Goal: Information Seeking & Learning: Learn about a topic

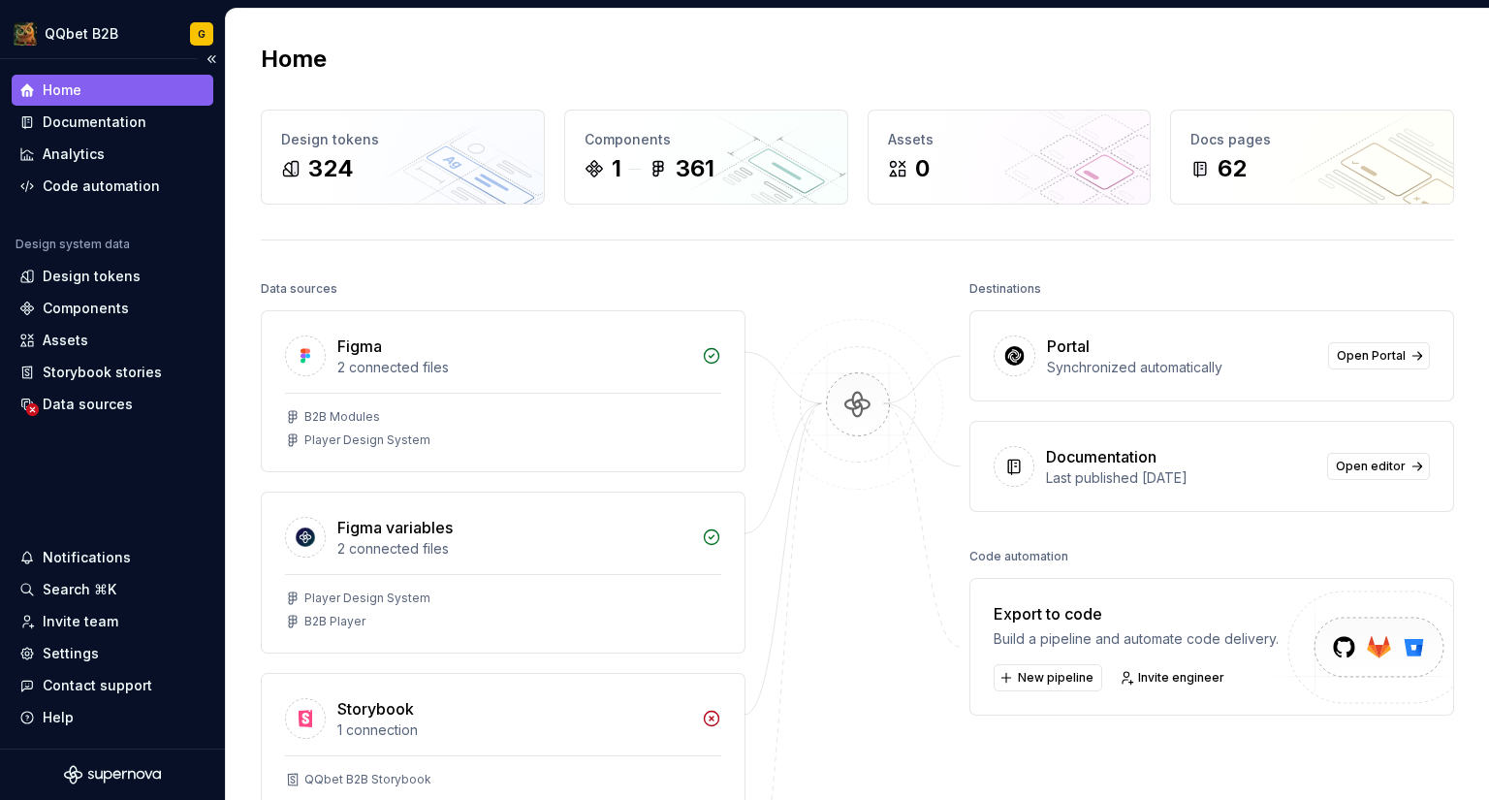
click at [79, 106] on div "Home Documentation Analytics Code automation" at bounding box center [113, 138] width 202 height 127
click at [73, 115] on div "Documentation" at bounding box center [95, 121] width 104 height 19
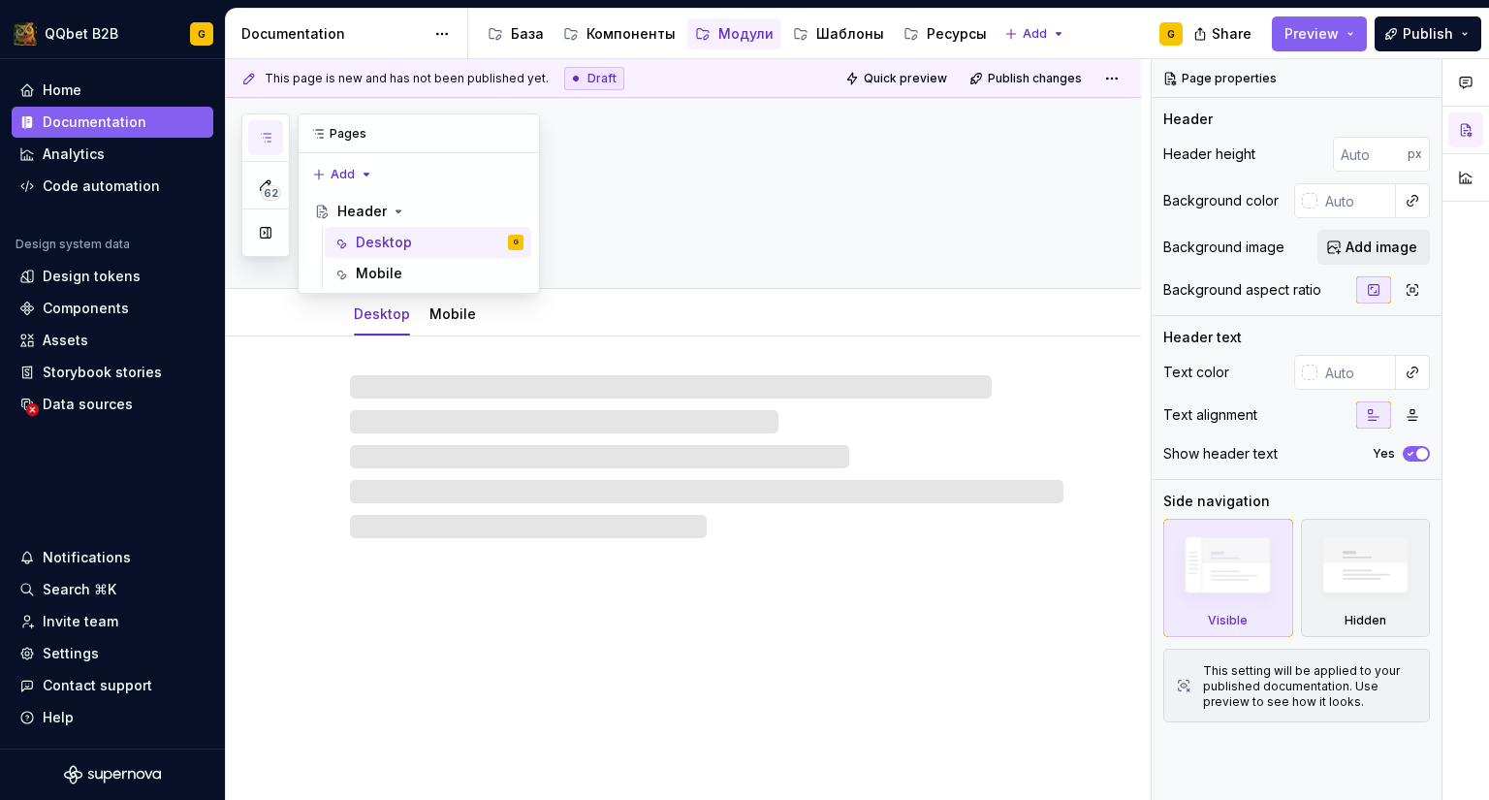
click at [269, 143] on icon "button" at bounding box center [266, 138] width 16 height 16
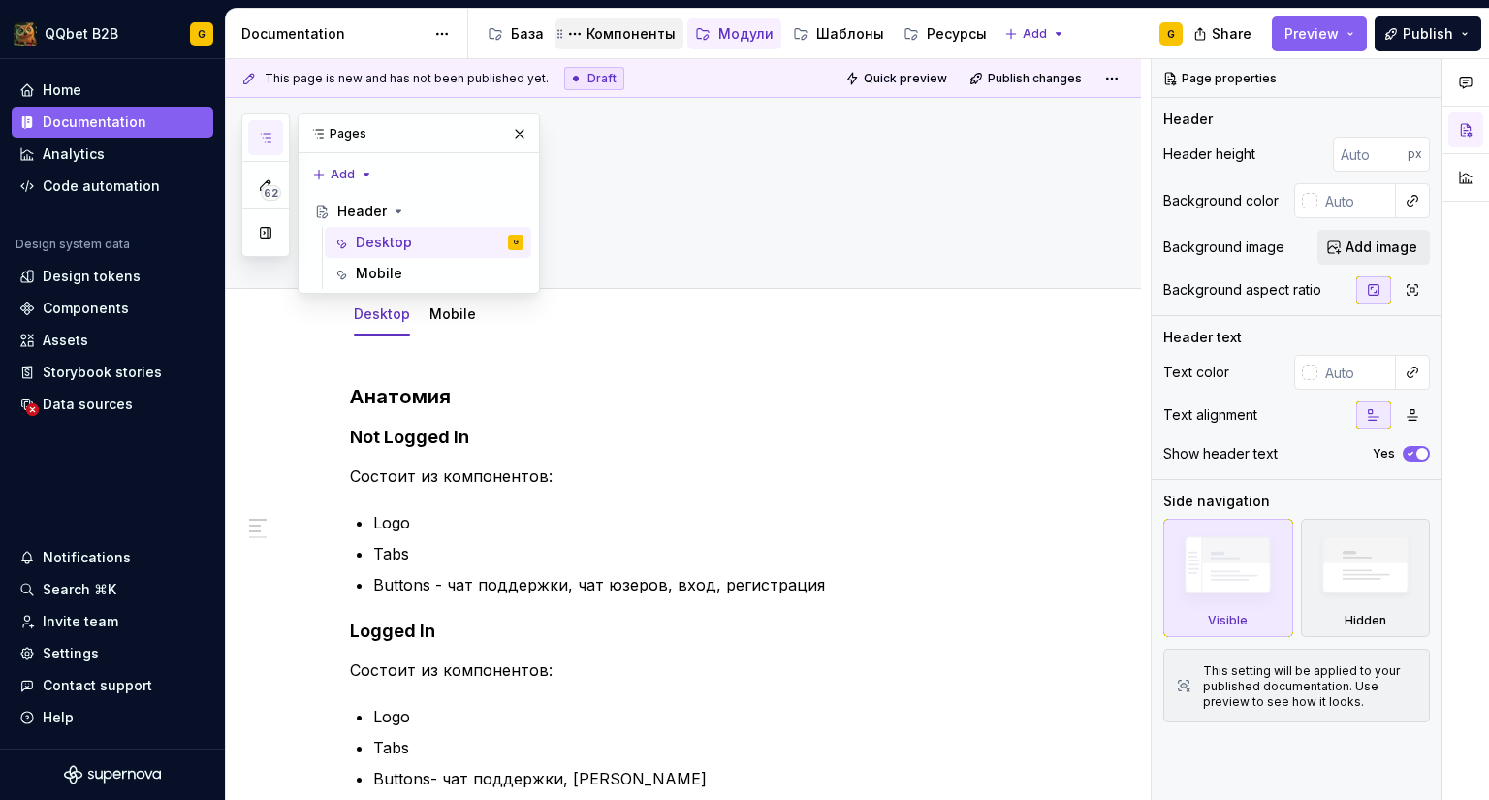
click at [602, 22] on div "Компоненты" at bounding box center [619, 33] width 112 height 23
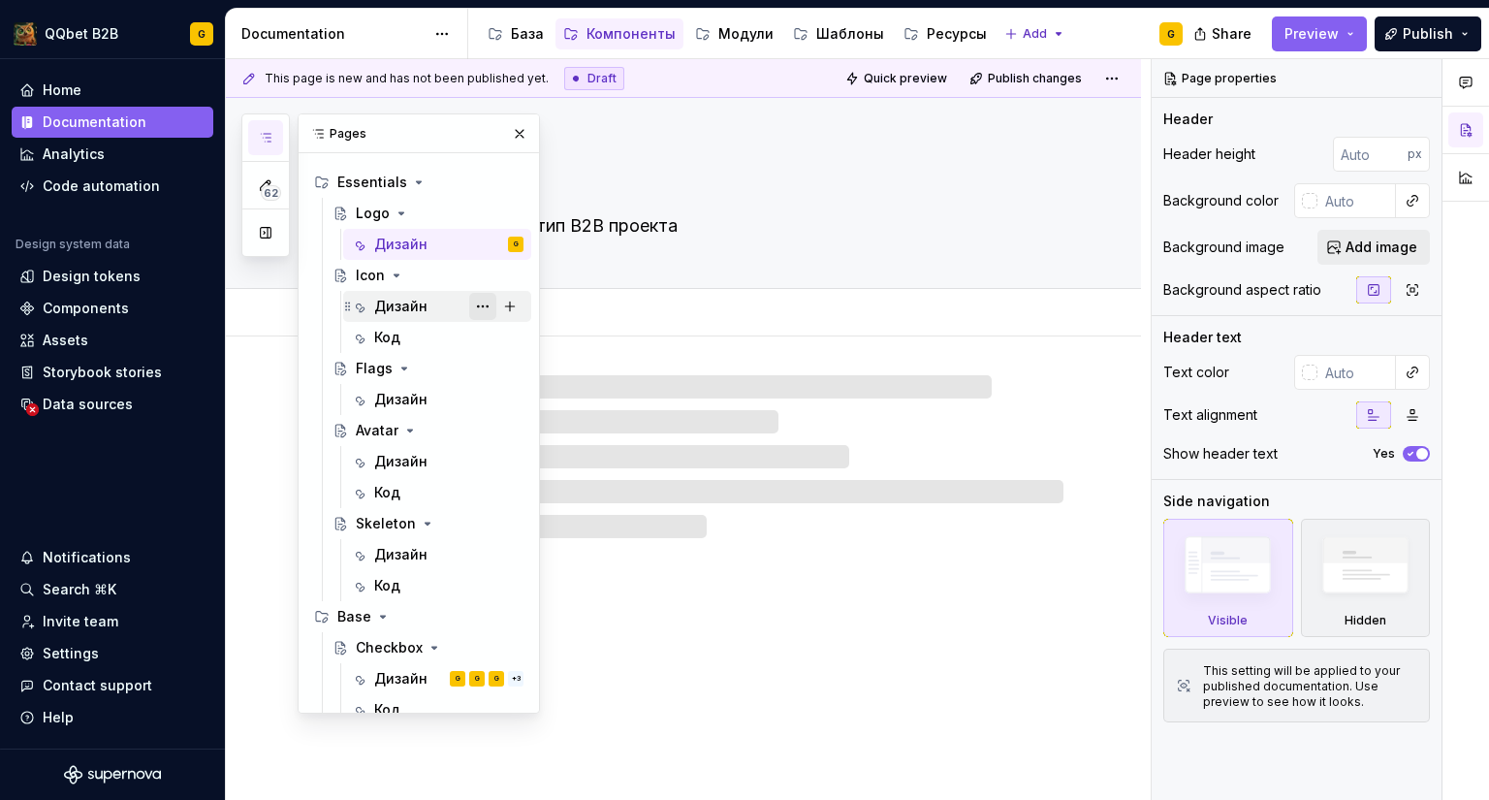
scroll to position [46, 0]
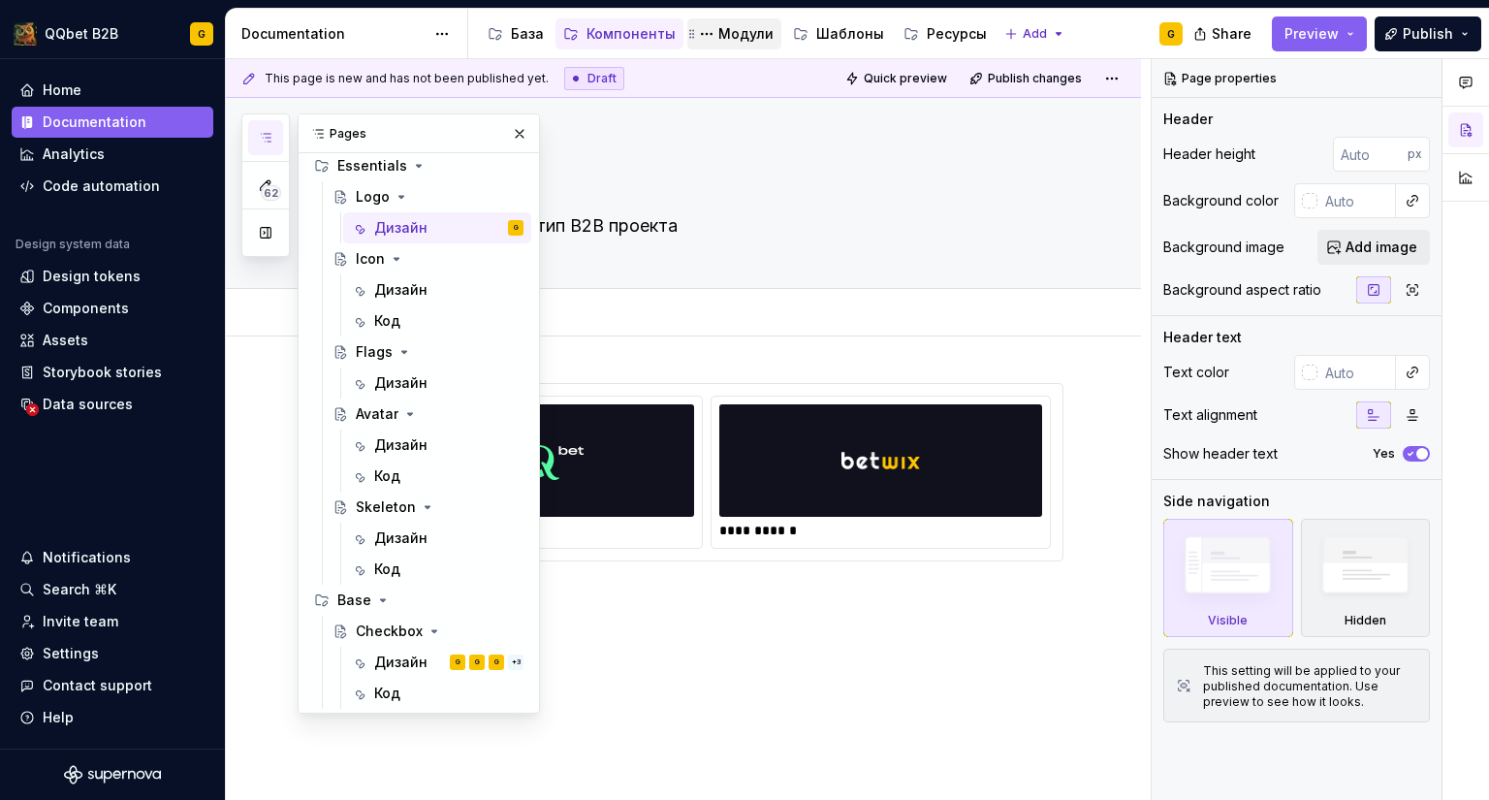
click at [731, 31] on div "Модули" at bounding box center [746, 33] width 55 height 19
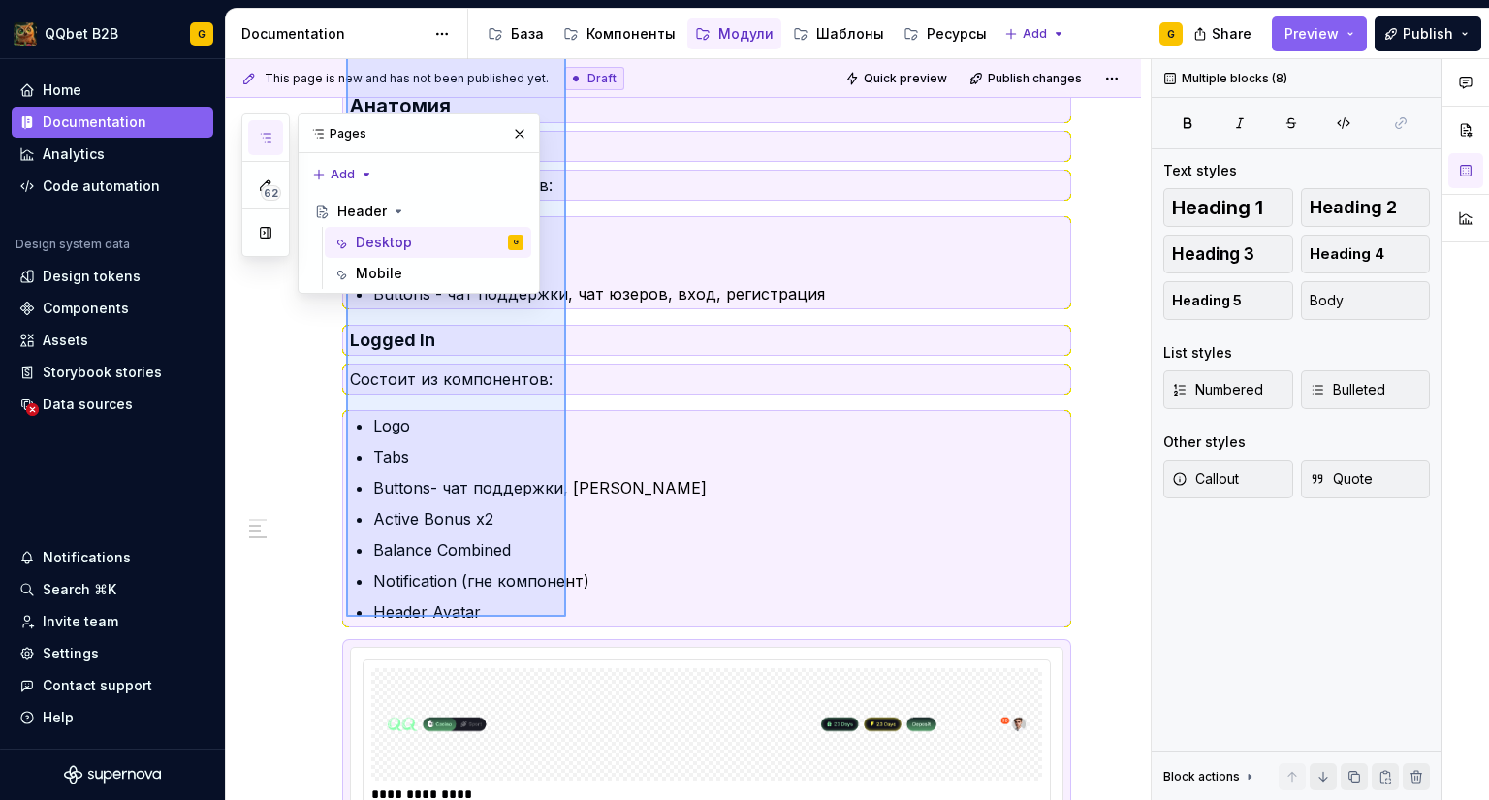
scroll to position [364, 0]
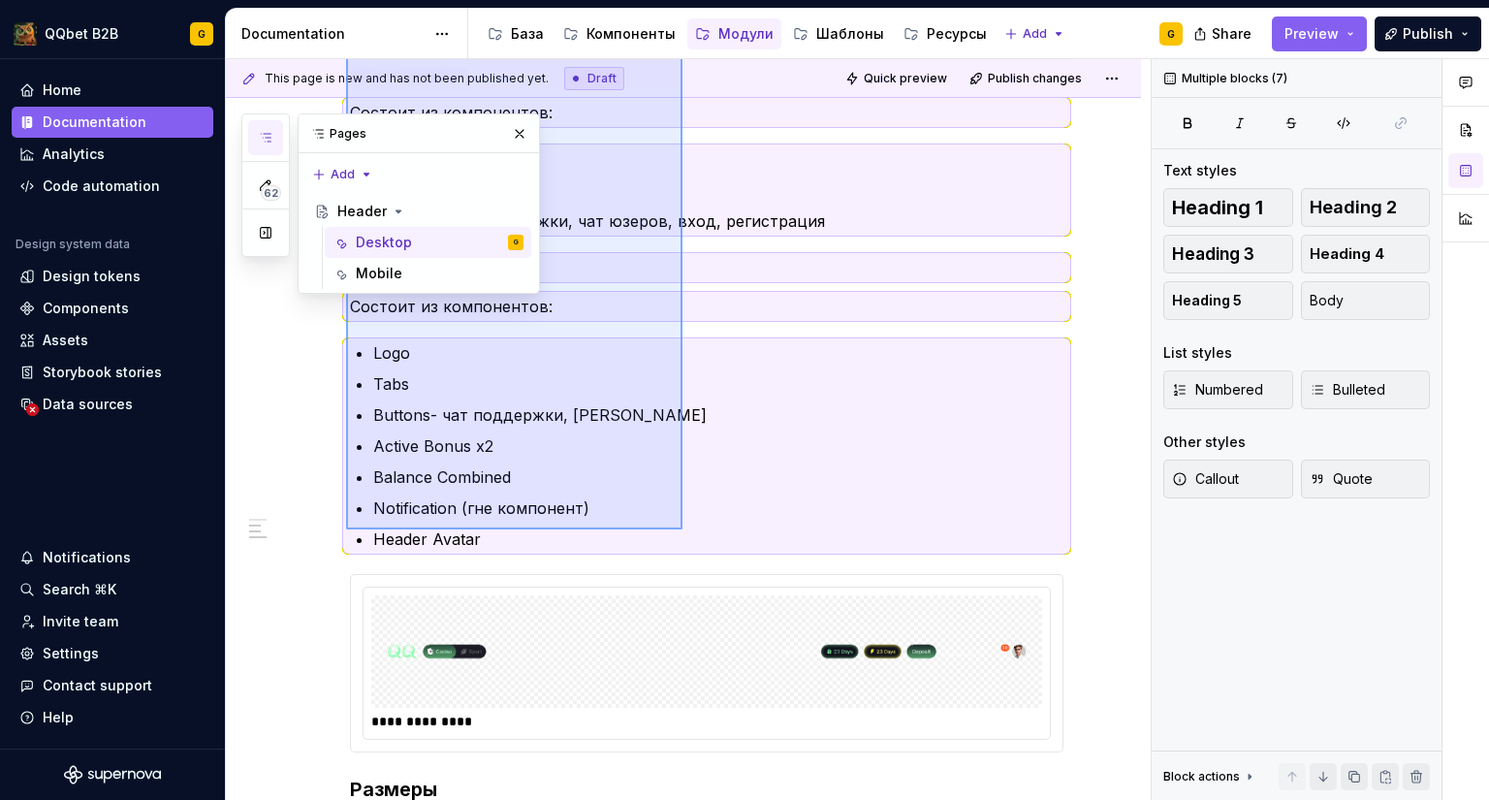
drag, startPoint x: 346, startPoint y: 399, endPoint x: 657, endPoint y: 552, distance: 346.9
click at [679, 532] on div "**********" at bounding box center [688, 430] width 925 height 742
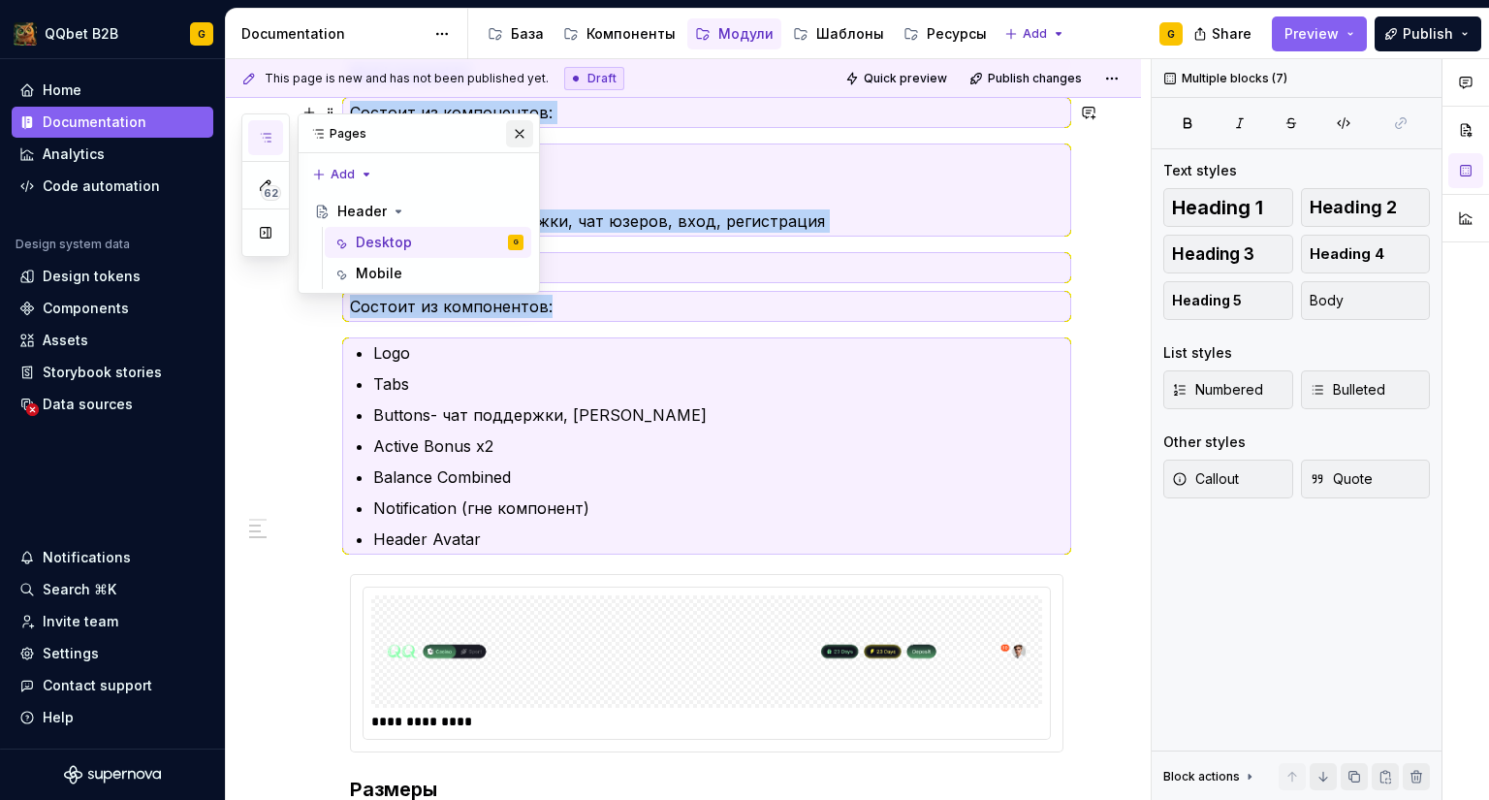
click at [511, 120] on button "button" at bounding box center [519, 133] width 27 height 27
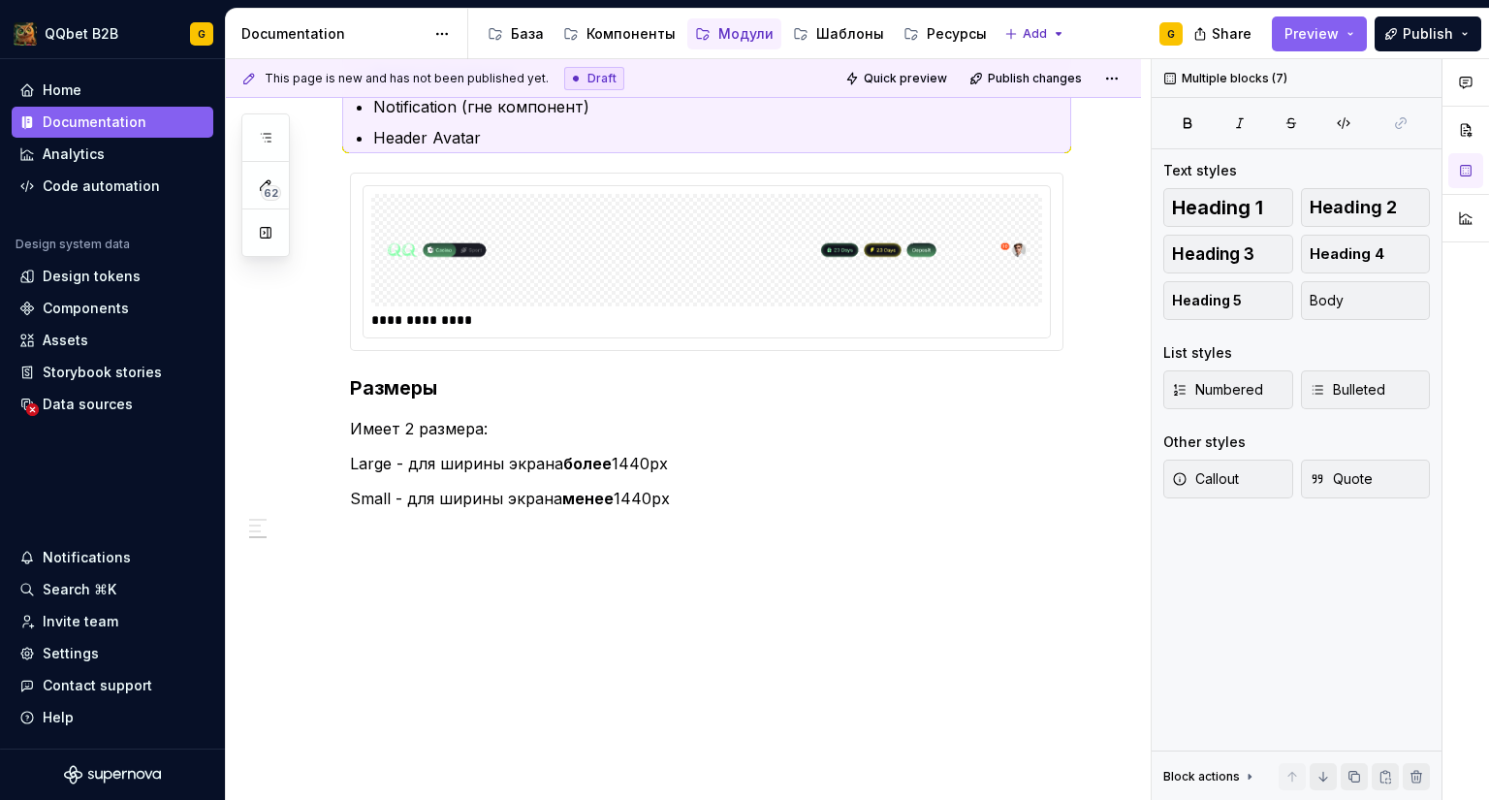
scroll to position [772, 0]
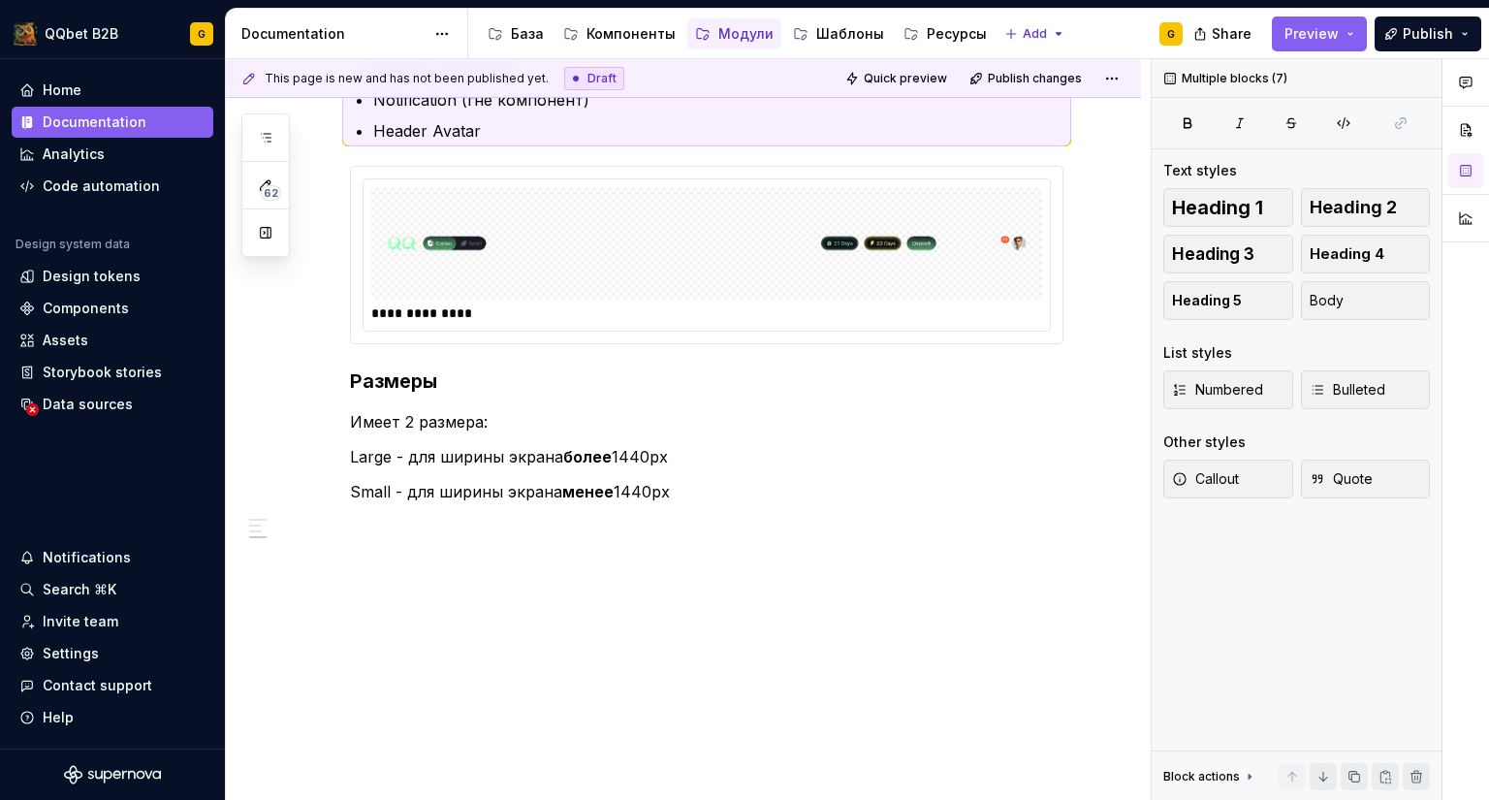
click at [740, 424] on p "Имеет 2 размера:" at bounding box center [707, 421] width 714 height 23
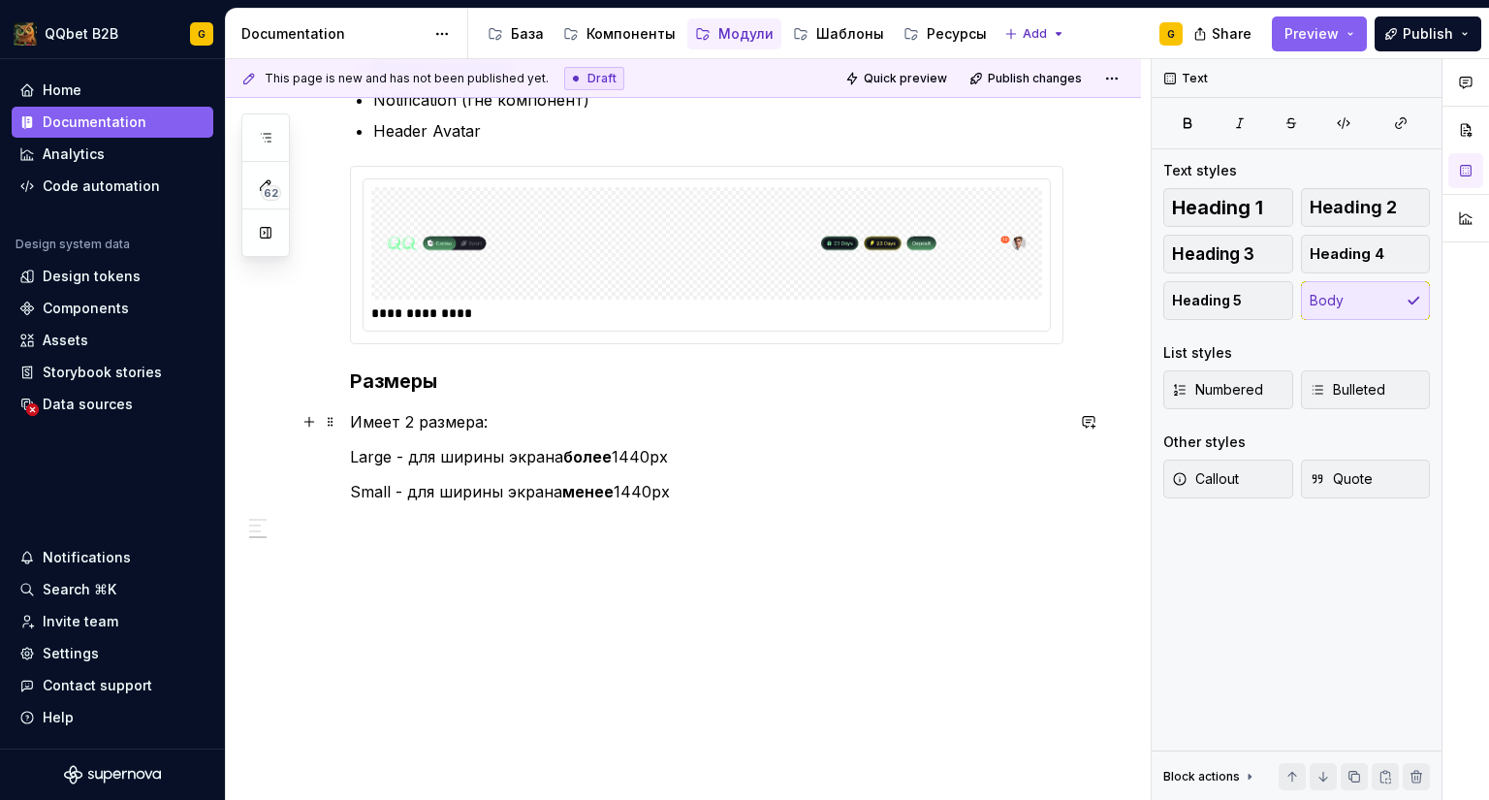
scroll to position [675, 0]
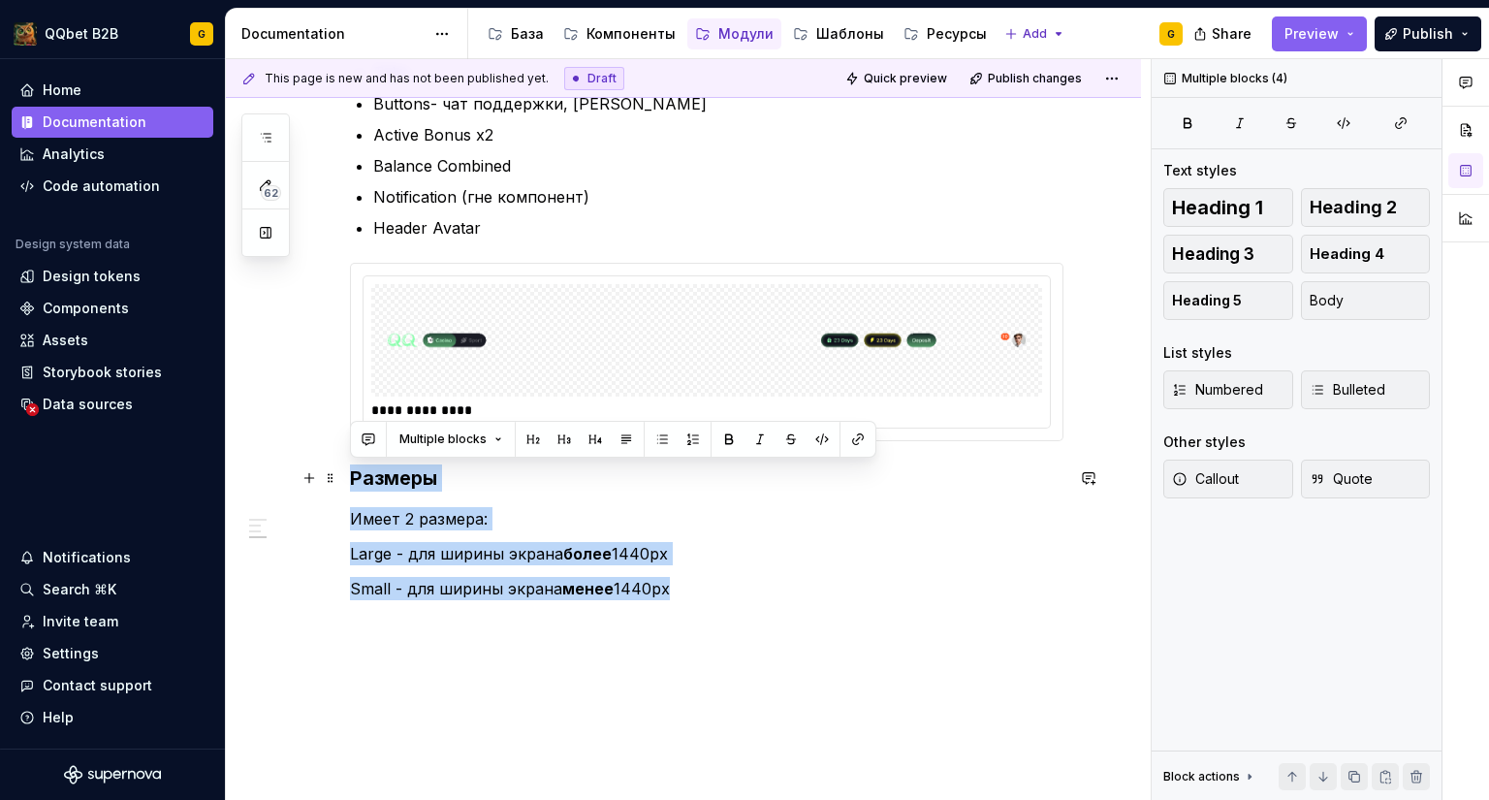
drag, startPoint x: 677, startPoint y: 591, endPoint x: 354, endPoint y: 485, distance: 339.8
click at [354, 485] on div "**********" at bounding box center [707, 171] width 714 height 927
copy div "Размеры Имеет 2 размера: Large - для ширины экрана более 1440px Small - для шир…"
type textarea "*"
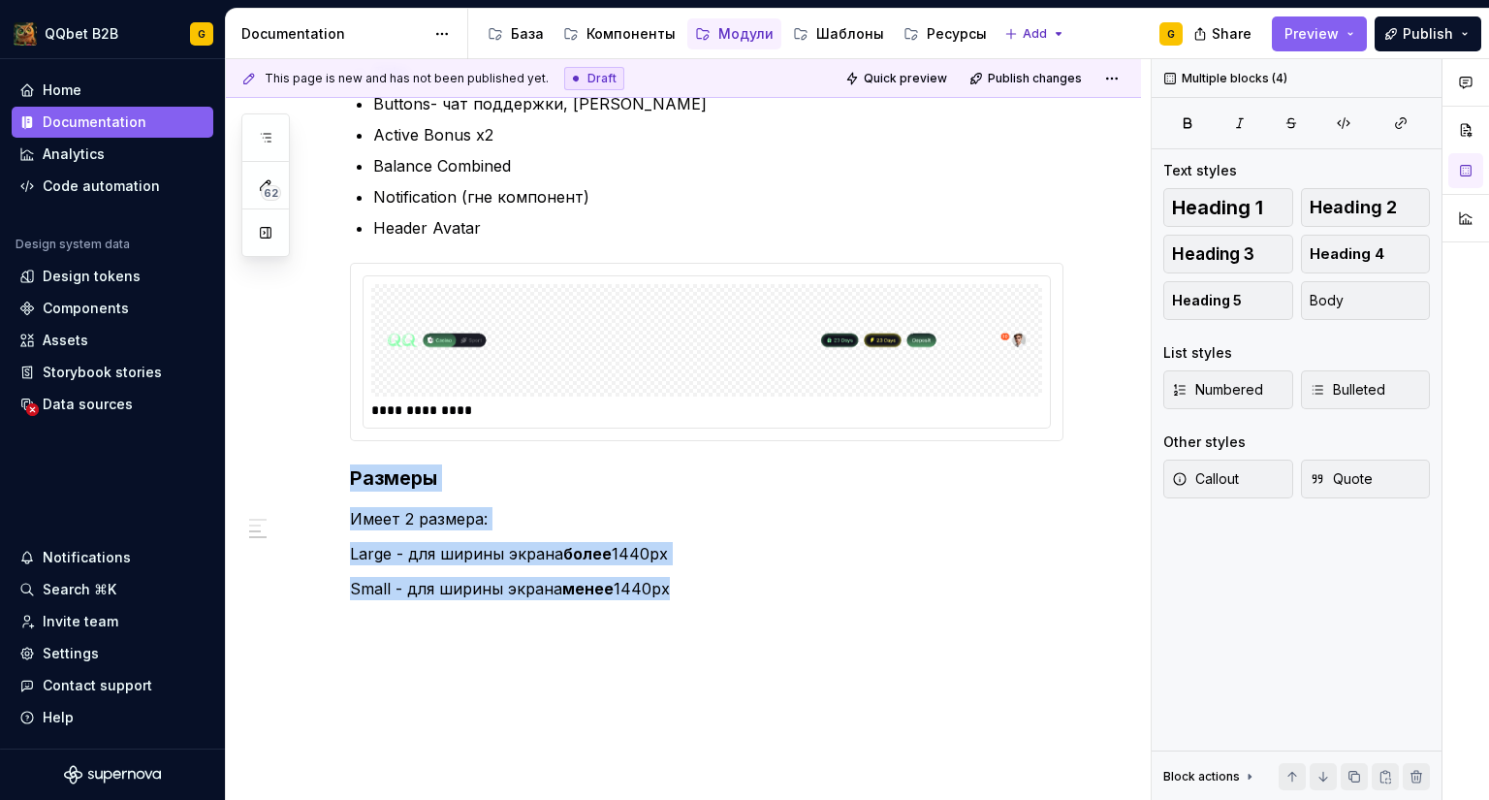
scroll to position [190, 0]
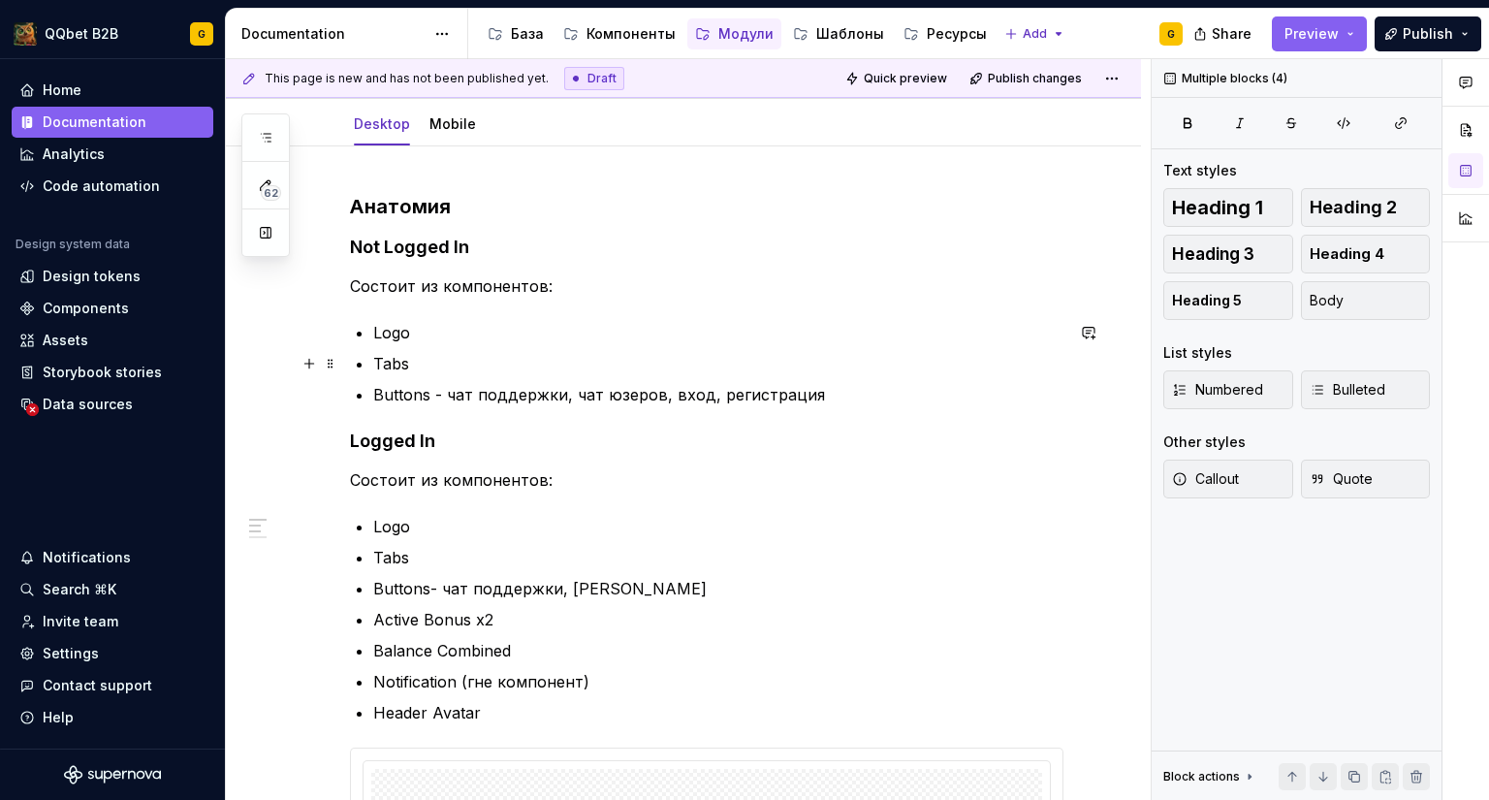
click at [438, 360] on p "Tabs" at bounding box center [718, 363] width 690 height 23
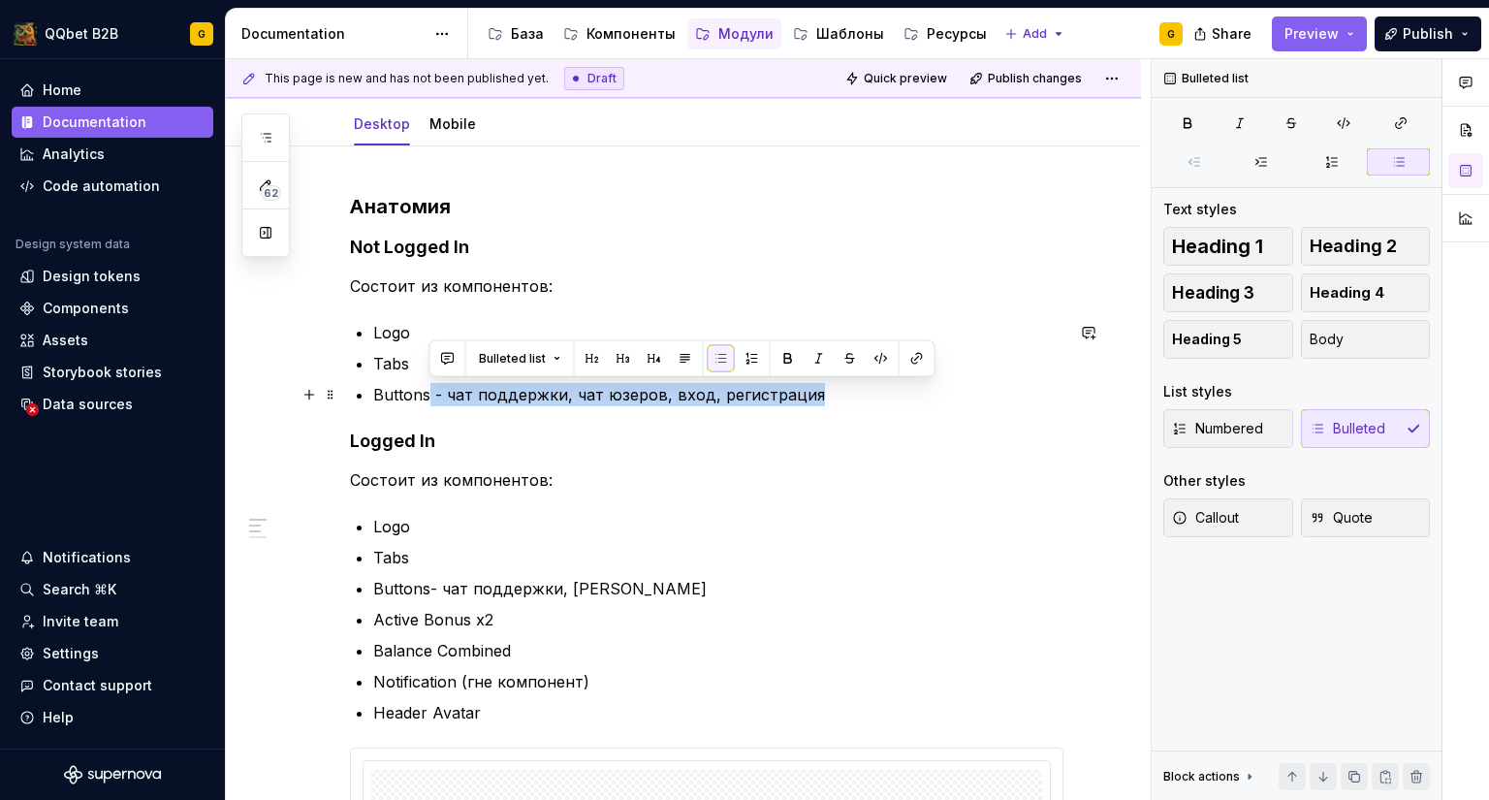
drag, startPoint x: 839, startPoint y: 395, endPoint x: 428, endPoint y: 389, distance: 411.2
click at [428, 389] on p "Buttons - чат поддержки, чат юзеров, вход, регистрация" at bounding box center [718, 394] width 690 height 23
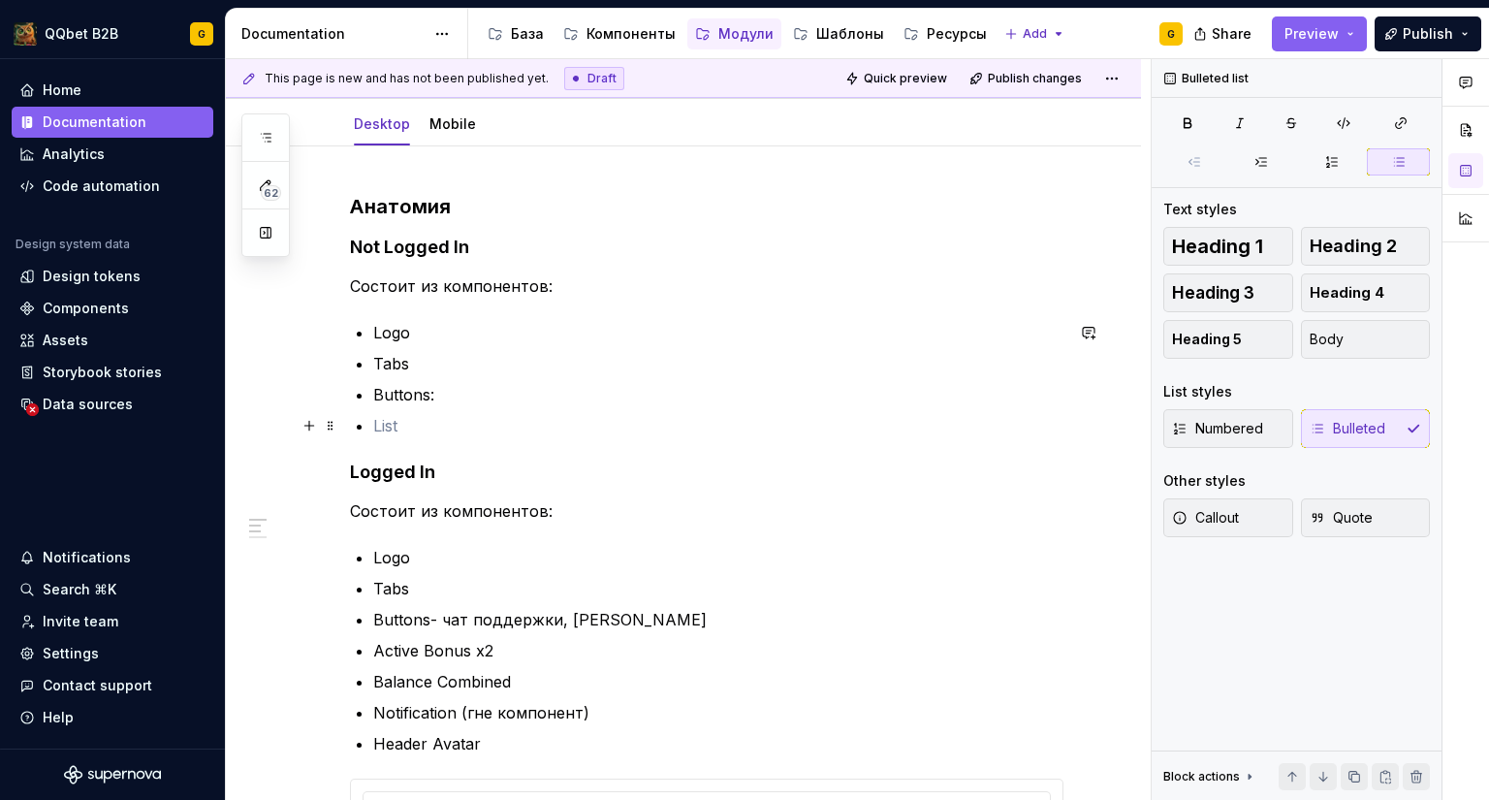
click at [410, 420] on p at bounding box center [718, 425] width 690 height 23
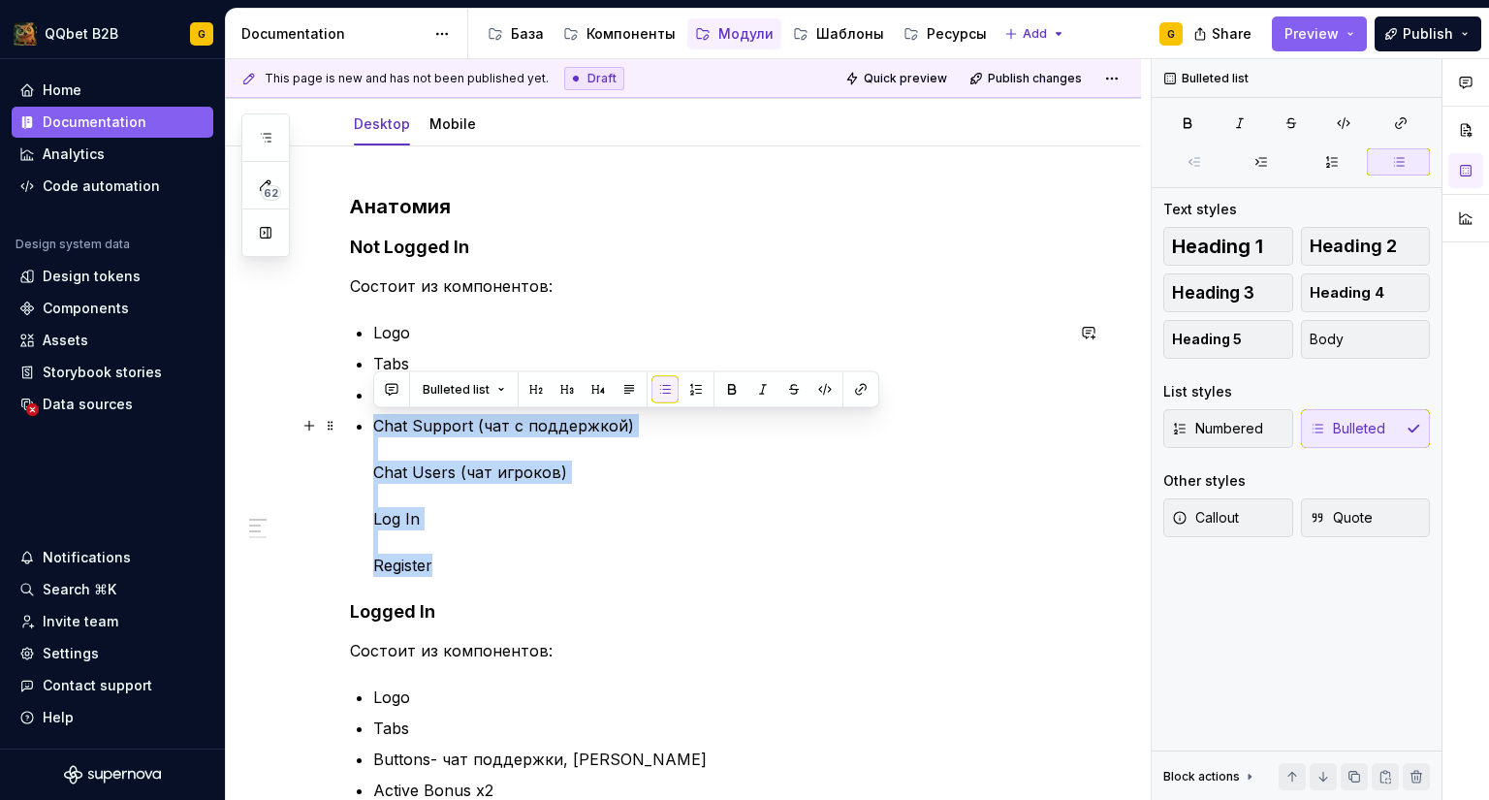
drag, startPoint x: 374, startPoint y: 426, endPoint x: 470, endPoint y: 563, distance: 167.9
click at [470, 563] on p "Chat Support (чат с поддержкой) Chat Users (чат игроков) Log In Register" at bounding box center [718, 495] width 690 height 163
click at [1268, 156] on icon "button" at bounding box center [1262, 162] width 16 height 16
click at [410, 494] on p "Chat Support (чат с поддержкой) Chat Users (чат игроков) Log In Register" at bounding box center [730, 495] width 667 height 163
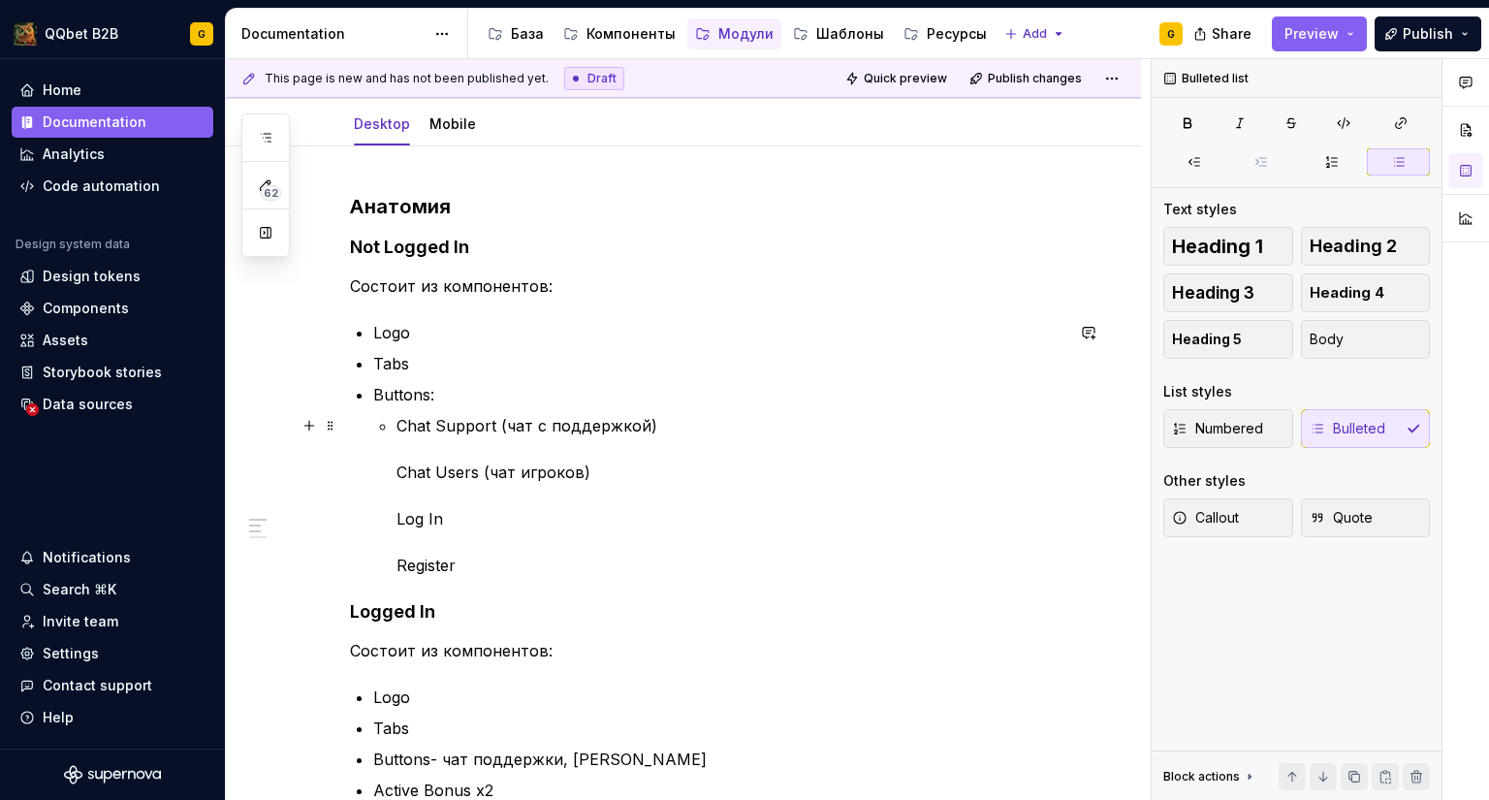
click at [399, 470] on p "Chat Support (чат с поддержкой) Chat Users (чат игроков) Log In Register" at bounding box center [730, 495] width 667 height 163
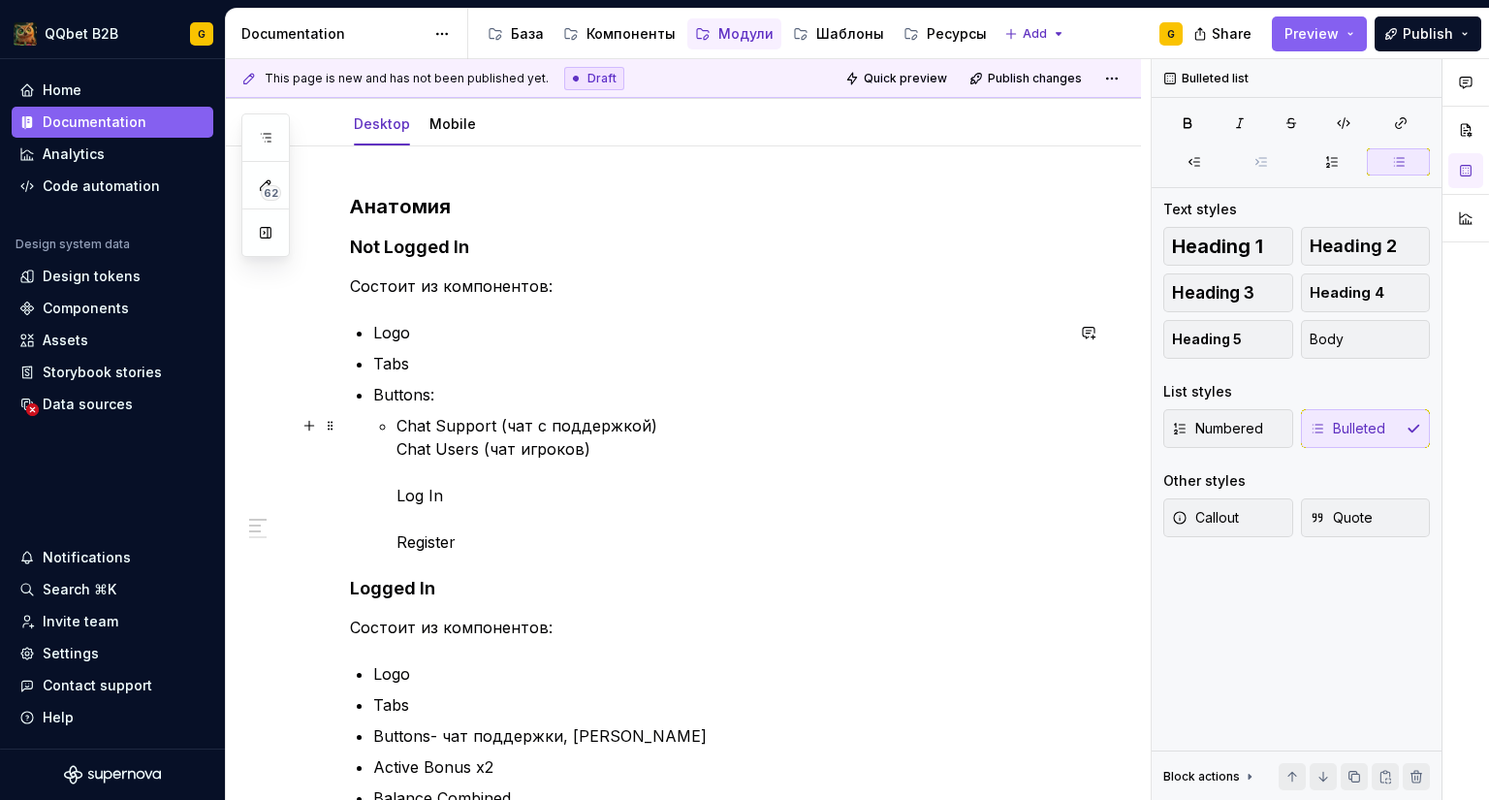
click at [418, 469] on p "Chat Support (чат с поддержкой) Chat Users (чат игроков) Log In Register" at bounding box center [730, 484] width 667 height 140
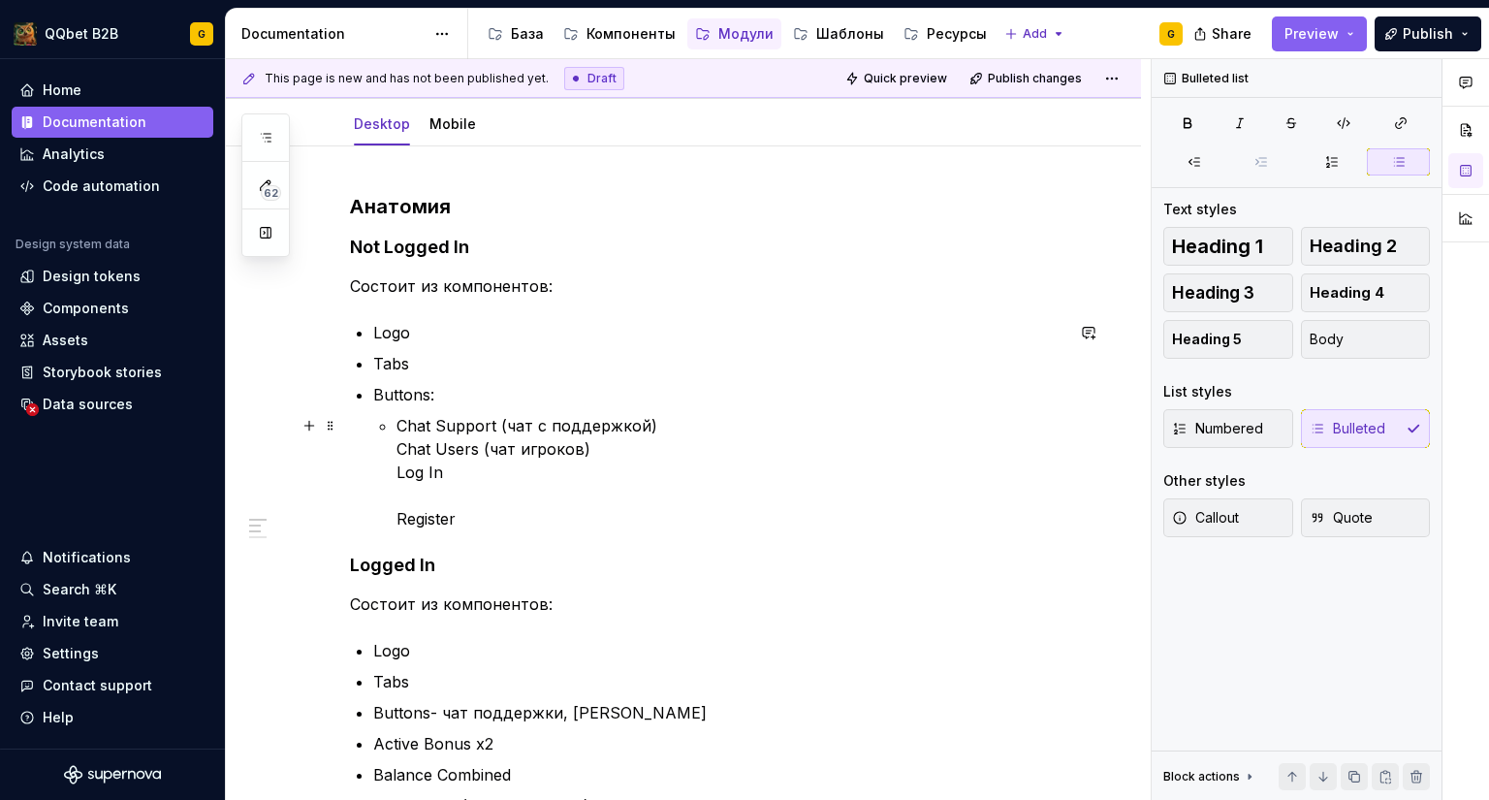
click at [401, 487] on p "Chat Support (чат с поддержкой) Chat Users (чат игроков) Log In Register" at bounding box center [730, 472] width 667 height 116
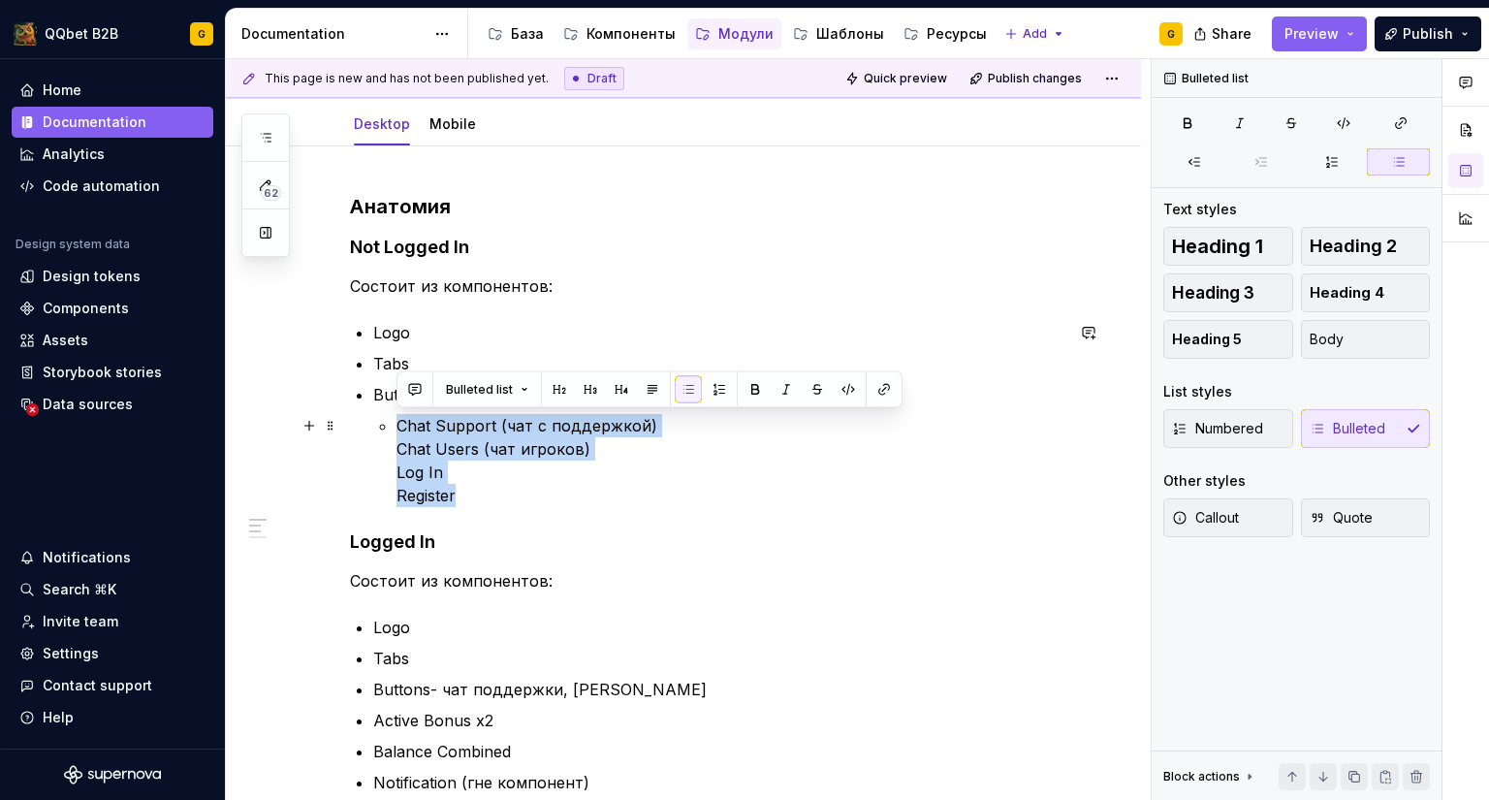
drag, startPoint x: 471, startPoint y: 500, endPoint x: 397, endPoint y: 428, distance: 104.2
click at [397, 428] on p "Chat Support (чат с поддержкой) Chat Users (чат игроков) Log In Register" at bounding box center [730, 460] width 667 height 93
click at [687, 389] on button "button" at bounding box center [688, 389] width 27 height 27
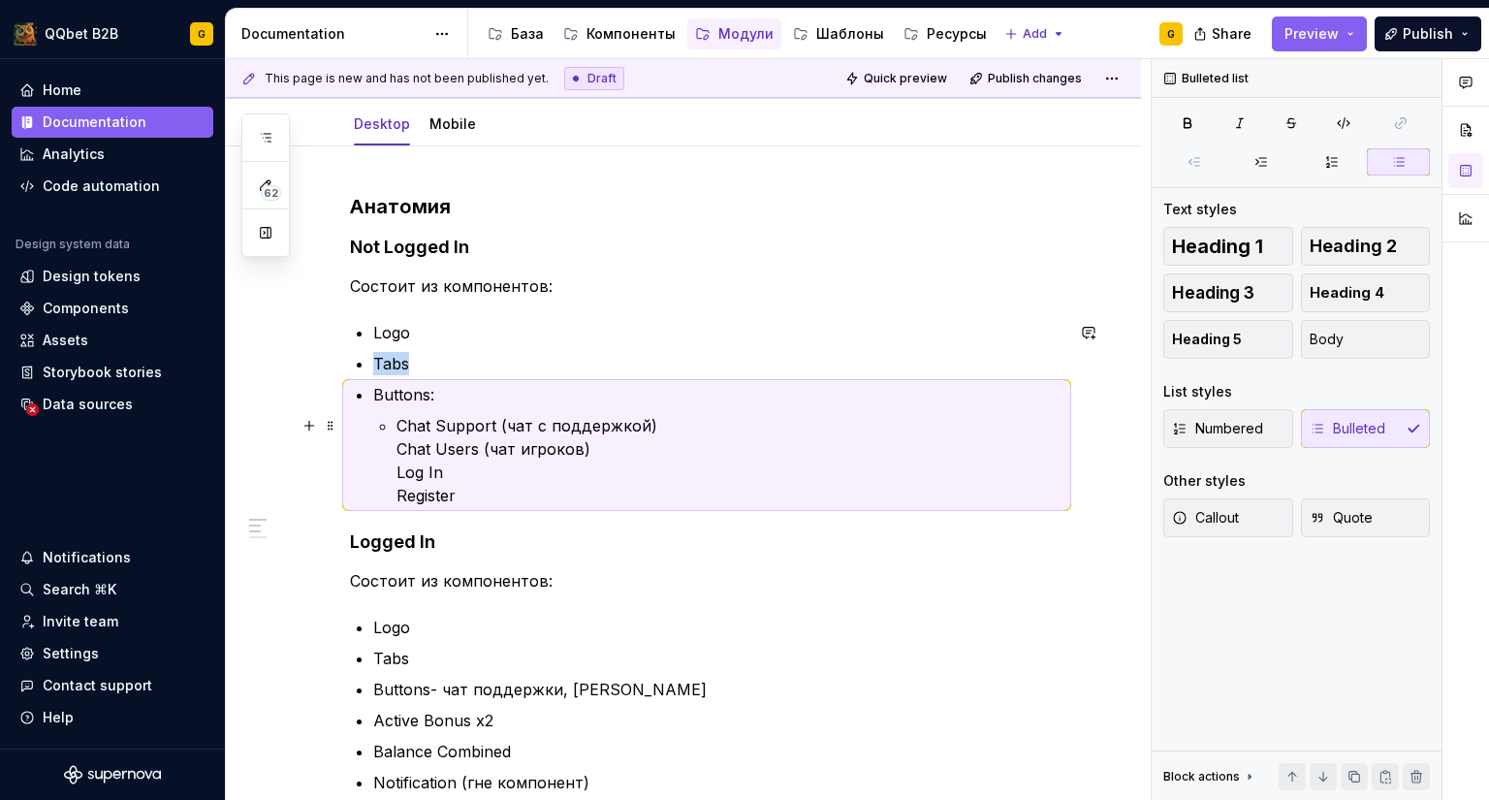
click at [493, 434] on p "Chat Support (чат с поддержкой) Chat Users (чат игроков) Log In Register" at bounding box center [730, 460] width 667 height 93
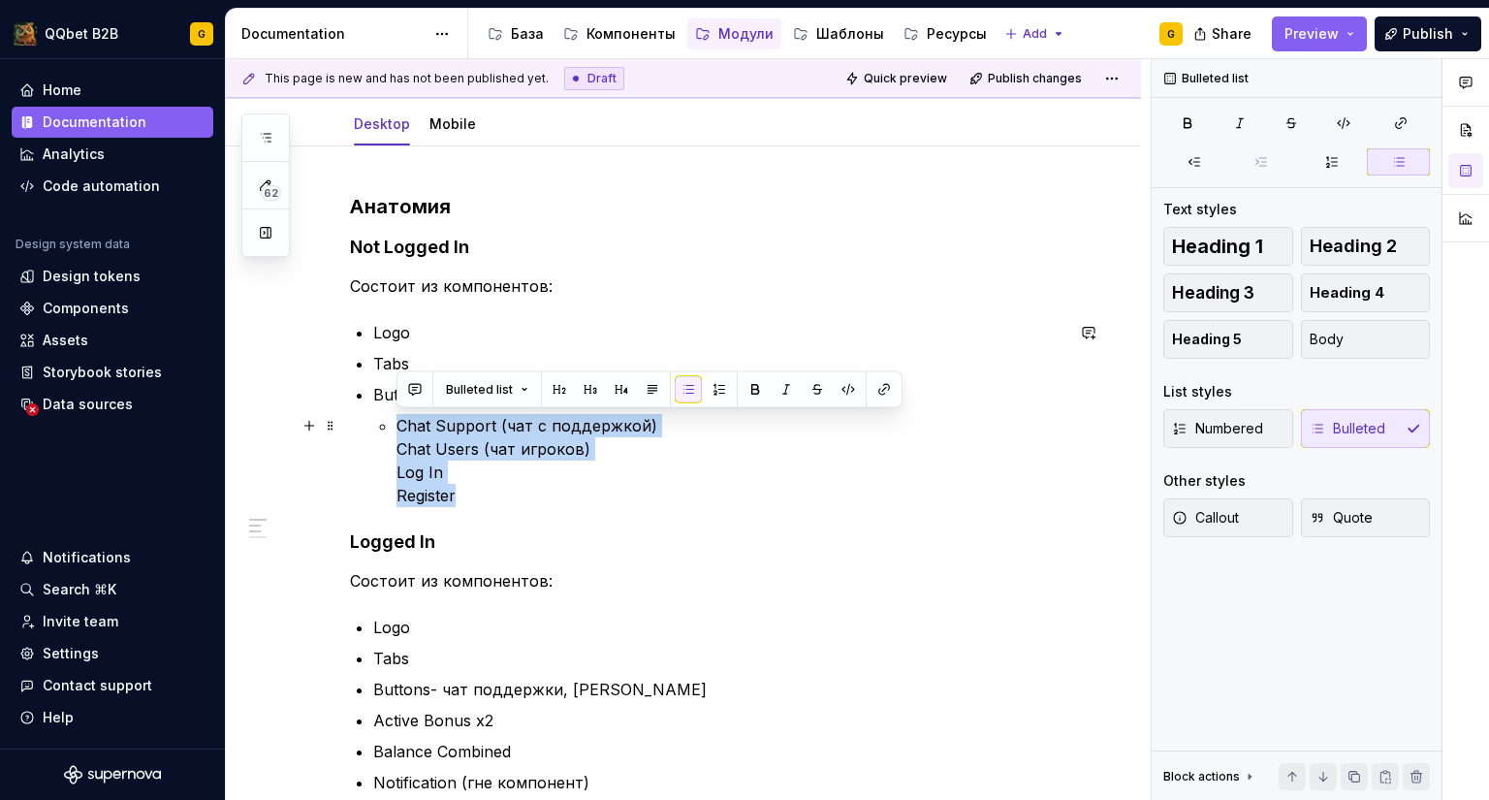
drag, startPoint x: 402, startPoint y: 457, endPoint x: 390, endPoint y: 434, distance: 25.6
click at [390, 434] on li "Buttons: Chat Support (чат с поддержкой) Chat Users (чат игроков) Log In Regist…" at bounding box center [718, 445] width 690 height 124
click at [684, 386] on button "button" at bounding box center [688, 389] width 27 height 27
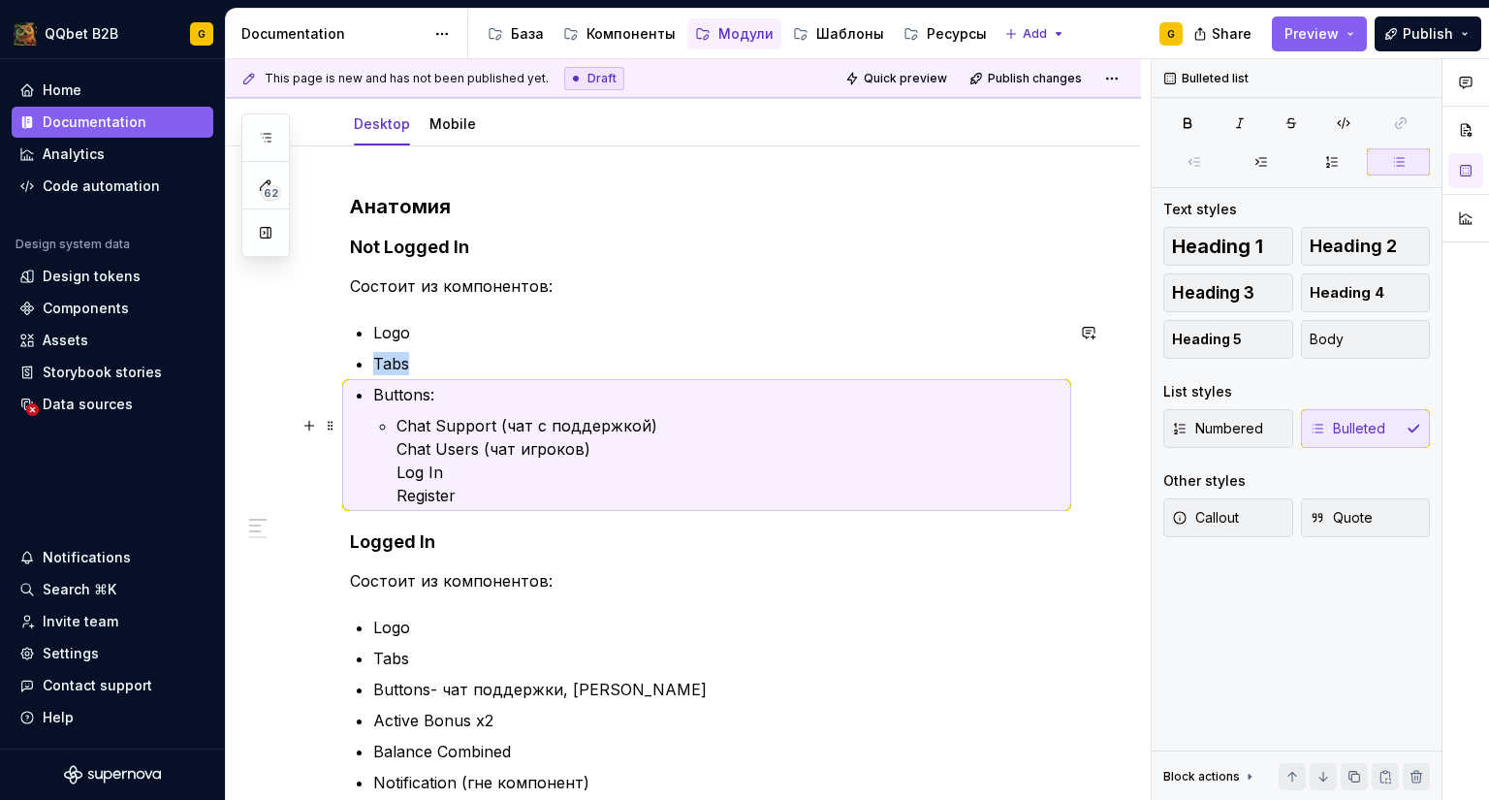
click at [659, 427] on p "Chat Support (чат с поддержкой) Chat Users (чат игроков) Log In Register" at bounding box center [730, 460] width 667 height 93
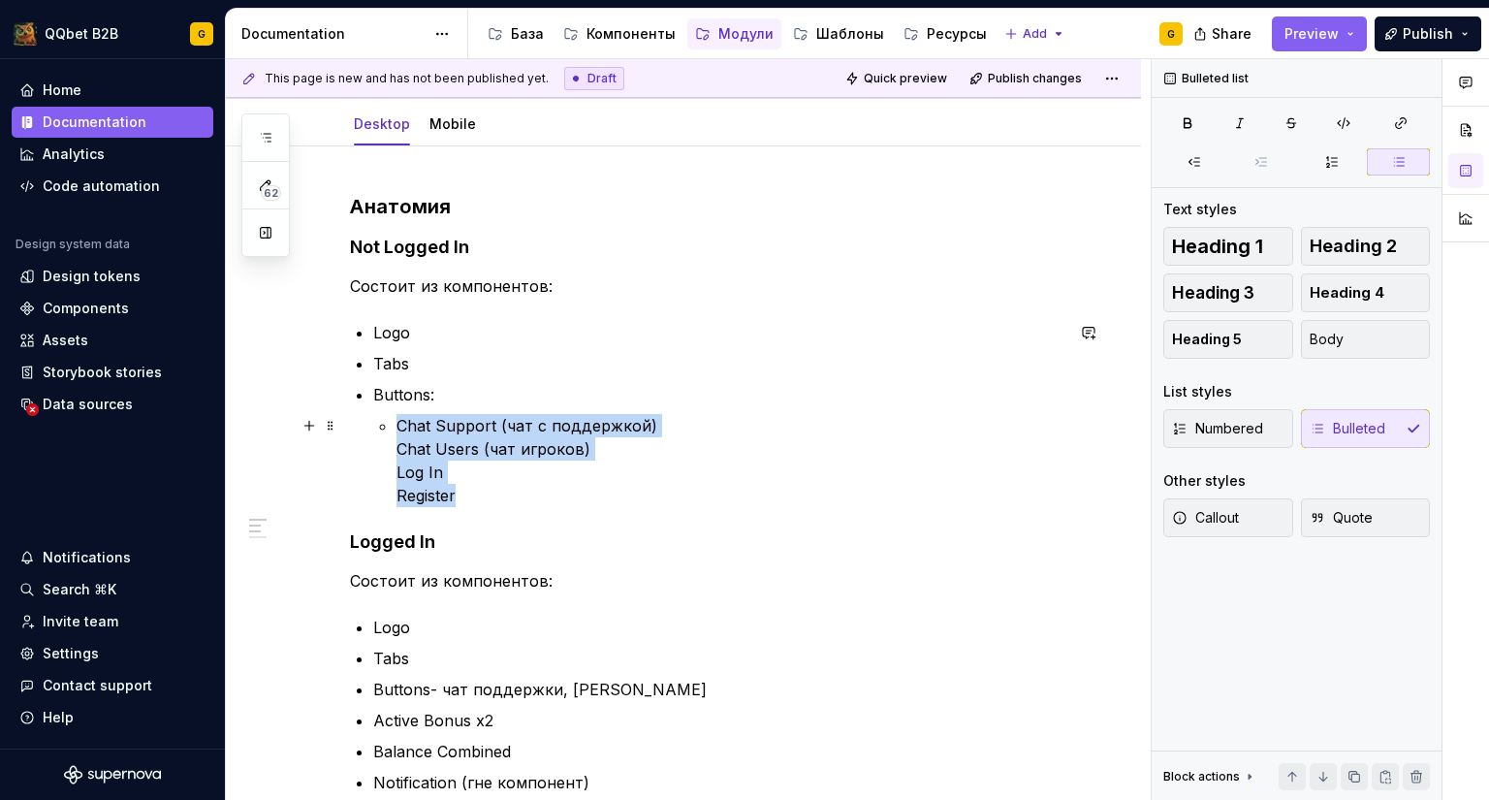
click at [656, 425] on p "Chat Support (чат с поддержкой) Chat Users (чат игроков) Log In Register" at bounding box center [730, 460] width 667 height 93
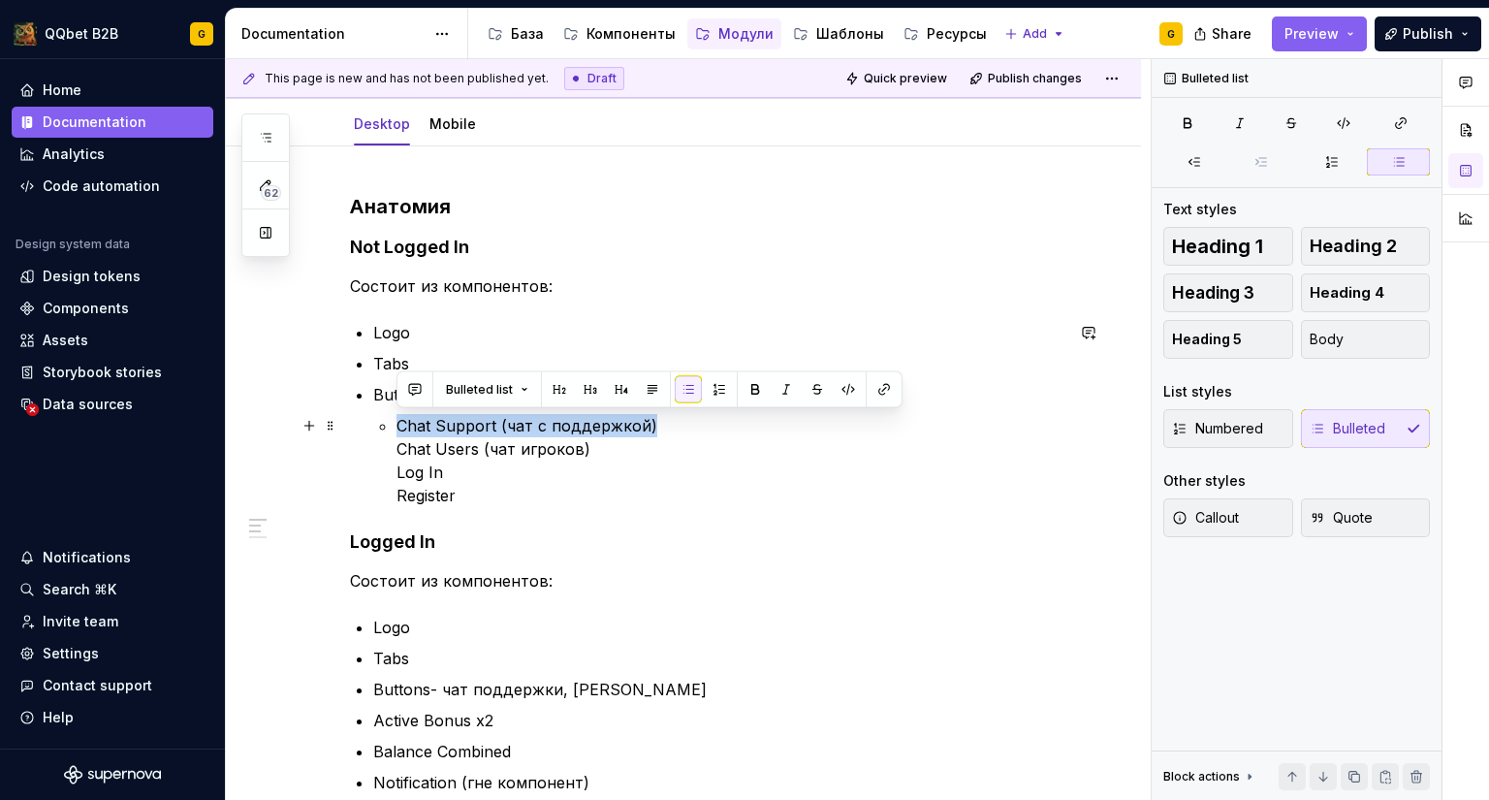
click at [655, 425] on p "Chat Support (чат с поддержкой) Chat Users (чат игроков) Log In Register" at bounding box center [730, 460] width 667 height 93
click at [662, 425] on p "Chat Support (чат с поддержкой) Chat Users (чат игроков) Log In Register" at bounding box center [730, 460] width 667 height 93
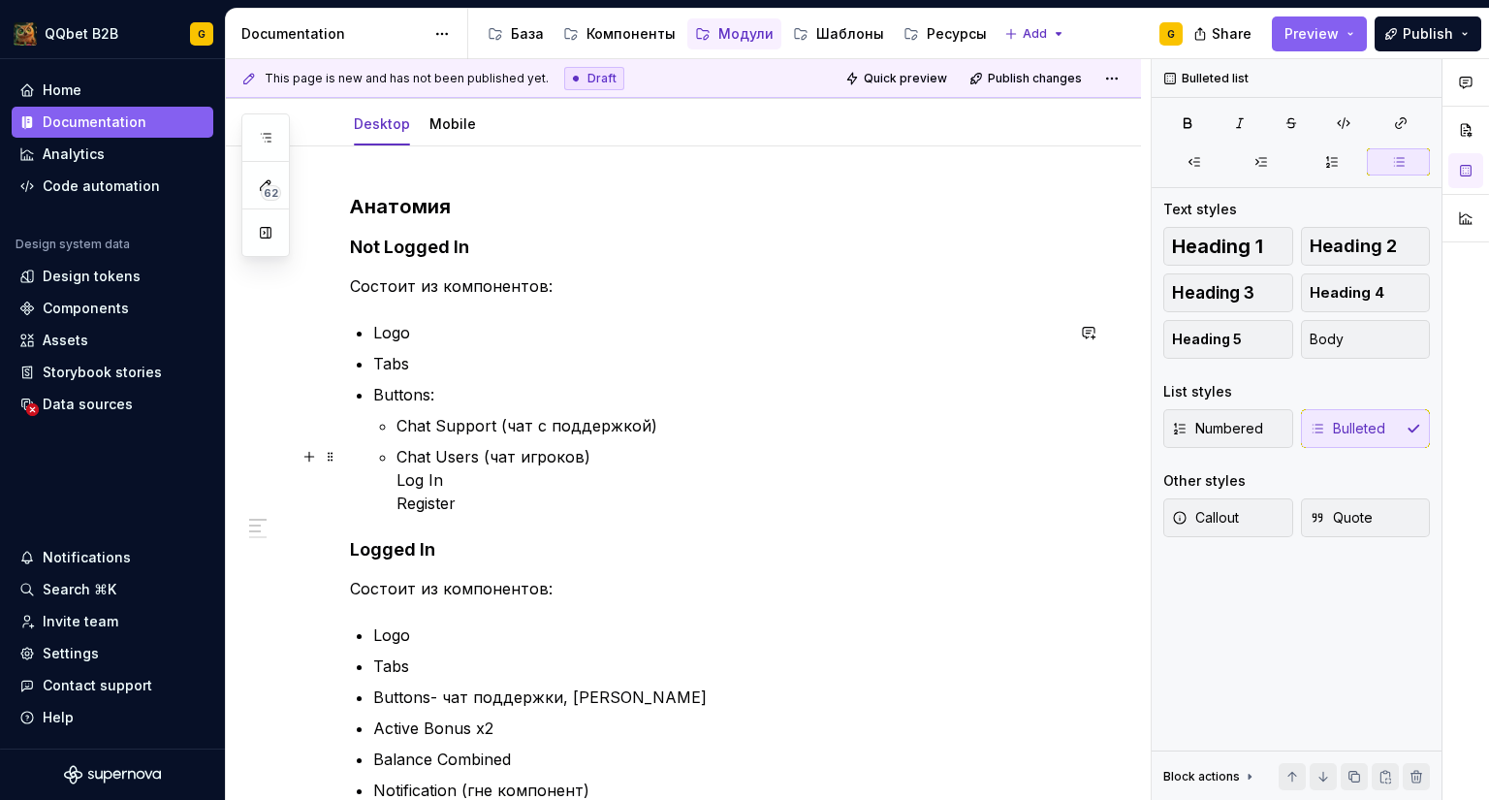
click at [595, 454] on p "Chat Users (чат игроков) Log In Register" at bounding box center [730, 480] width 667 height 70
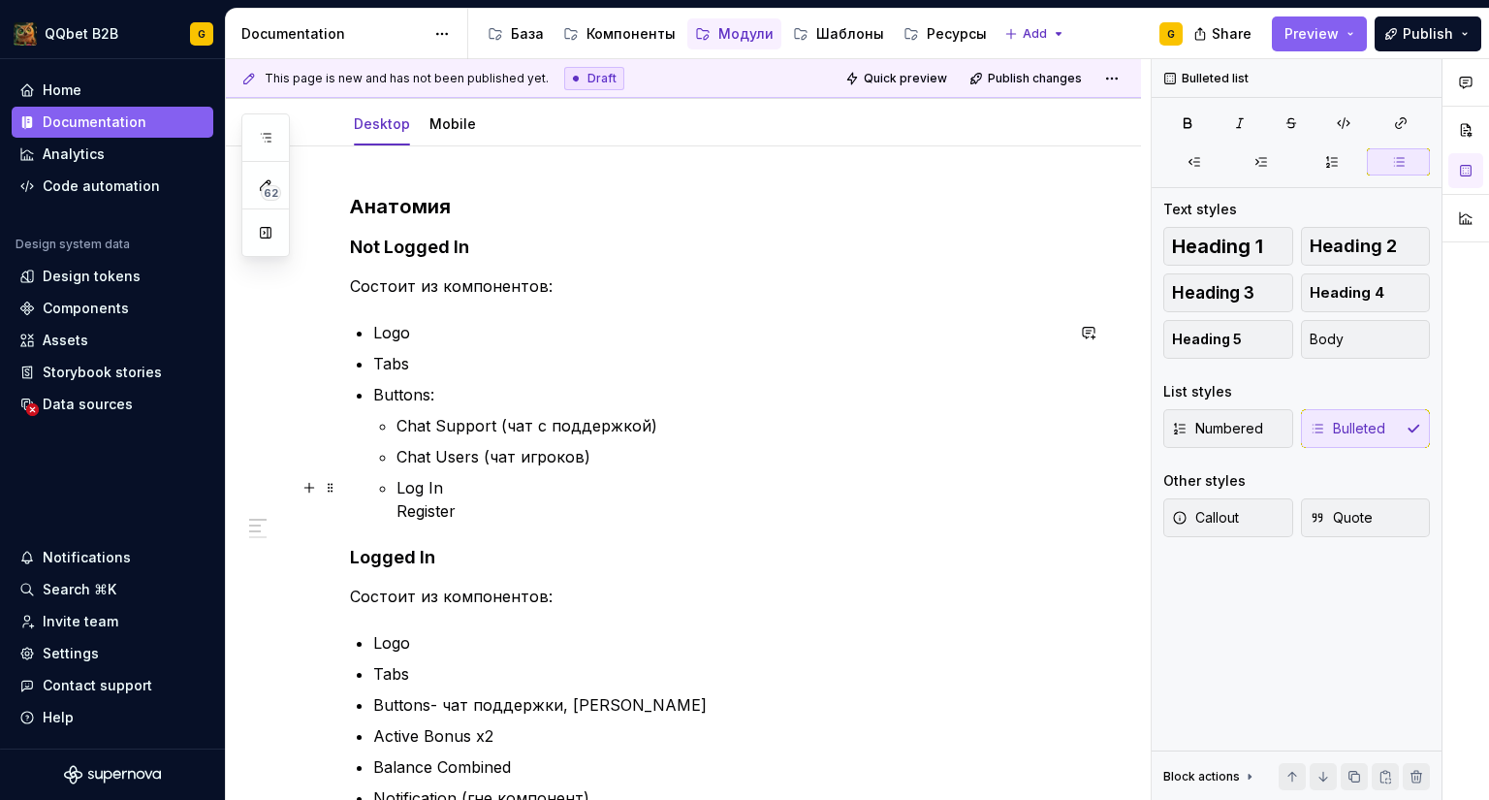
click at [526, 496] on p "Log In Register" at bounding box center [730, 499] width 667 height 47
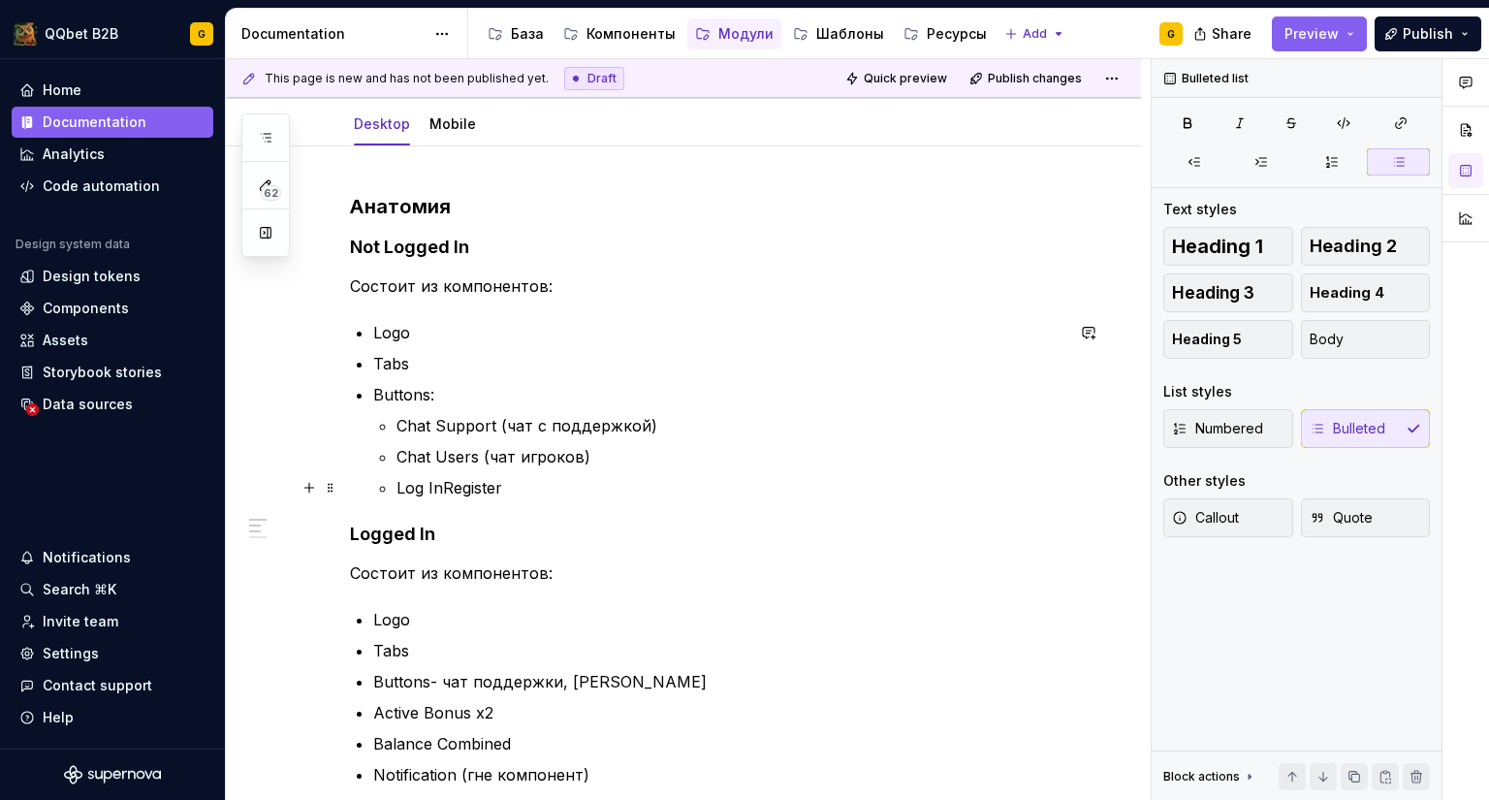
click at [539, 486] on p "Log InRegister" at bounding box center [730, 487] width 667 height 23
click at [446, 482] on p "Log InRegister" at bounding box center [730, 487] width 667 height 23
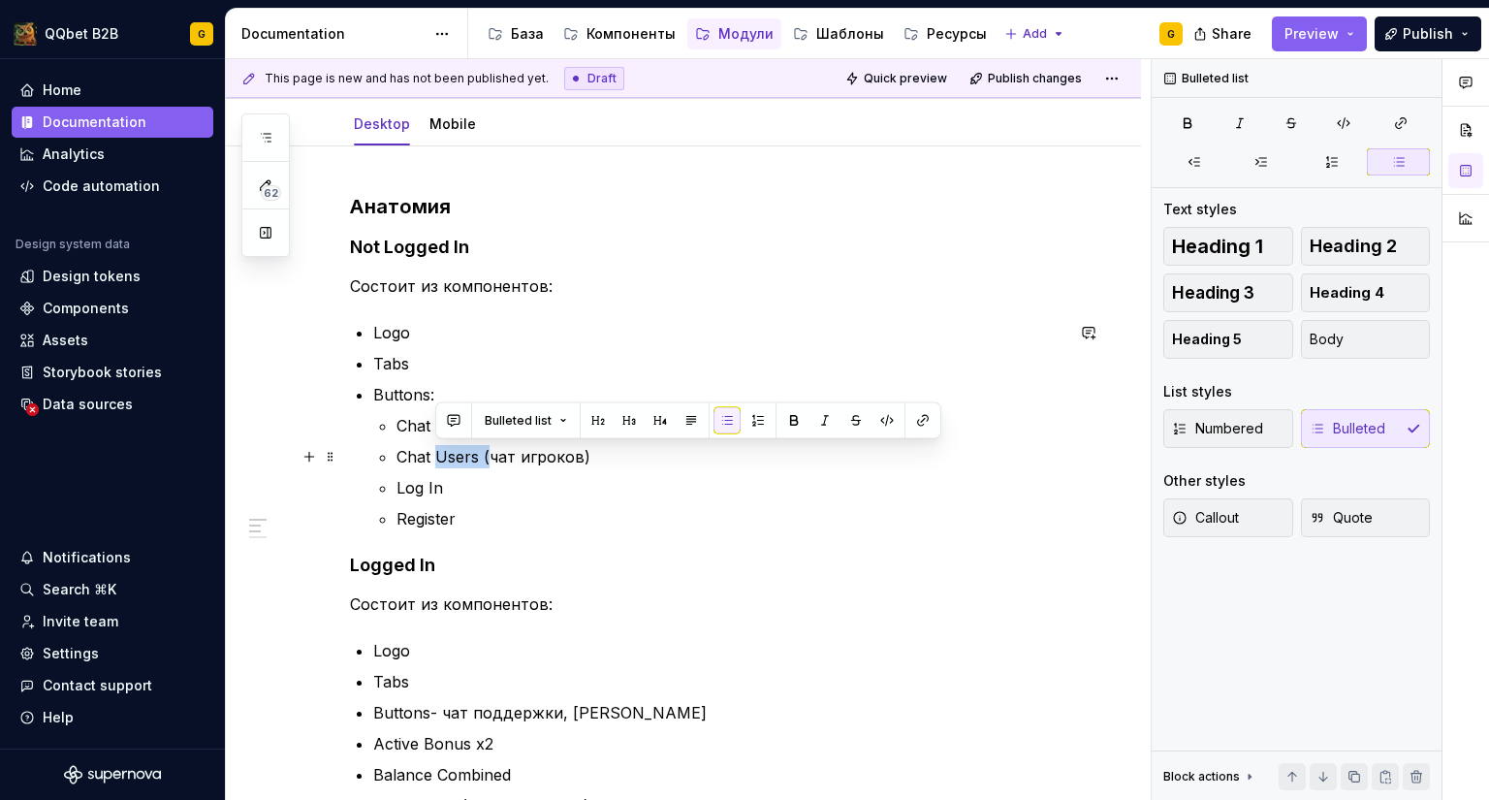
drag, startPoint x: 485, startPoint y: 456, endPoint x: 439, endPoint y: 456, distance: 45.6
click at [439, 456] on p "Chat Users (чат игроков)" at bounding box center [730, 456] width 667 height 23
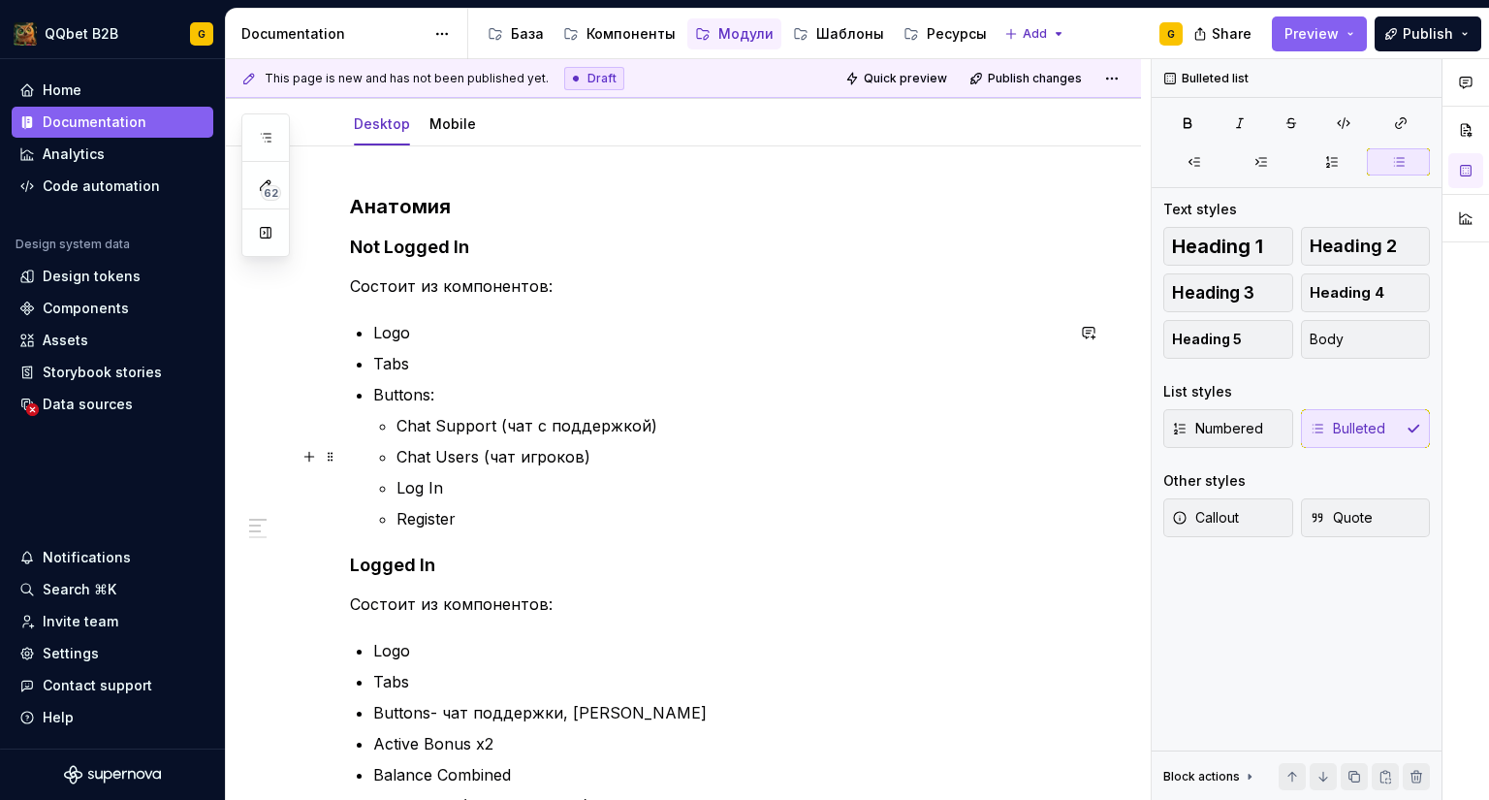
click at [451, 455] on p "Chat Users (чат игроков)" at bounding box center [730, 456] width 667 height 23
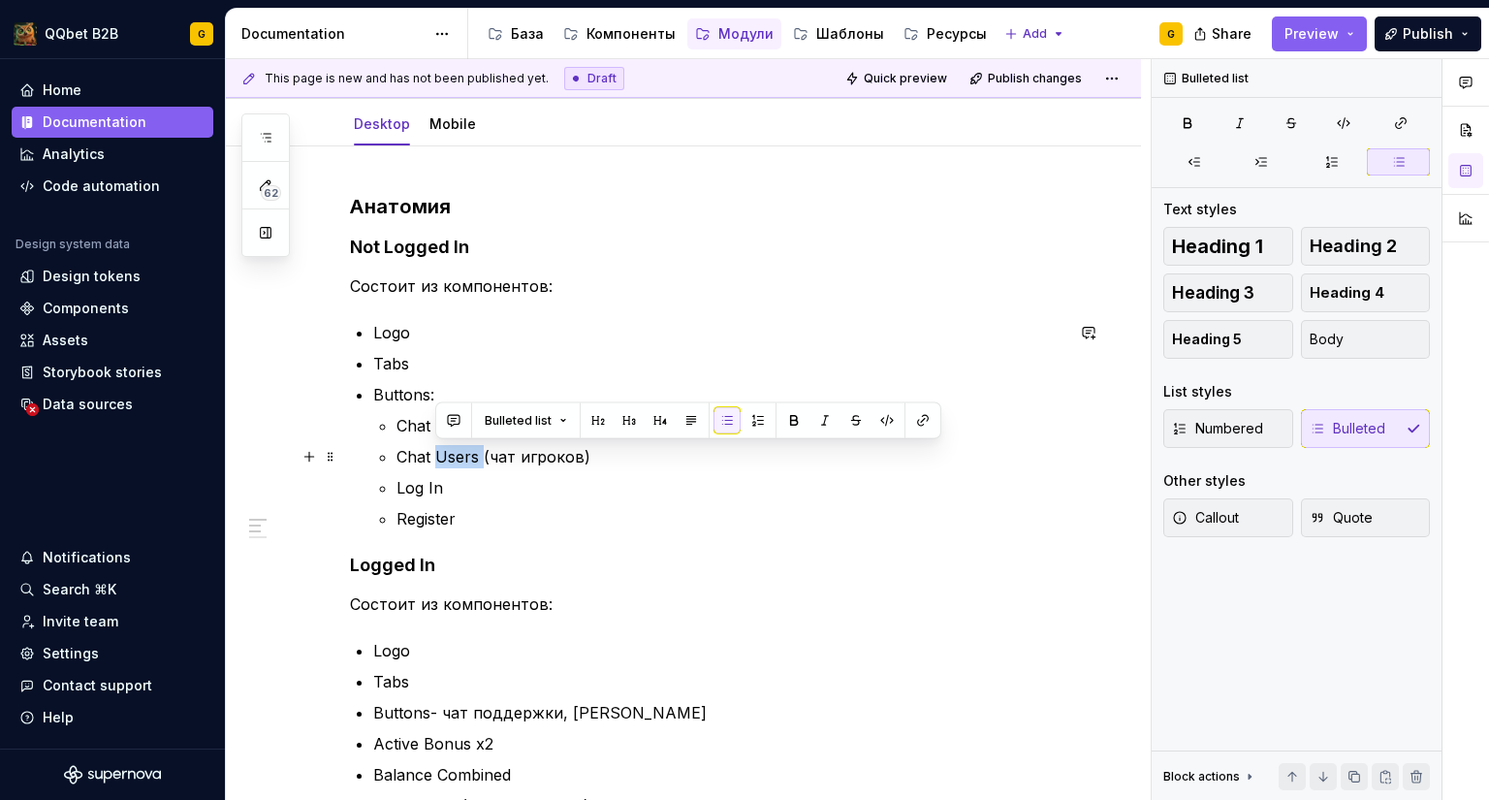
click at [451, 455] on p "Chat Users (чат игроков)" at bounding box center [730, 456] width 667 height 23
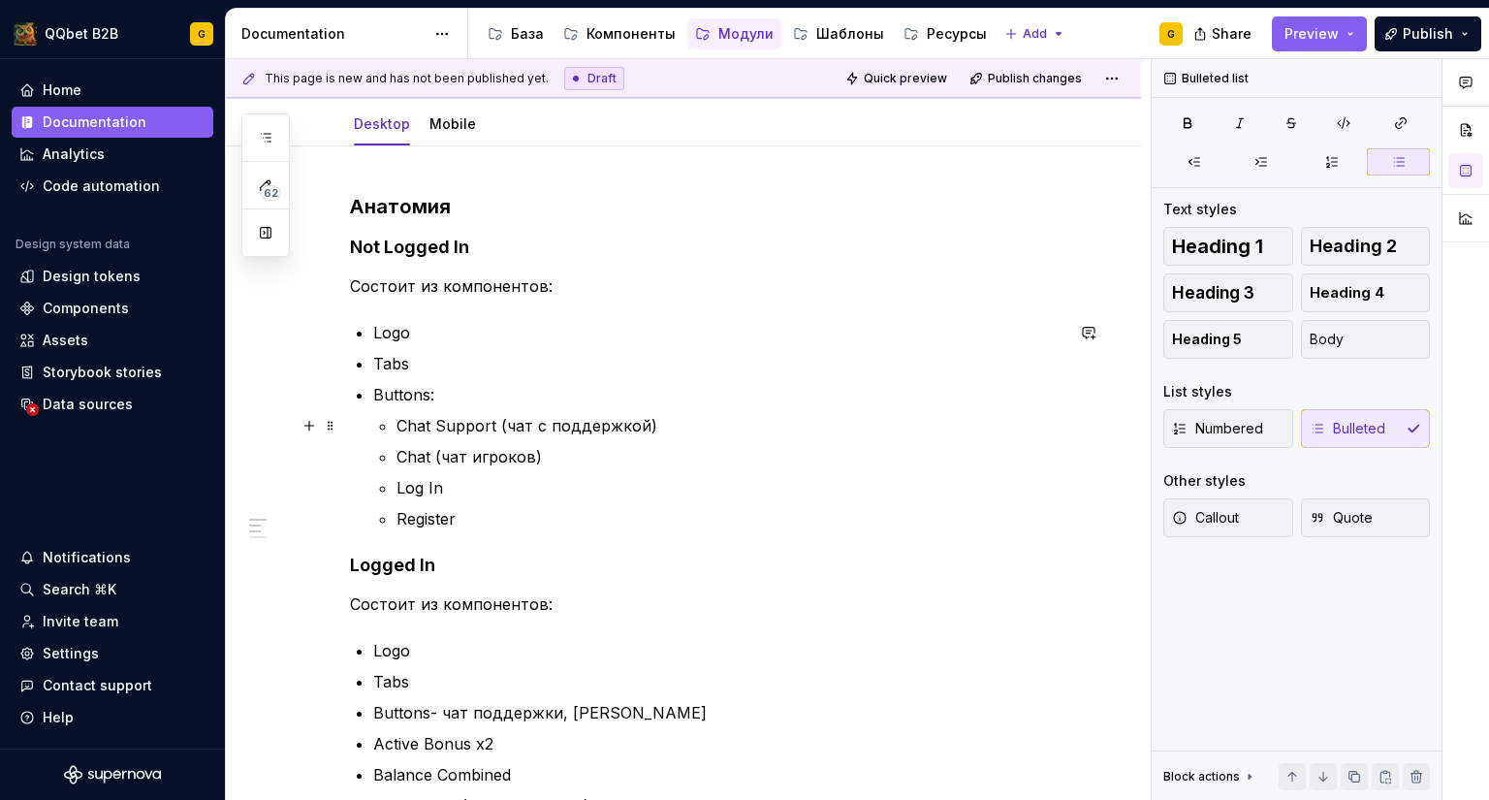
click at [422, 431] on p "Chat Support (чат с поддержкой)" at bounding box center [730, 425] width 667 height 23
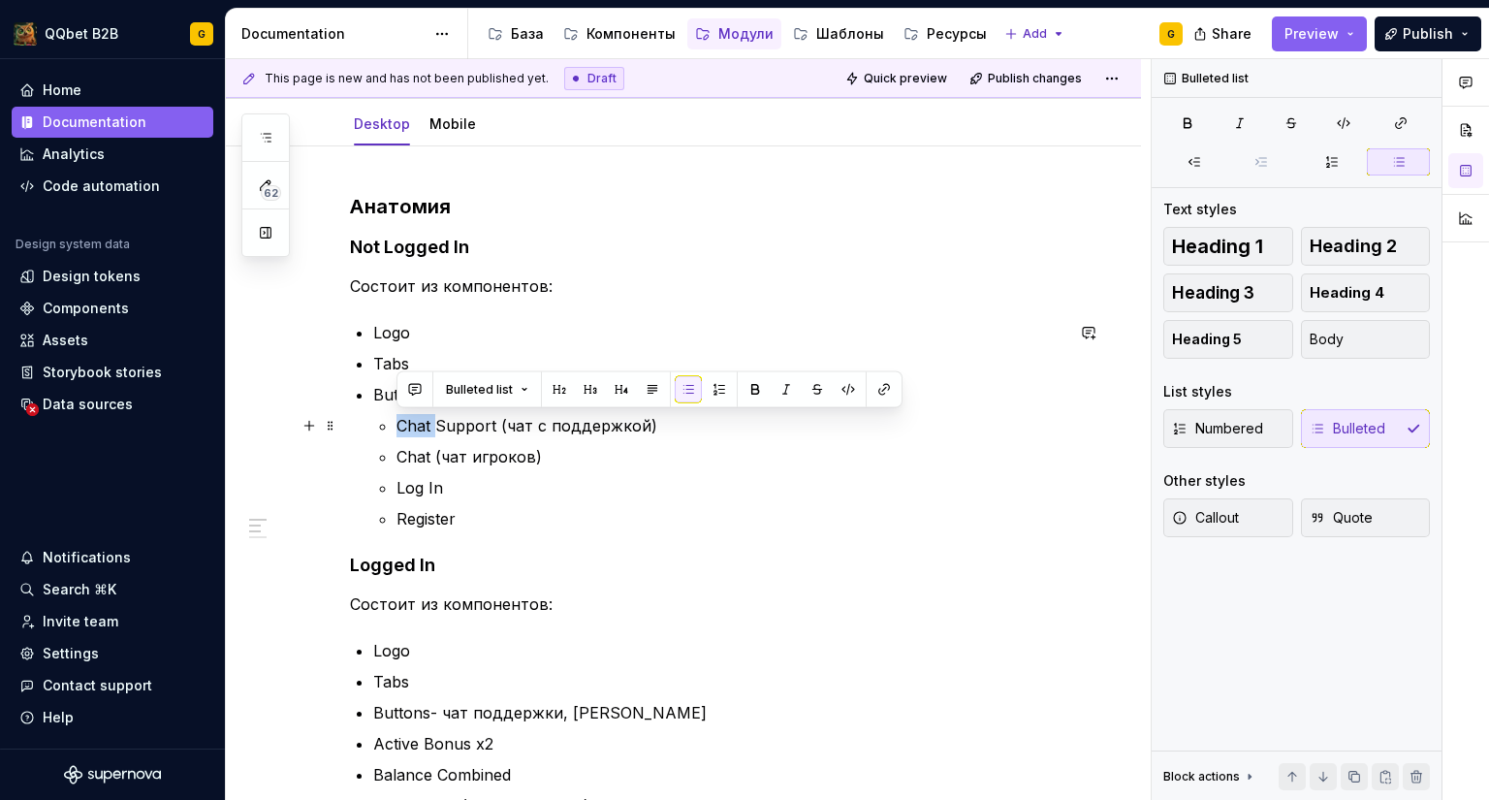
click at [422, 431] on p "Chat Support (чат с поддержкой)" at bounding box center [730, 425] width 667 height 23
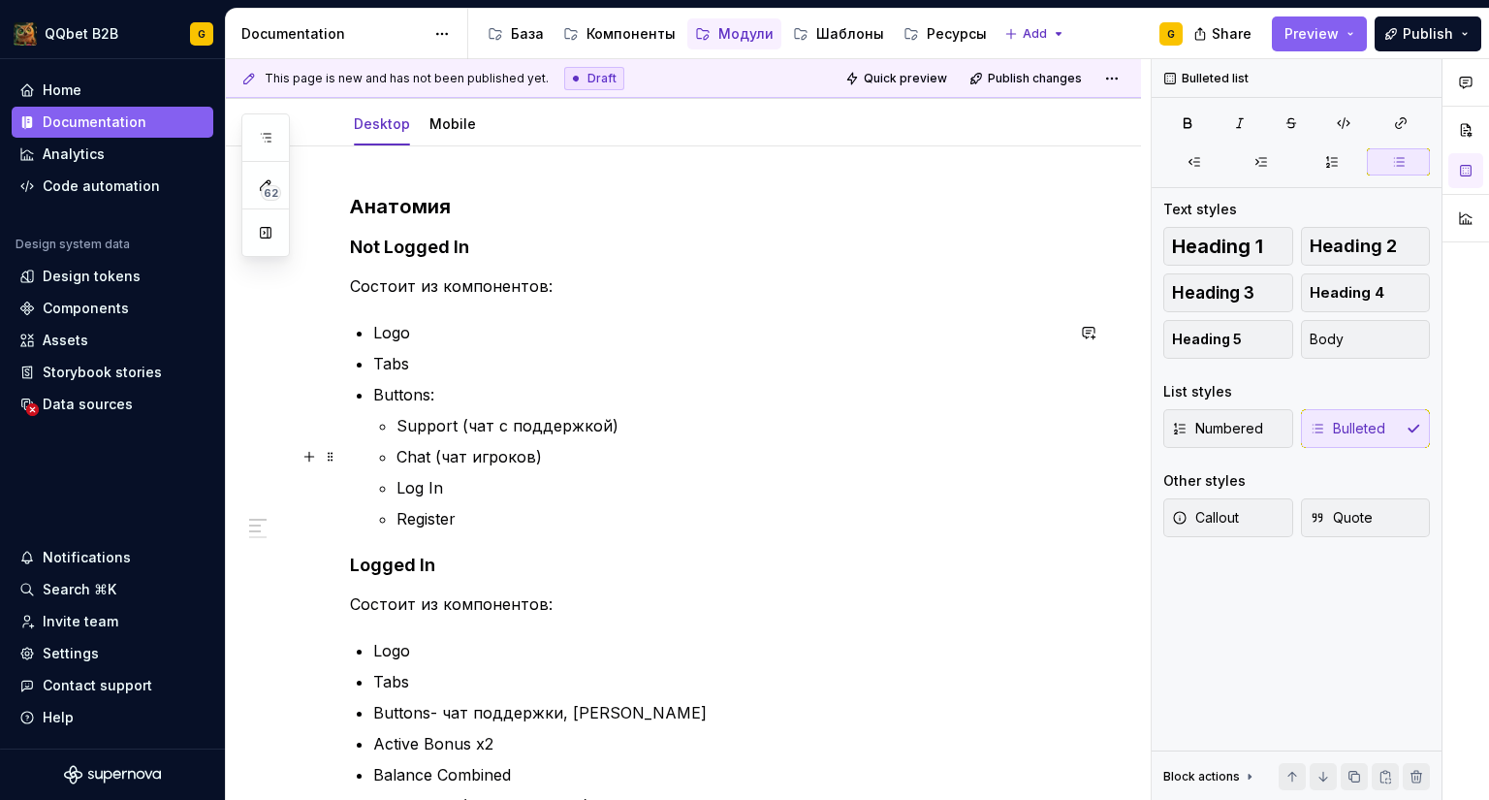
click at [575, 450] on p "Chat (чат игроков)" at bounding box center [730, 456] width 667 height 23
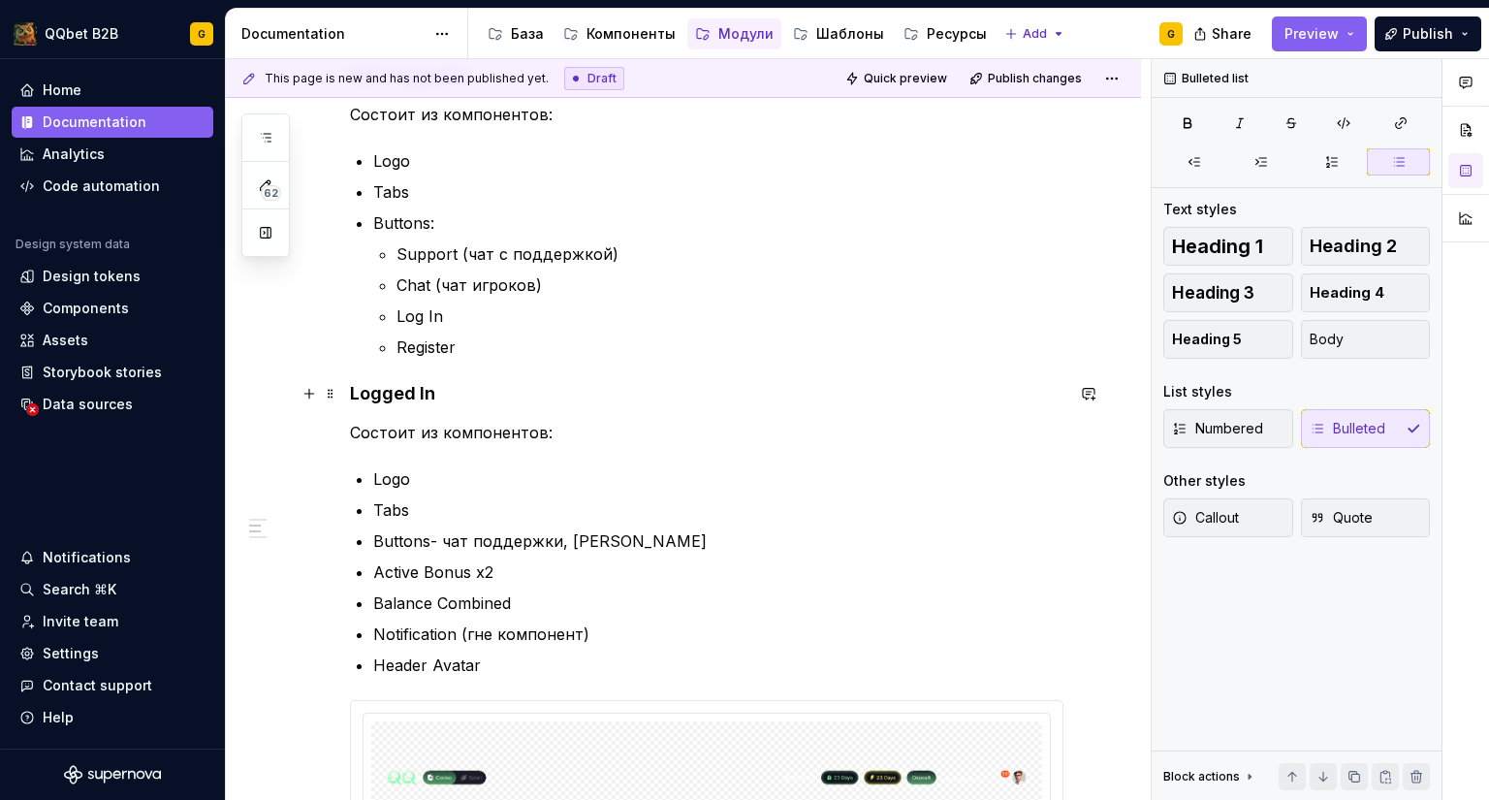
scroll to position [384, 0]
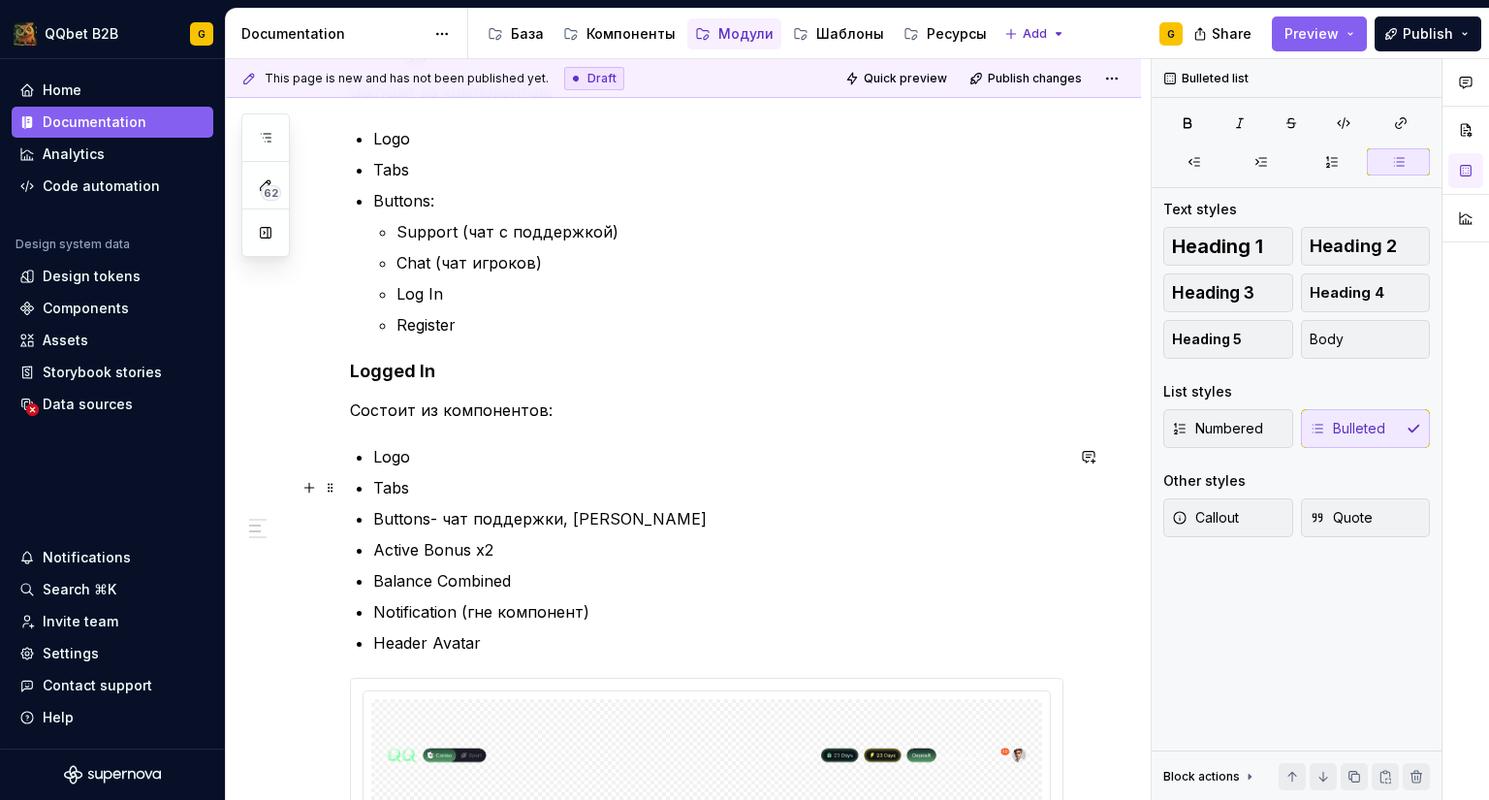
click at [446, 485] on p "Tabs" at bounding box center [718, 487] width 690 height 23
click at [520, 549] on p "Active Bonus x2" at bounding box center [718, 549] width 690 height 23
click at [601, 611] on p "Notification (гне компонент)" at bounding box center [718, 611] width 690 height 23
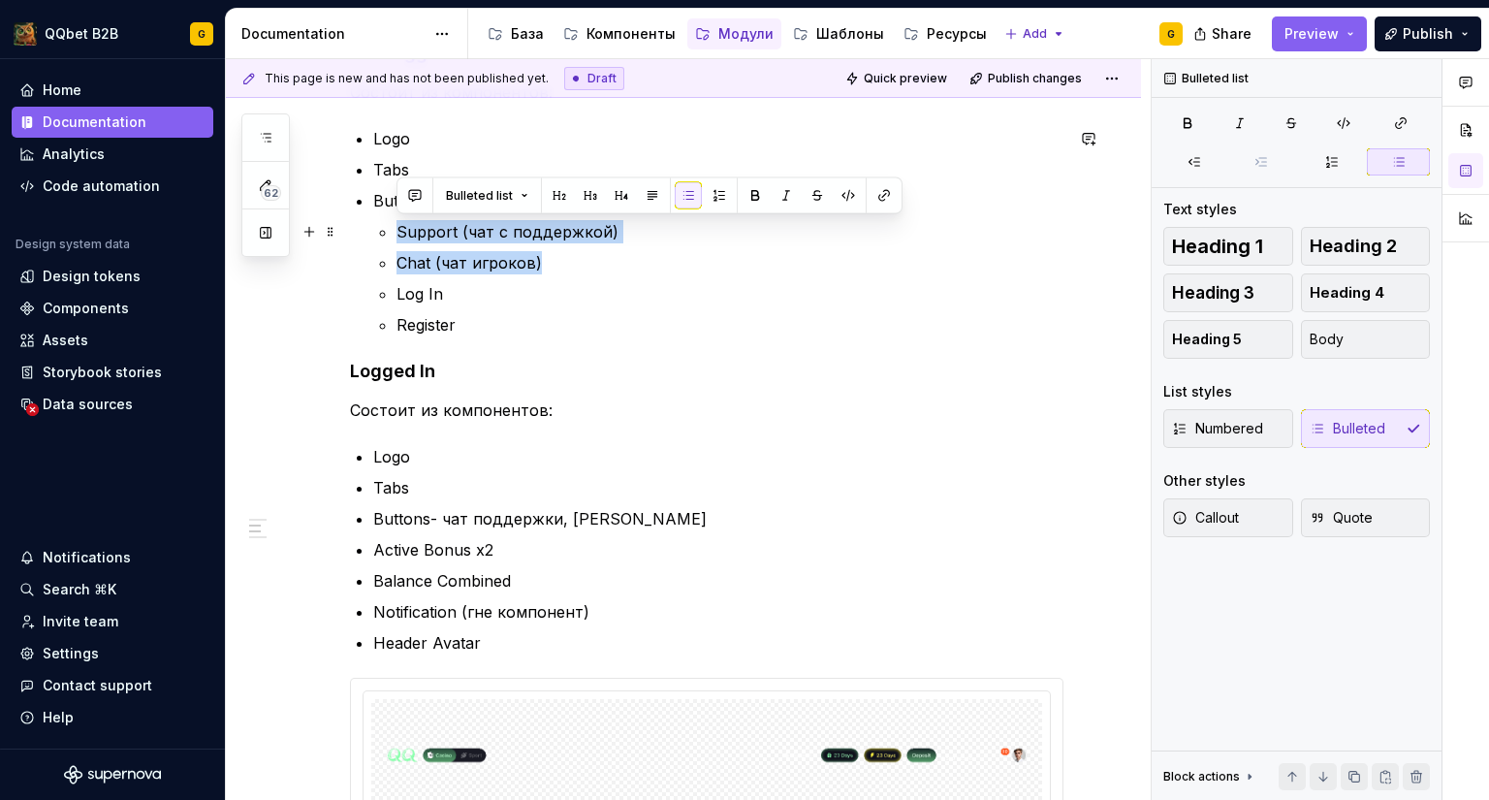
drag, startPoint x: 495, startPoint y: 259, endPoint x: 393, endPoint y: 228, distance: 106.4
click at [393, 228] on li "Buttons: Support (чат с поддержкой) Chat (чат игроков) Log In Register" at bounding box center [718, 262] width 690 height 147
copy ul "Support (чат с поддержкой) Chat (чат игроков)"
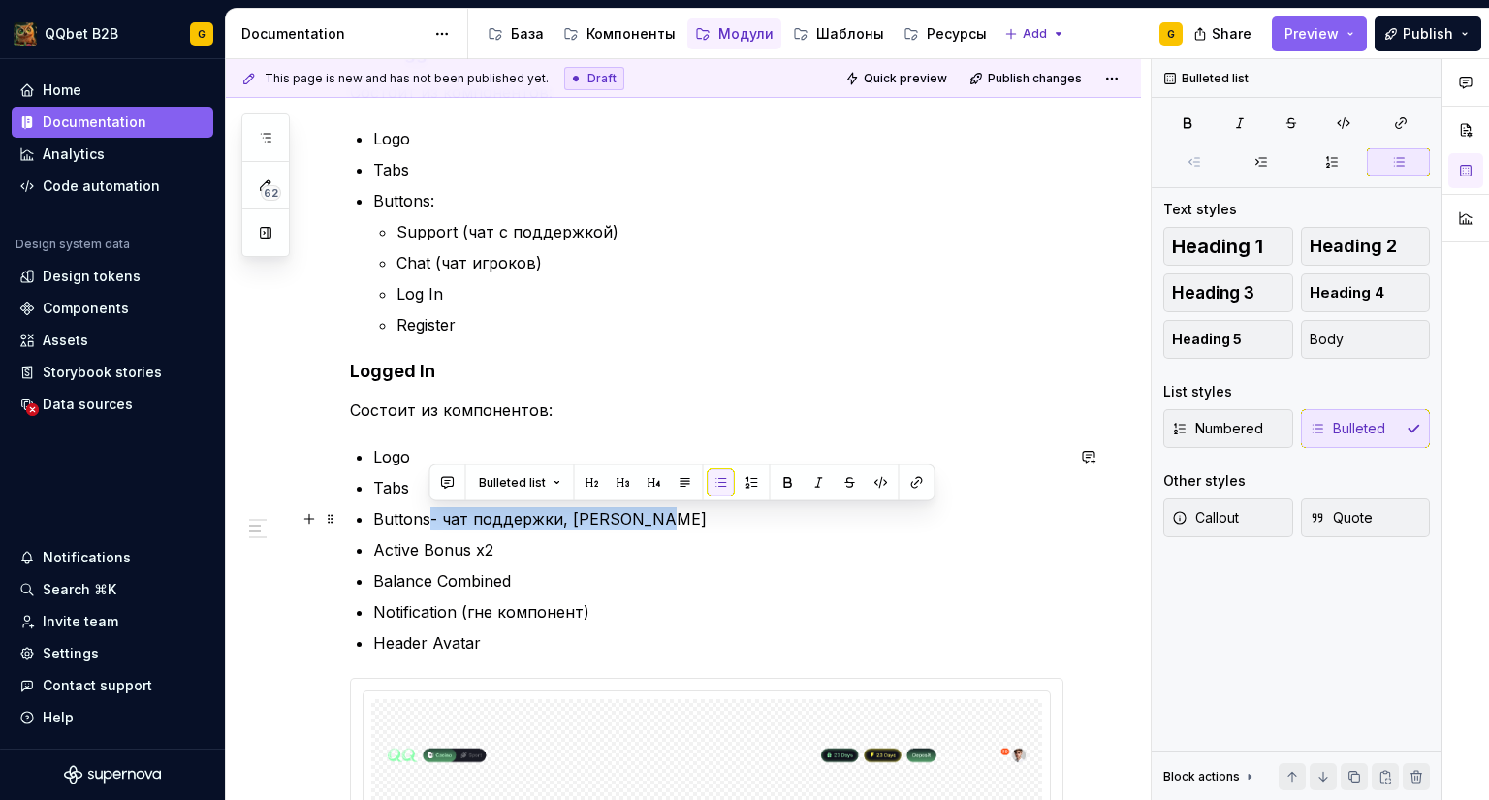
drag, startPoint x: 430, startPoint y: 523, endPoint x: 659, endPoint y: 525, distance: 229.8
click at [659, 525] on p "Buttons- чат поддержки, [PERSON_NAME]" at bounding box center [718, 518] width 690 height 23
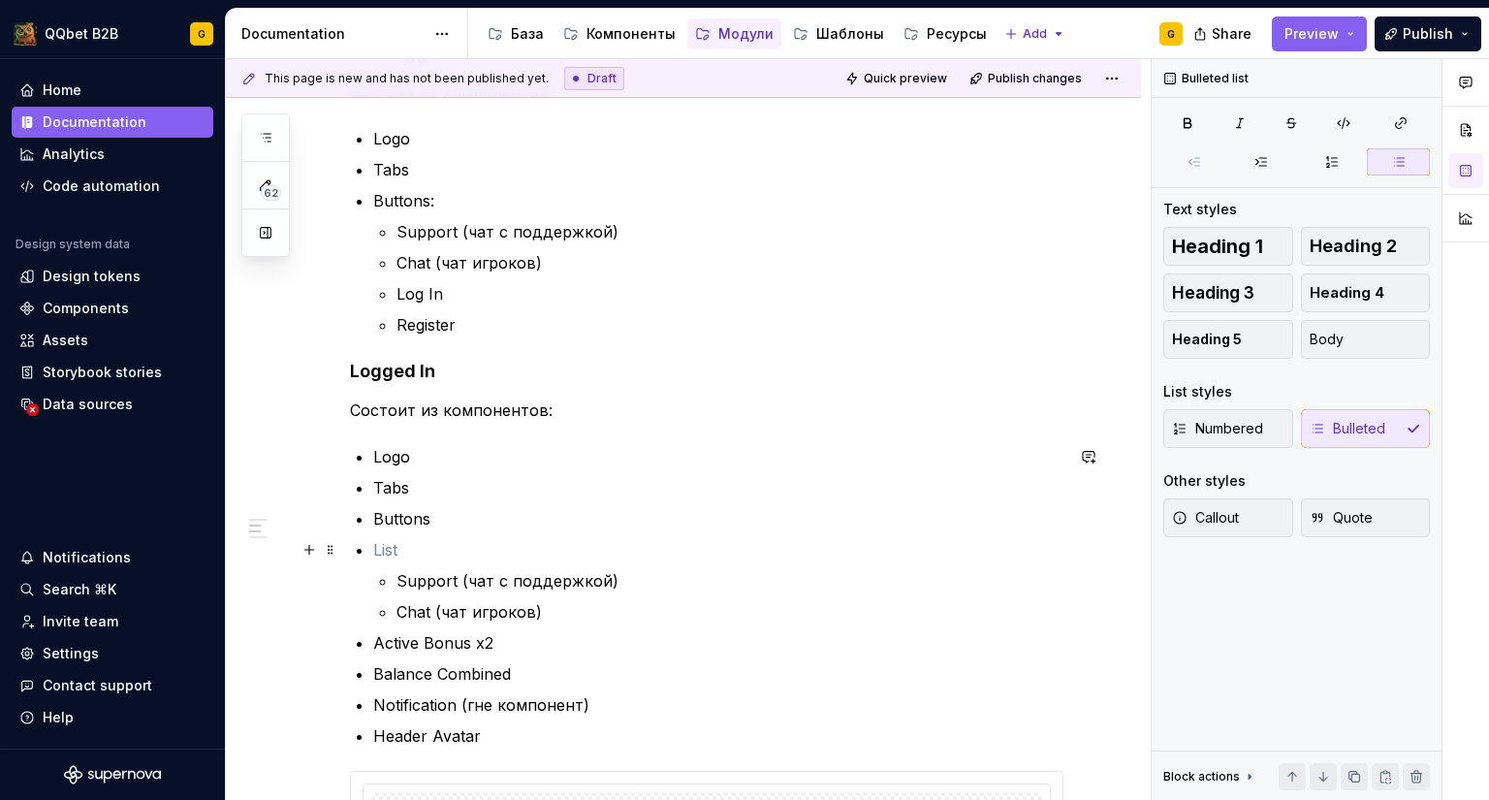
click at [514, 548] on p at bounding box center [718, 549] width 690 height 23
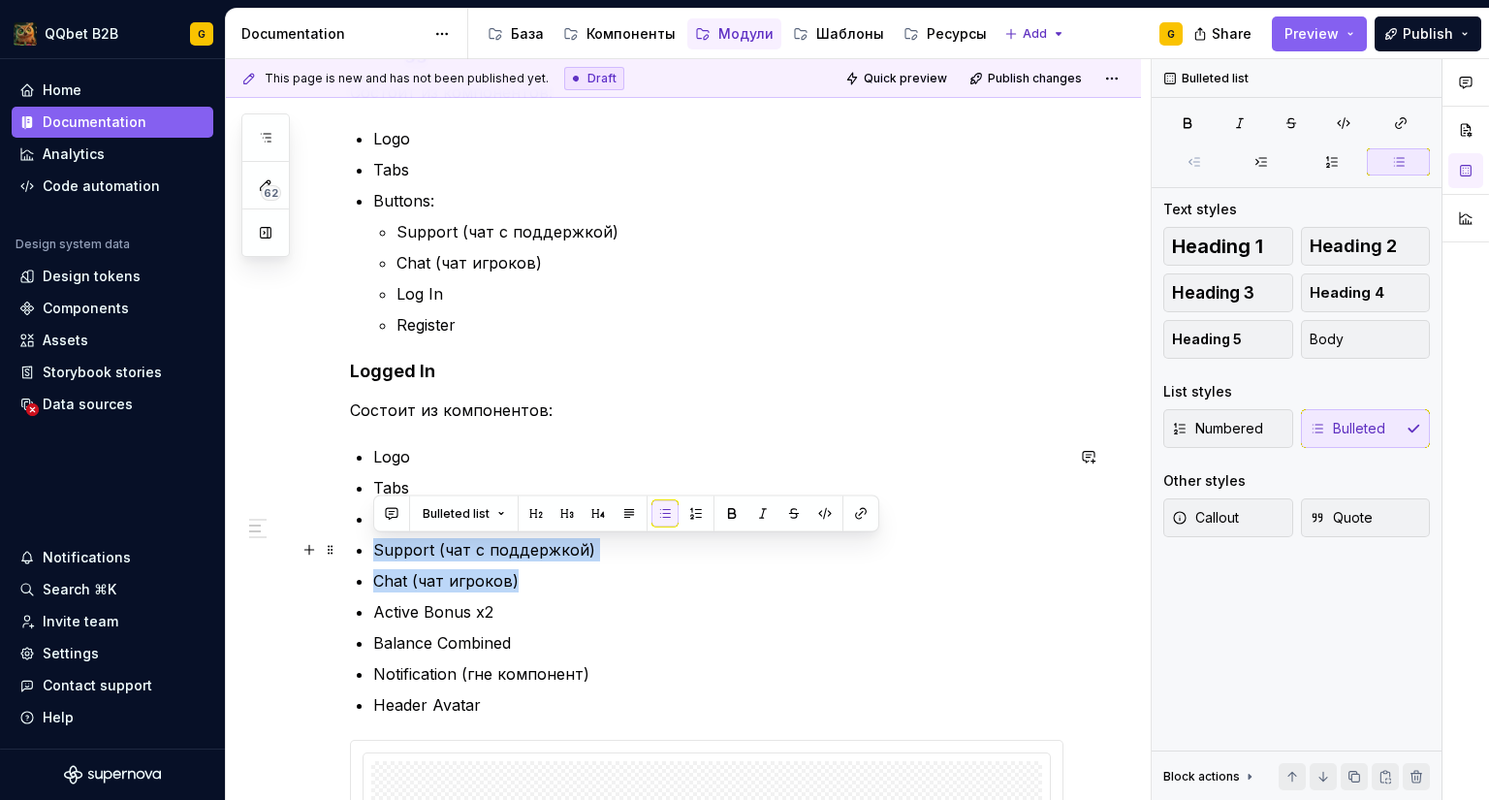
drag, startPoint x: 518, startPoint y: 575, endPoint x: 372, endPoint y: 547, distance: 148.2
click at [372, 547] on div "**********" at bounding box center [707, 555] width 714 height 1113
click at [1252, 172] on button "button" at bounding box center [1262, 161] width 63 height 27
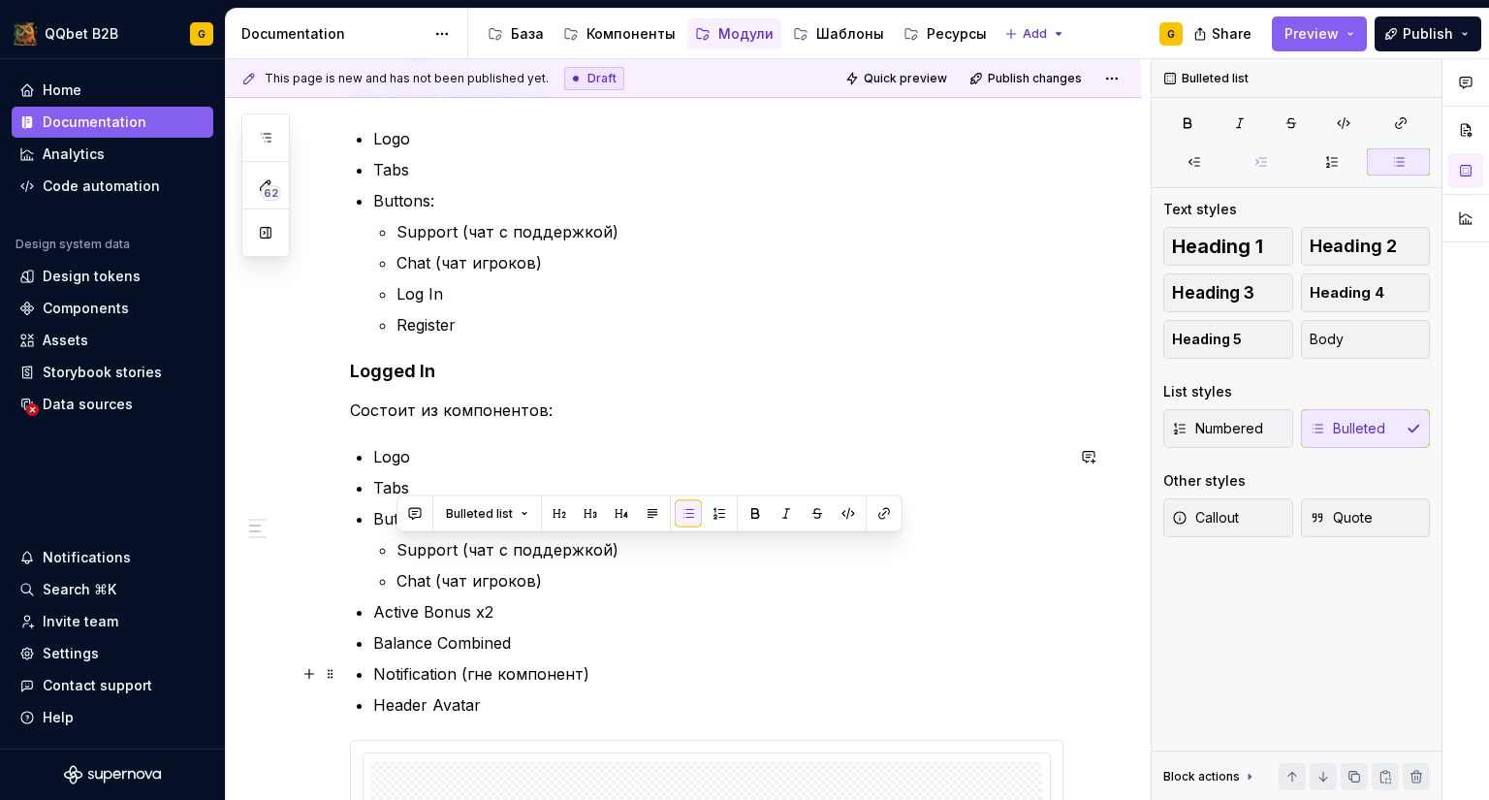
click at [622, 653] on p "Balance Combined" at bounding box center [718, 642] width 690 height 23
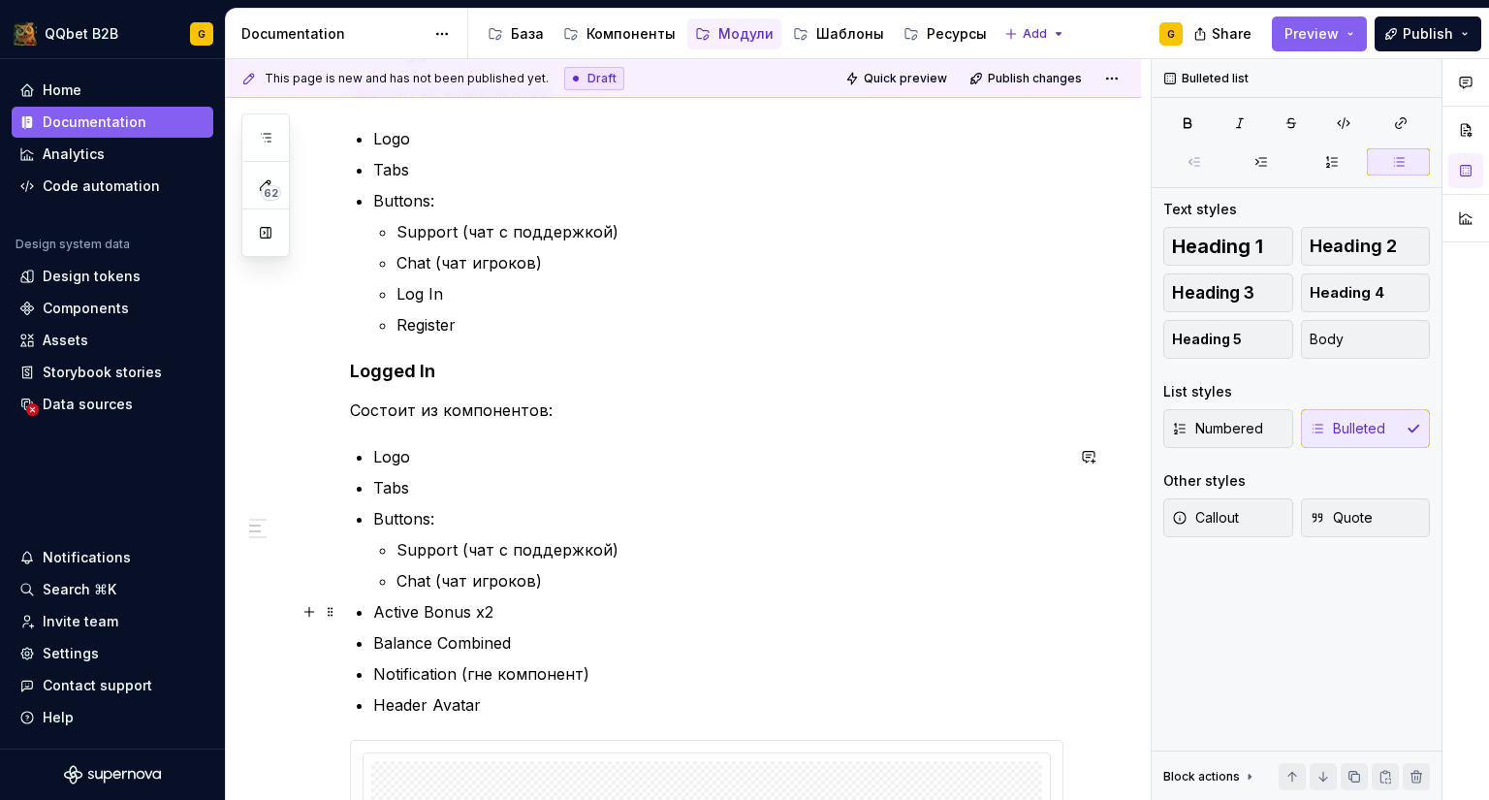
click at [512, 614] on p "Active Bonus x2" at bounding box center [718, 611] width 690 height 23
click at [557, 645] on p "Balance Combined" at bounding box center [718, 642] width 690 height 23
click at [525, 650] on p "Balance Combined - (сумма депозита + кнопка «Deposit»)" at bounding box center [718, 642] width 690 height 23
click at [684, 640] on p "Balance Combined (сумма депозита + кнопка «Deposit»)" at bounding box center [718, 642] width 690 height 23
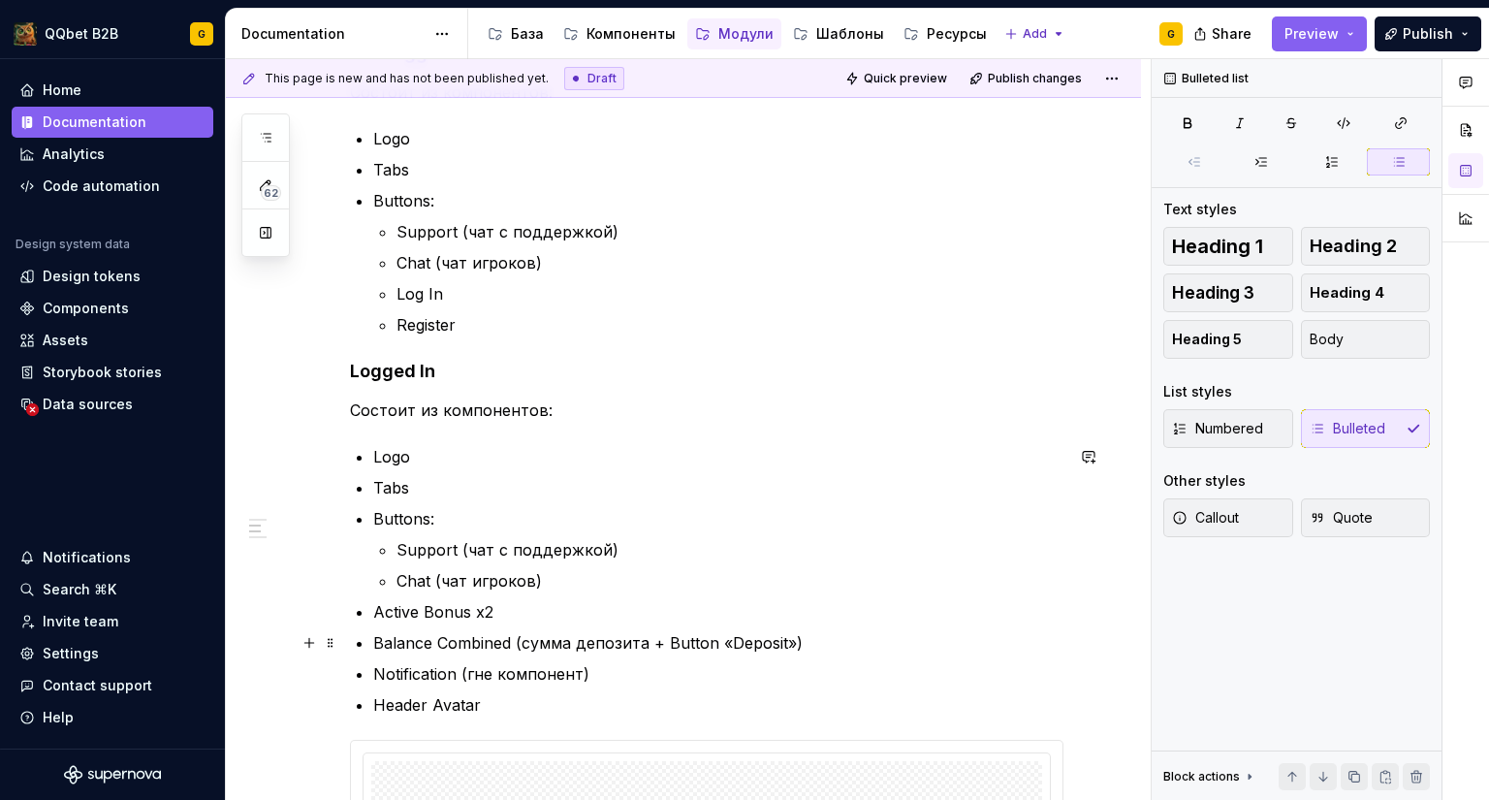
click at [500, 659] on ul "Logo Tabs Buttons: Support (чат с поддержкой) Chat (чат игроков) Active Bonus x…" at bounding box center [718, 581] width 690 height 272
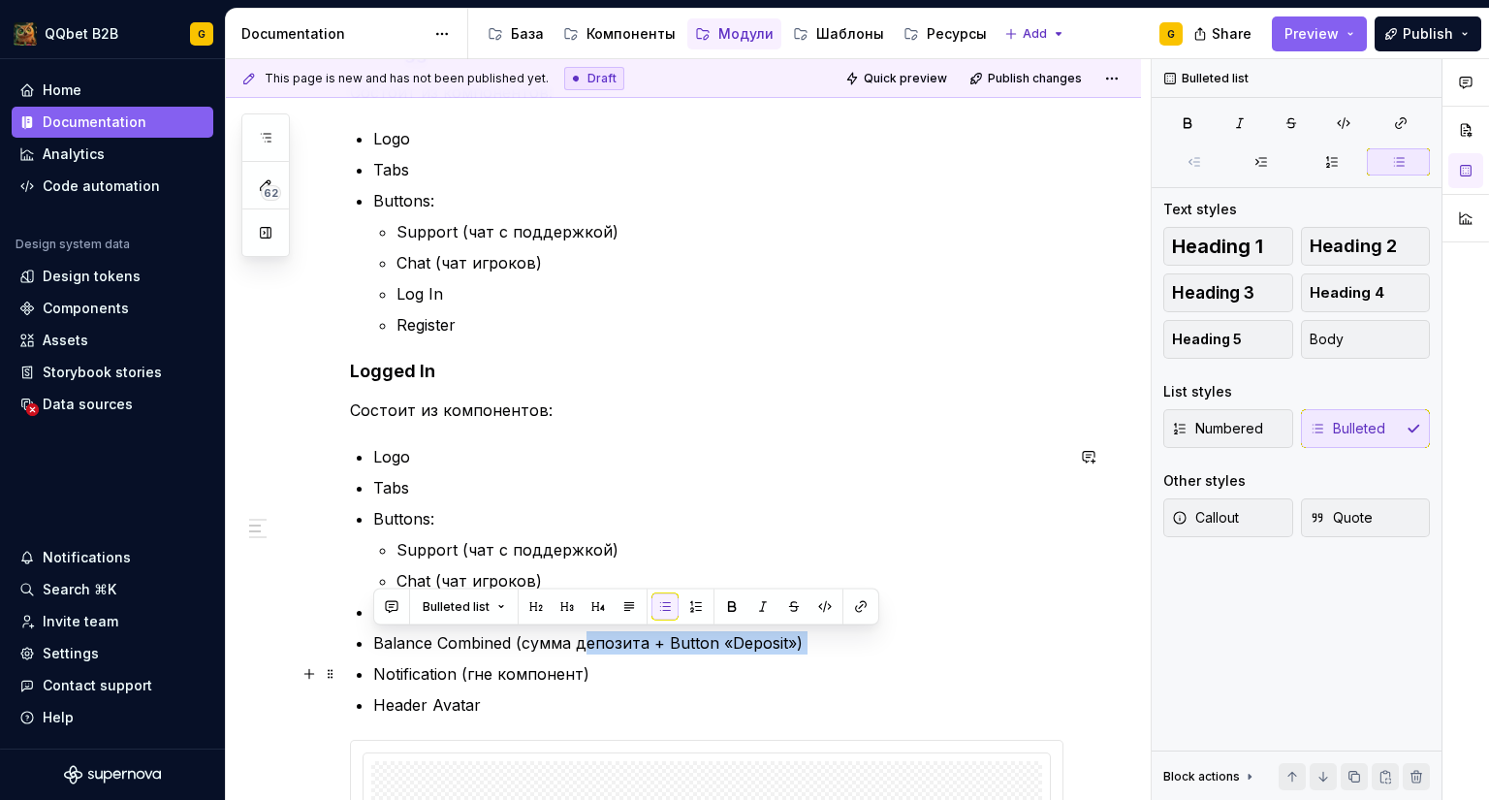
click at [481, 667] on p "Notification (гне компонент)" at bounding box center [718, 673] width 690 height 23
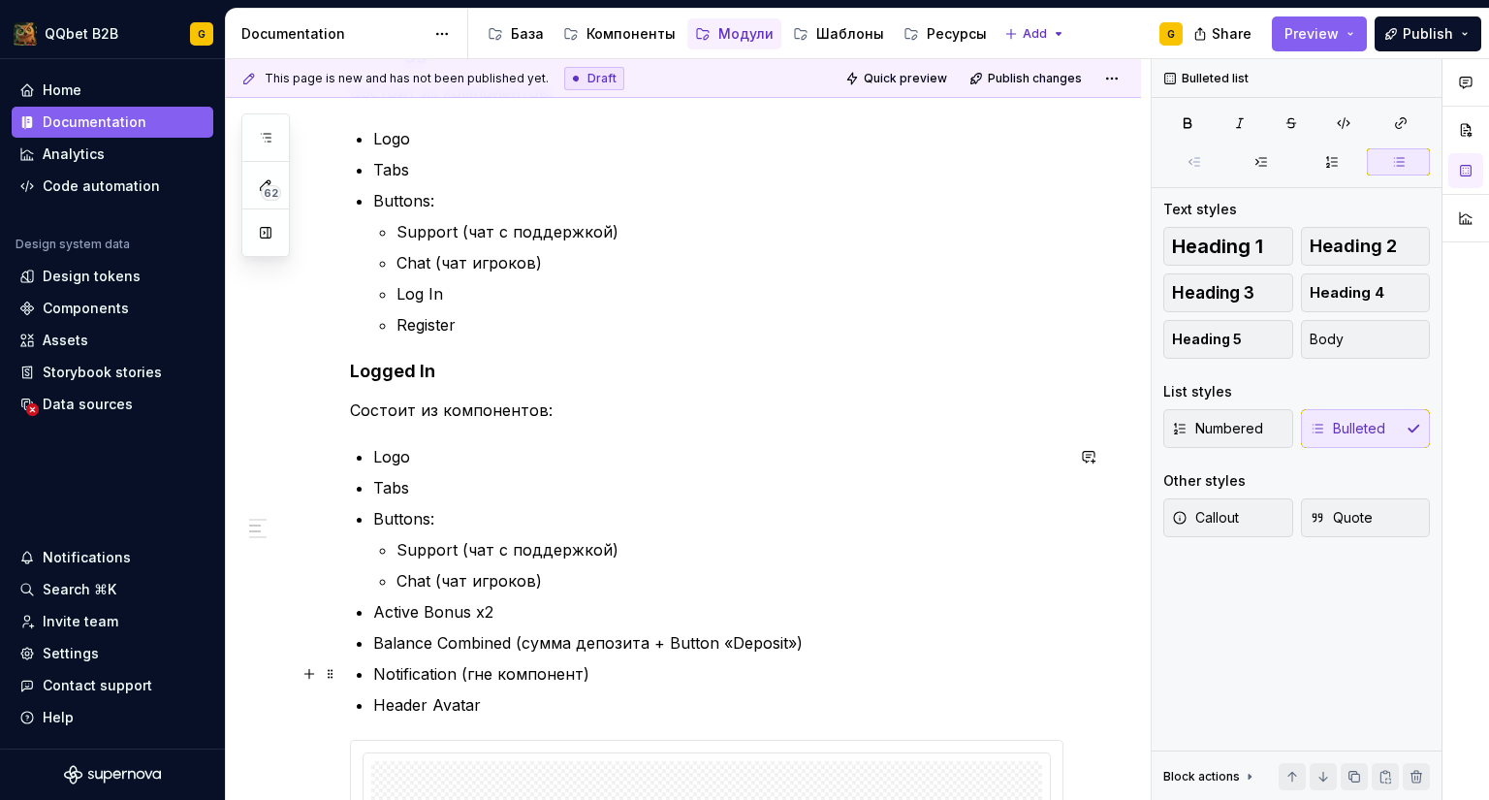
click at [474, 671] on p "Notification (гне компонент)" at bounding box center [718, 673] width 690 height 23
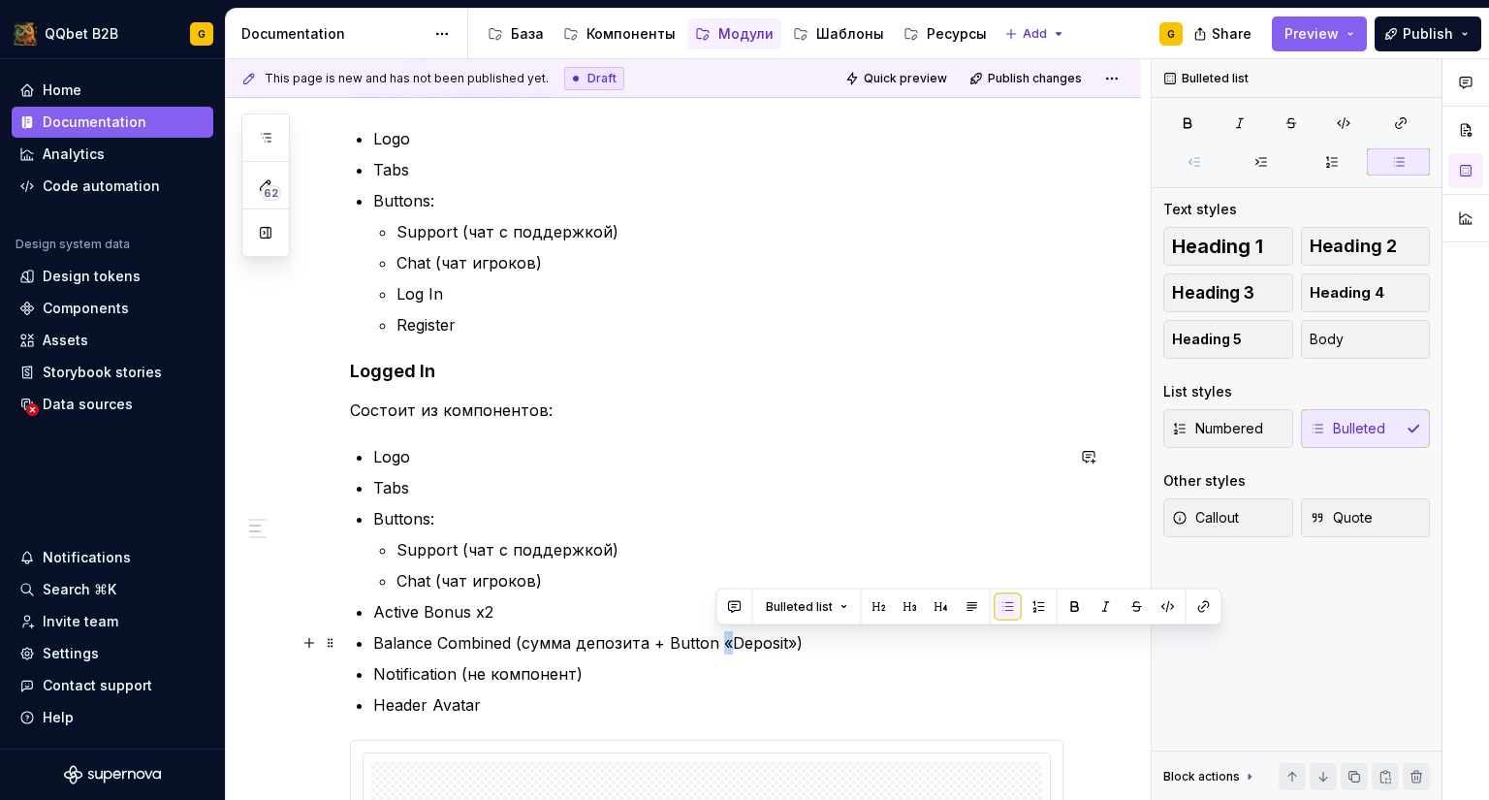
click at [723, 633] on p "Balance Combined (сумма депозита + Button «Deposit»)" at bounding box center [718, 642] width 690 height 23
click at [782, 640] on p "Balance Combined (сумма депозита + Button “Deposit»)" at bounding box center [718, 642] width 690 height 23
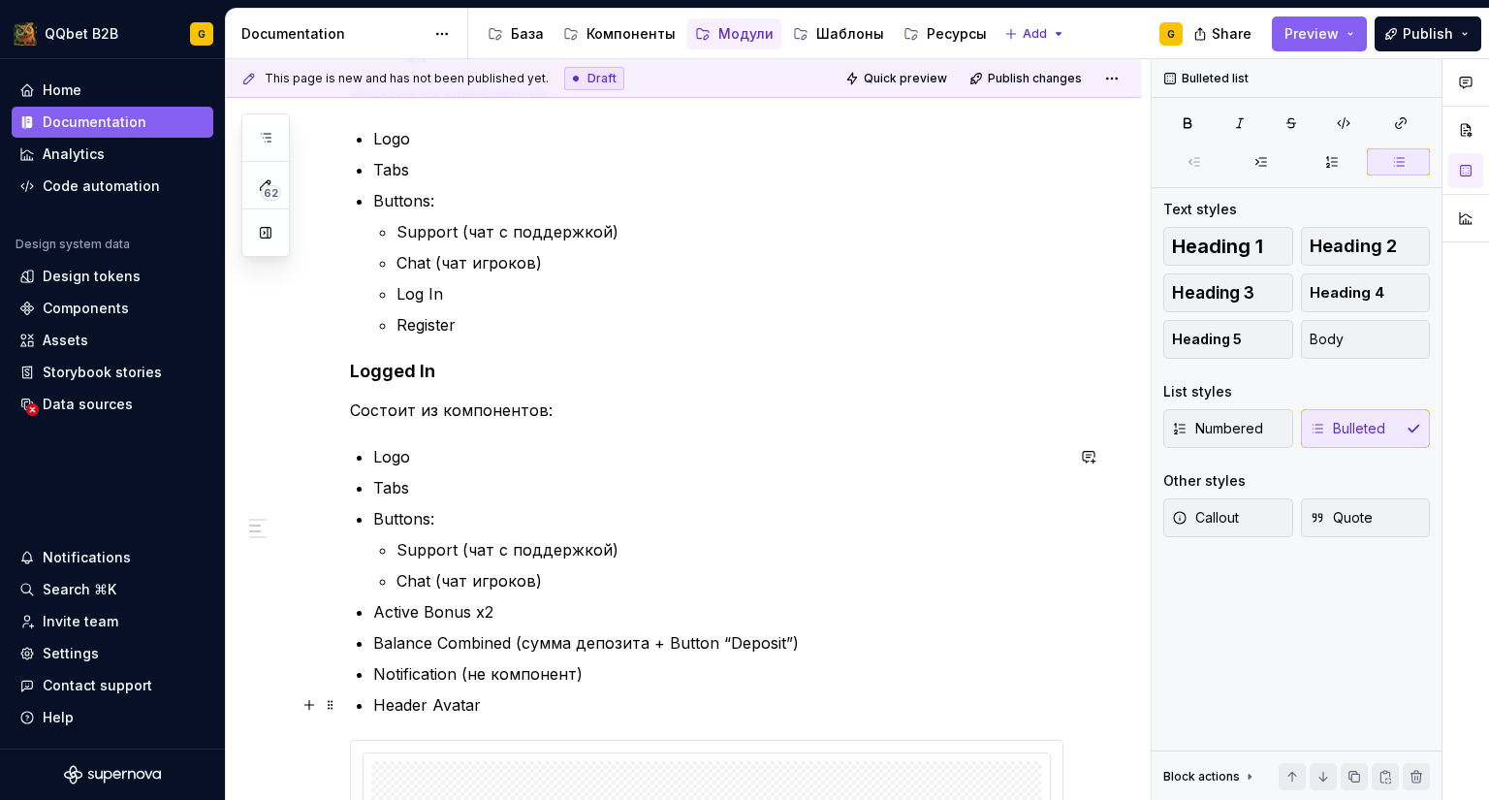
click at [723, 684] on p "Notification (не компонент)" at bounding box center [718, 673] width 690 height 23
click at [544, 706] on p "Header Avatar" at bounding box center [718, 704] width 690 height 23
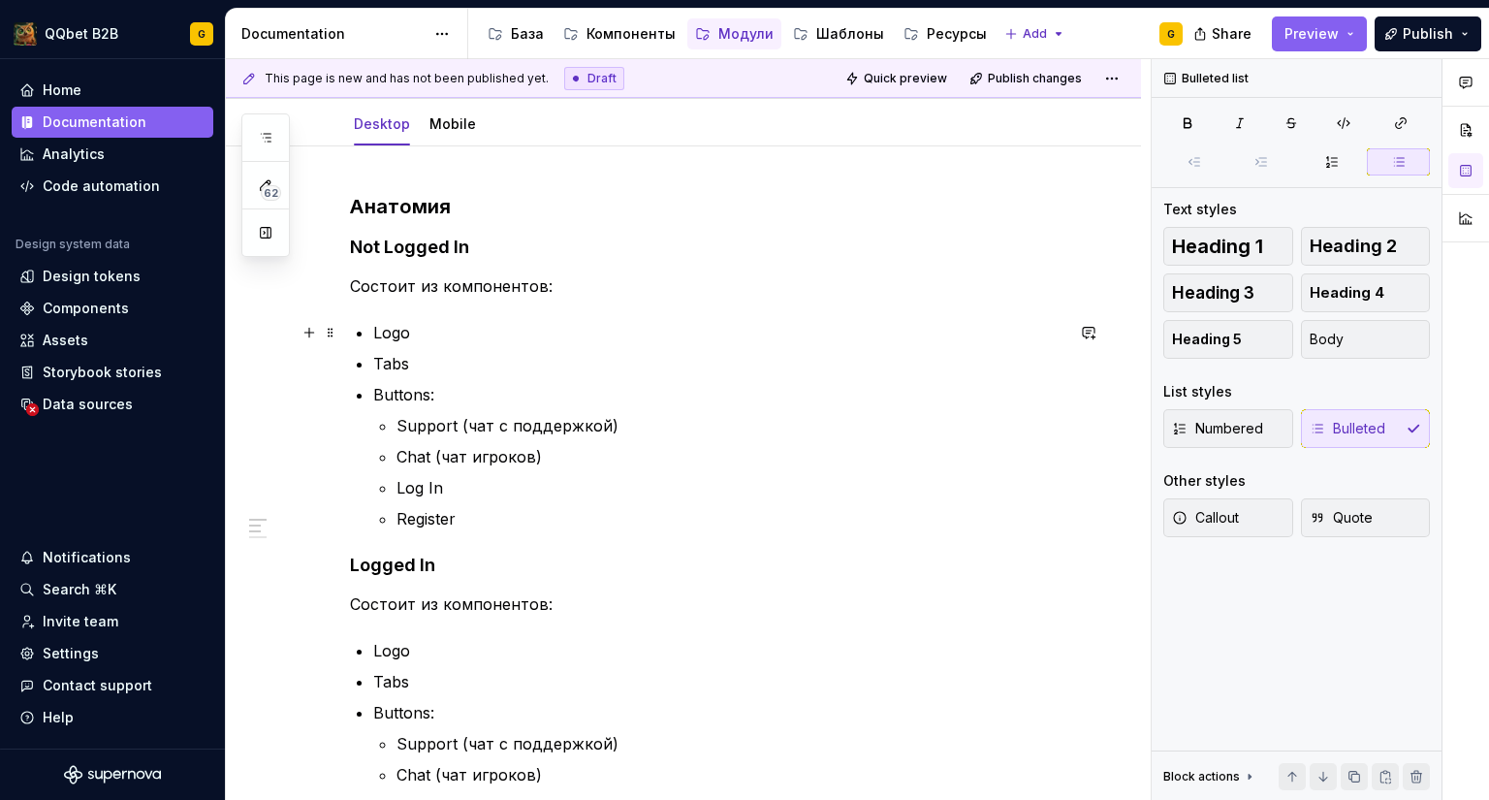
click at [462, 328] on p "Logo" at bounding box center [718, 332] width 690 height 23
click at [523, 325] on p "Logo -логотип проекта" at bounding box center [718, 332] width 690 height 23
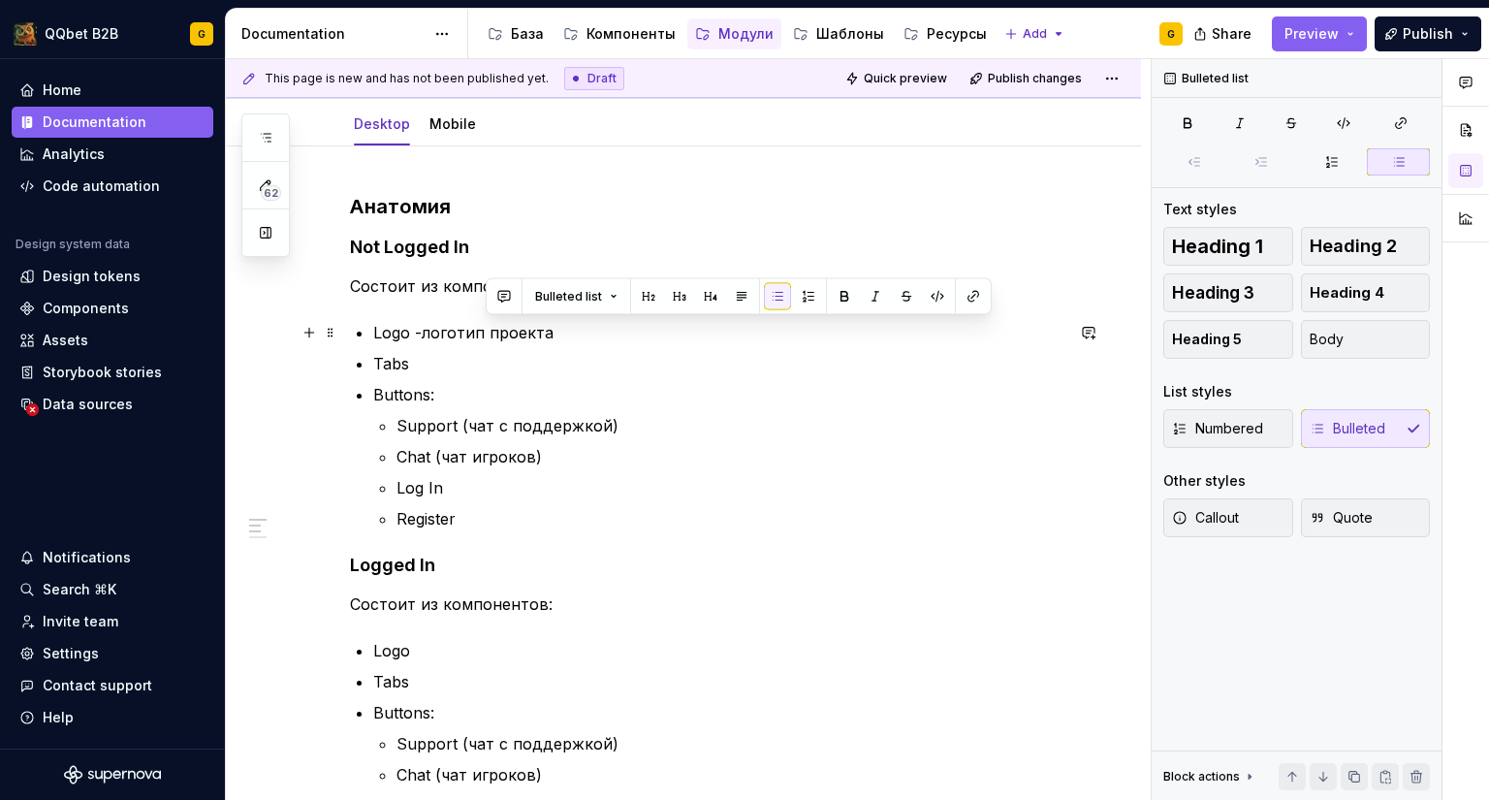
click at [523, 325] on p "Logo -логотип проекта" at bounding box center [718, 332] width 690 height 23
click at [421, 333] on p "Logo -логотип бренда" at bounding box center [718, 332] width 690 height 23
drag, startPoint x: 553, startPoint y: 330, endPoint x: 412, endPoint y: 329, distance: 140.6
click at [412, 329] on p "Logo - логотип бренда" at bounding box center [718, 332] width 690 height 23
copy p "- логотип бренда"
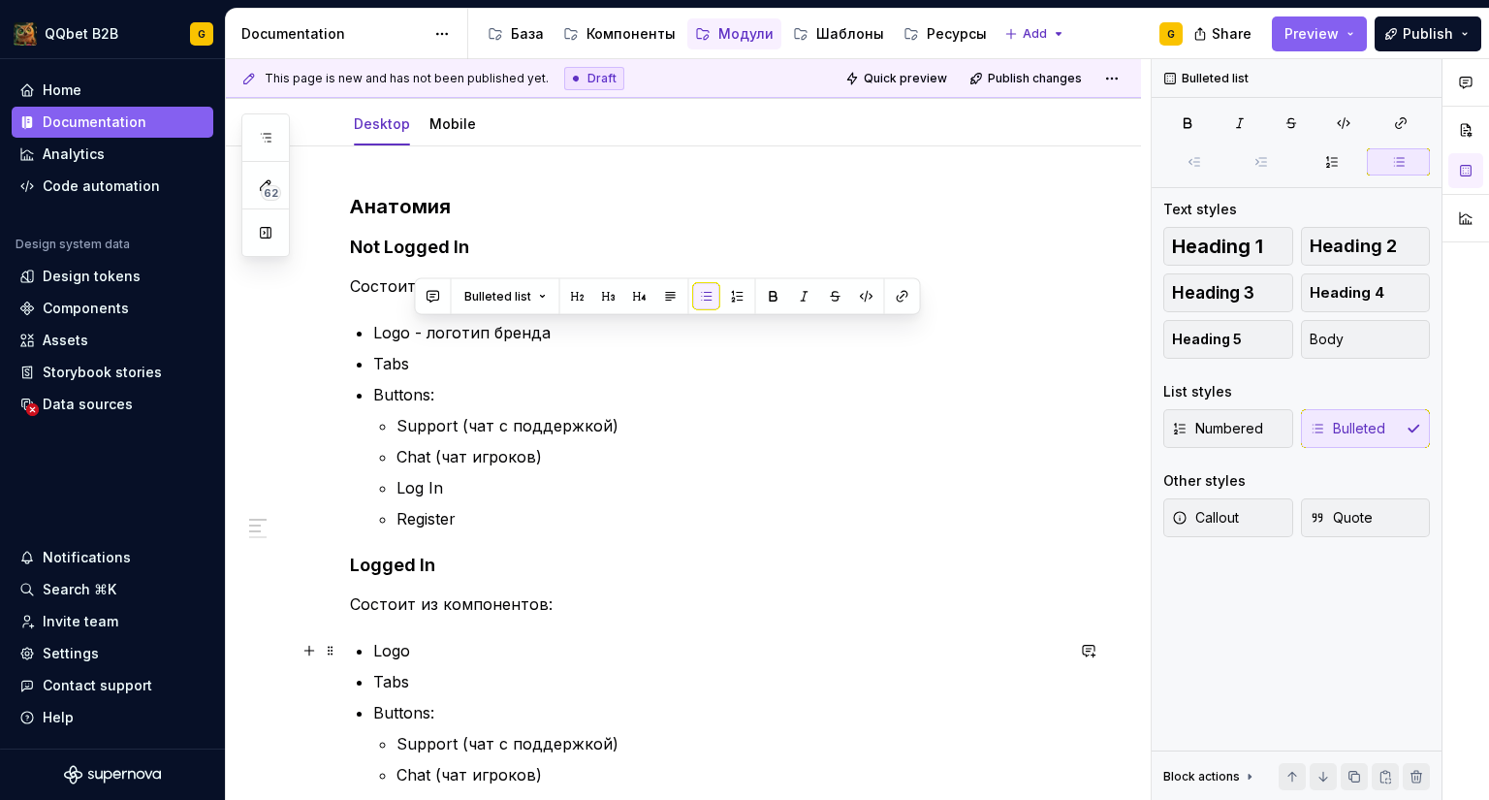
click at [429, 648] on p "Logo" at bounding box center [718, 650] width 690 height 23
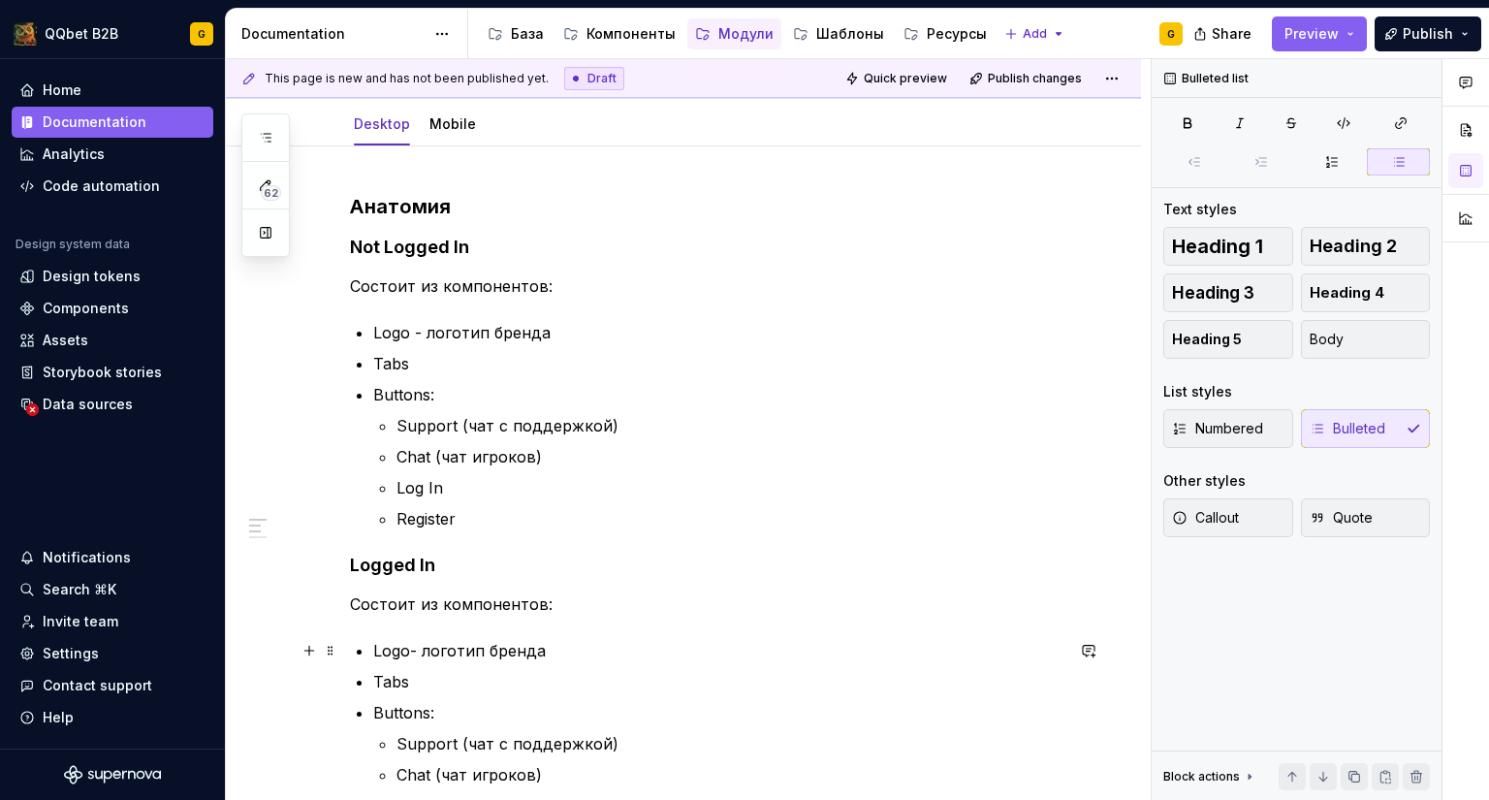
click at [409, 640] on p "Logo- логотип бренда" at bounding box center [718, 650] width 690 height 23
click at [434, 370] on p "Tabs" at bounding box center [718, 363] width 690 height 23
click at [410, 360] on p "Tabs– навигация по разделам (Casino, Sportsbook)" at bounding box center [718, 363] width 690 height 23
click at [419, 690] on p "Tabs" at bounding box center [718, 681] width 690 height 23
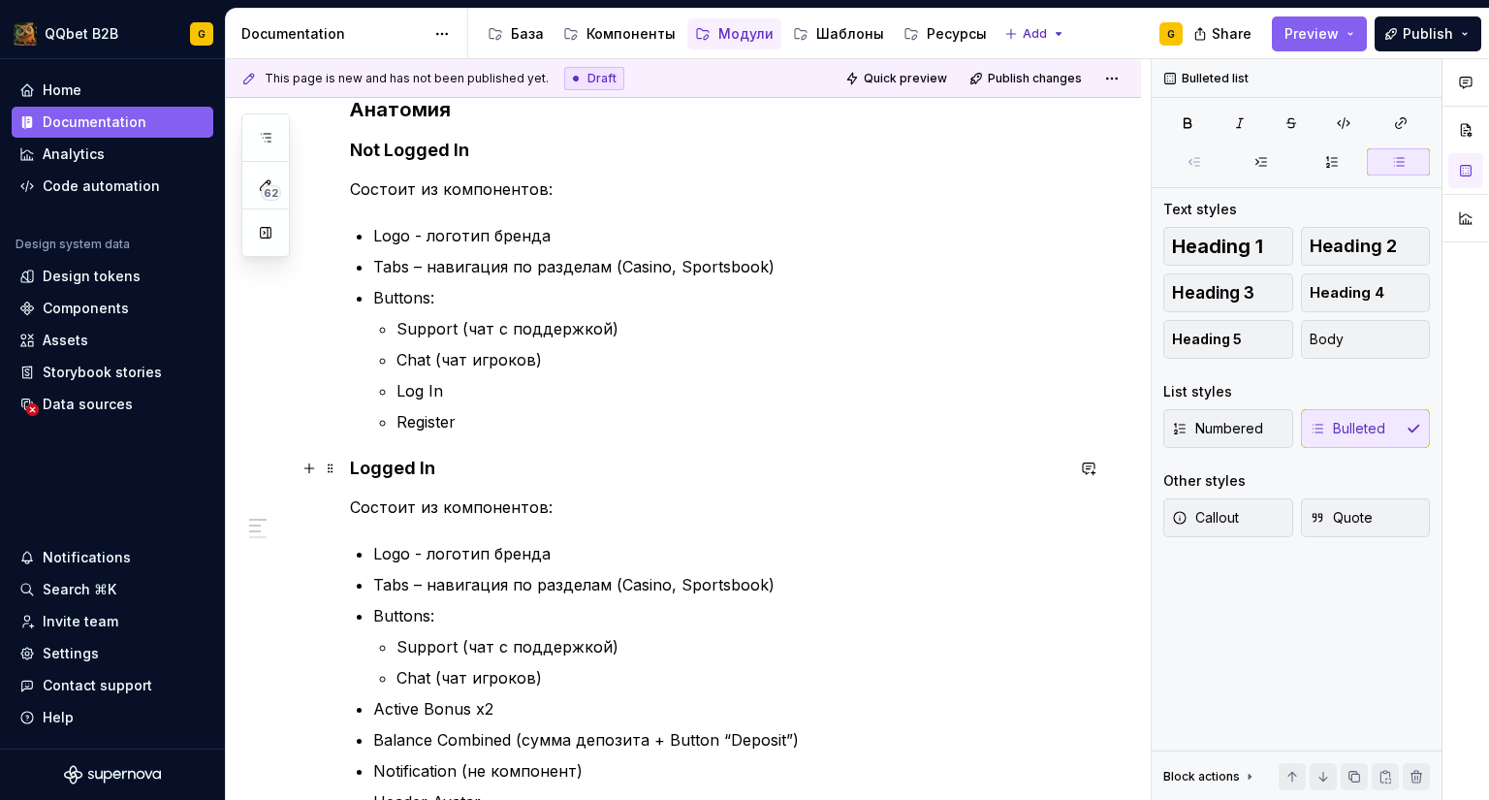
scroll to position [384, 0]
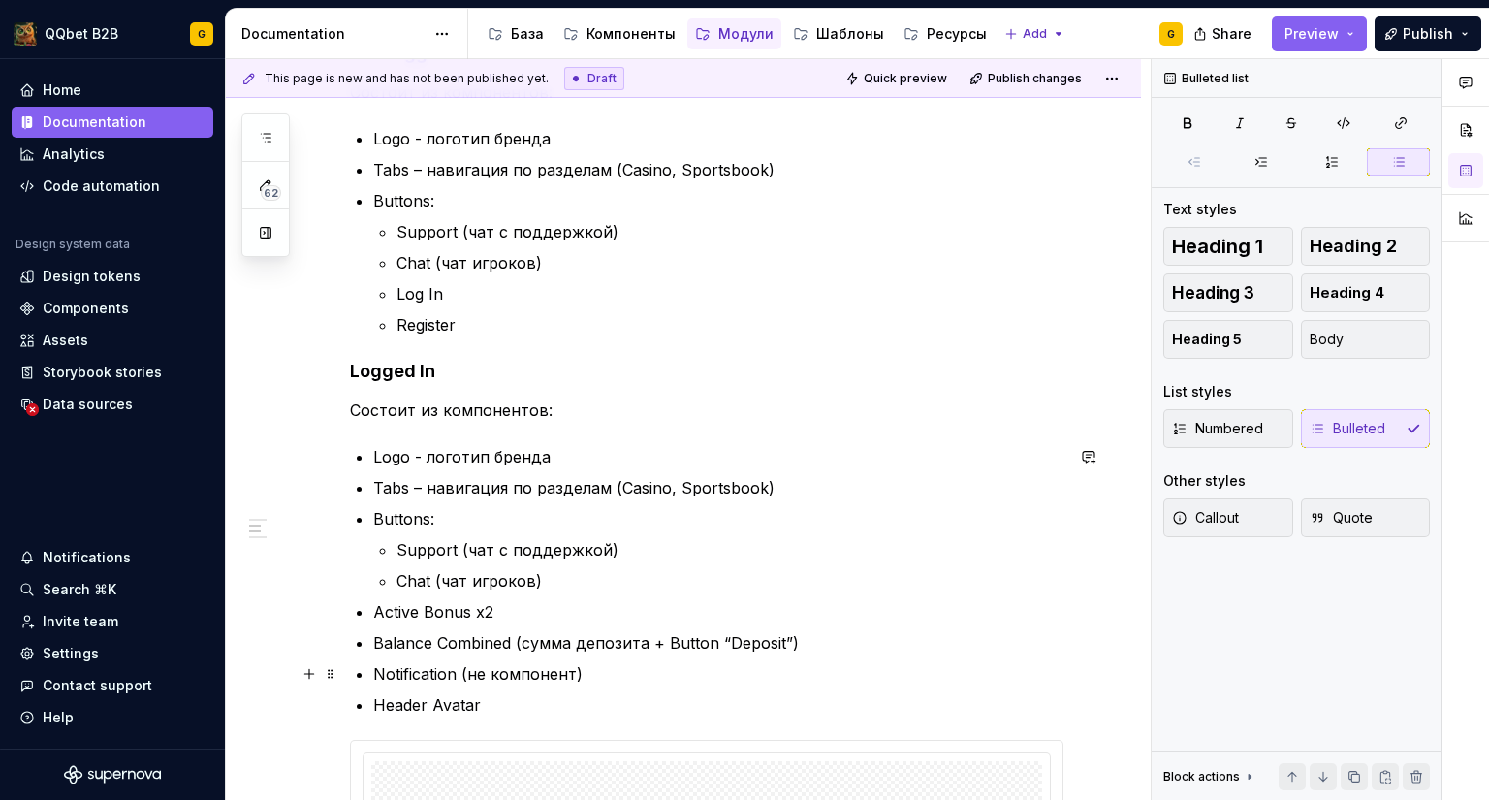
click at [623, 665] on p "Notification (не компонент)" at bounding box center [718, 673] width 690 height 23
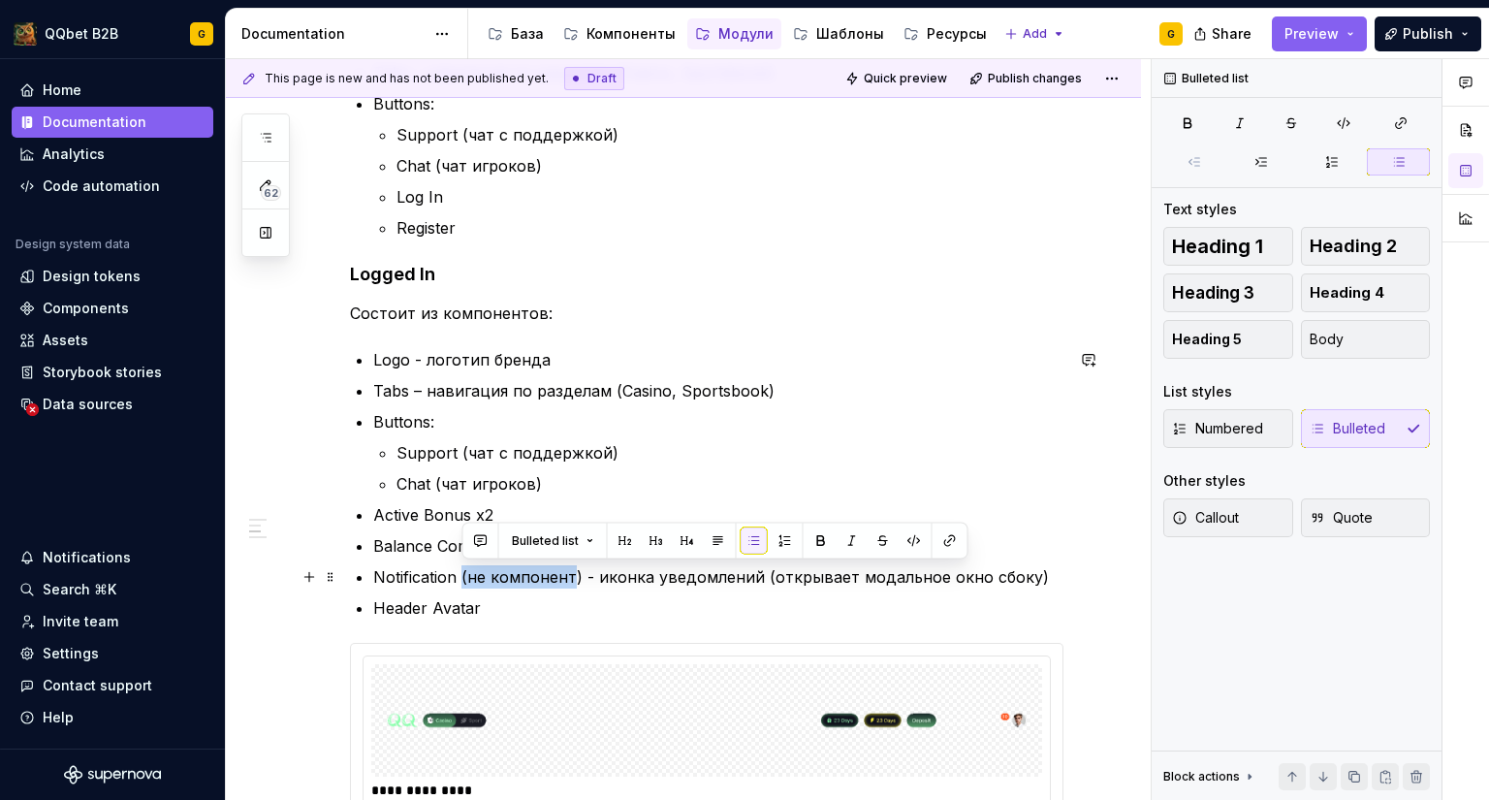
drag, startPoint x: 575, startPoint y: 576, endPoint x: 463, endPoint y: 576, distance: 112.5
click at [463, 576] on p "Notification (не компонент) - иконка уведомлений (открывает модальное окно сбок…" at bounding box center [718, 576] width 690 height 23
click at [510, 608] on p "Header Avatar" at bounding box center [718, 607] width 690 height 23
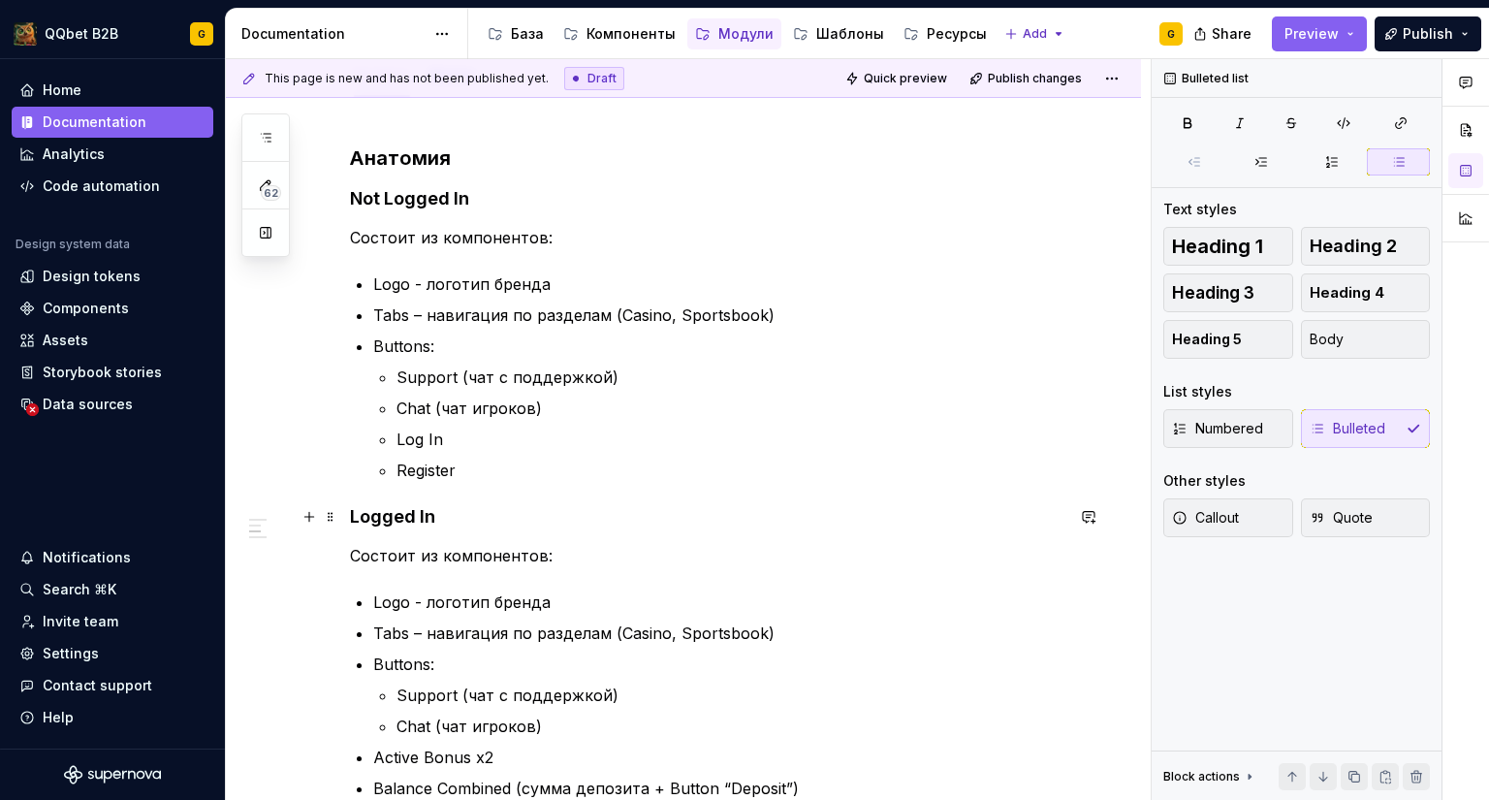
scroll to position [190, 0]
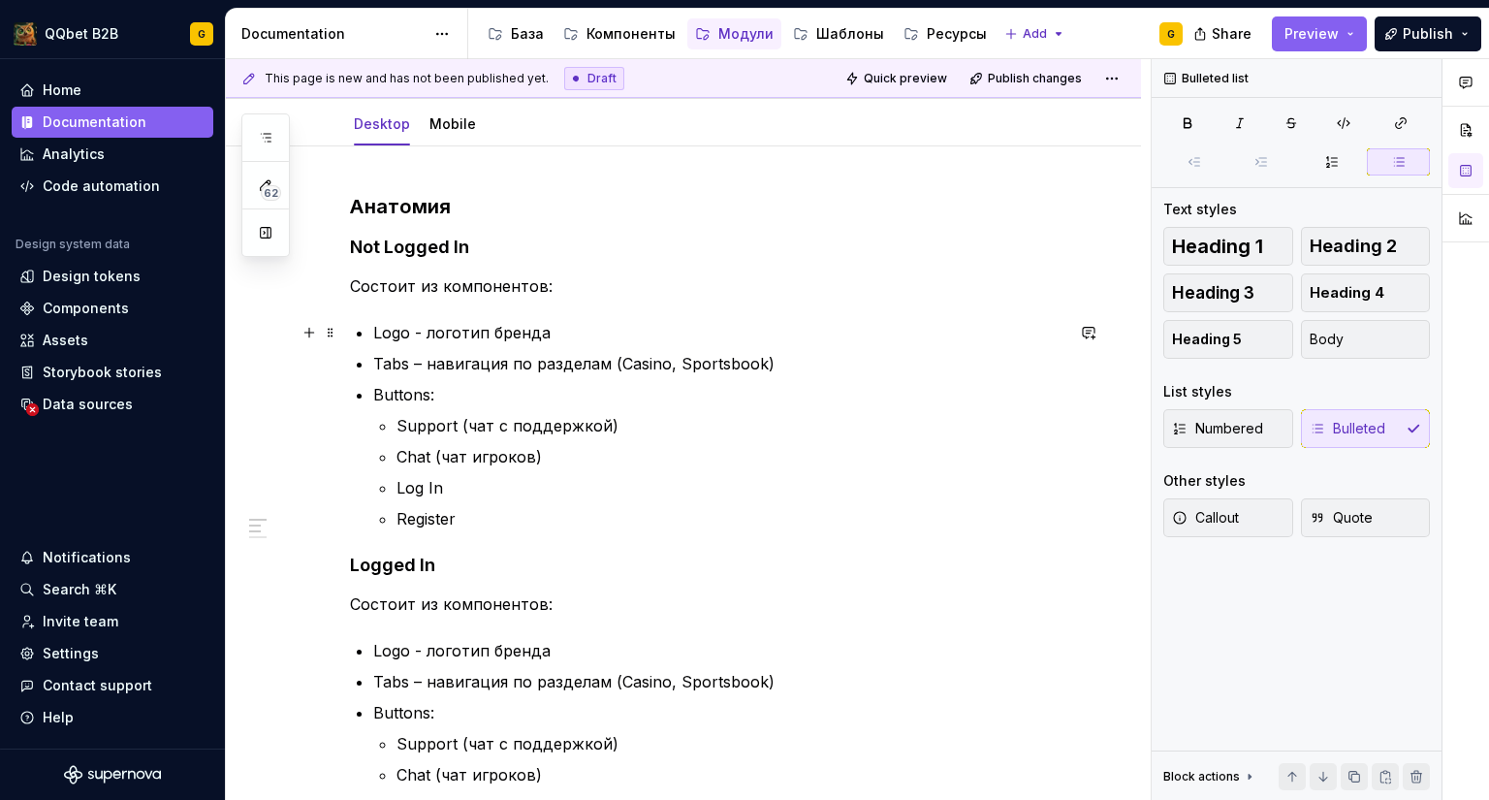
click at [618, 335] on p "Logo - логотип бренда" at bounding box center [718, 332] width 690 height 23
click at [786, 360] on p "Tabs – навигация по разделам (Casino, Sportsbook)" at bounding box center [718, 363] width 690 height 23
click at [647, 426] on p "Support (чат с поддержкой)" at bounding box center [730, 425] width 667 height 23
click at [558, 452] on p "Chat (чат игроков)" at bounding box center [730, 456] width 667 height 23
drag, startPoint x: 481, startPoint y: 475, endPoint x: 479, endPoint y: 488, distance: 12.8
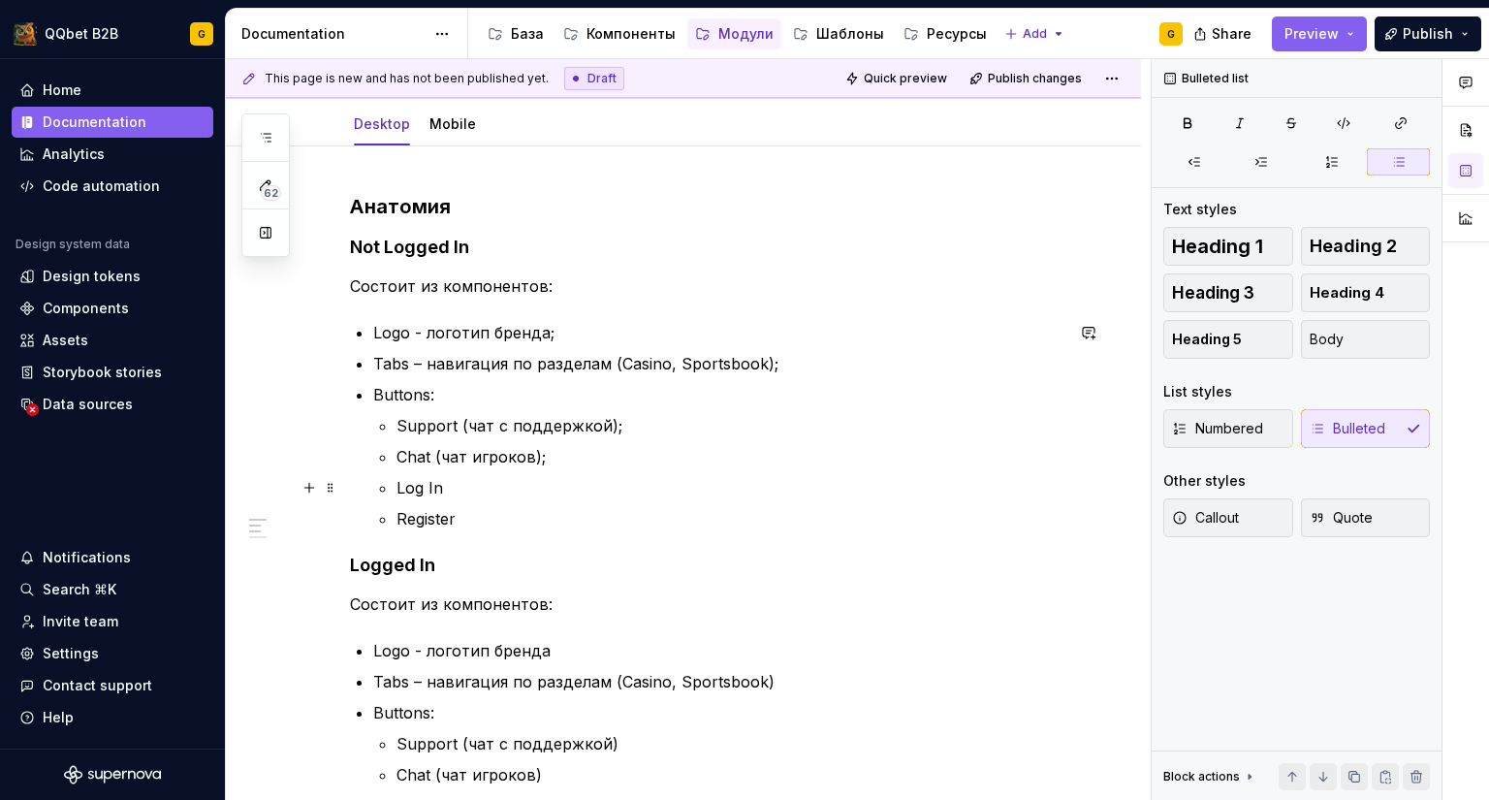
click at [481, 476] on p "Log In" at bounding box center [730, 487] width 667 height 23
click at [481, 516] on p "Register" at bounding box center [730, 518] width 667 height 23
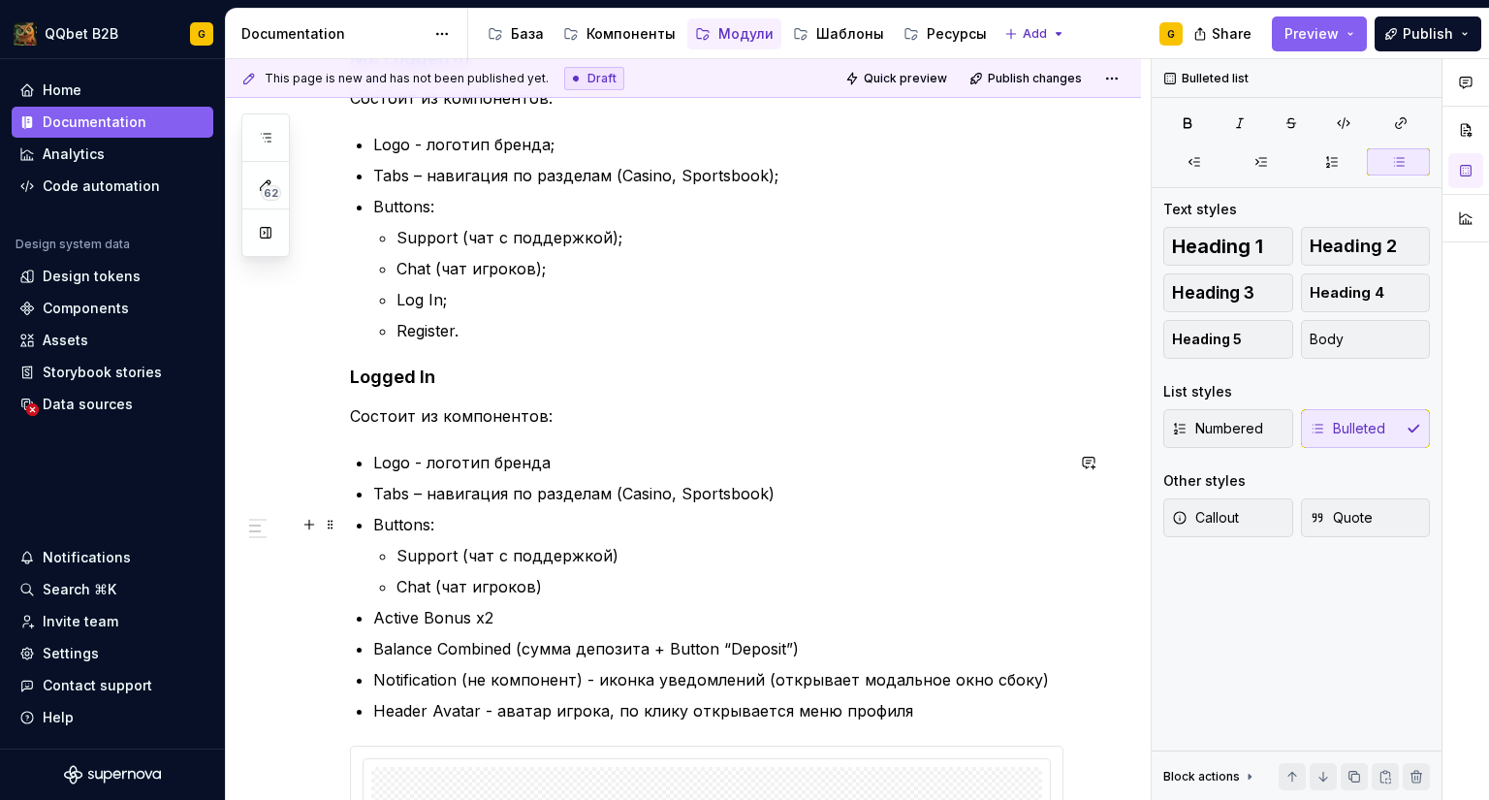
scroll to position [384, 0]
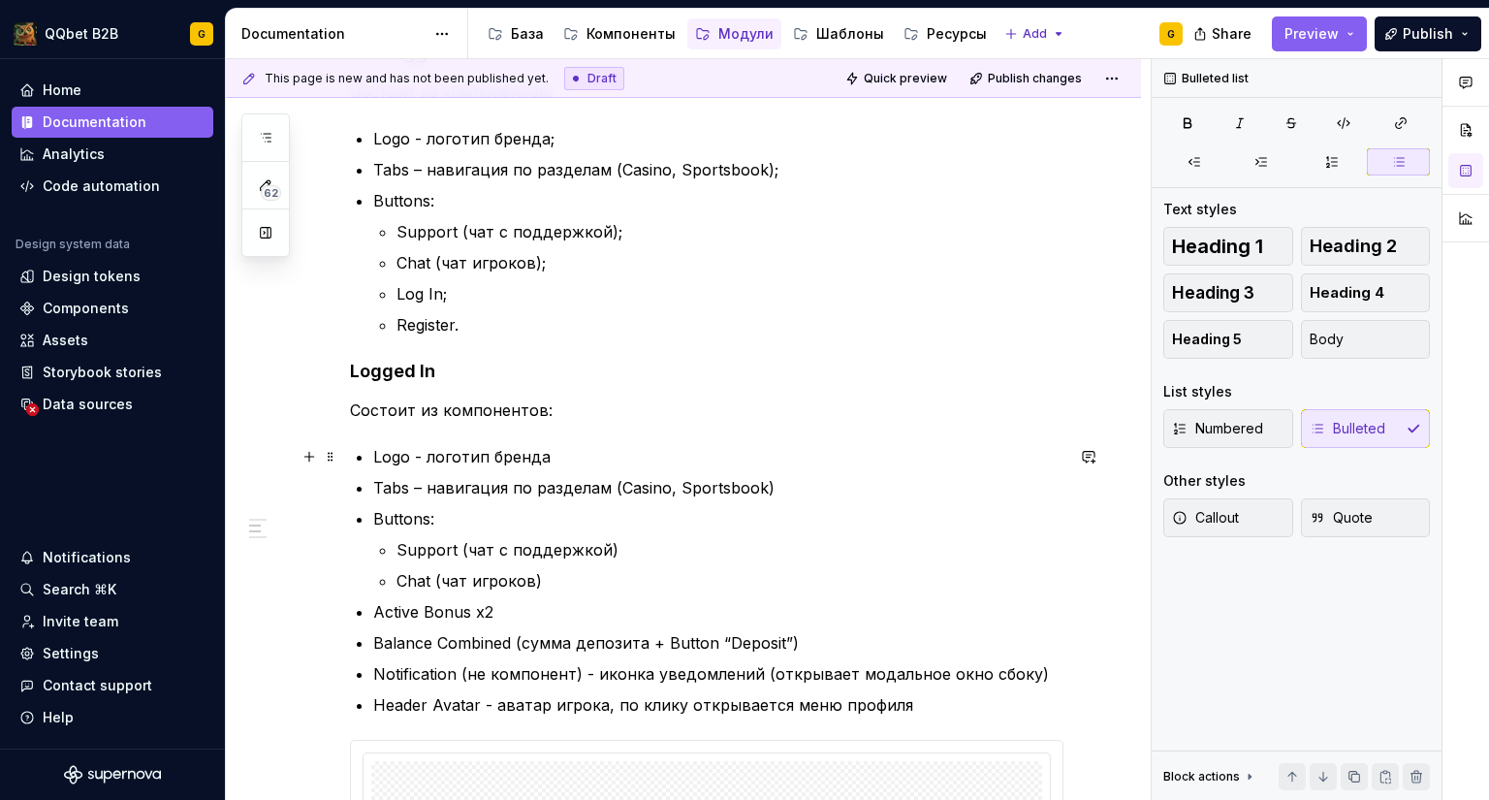
click at [586, 459] on p "Logo - логотип бренда" at bounding box center [718, 456] width 690 height 23
click at [804, 483] on p "Tabs – навигация по разделам (Casino, Sportsbook)" at bounding box center [718, 487] width 690 height 23
click at [629, 542] on p "Support (чат с поддержкой)" at bounding box center [730, 549] width 667 height 23
click at [584, 572] on p "Chat (чат игроков)" at bounding box center [730, 580] width 667 height 23
click at [518, 608] on p "Active Bonus x2" at bounding box center [718, 611] width 690 height 23
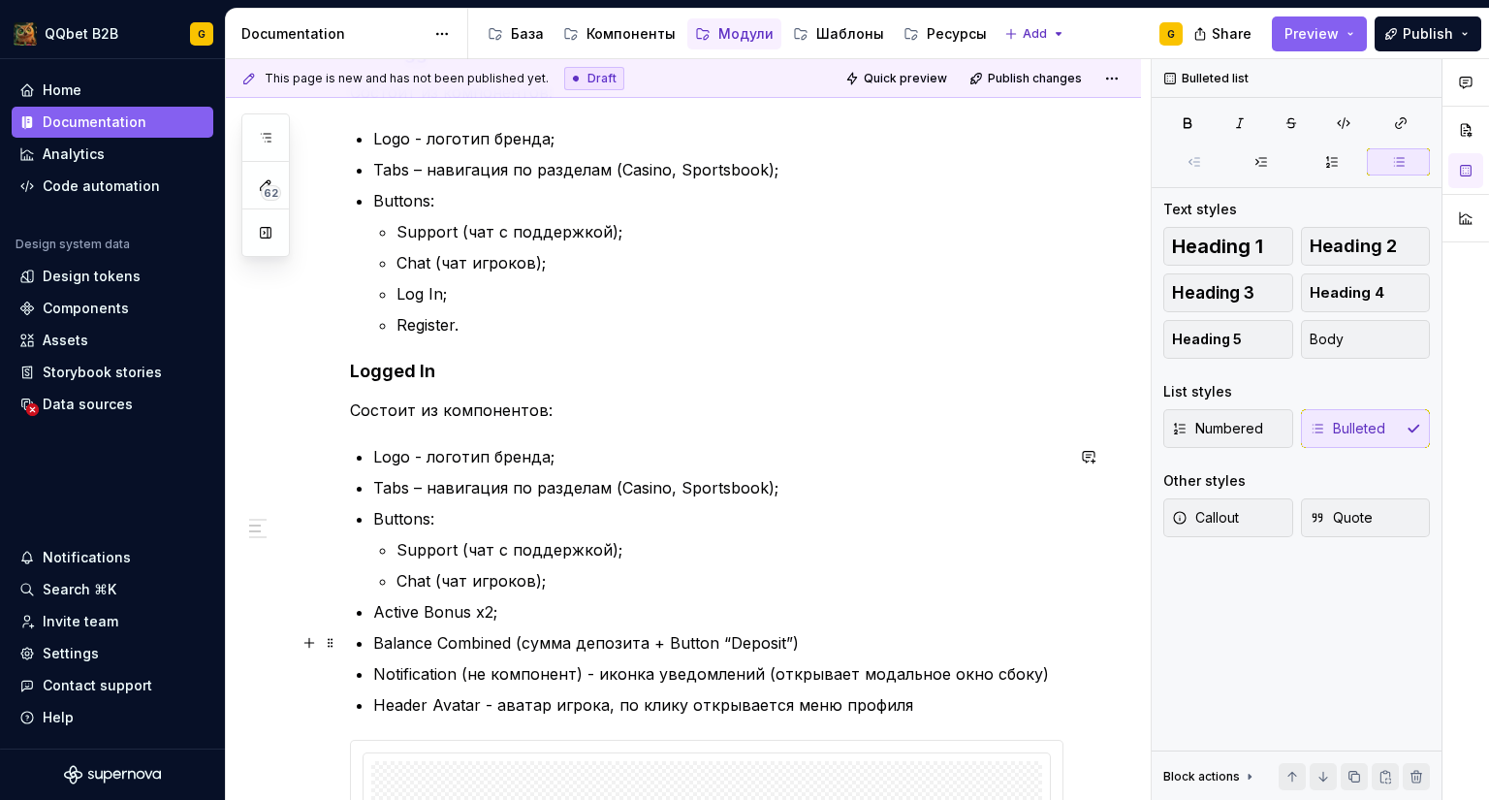
click at [816, 638] on p "Balance Combined (сумма депозита + Button “Deposit”)" at bounding box center [718, 642] width 690 height 23
click at [1039, 680] on p "Notification (не компонент) - иконка уведомлений (открывает модальное окно сбок…" at bounding box center [718, 673] width 690 height 23
click at [944, 713] on p "Header Avatar - аватар игрока, по клику открывается меню профиля" at bounding box center [718, 704] width 690 height 23
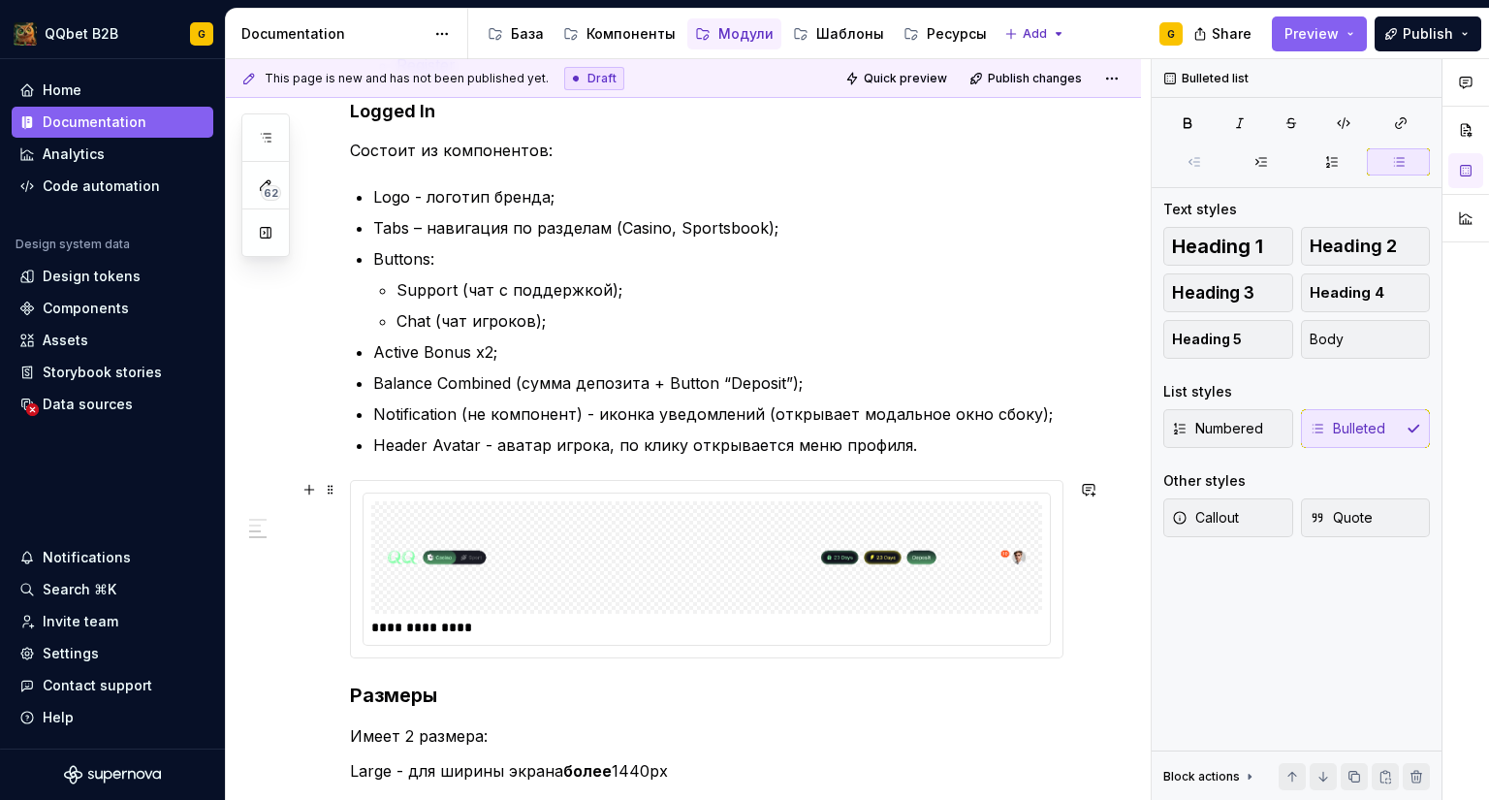
scroll to position [588, 0]
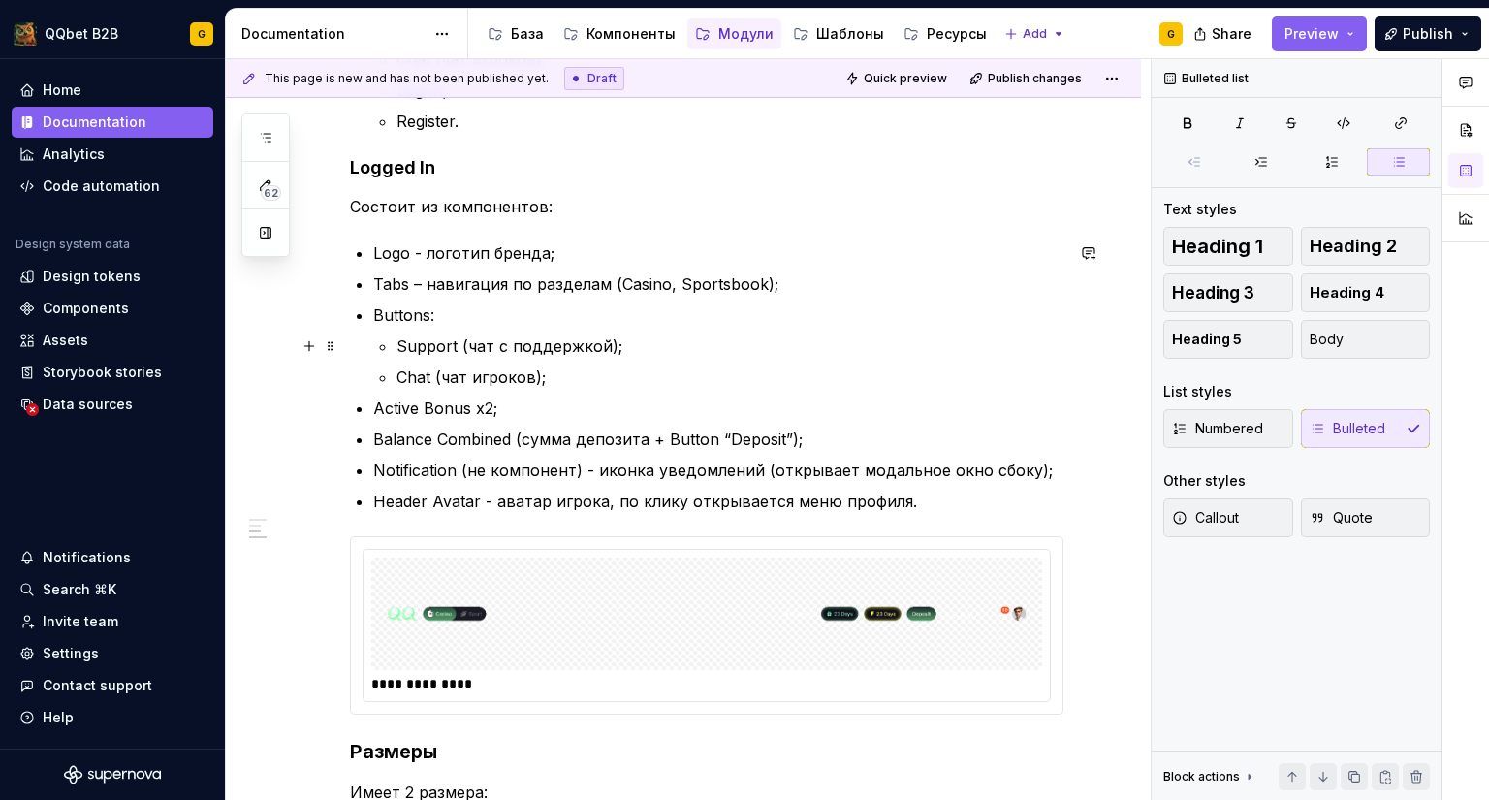
click at [512, 346] on p "Support (чат с поддержкой);" at bounding box center [730, 346] width 667 height 23
click at [464, 346] on p "Support (чат с поддержкой);" at bounding box center [730, 346] width 667 height 23
click at [441, 380] on p "Chat (чат игроков);" at bounding box center [730, 377] width 667 height 23
click at [404, 442] on p "Balance Combined (сумма депозита + Button “Deposit”);" at bounding box center [718, 439] width 690 height 23
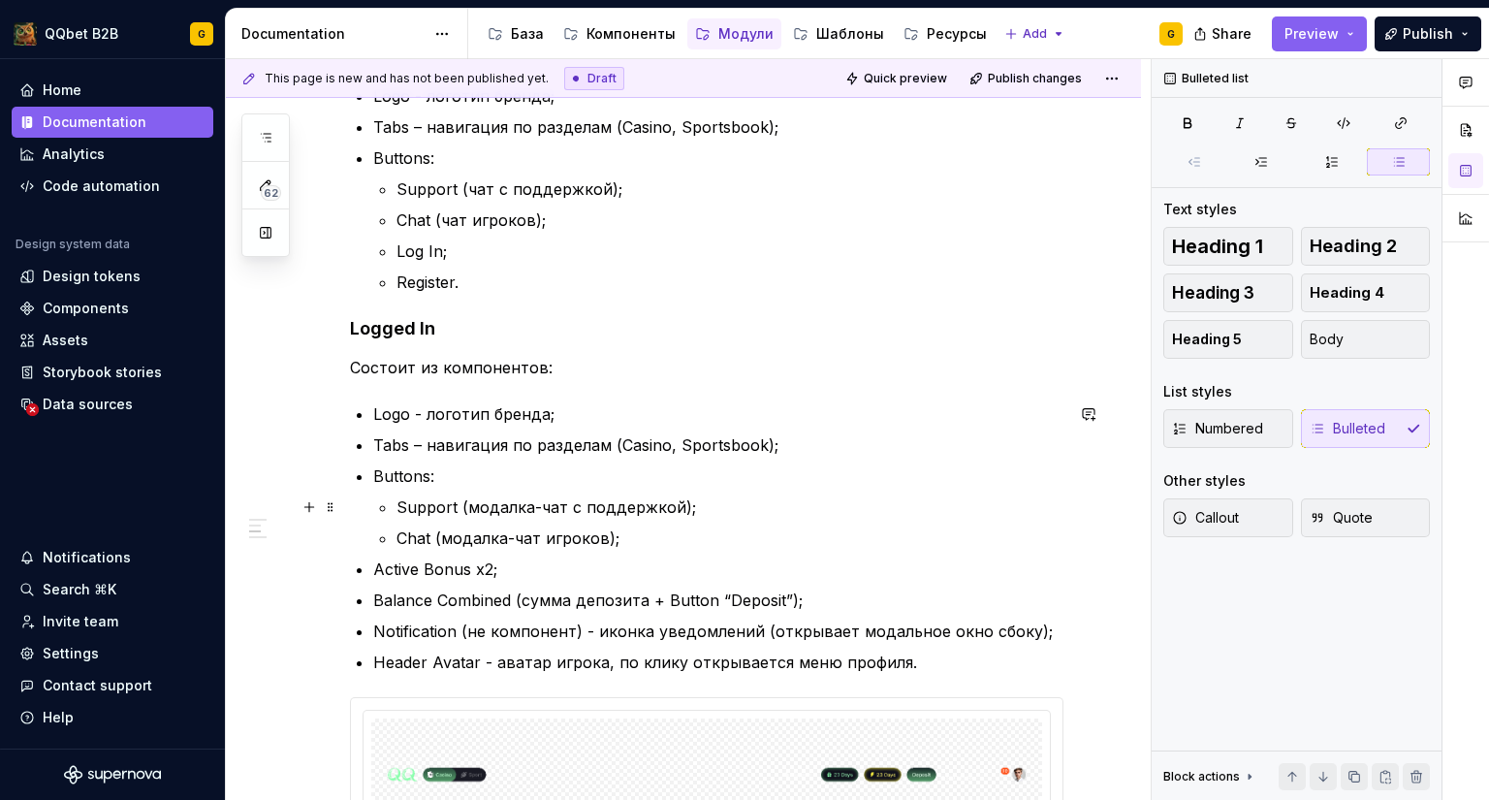
scroll to position [394, 0]
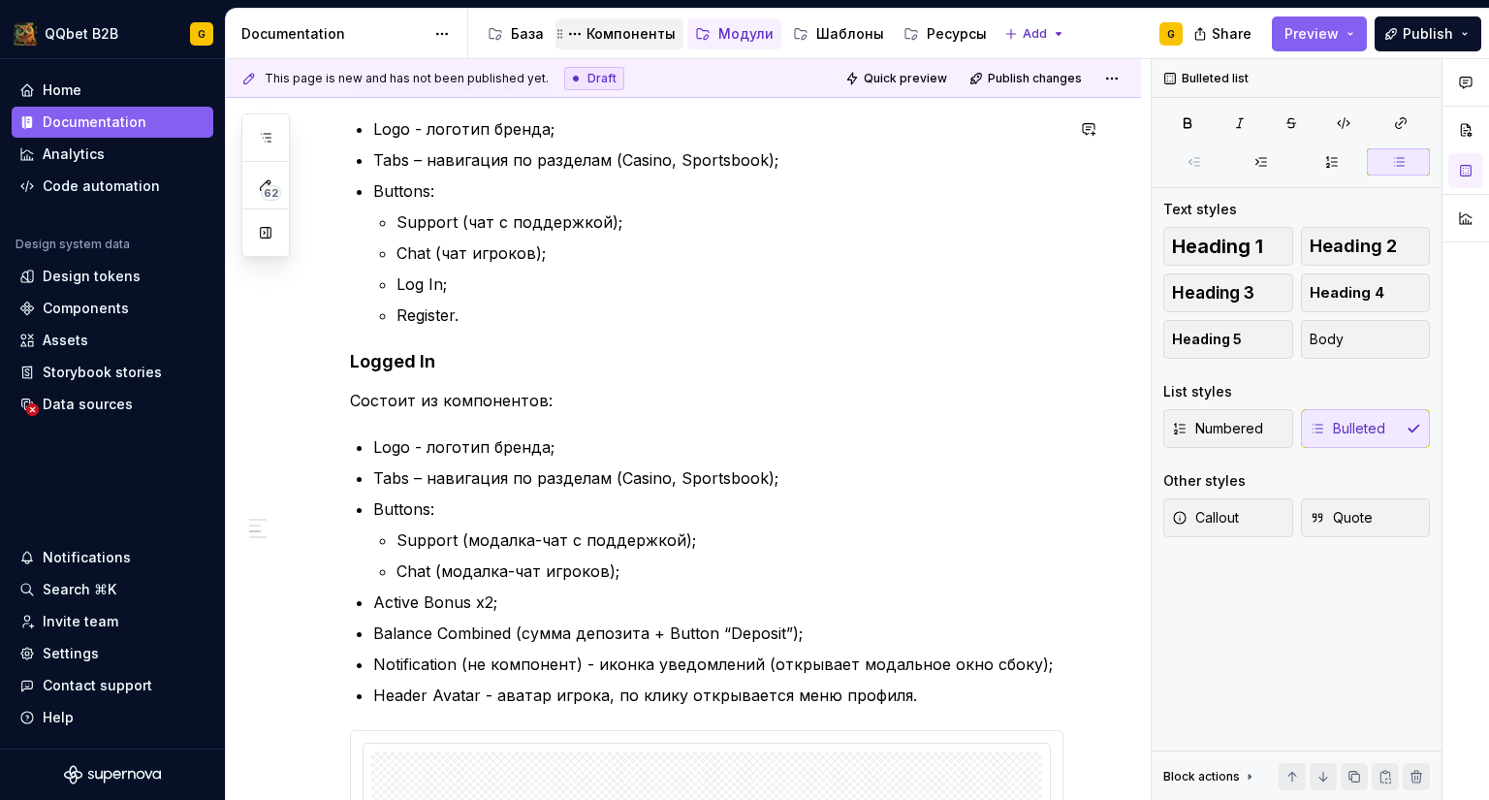
click at [589, 26] on div "Компоненты" at bounding box center [631, 33] width 89 height 19
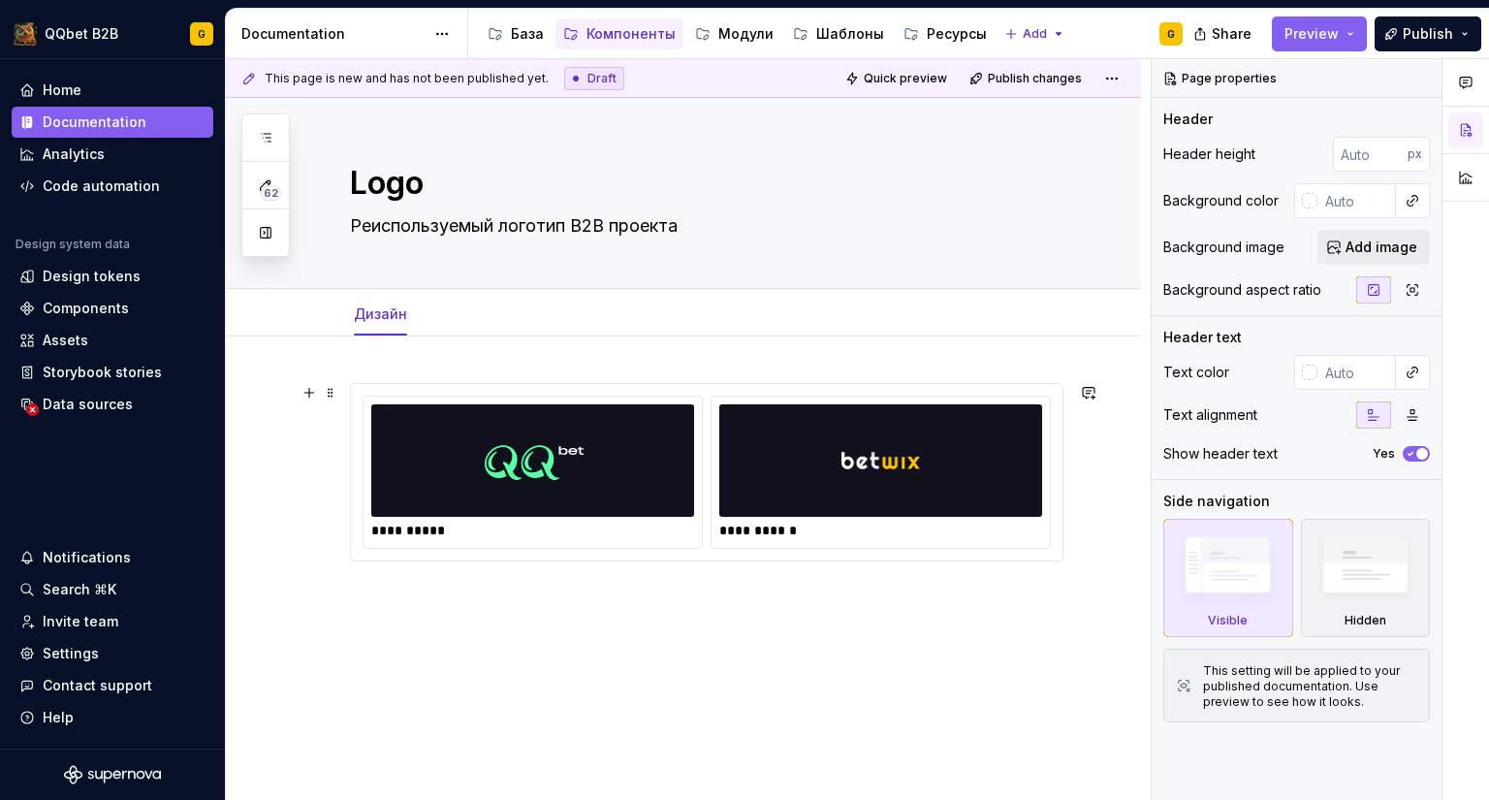
drag, startPoint x: 292, startPoint y: 410, endPoint x: 369, endPoint y: 367, distance: 89.0
click at [292, 410] on div "**********" at bounding box center [683, 603] width 915 height 535
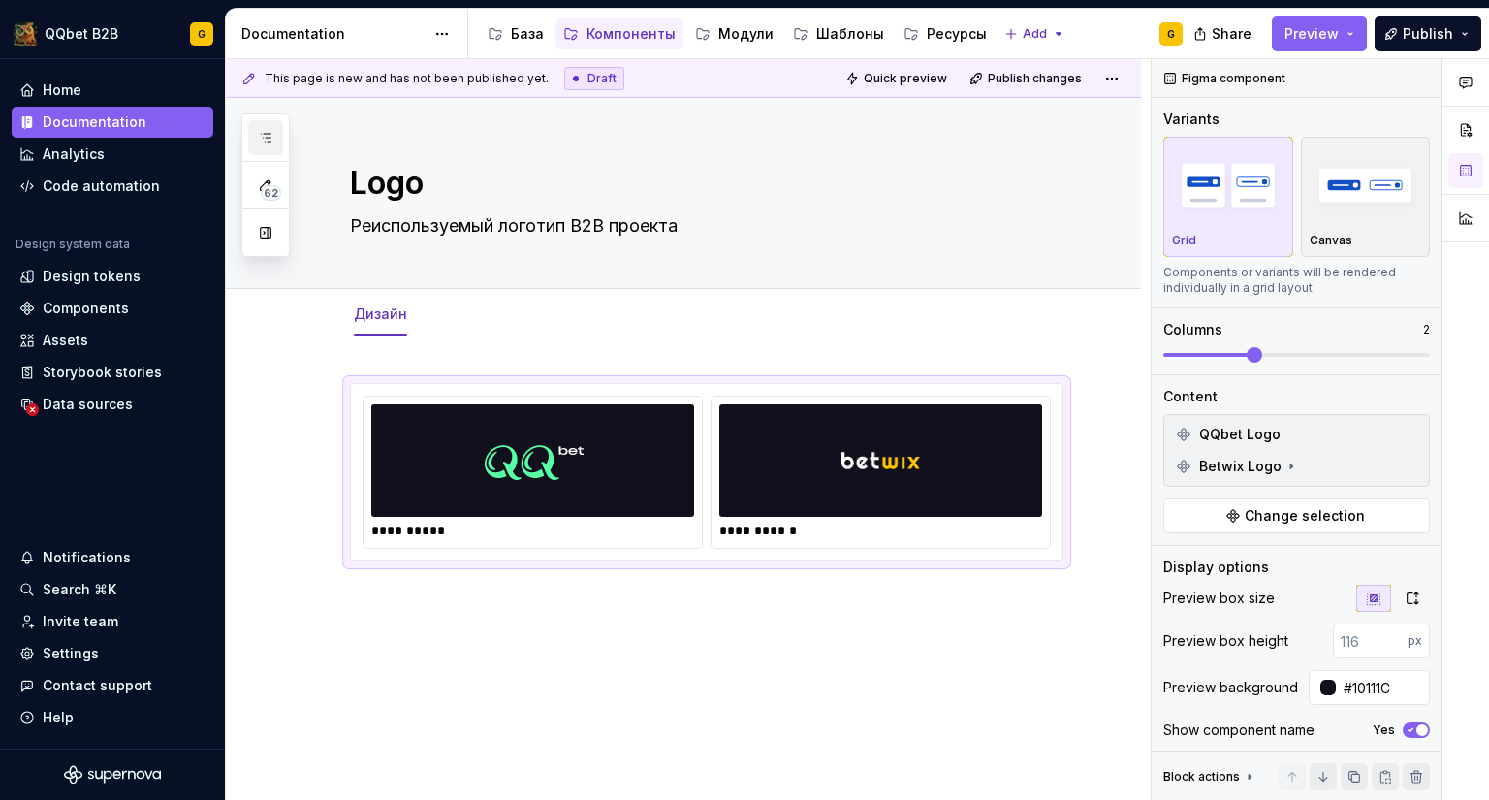
click at [262, 138] on icon "button" at bounding box center [266, 138] width 16 height 16
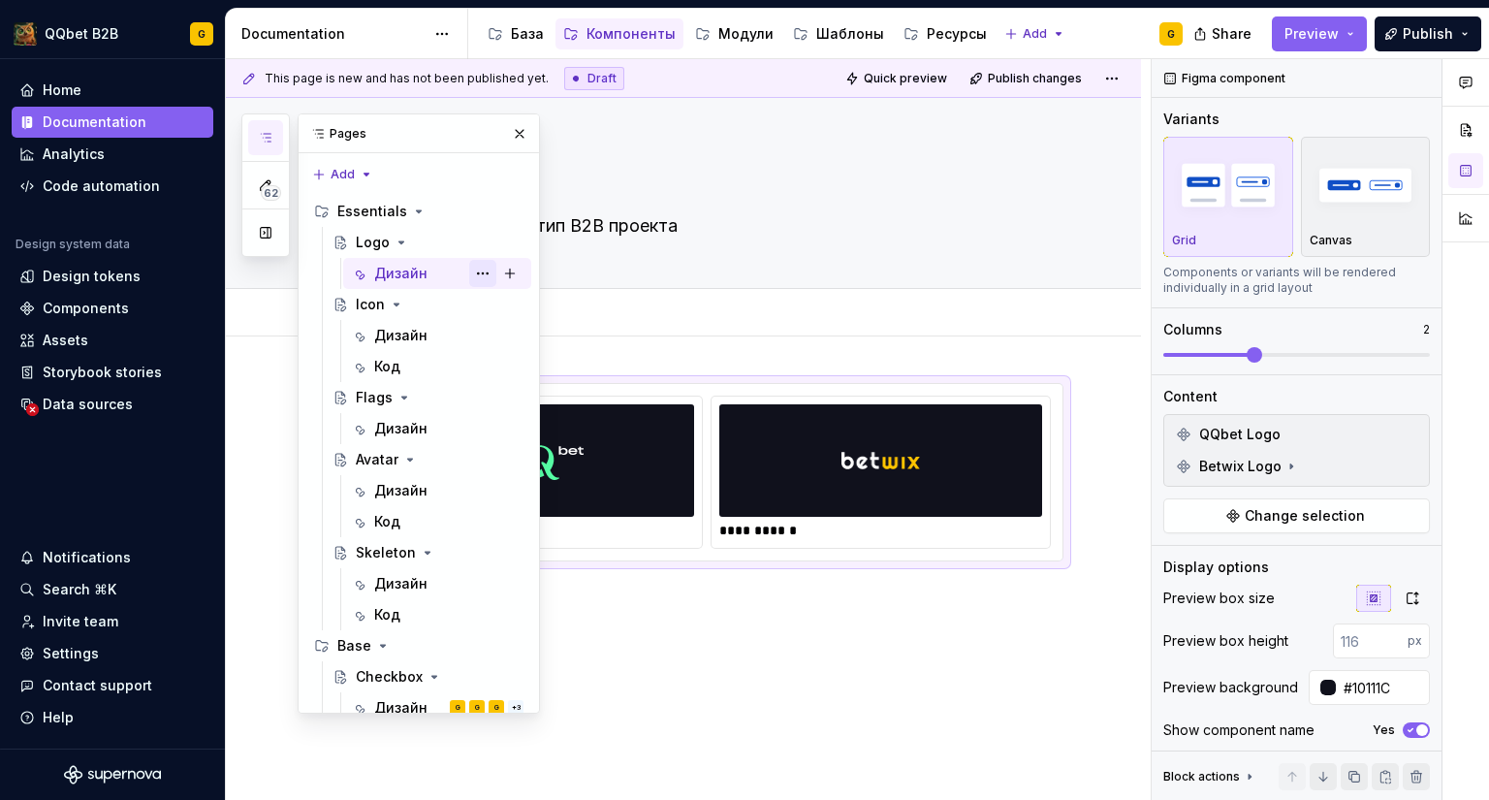
click at [479, 262] on button "Page tree" at bounding box center [482, 273] width 27 height 27
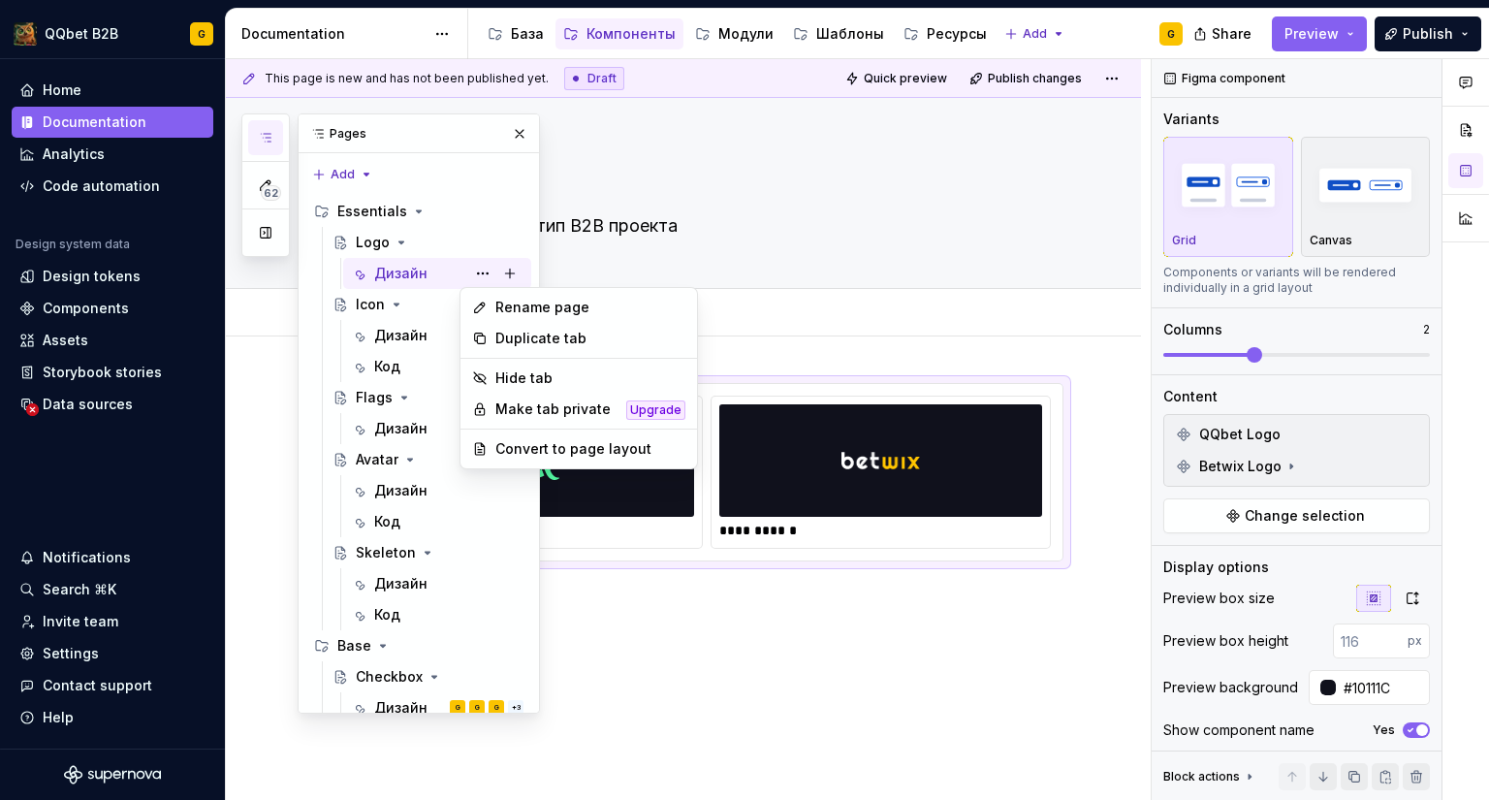
click at [649, 641] on html "QQbet B2B G Home Documentation Analytics Code automation Design system data Des…" at bounding box center [744, 400] width 1489 height 800
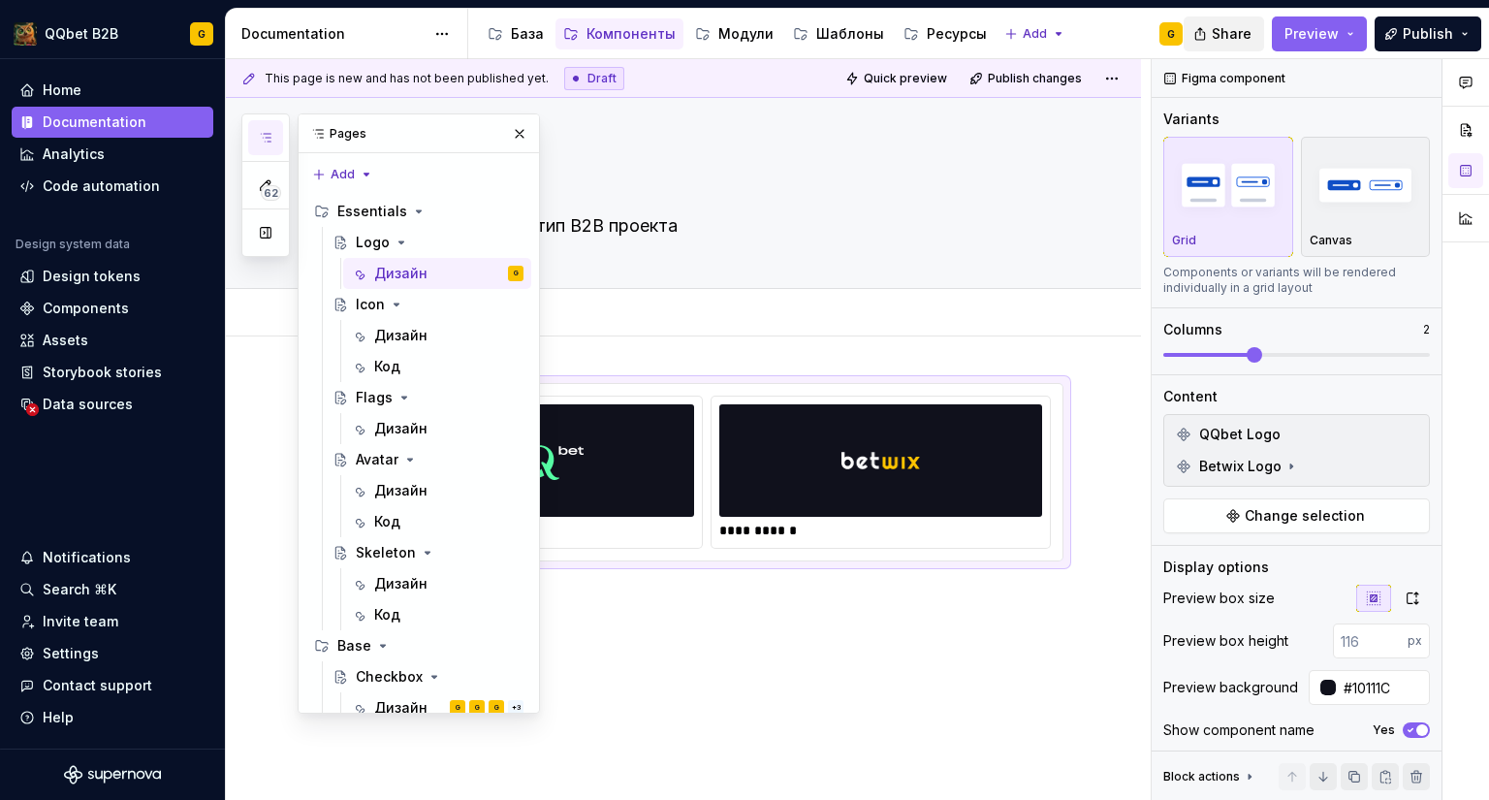
click at [1225, 19] on button "Share" at bounding box center [1224, 33] width 80 height 35
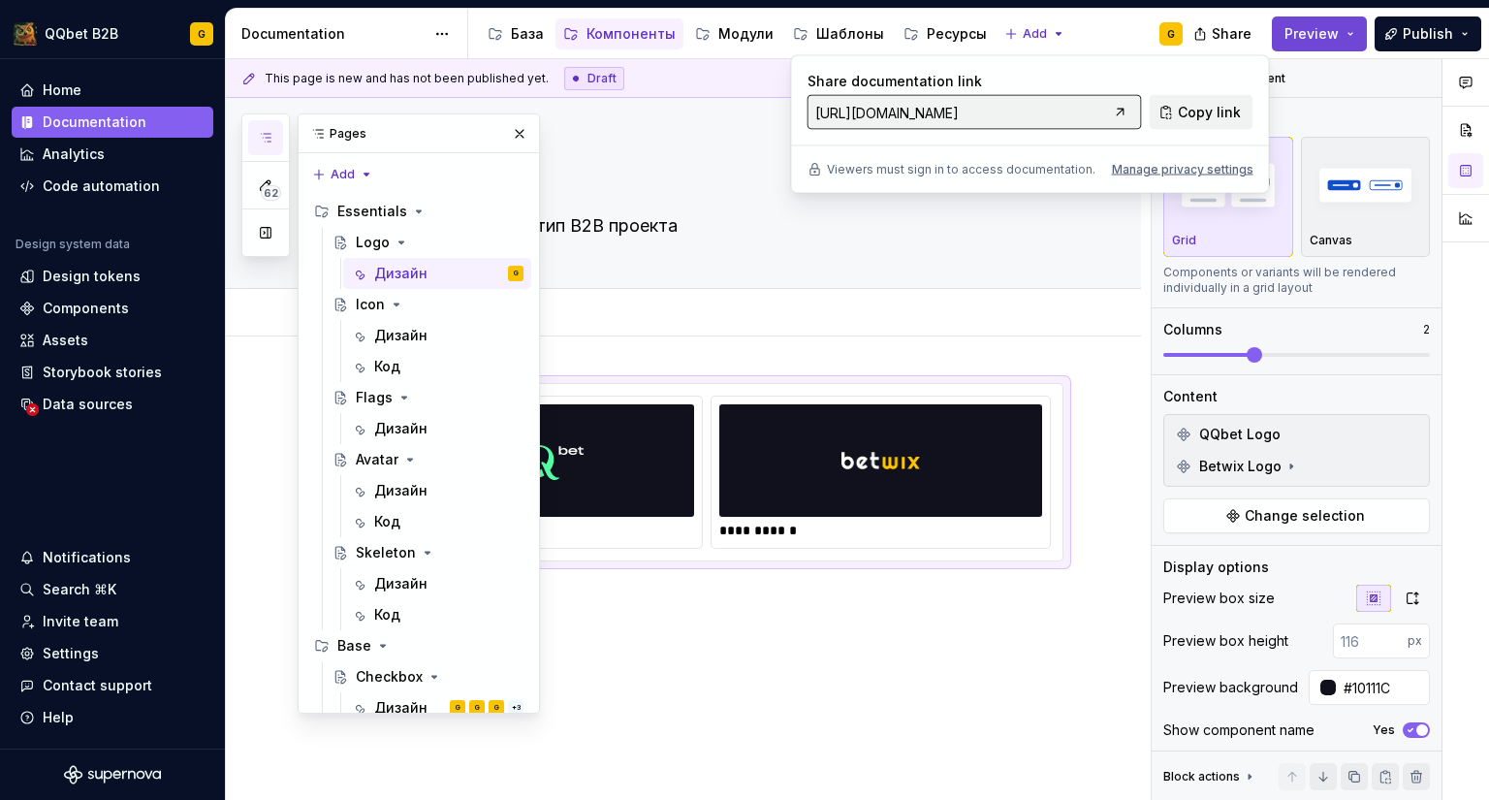
click at [1314, 28] on span "Preview" at bounding box center [1312, 33] width 54 height 19
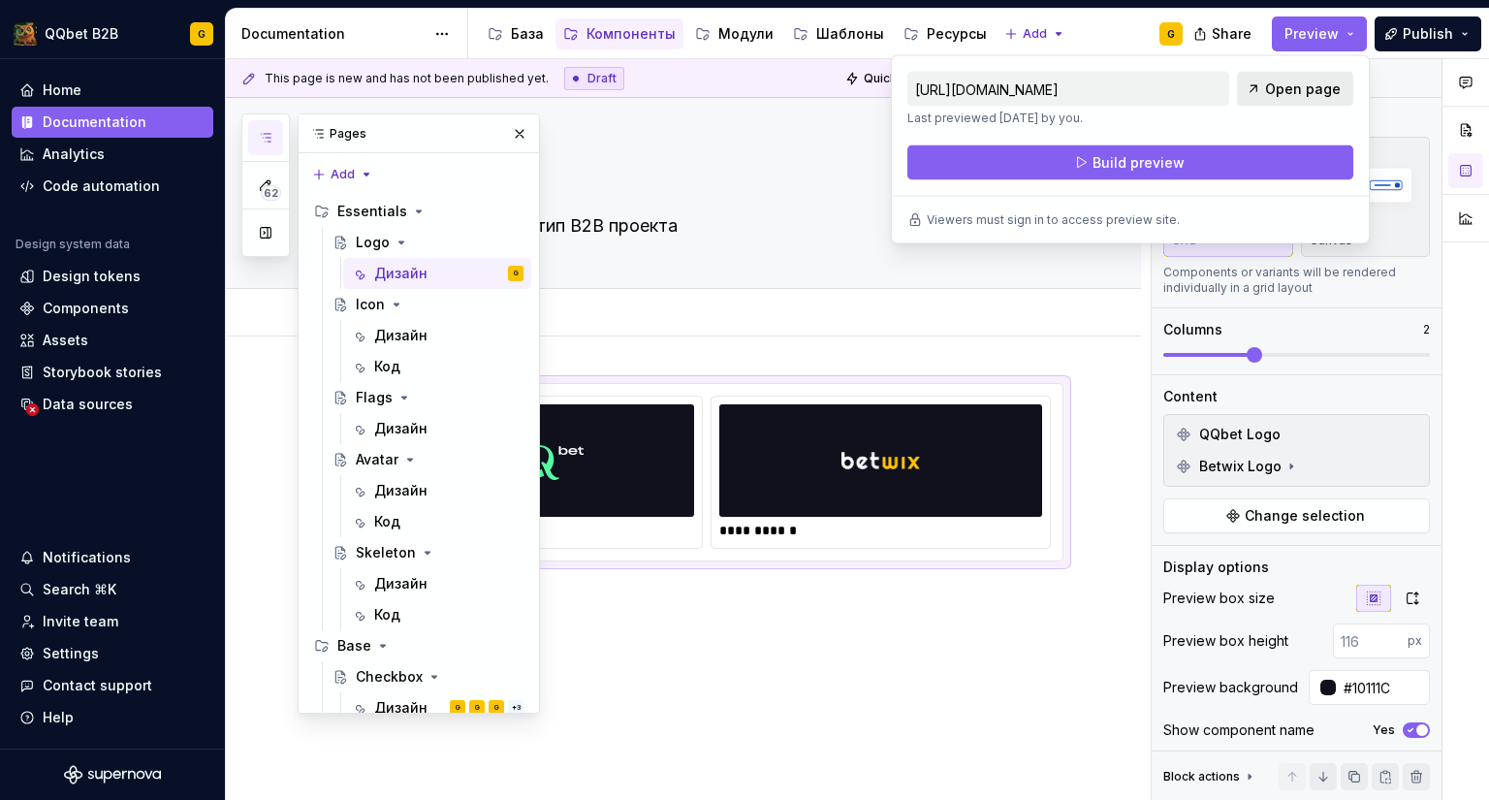
click at [1290, 85] on span "Open page" at bounding box center [1303, 89] width 76 height 19
click at [808, 624] on div "**********" at bounding box center [707, 507] width 714 height 248
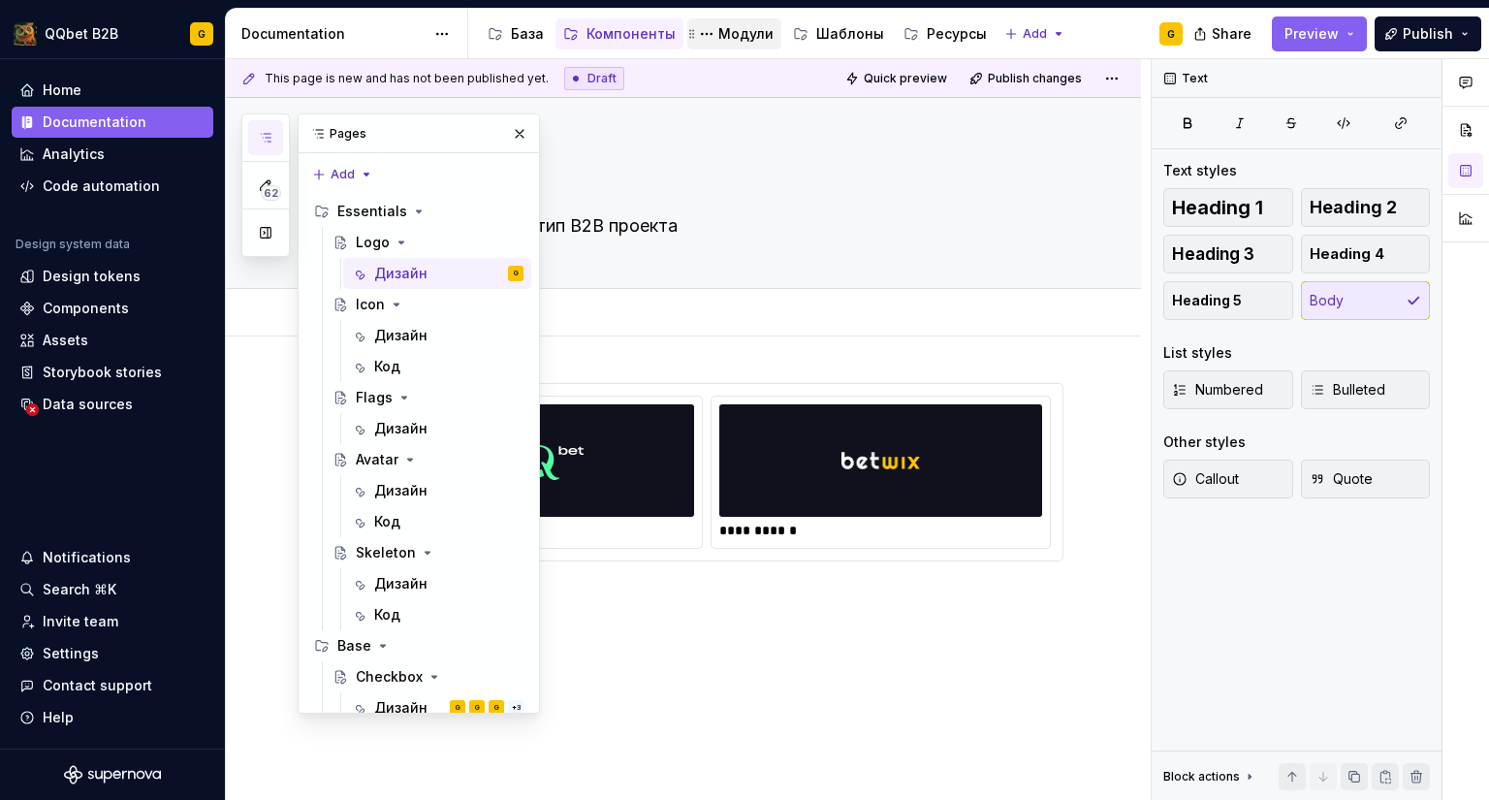
click at [732, 22] on div "Модули" at bounding box center [734, 33] width 79 height 23
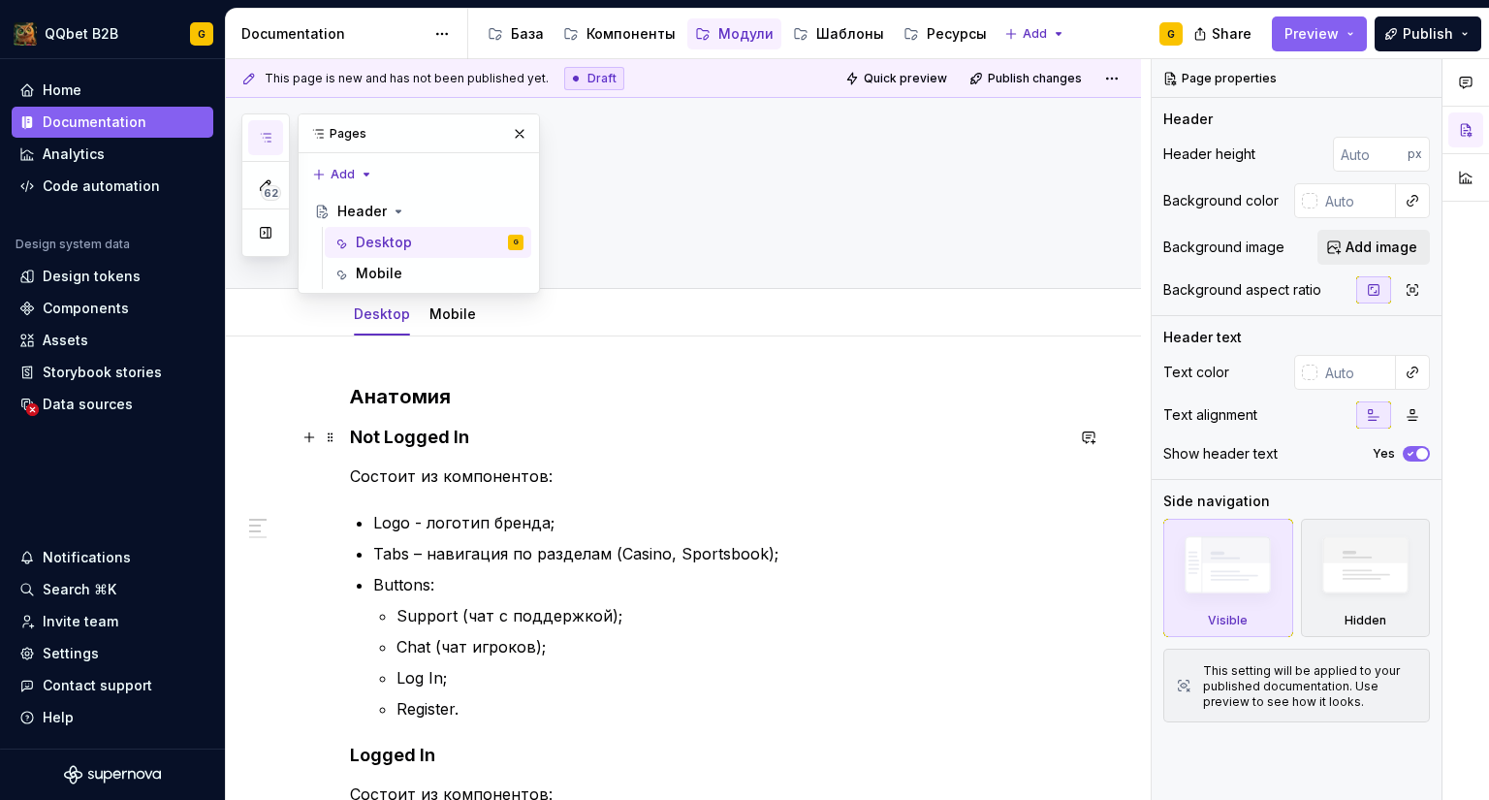
scroll to position [97, 0]
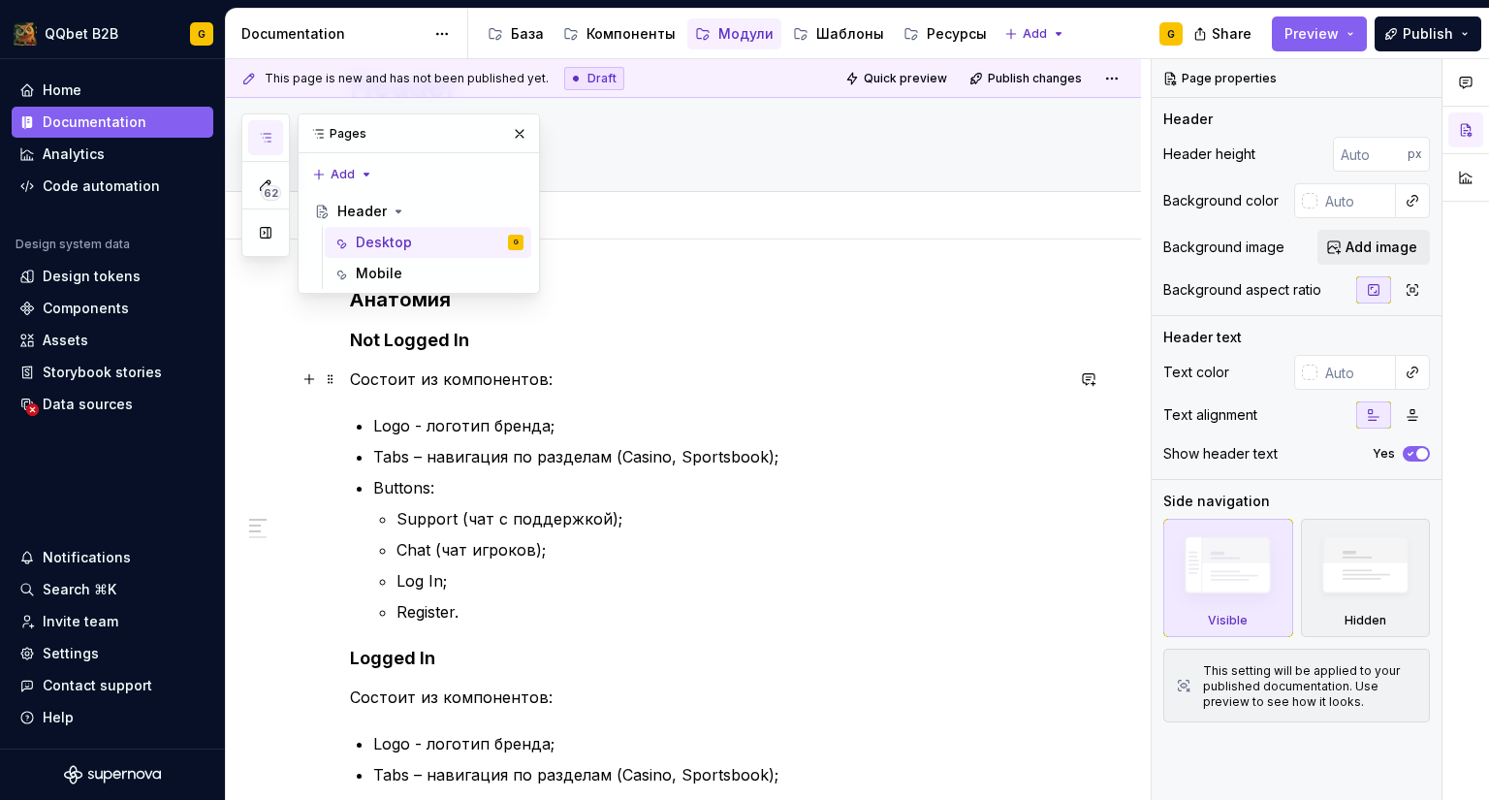
click at [538, 384] on p "Состоит из компонентов:" at bounding box center [707, 379] width 714 height 23
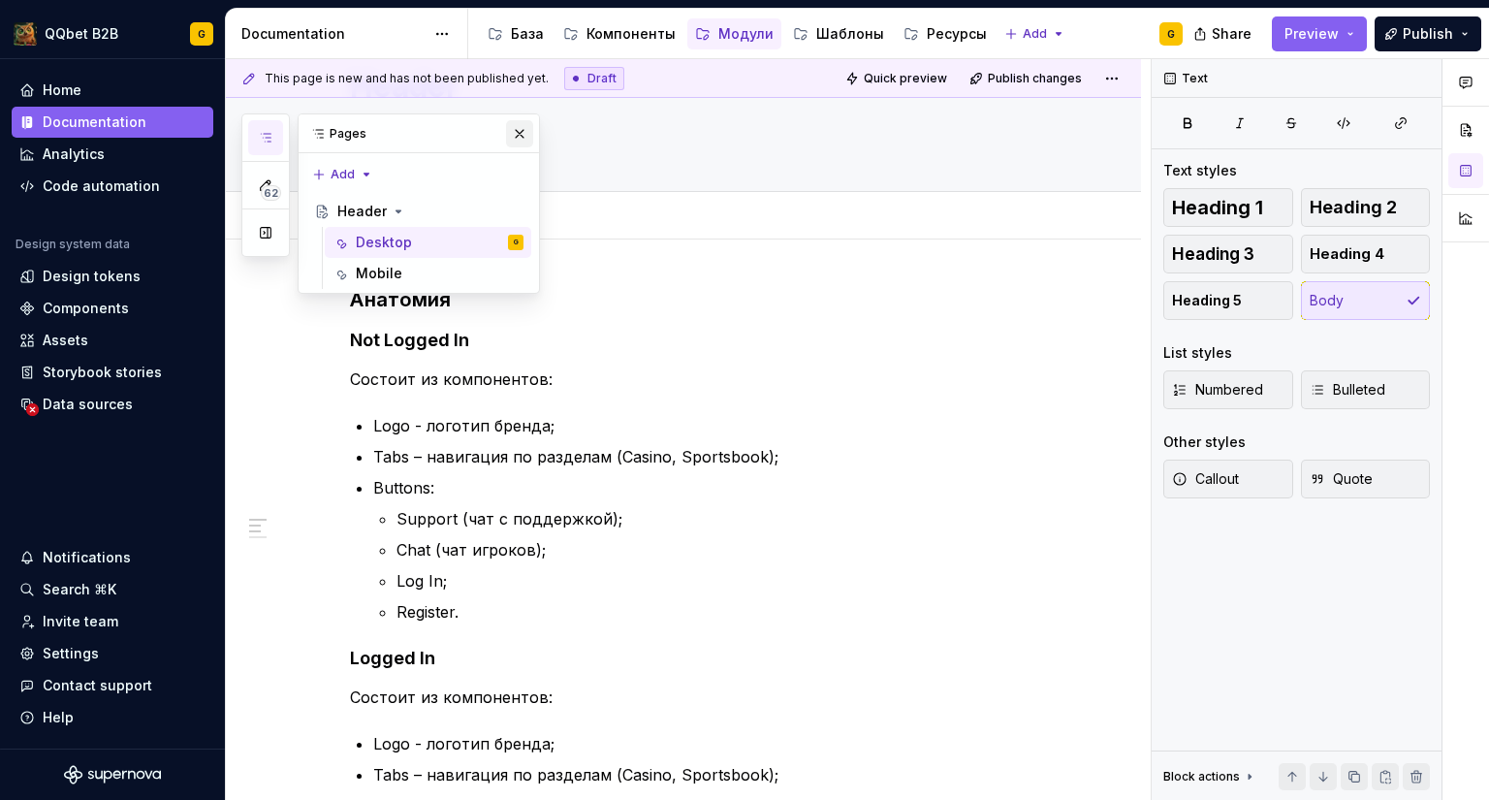
click at [519, 122] on button "button" at bounding box center [519, 133] width 27 height 27
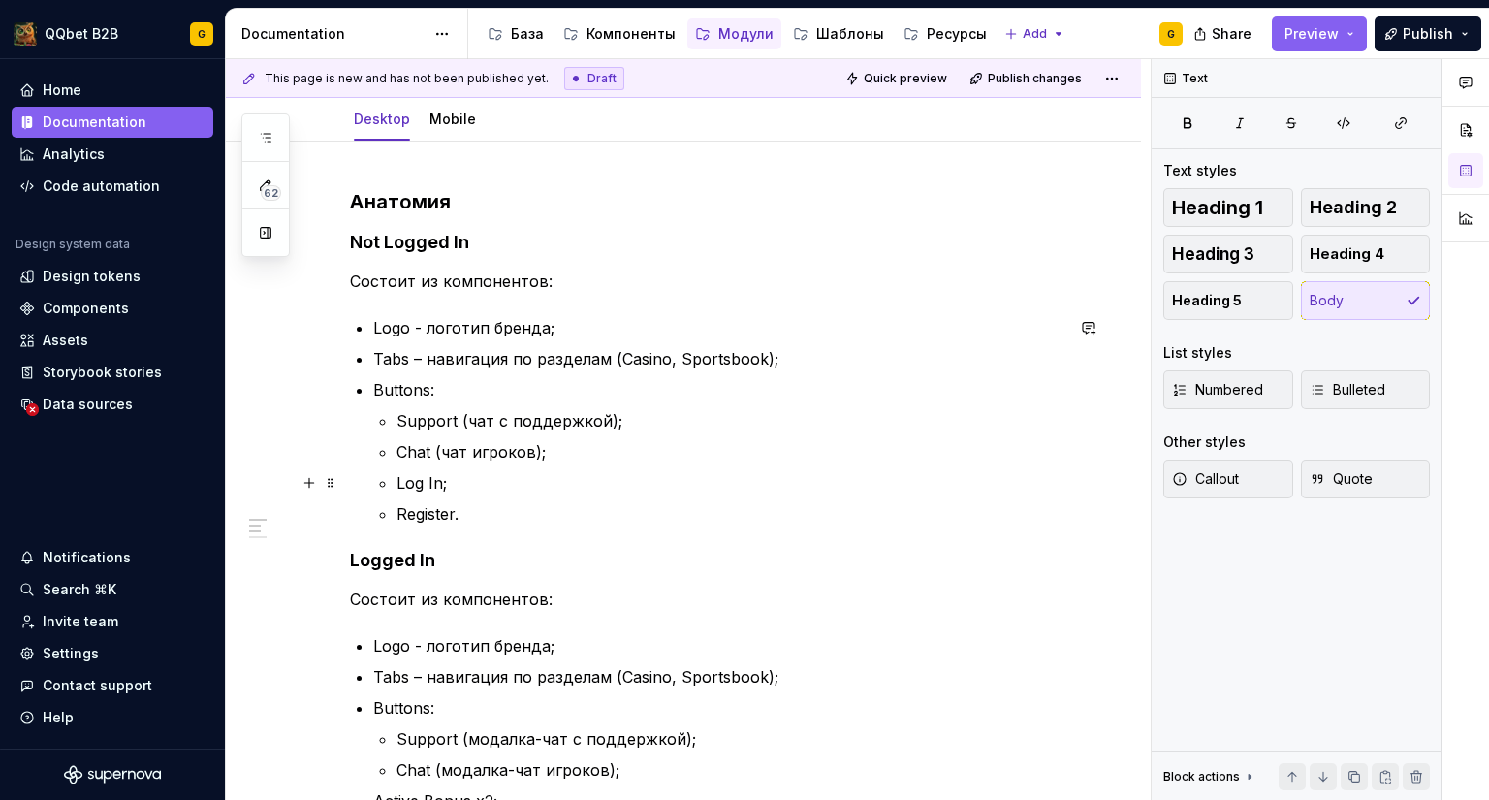
scroll to position [194, 0]
click at [420, 236] on strong "Not Logged In" at bounding box center [409, 243] width 119 height 20
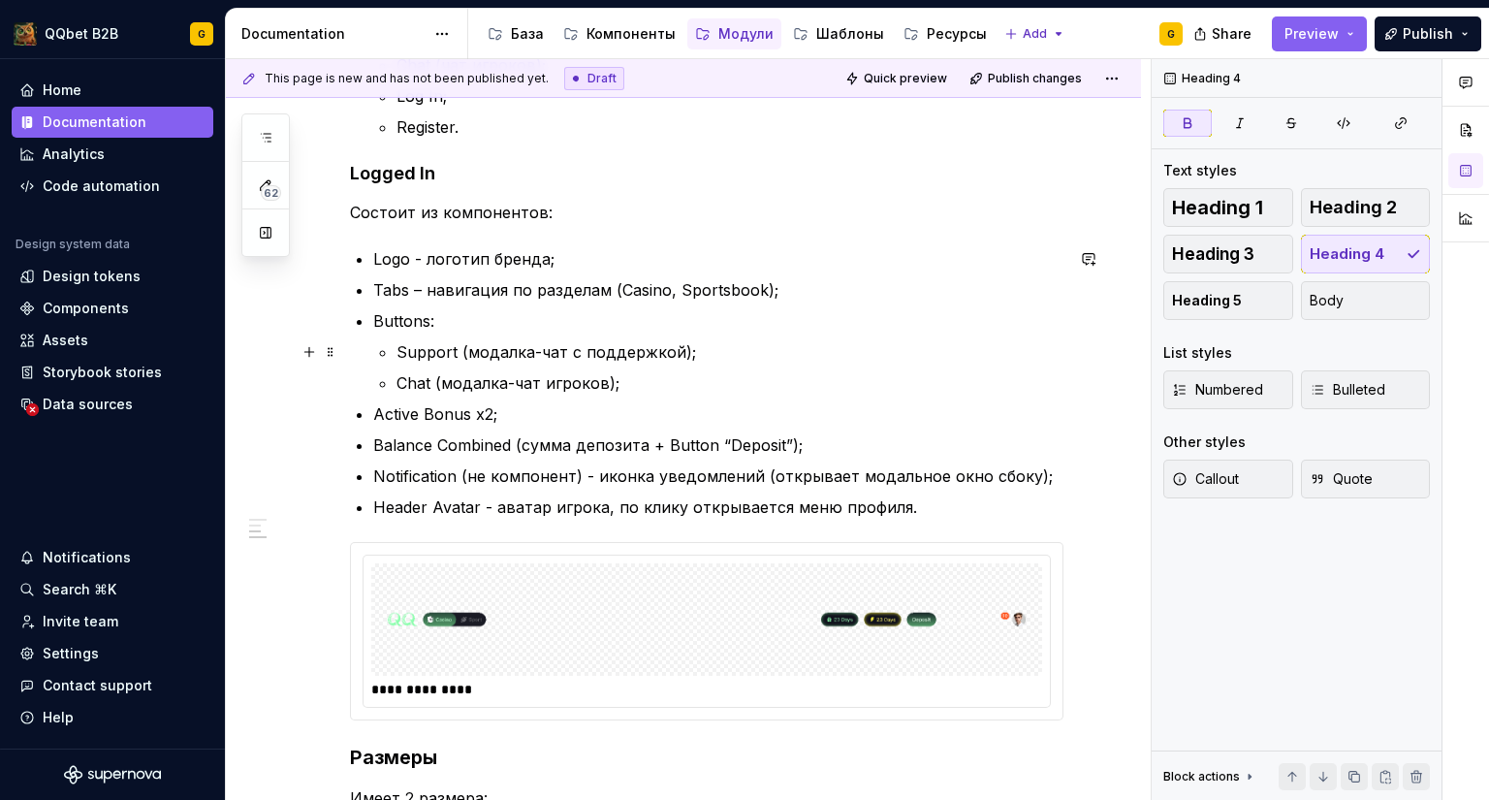
scroll to position [776, 0]
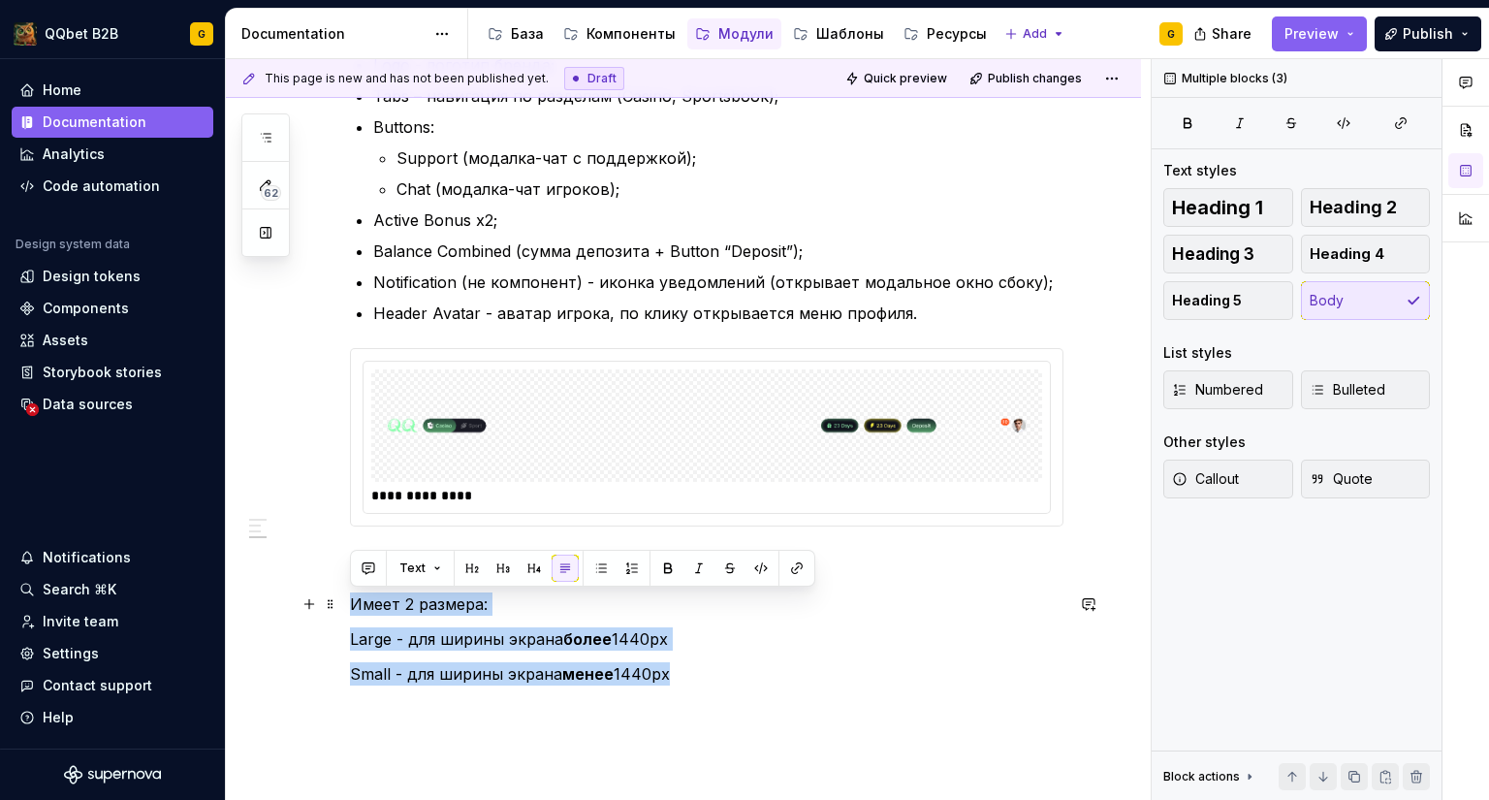
drag, startPoint x: 411, startPoint y: 632, endPoint x: 347, endPoint y: 603, distance: 70.3
click at [347, 603] on div "**********" at bounding box center [683, 273] width 915 height 1424
copy div "Имеет 2 размера: Large - для ширины экрана более 1440px Small - для ширины экра…"
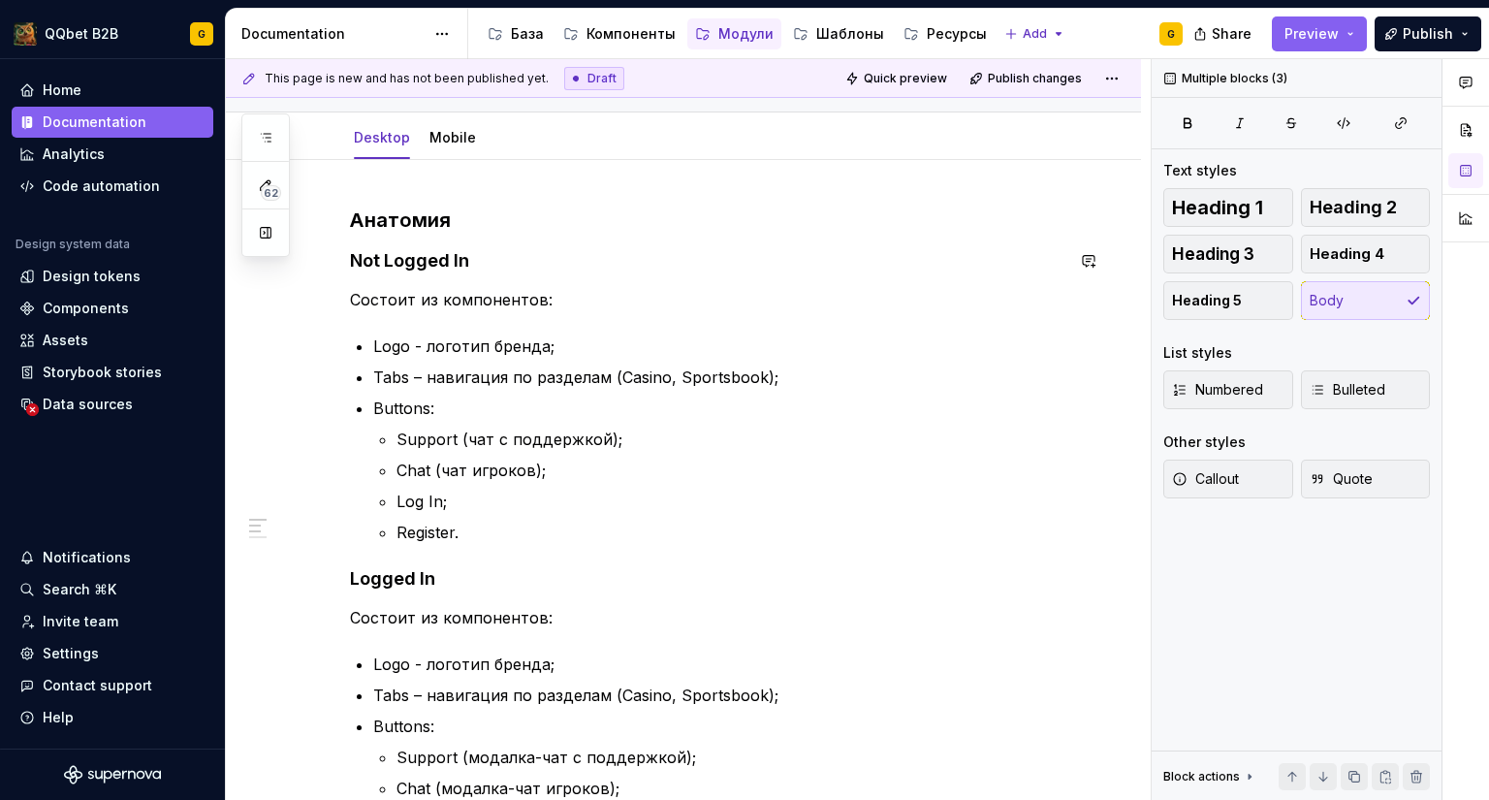
scroll to position [0, 0]
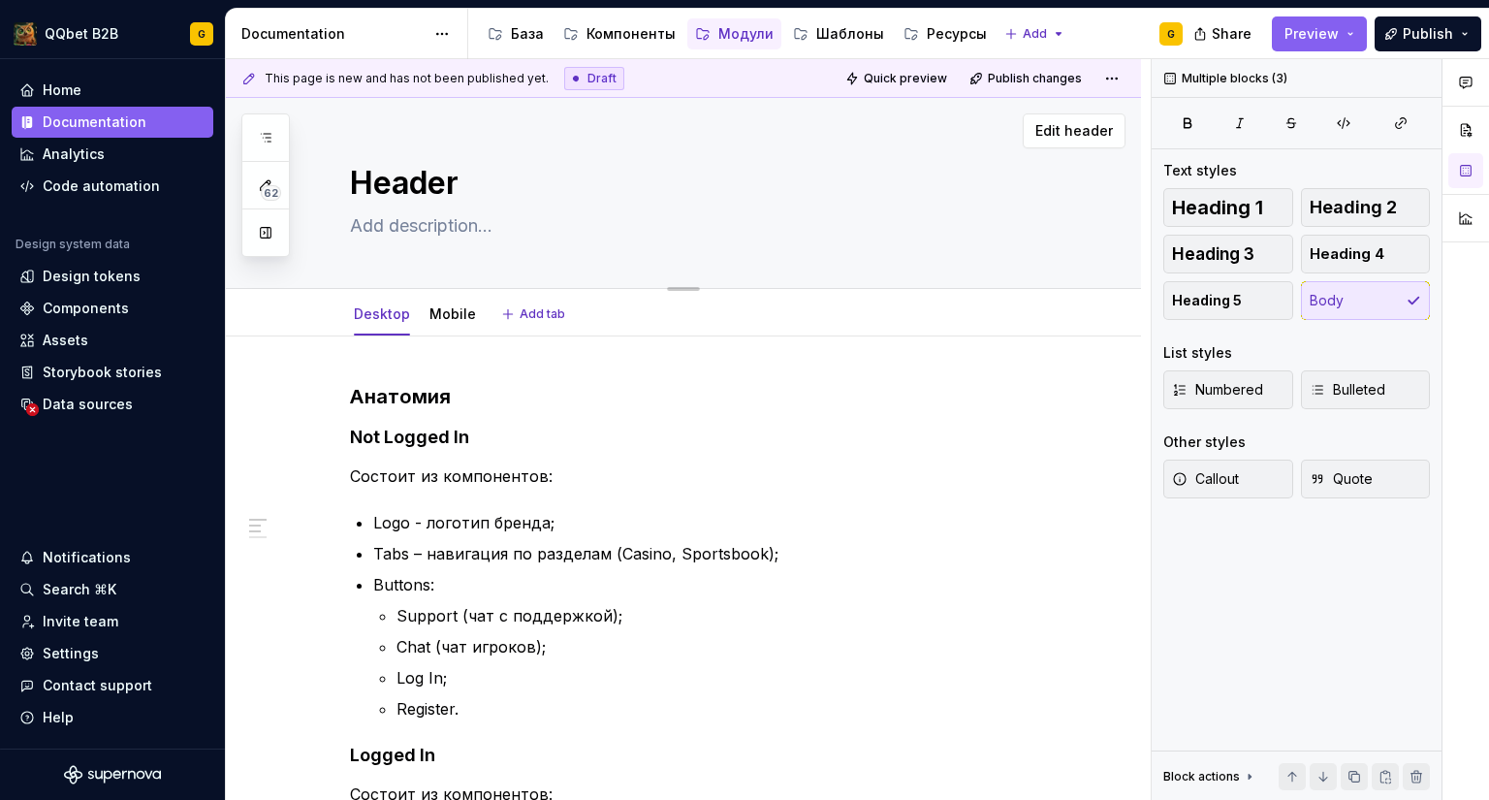
click at [367, 222] on textarea at bounding box center [703, 225] width 714 height 31
paste textarea "Хедер для десктопной версии. Используется для доступа к разделам, чату, бонусам…"
type textarea "*"
type textarea "Хедер для десктопной версии. Используется для доступа к разделам, чату, бонусам…"
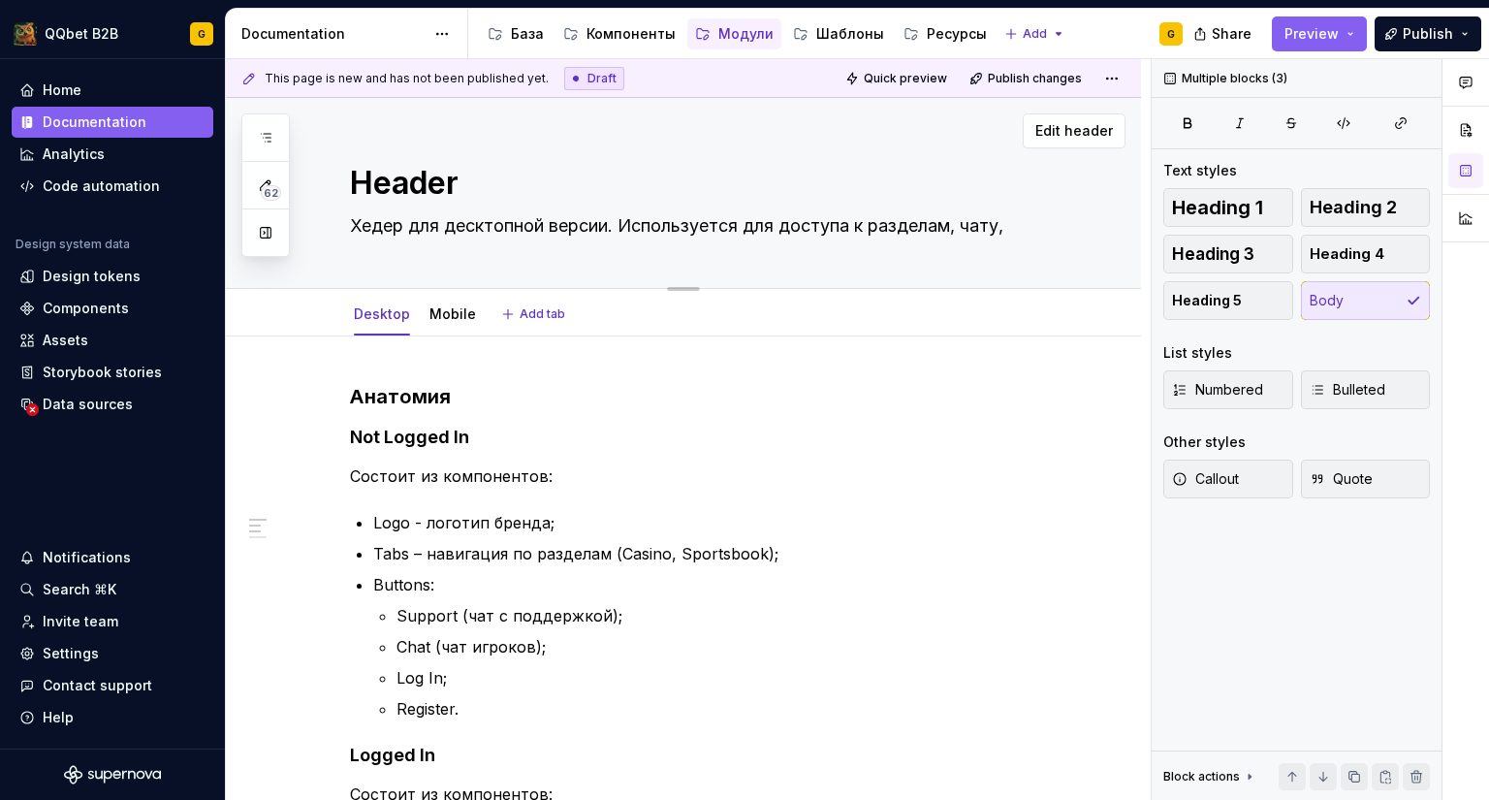
type textarea "*"
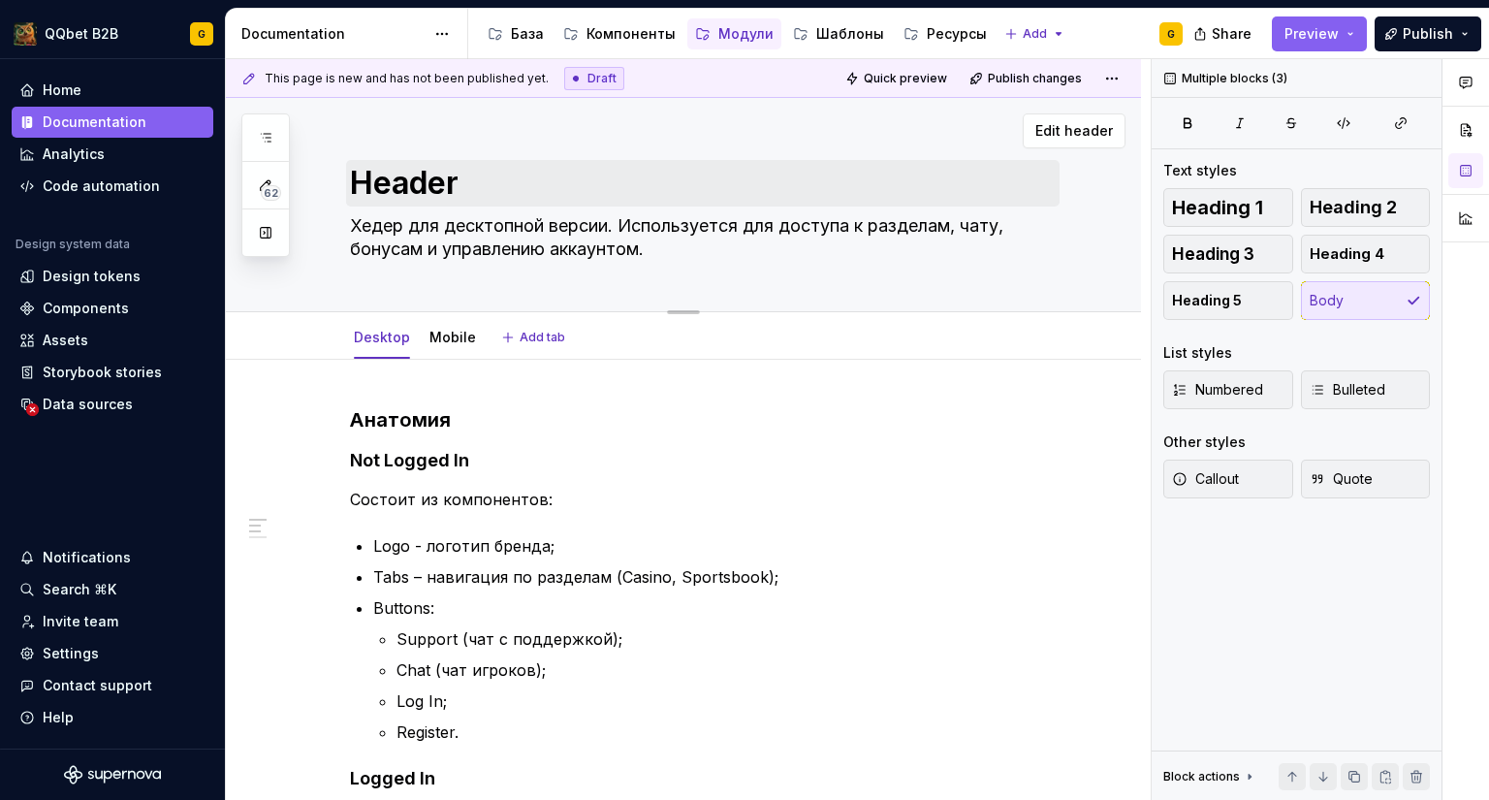
type textarea "Хедер для десктопной версии. Используется для доступа к разделам, чату, бонусам…"
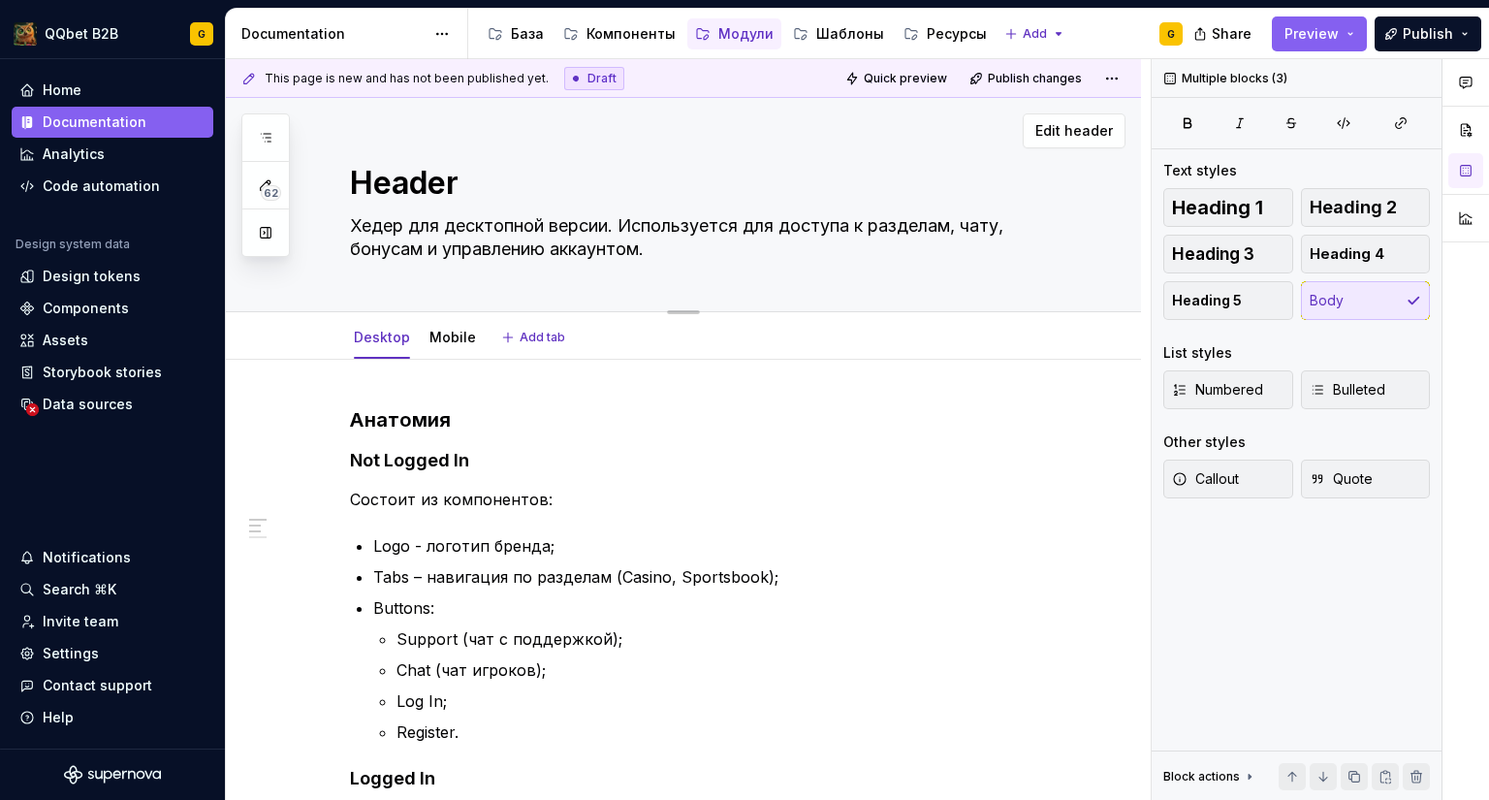
click at [377, 191] on textarea "Header" at bounding box center [703, 183] width 714 height 47
click at [382, 224] on textarea "Хедер для десктопной версии. Используется для доступа к разделам, чату, бонусам…" at bounding box center [703, 237] width 714 height 54
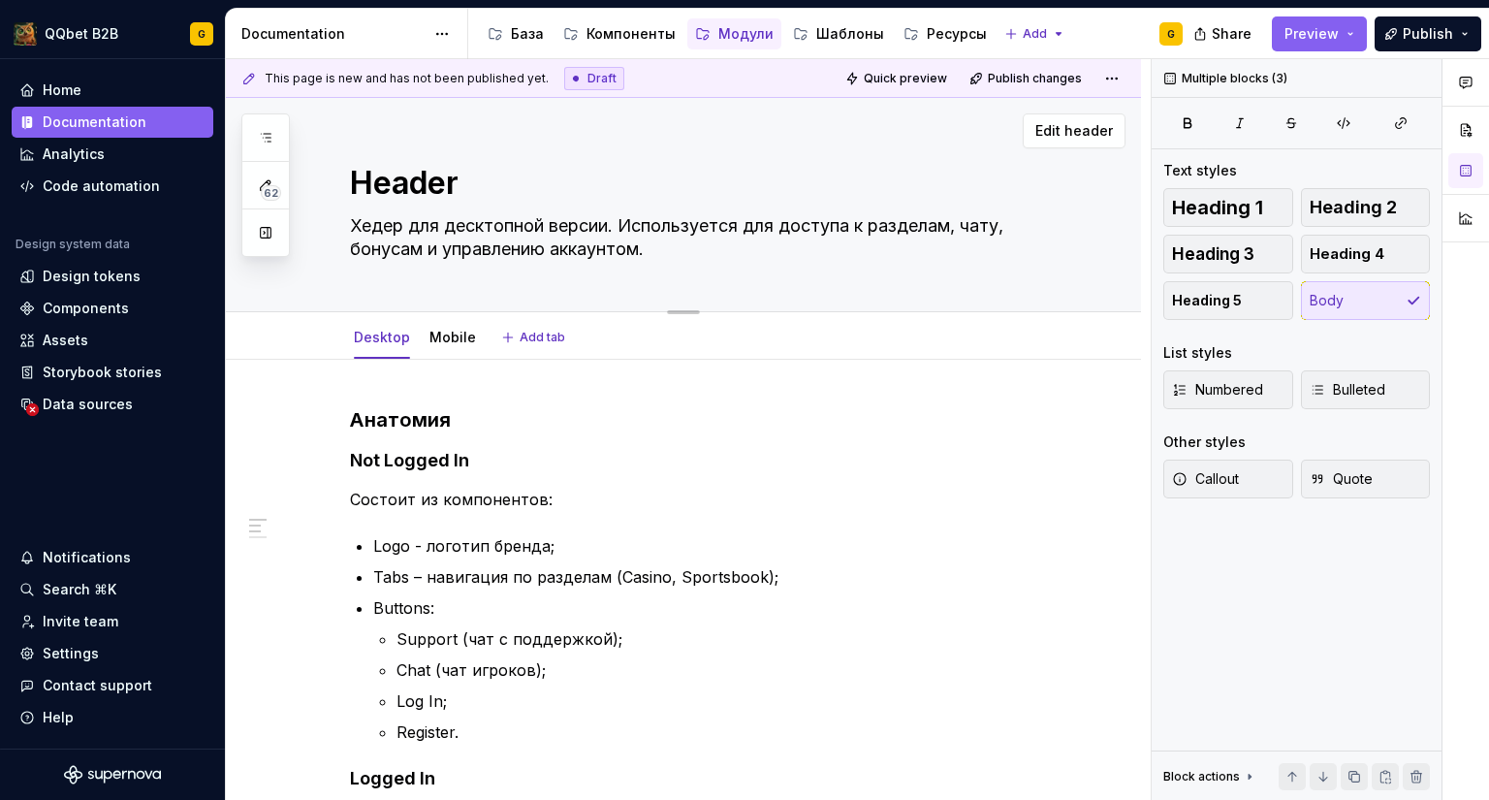
click at [380, 226] on textarea "Хедер для десктопной версии. Используется для доступа к разделам, чату, бонусам…" at bounding box center [703, 237] width 714 height 54
paste textarea "Header"
type textarea "*"
type textarea "Header для десктопной версии. Используется для доступа к разделам, чату, бонуса…"
click at [681, 250] on textarea "Header для десктопной версии. Используется для доступа к разделам, чату, бонуса…" at bounding box center [703, 237] width 714 height 54
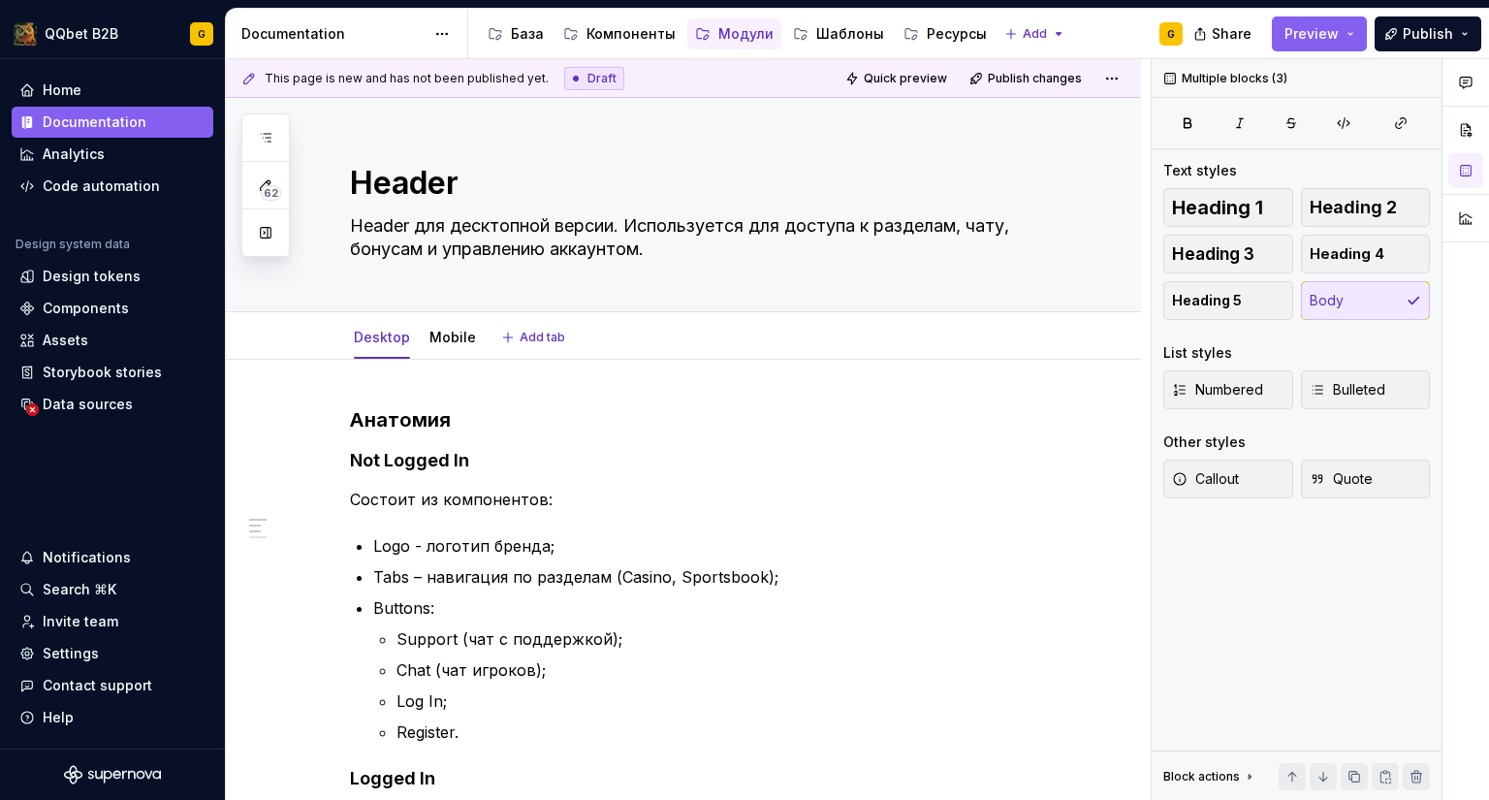
type textarea "*"
type textarea "Header для десктопной версии. Используется для доступа к разделам, чату, бонуса…"
type textarea "*"
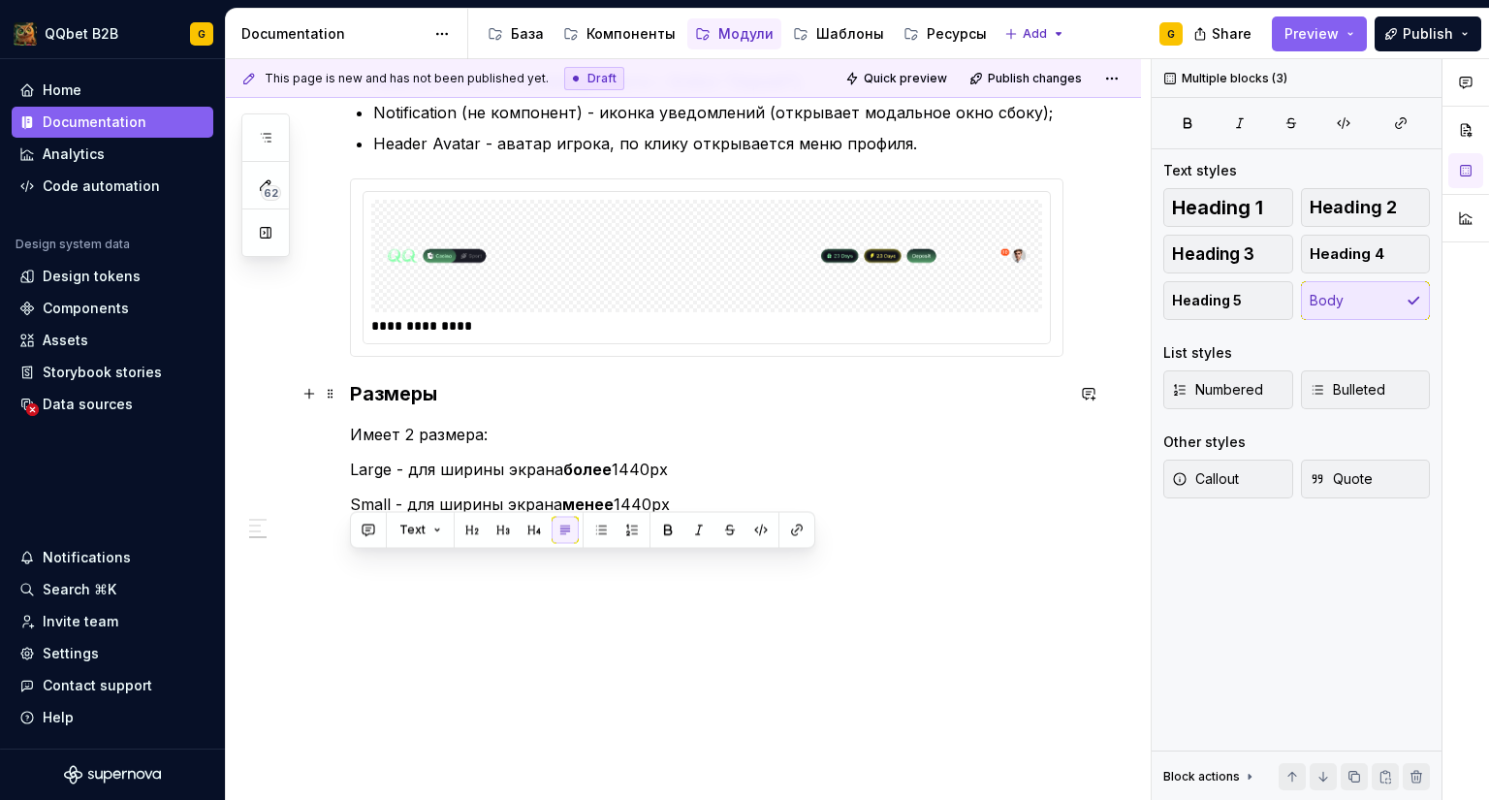
scroll to position [970, 0]
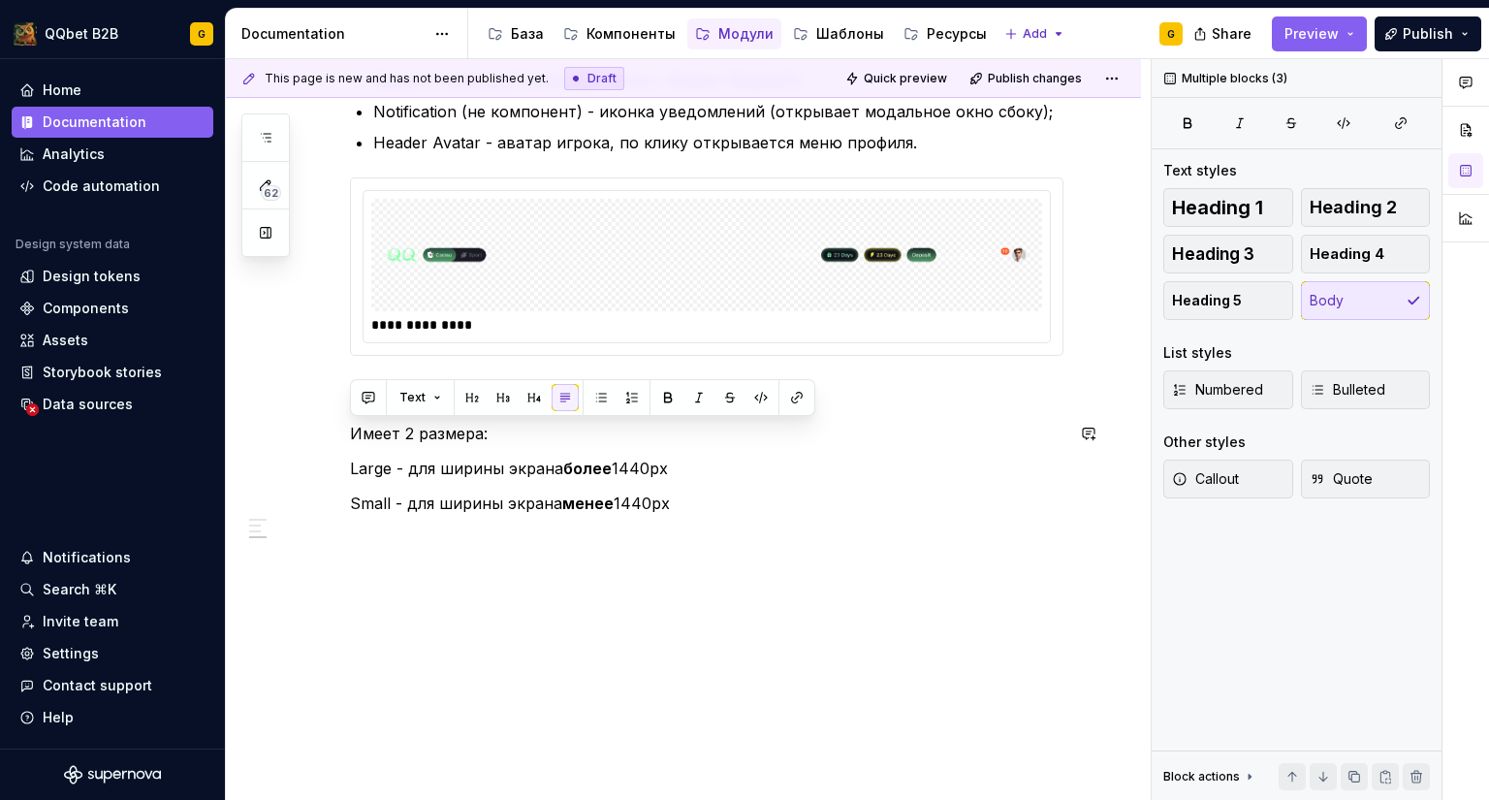
click at [340, 421] on div "**********" at bounding box center [683, 102] width 915 height 1424
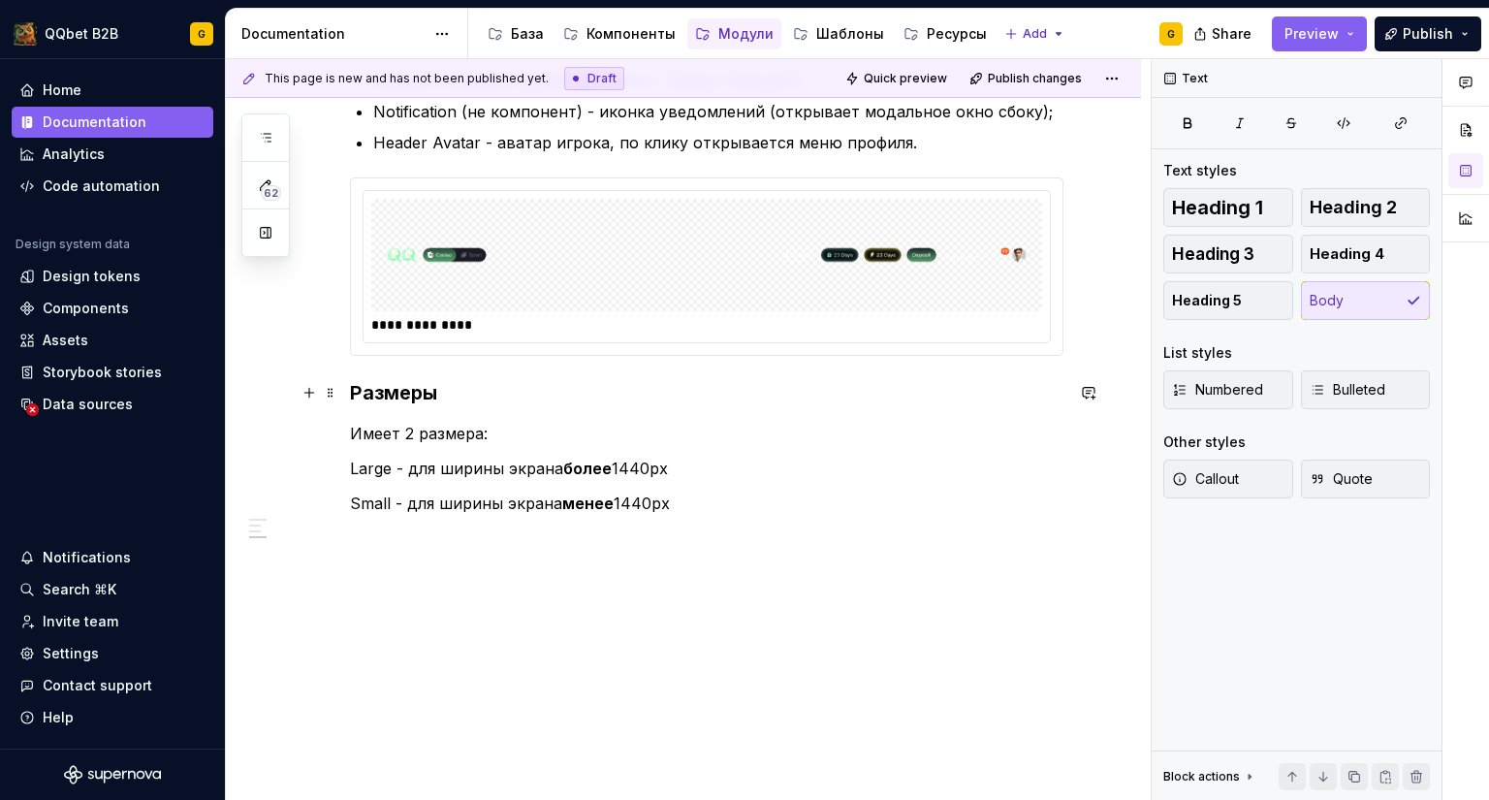
click at [350, 398] on h3 "Размеры" at bounding box center [707, 392] width 714 height 27
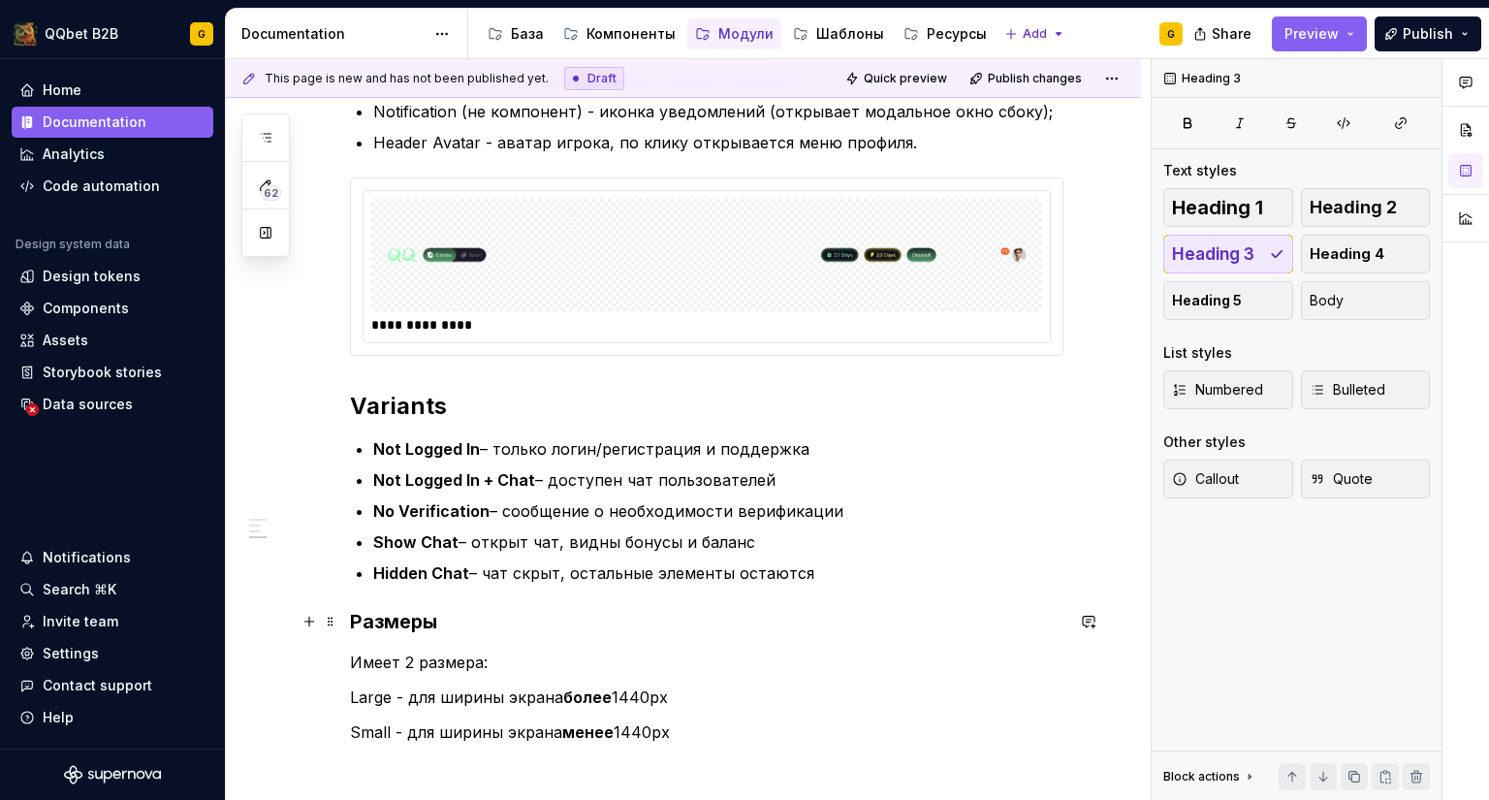
click at [378, 622] on h3 "Размеры" at bounding box center [707, 621] width 714 height 27
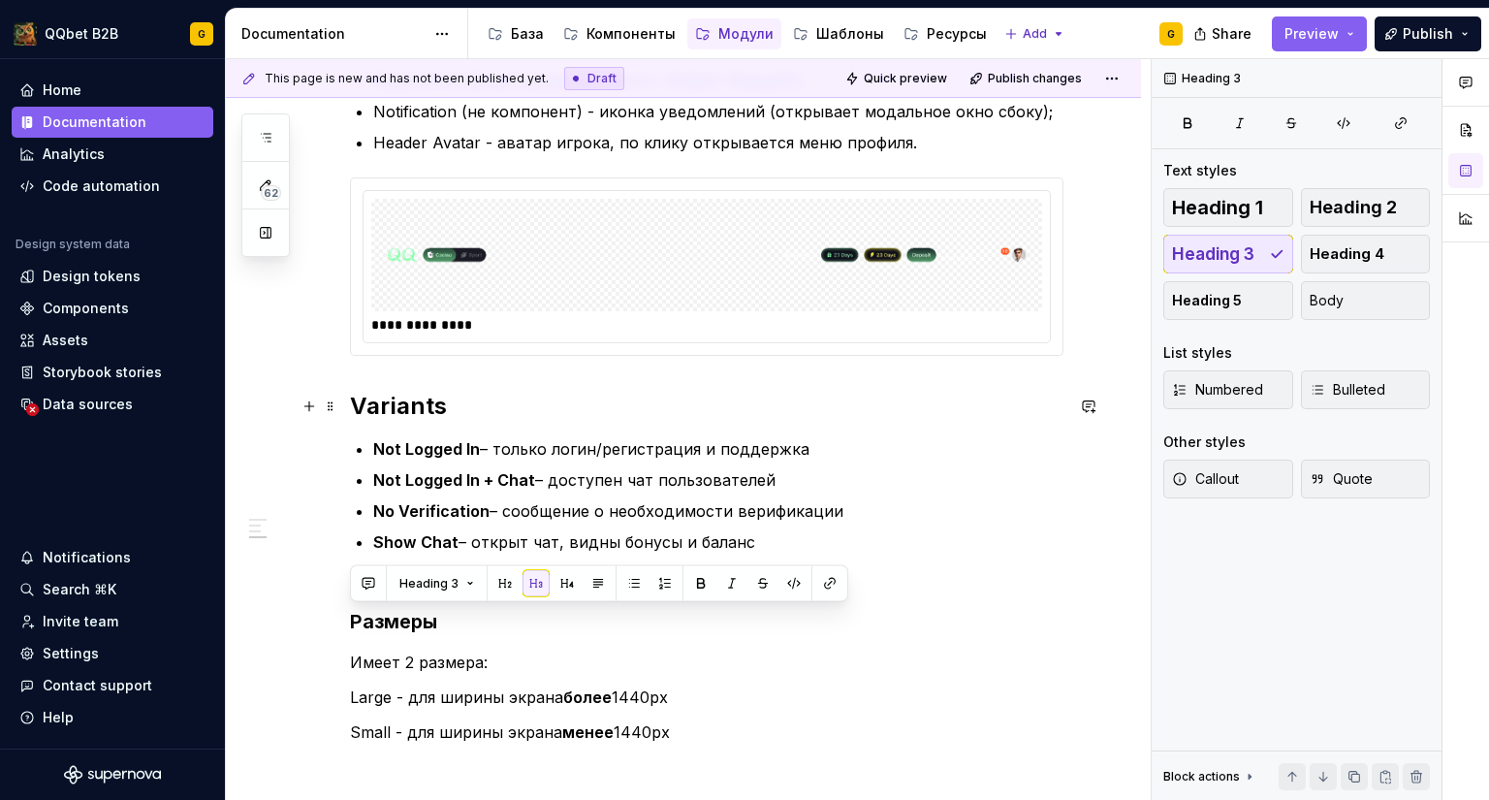
click at [390, 394] on h2 "Variants" at bounding box center [707, 406] width 714 height 31
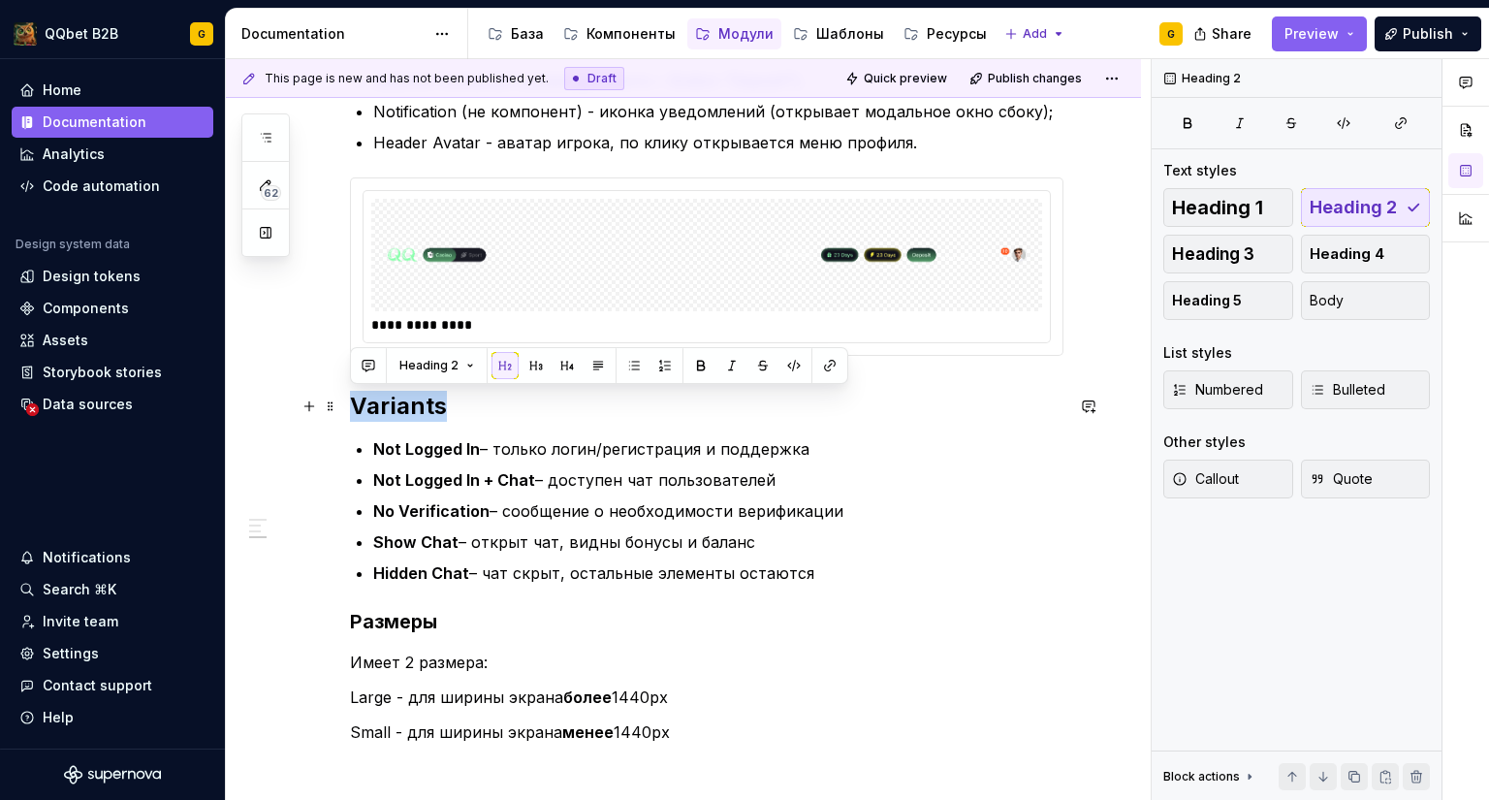
click at [390, 394] on h2 "Variants" at bounding box center [707, 406] width 714 height 31
click at [530, 369] on button "button" at bounding box center [536, 365] width 27 height 27
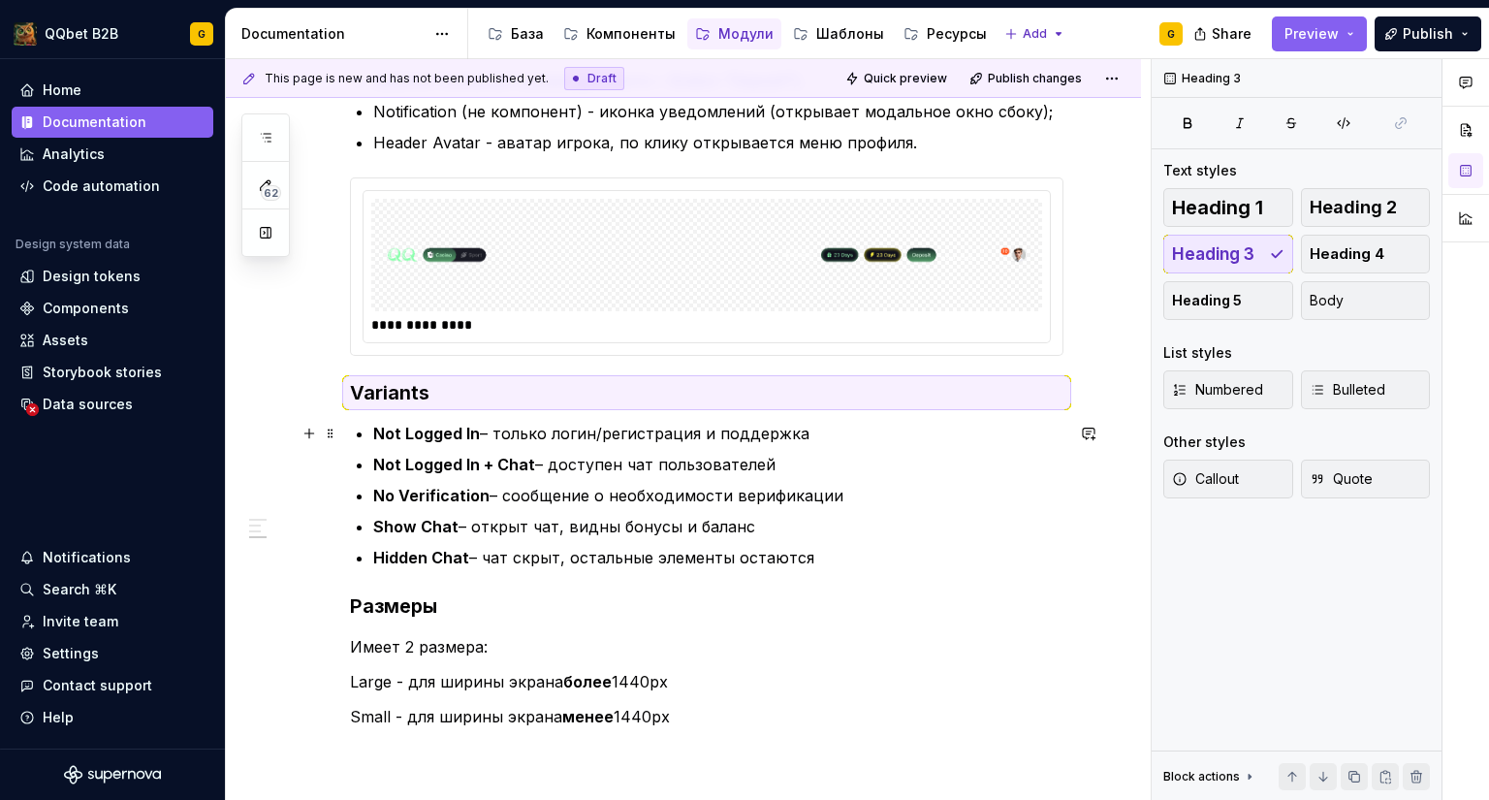
click at [485, 429] on p "Not Logged In – только логин/регистрация и поддержка" at bounding box center [718, 433] width 690 height 23
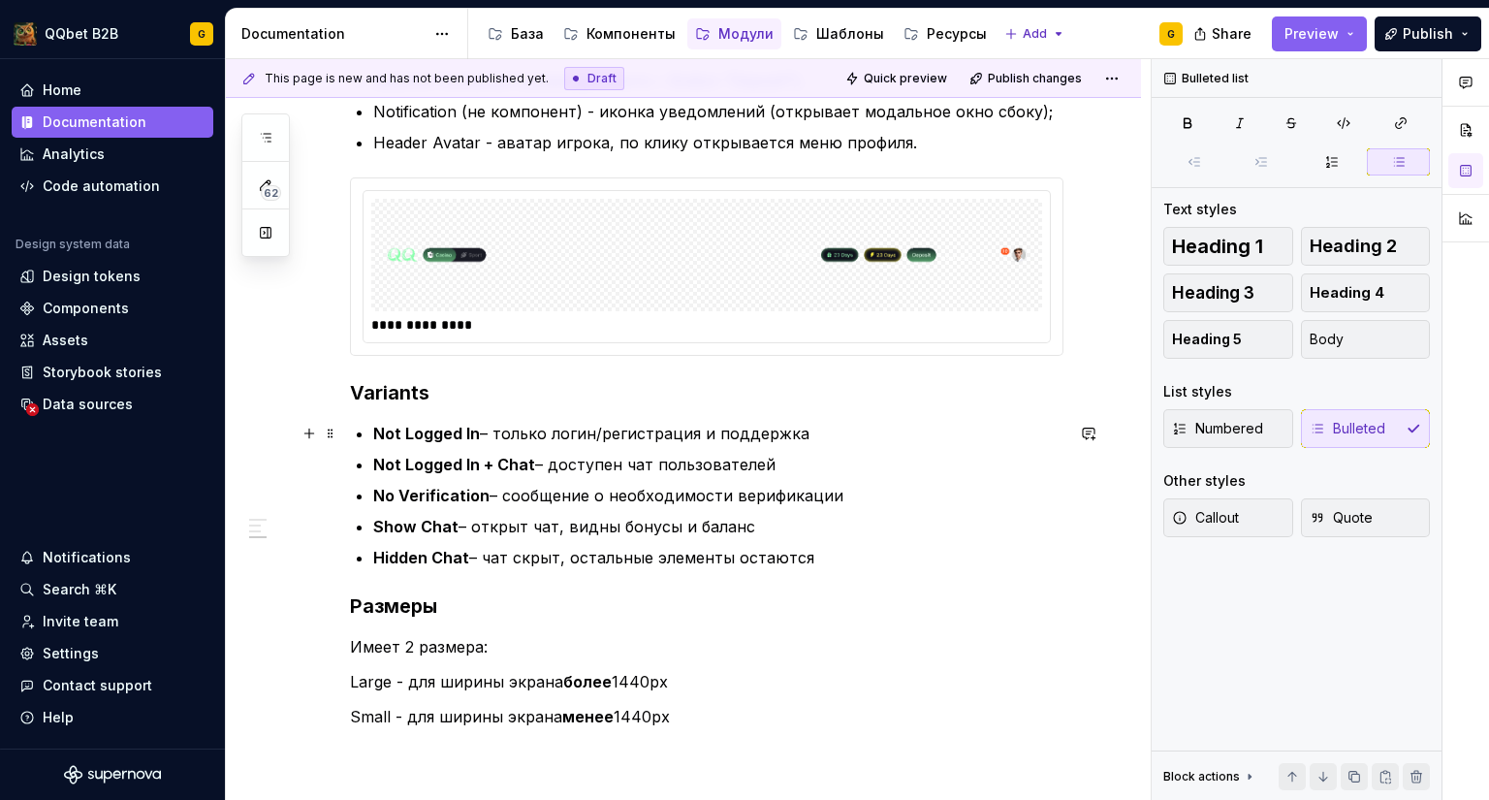
click at [435, 436] on strong "Not Logged In" at bounding box center [426, 433] width 107 height 19
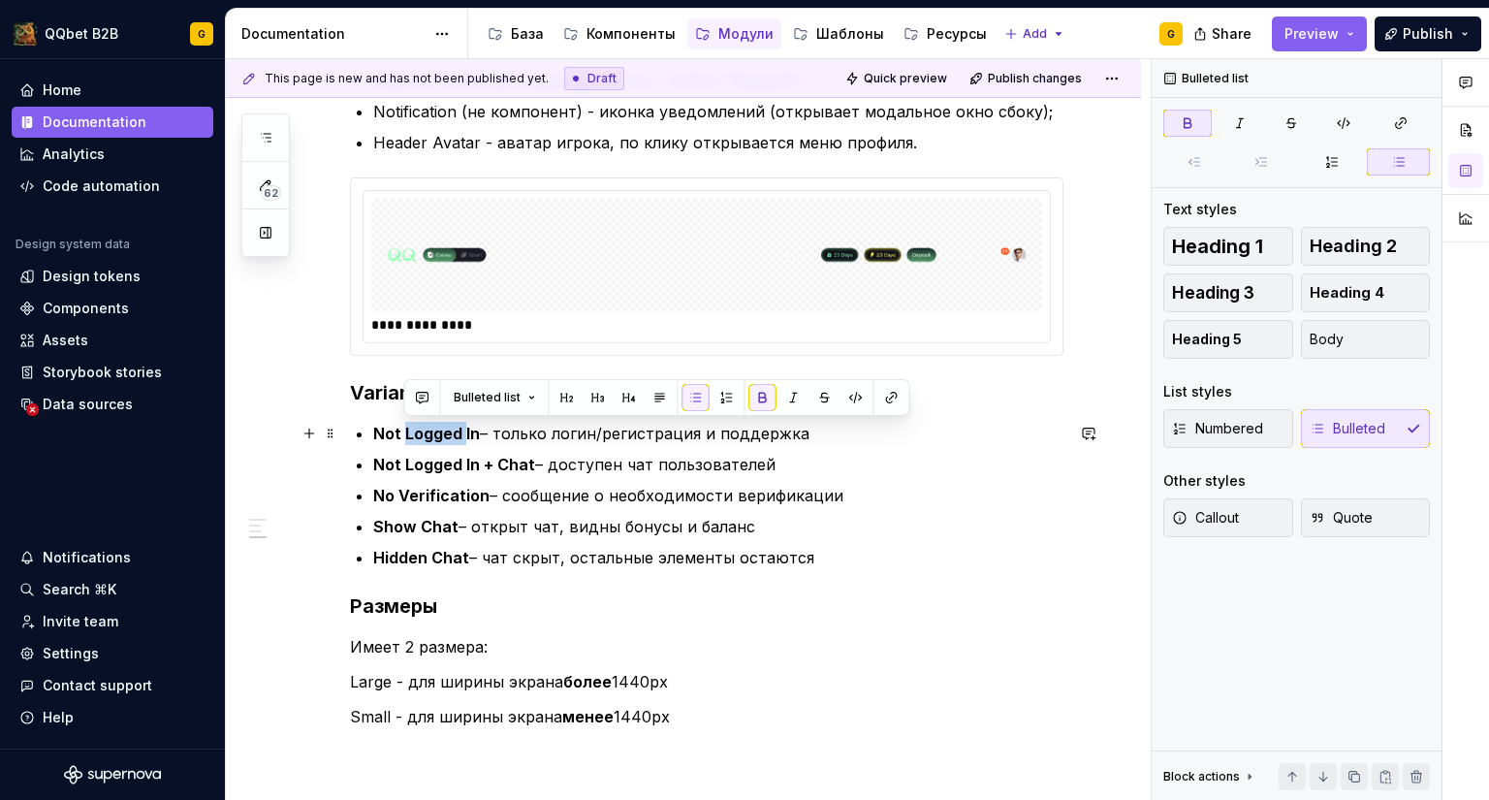
click at [435, 436] on strong "Not Logged In" at bounding box center [426, 433] width 107 height 19
click at [575, 464] on p "Not Logged In + Chat – доступен чат пользователей" at bounding box center [718, 464] width 690 height 23
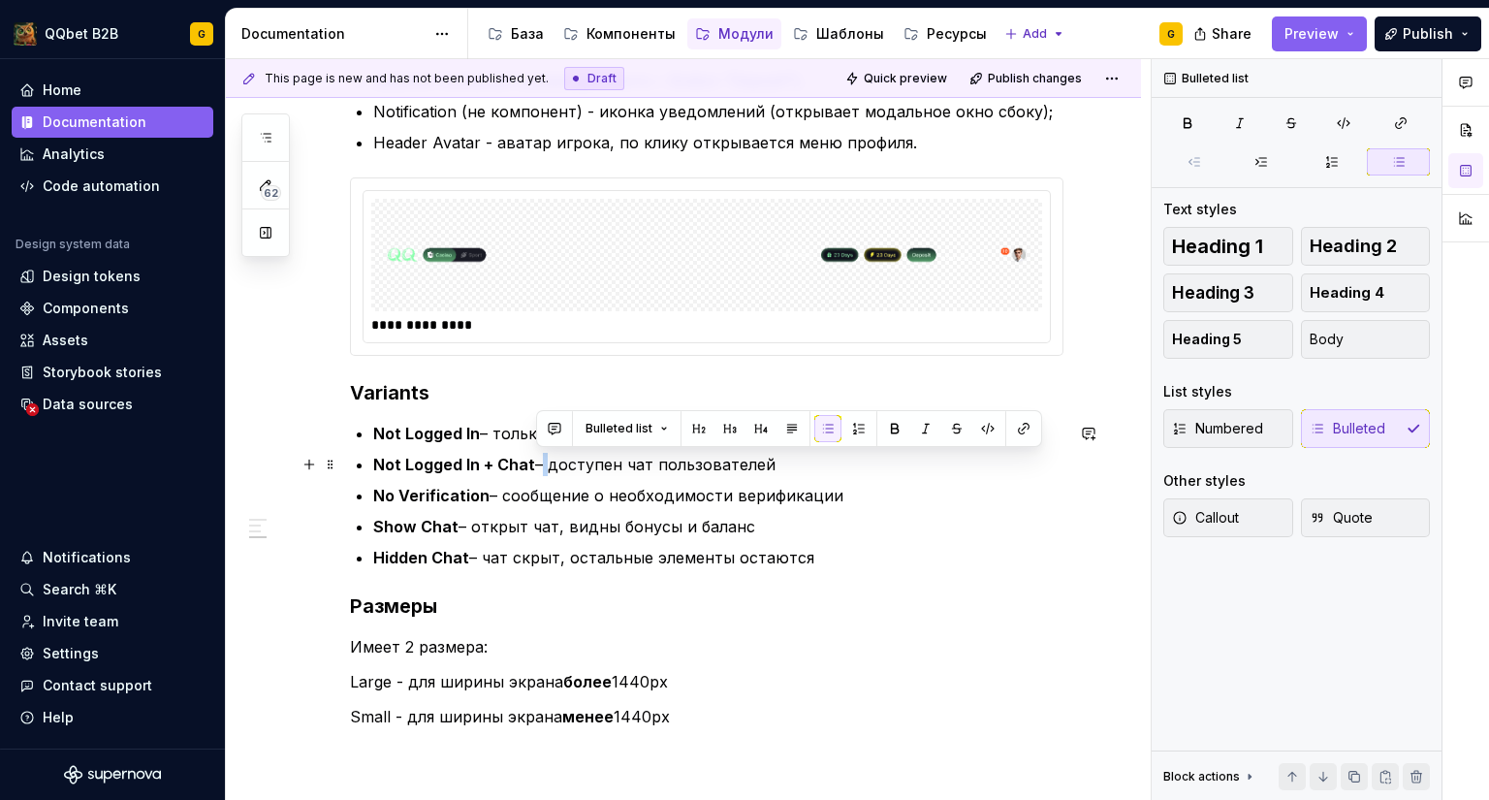
click at [537, 470] on p "Not Logged In + Chat – доступен чат пользователей" at bounding box center [718, 464] width 690 height 23
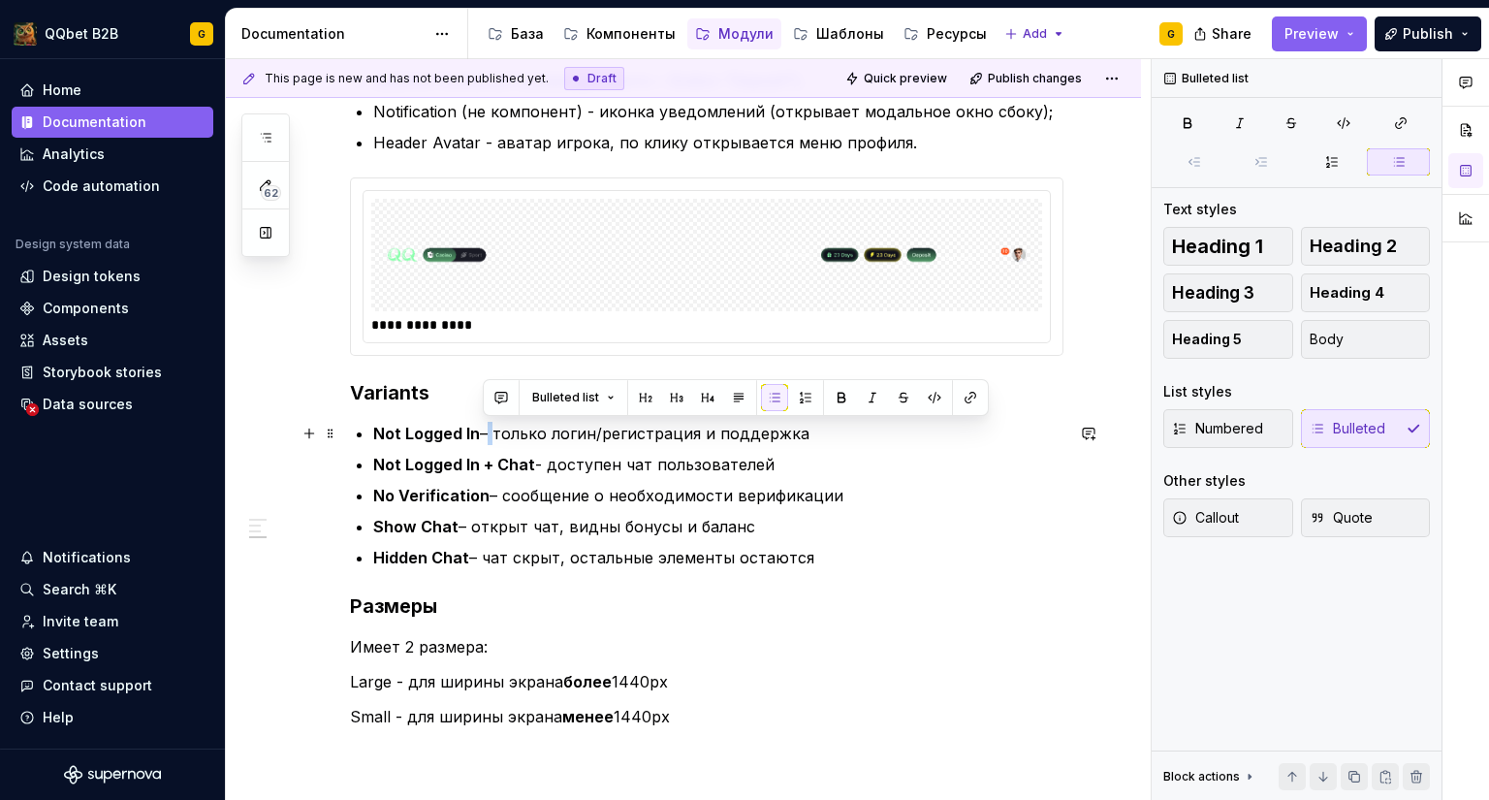
click at [485, 432] on p "Not Logged In – только логин/регистрация и поддержка" at bounding box center [718, 433] width 690 height 23
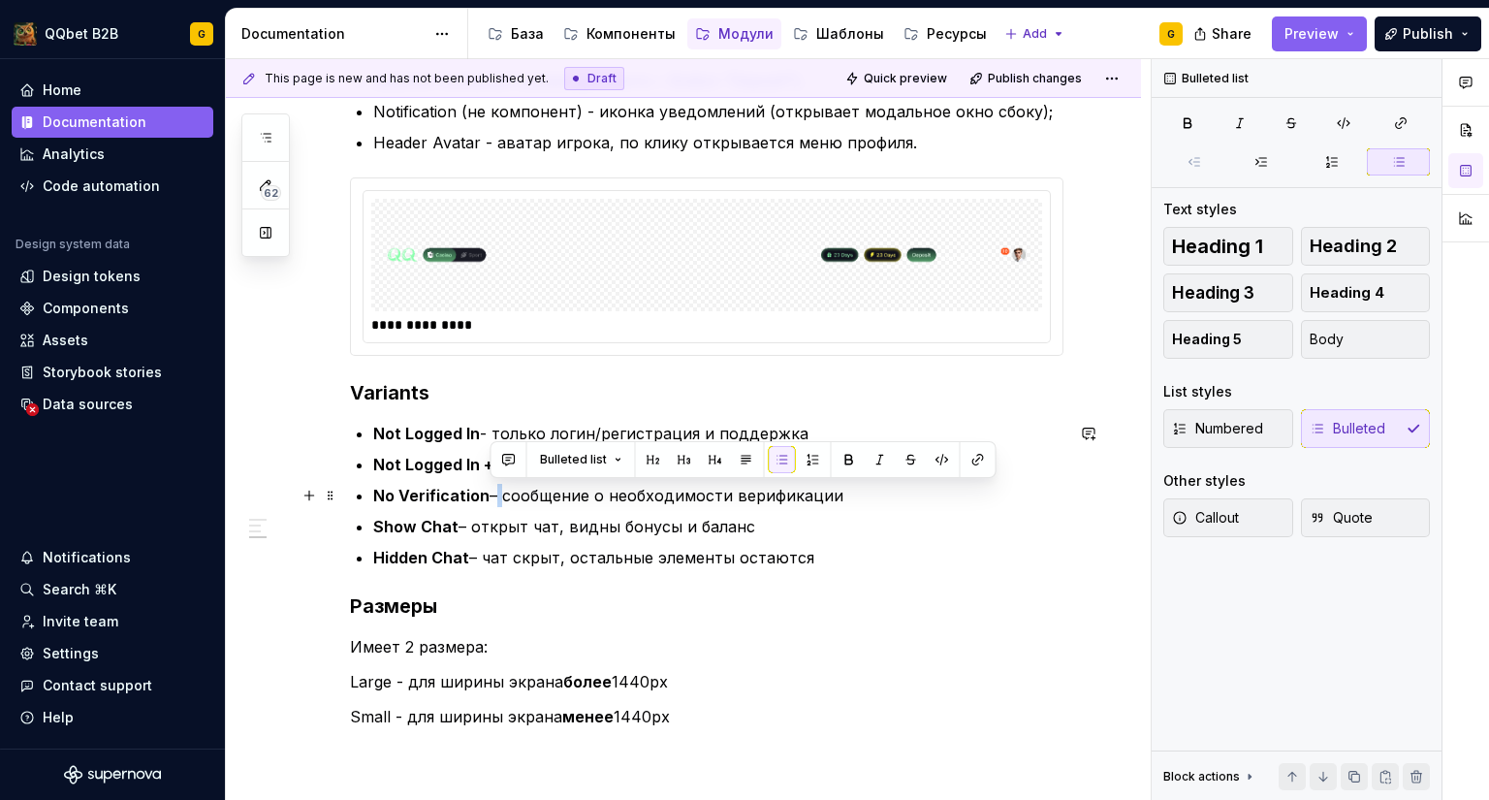
click at [490, 497] on p "No Verification – сообщение о необходимости верификации" at bounding box center [718, 495] width 690 height 23
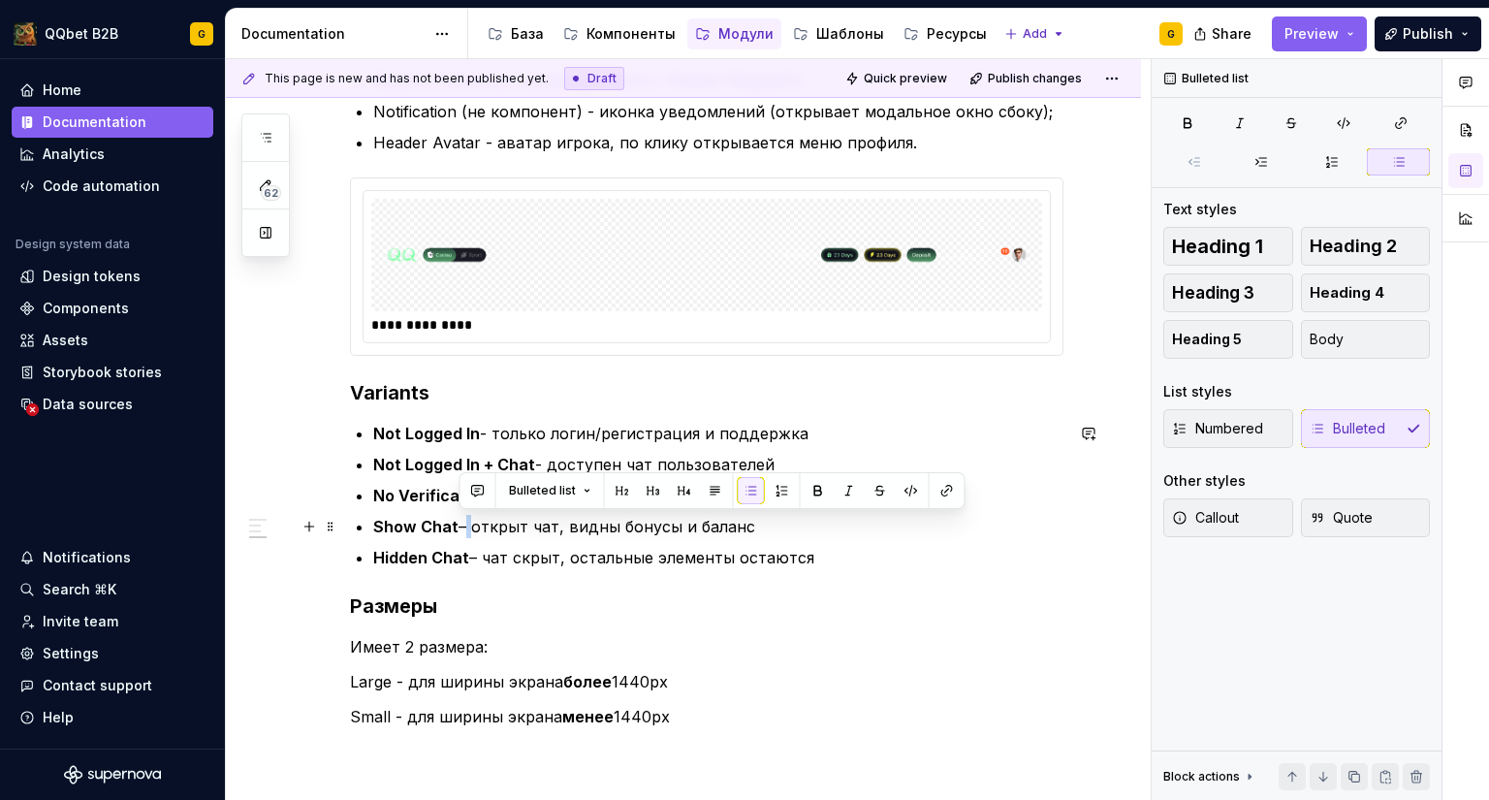
click at [459, 528] on p "Show Chat – открыт чат, видны бонусы и баланс" at bounding box center [718, 526] width 690 height 23
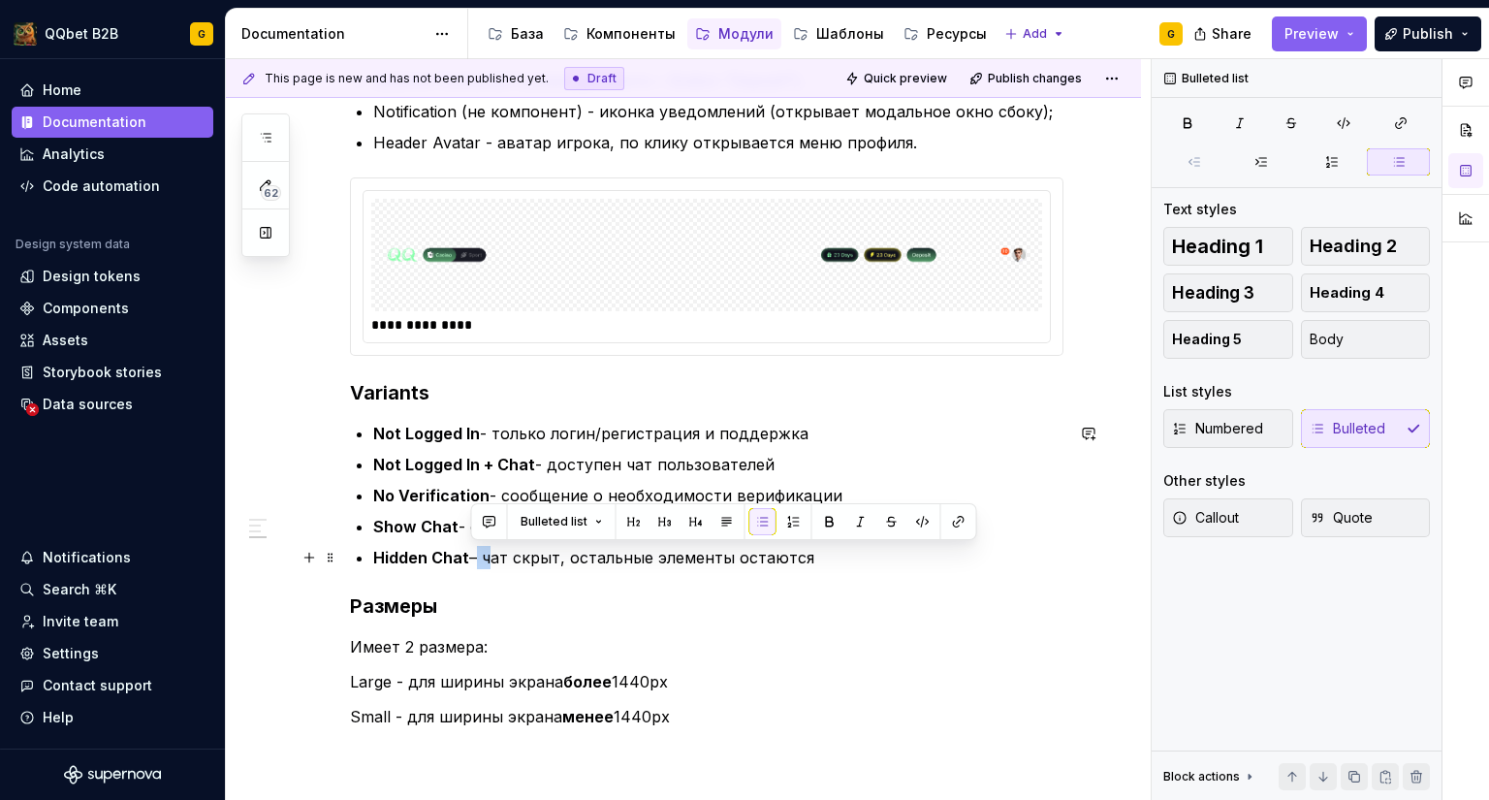
drag, startPoint x: 481, startPoint y: 559, endPoint x: 471, endPoint y: 558, distance: 9.7
click at [471, 558] on p "Hidden Chat – чат скрыт, остальные элементы остаются" at bounding box center [718, 557] width 690 height 23
drag, startPoint x: 479, startPoint y: 558, endPoint x: 468, endPoint y: 558, distance: 10.7
click at [468, 558] on p "Hidden Chat – чат скрыт, остальные элементы остаются" at bounding box center [718, 557] width 690 height 23
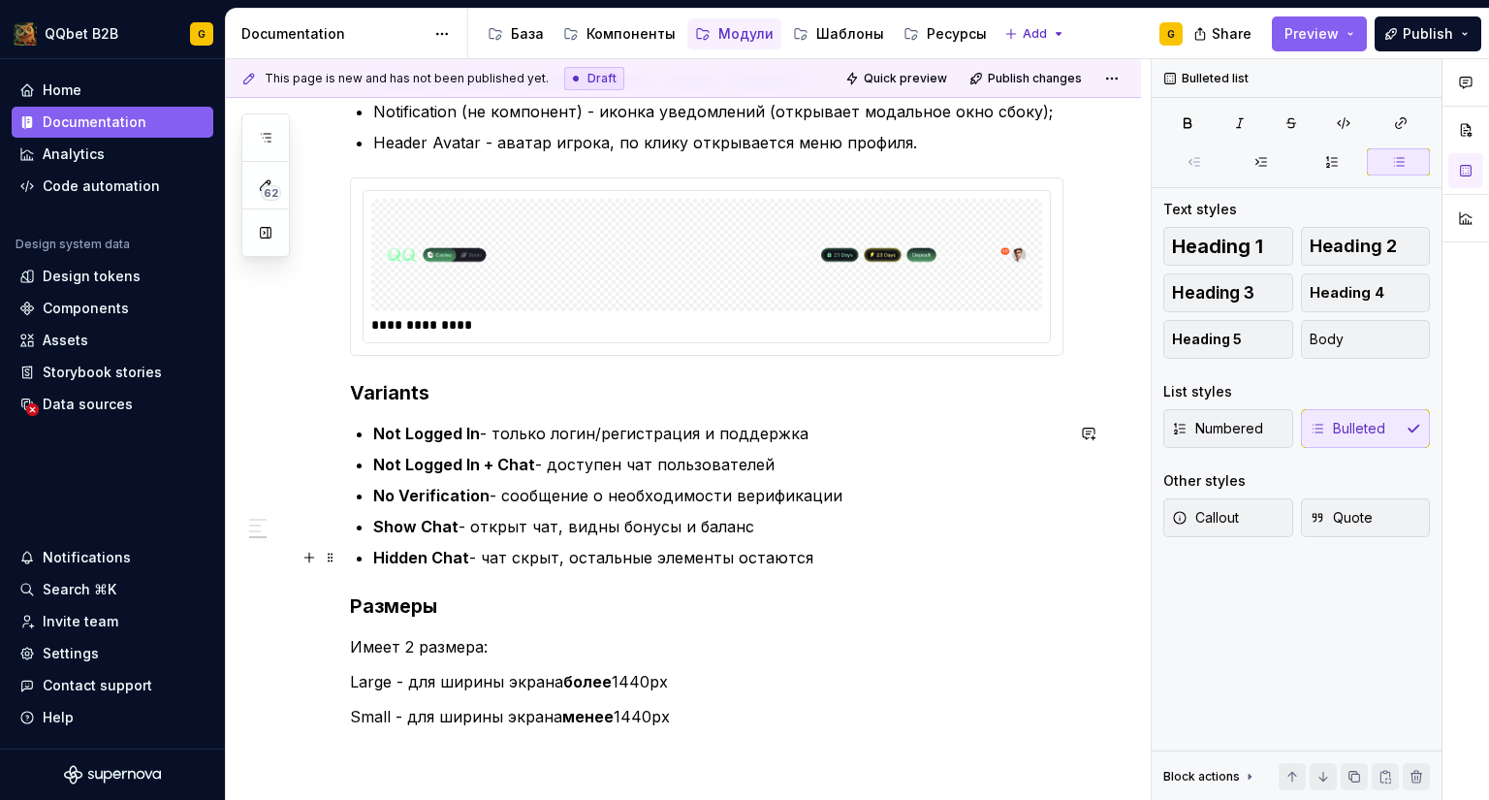
click at [466, 557] on p "Hidden Chat - чат скрыт, остальные элементы остаются" at bounding box center [718, 557] width 690 height 23
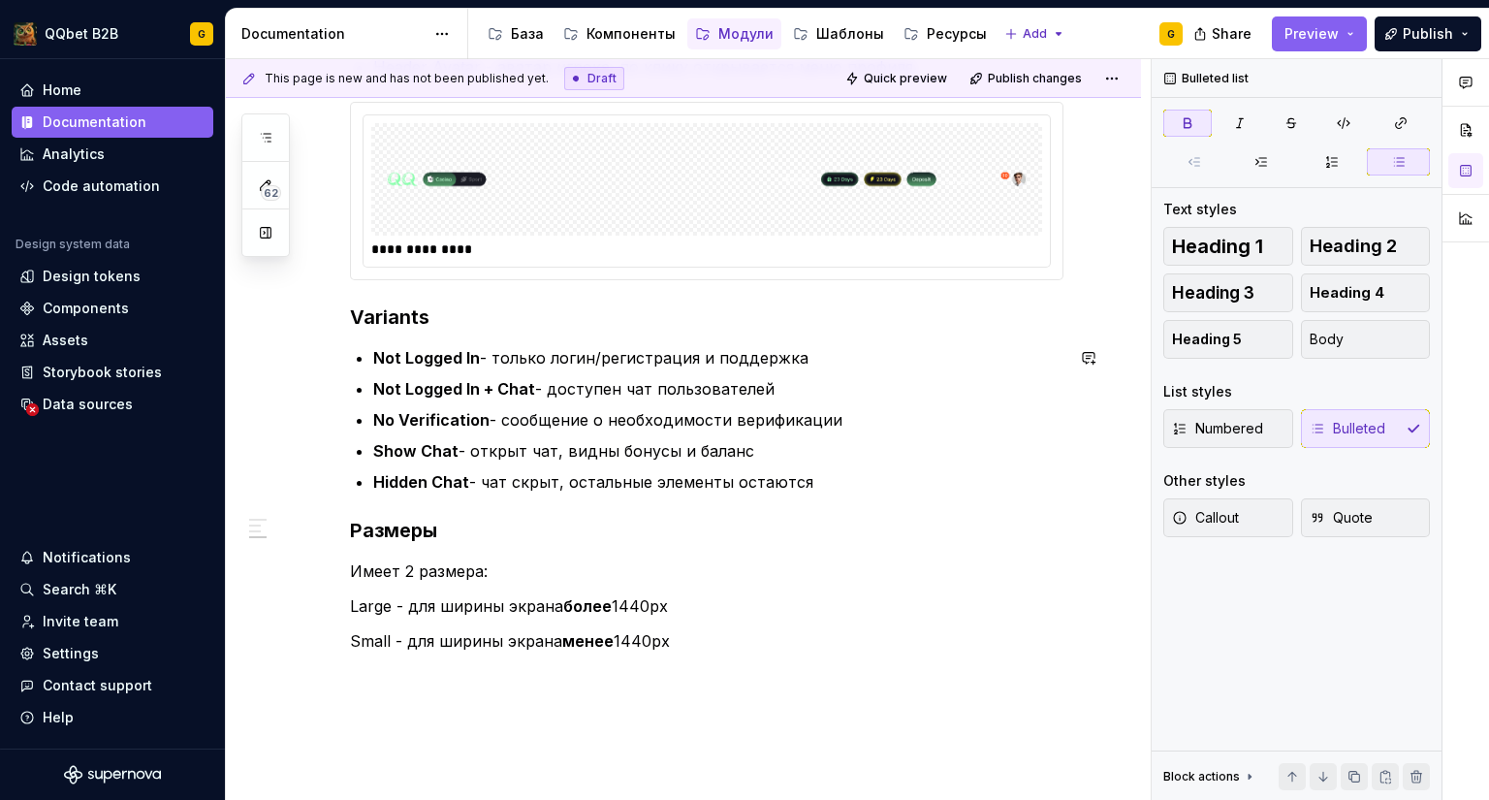
scroll to position [1067, 0]
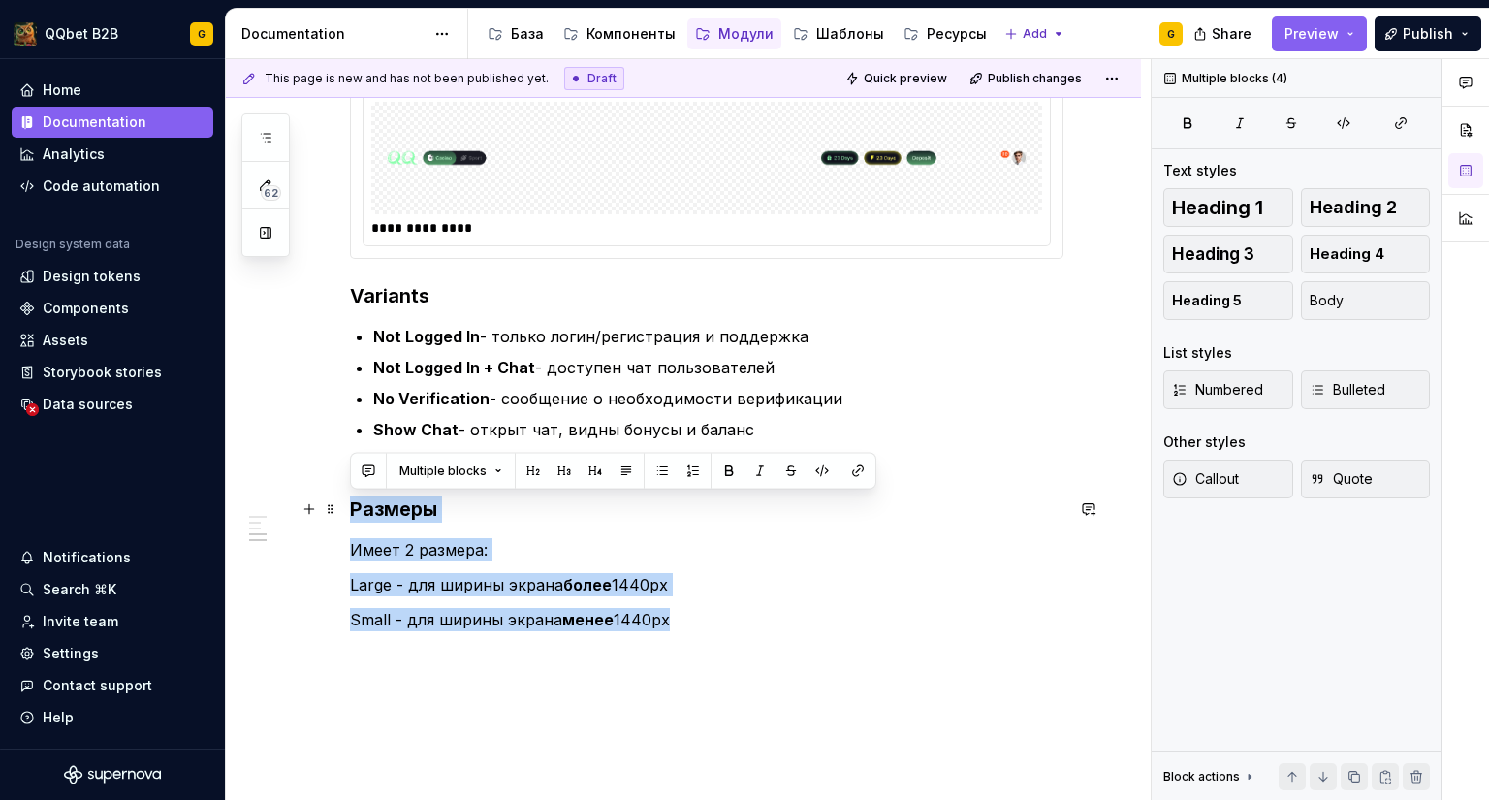
drag, startPoint x: 684, startPoint y: 625, endPoint x: 351, endPoint y: 504, distance: 354.0
click at [351, 504] on div "**********" at bounding box center [707, 3] width 714 height 1327
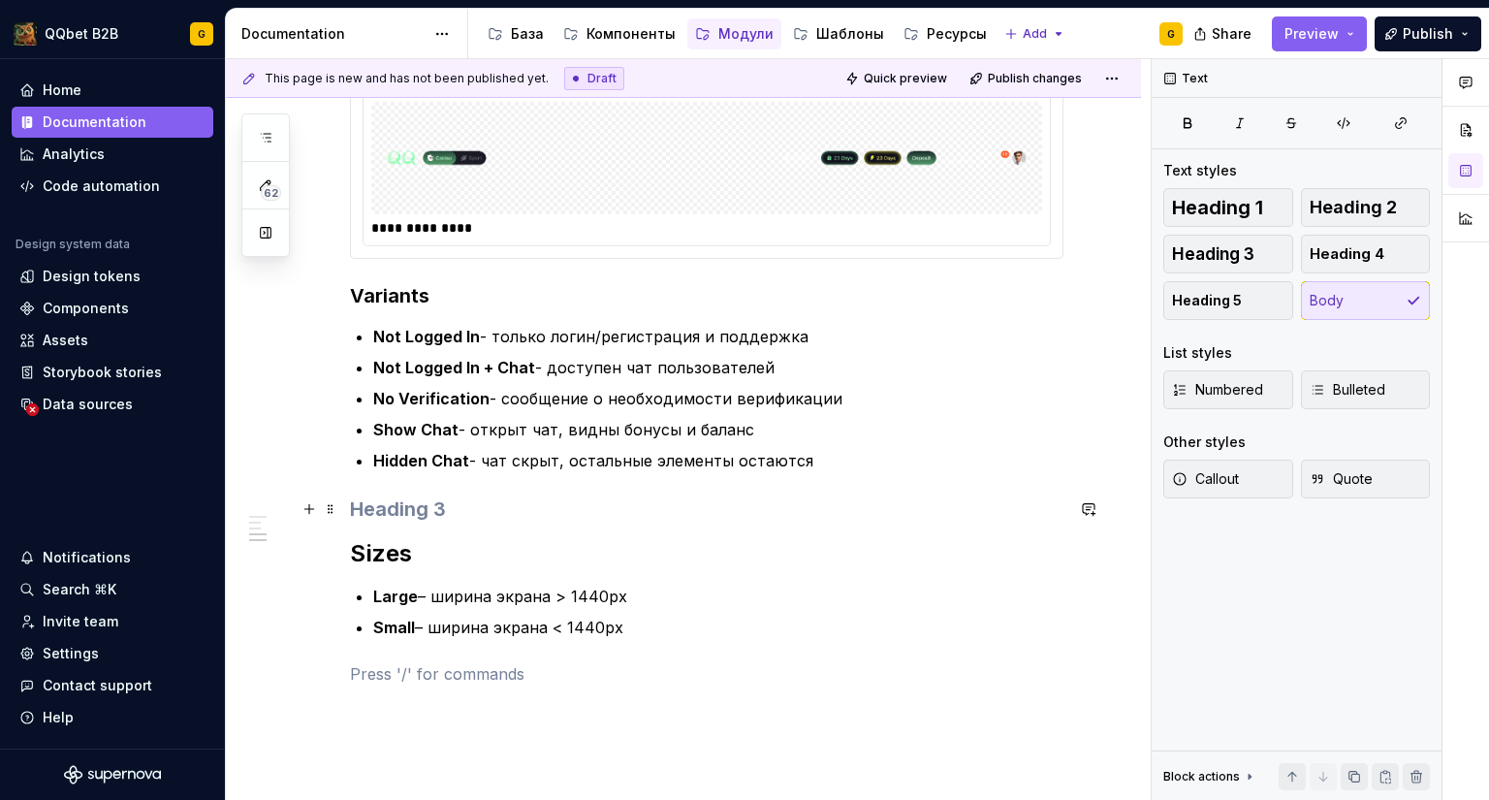
click at [408, 515] on h3 at bounding box center [707, 509] width 714 height 27
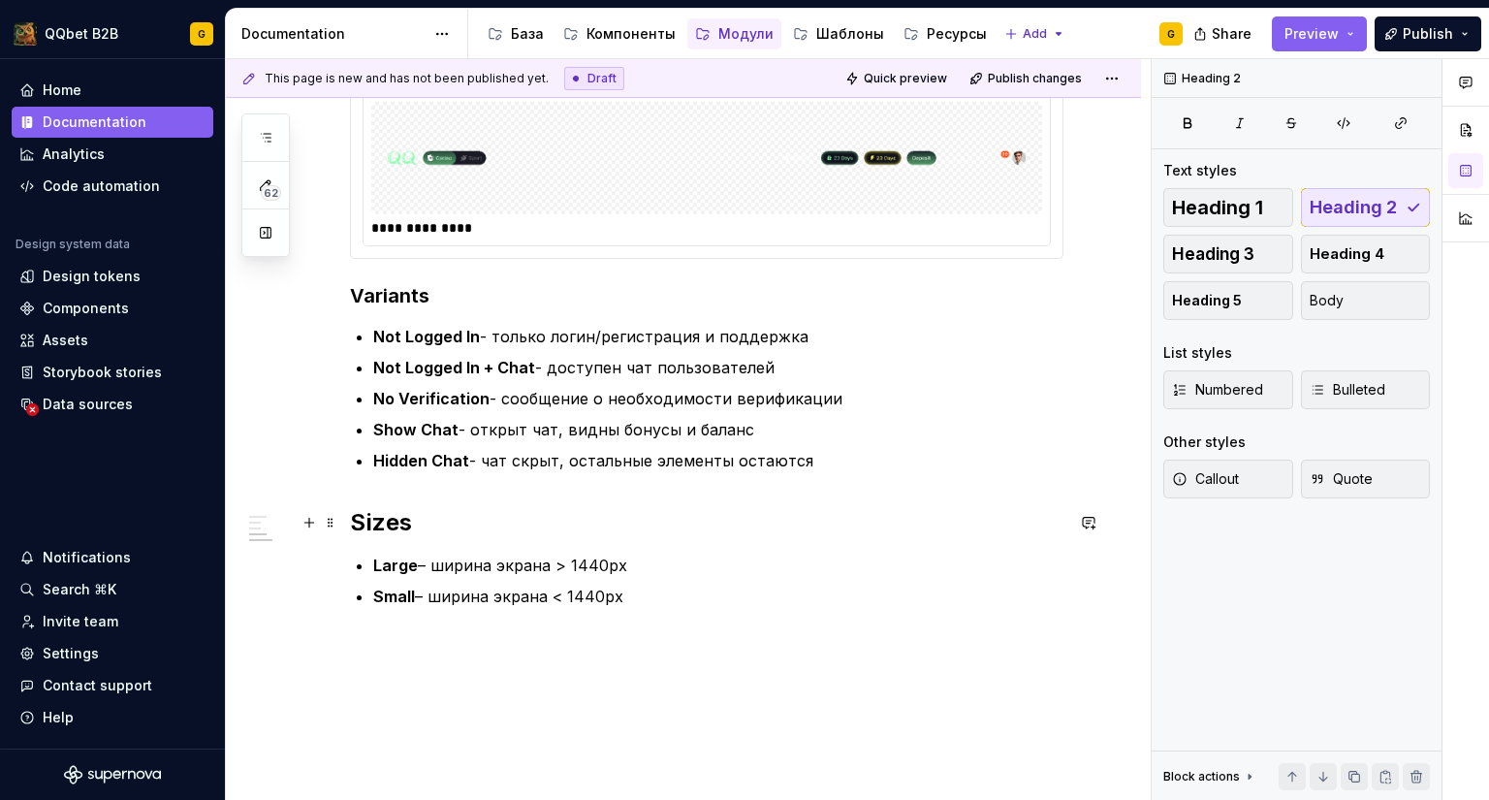
click at [382, 516] on h2 "Sizes" at bounding box center [707, 522] width 714 height 31
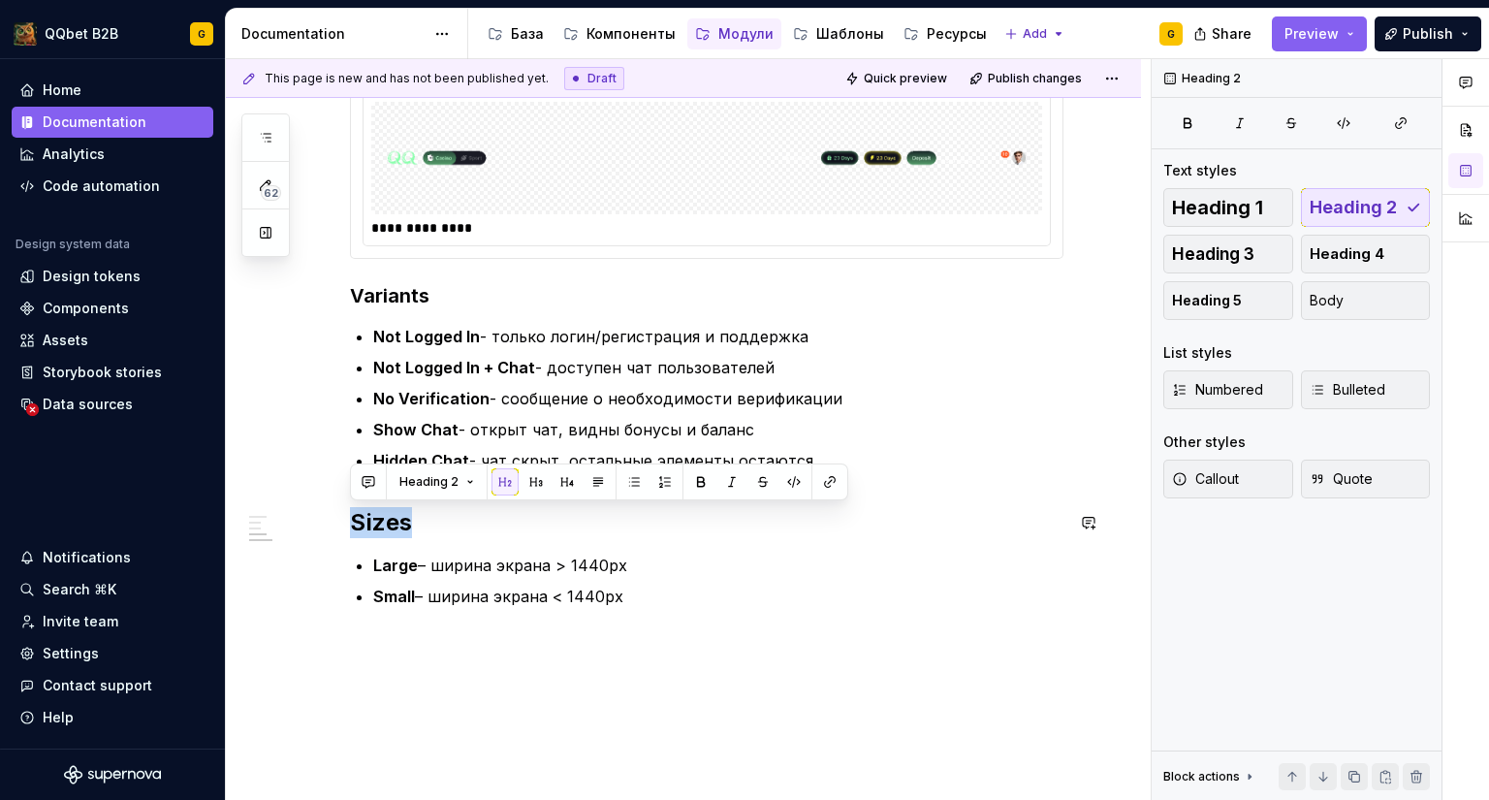
click at [541, 480] on button "button" at bounding box center [536, 481] width 27 height 27
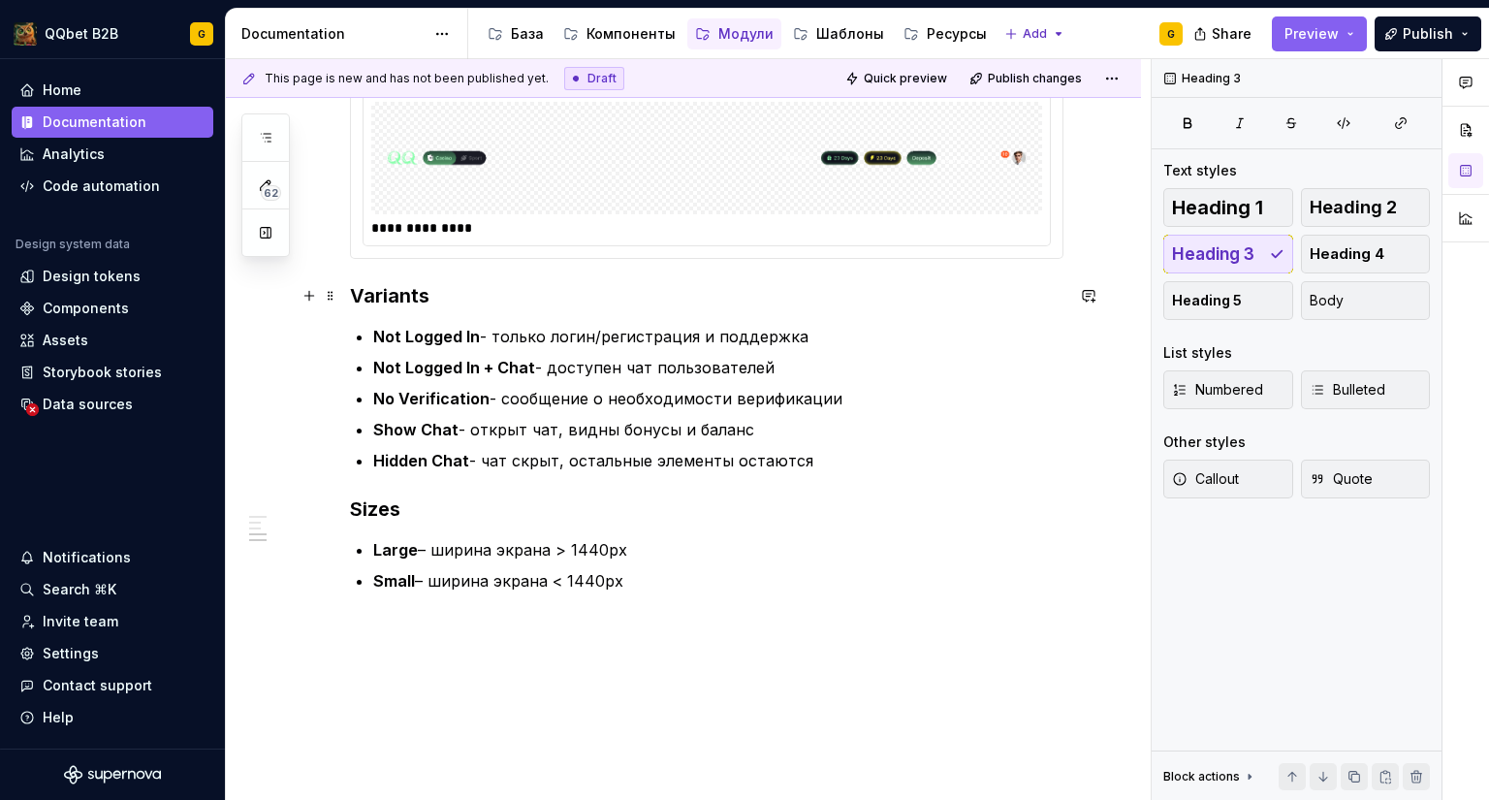
click at [403, 295] on h3 "Variants" at bounding box center [707, 295] width 714 height 27
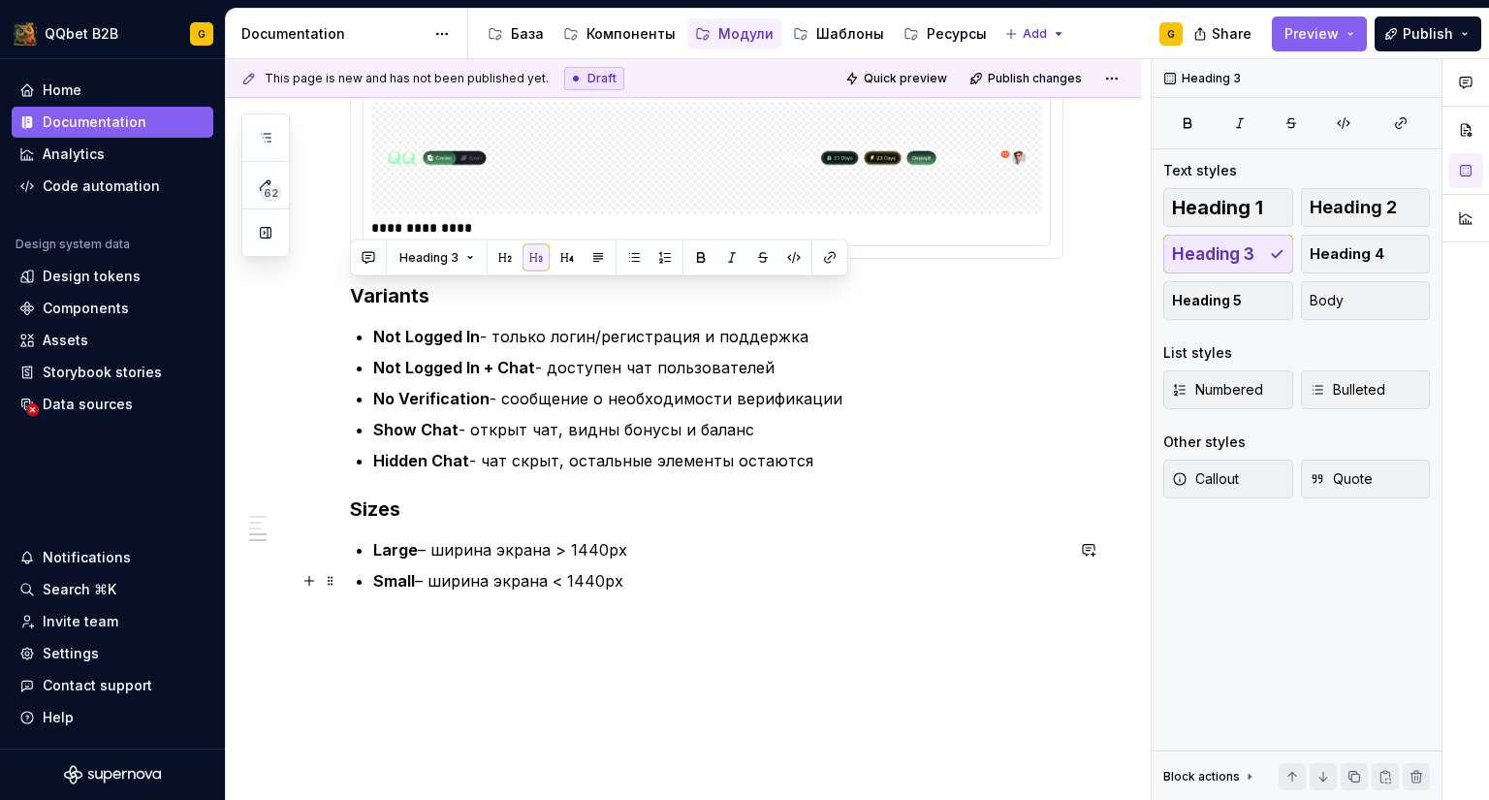
click at [488, 573] on p "Small – ширина экрана < 1440px" at bounding box center [718, 580] width 690 height 23
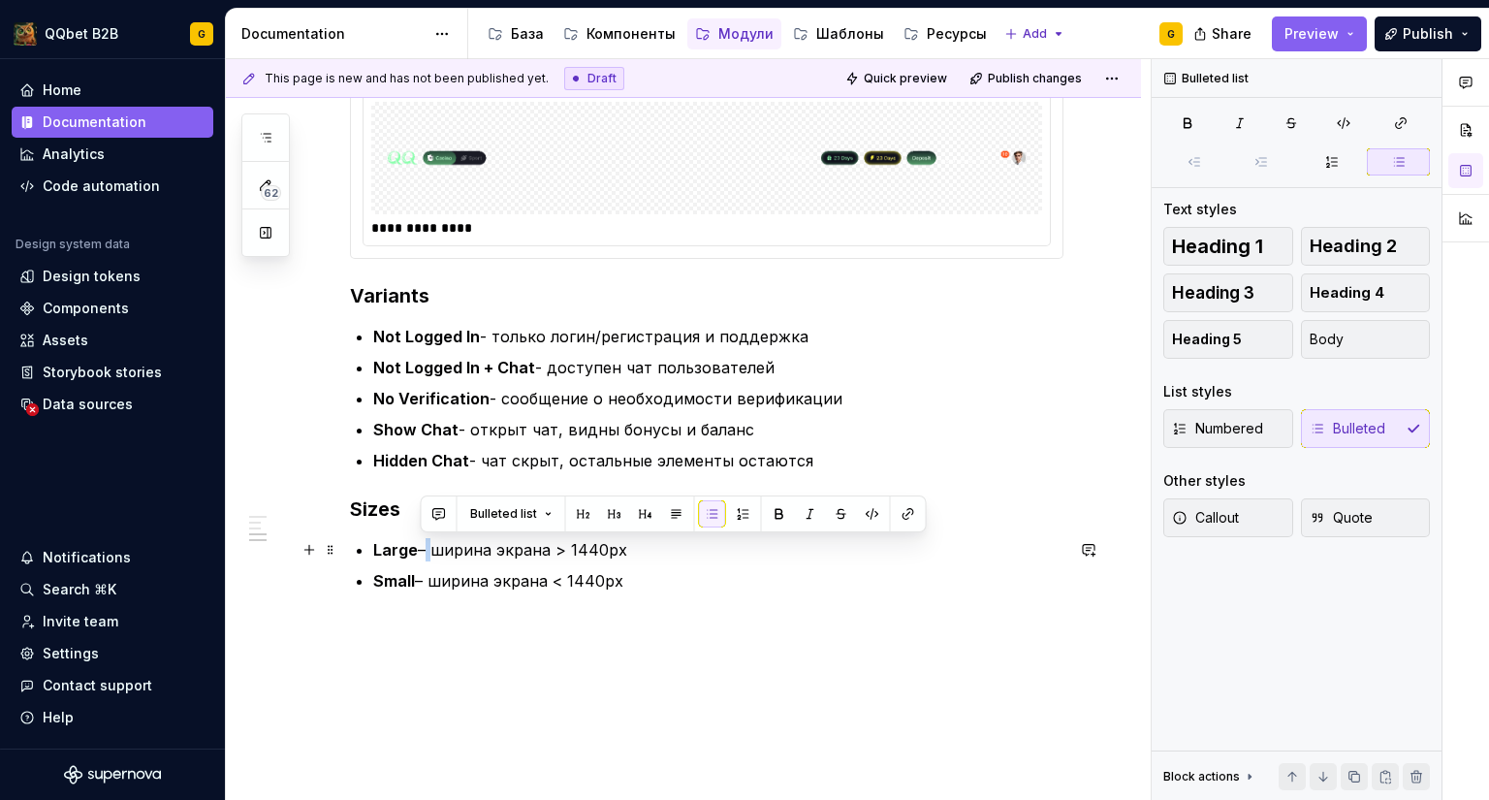
click at [421, 546] on p "Large – ширина экрана > 1440px" at bounding box center [718, 549] width 690 height 23
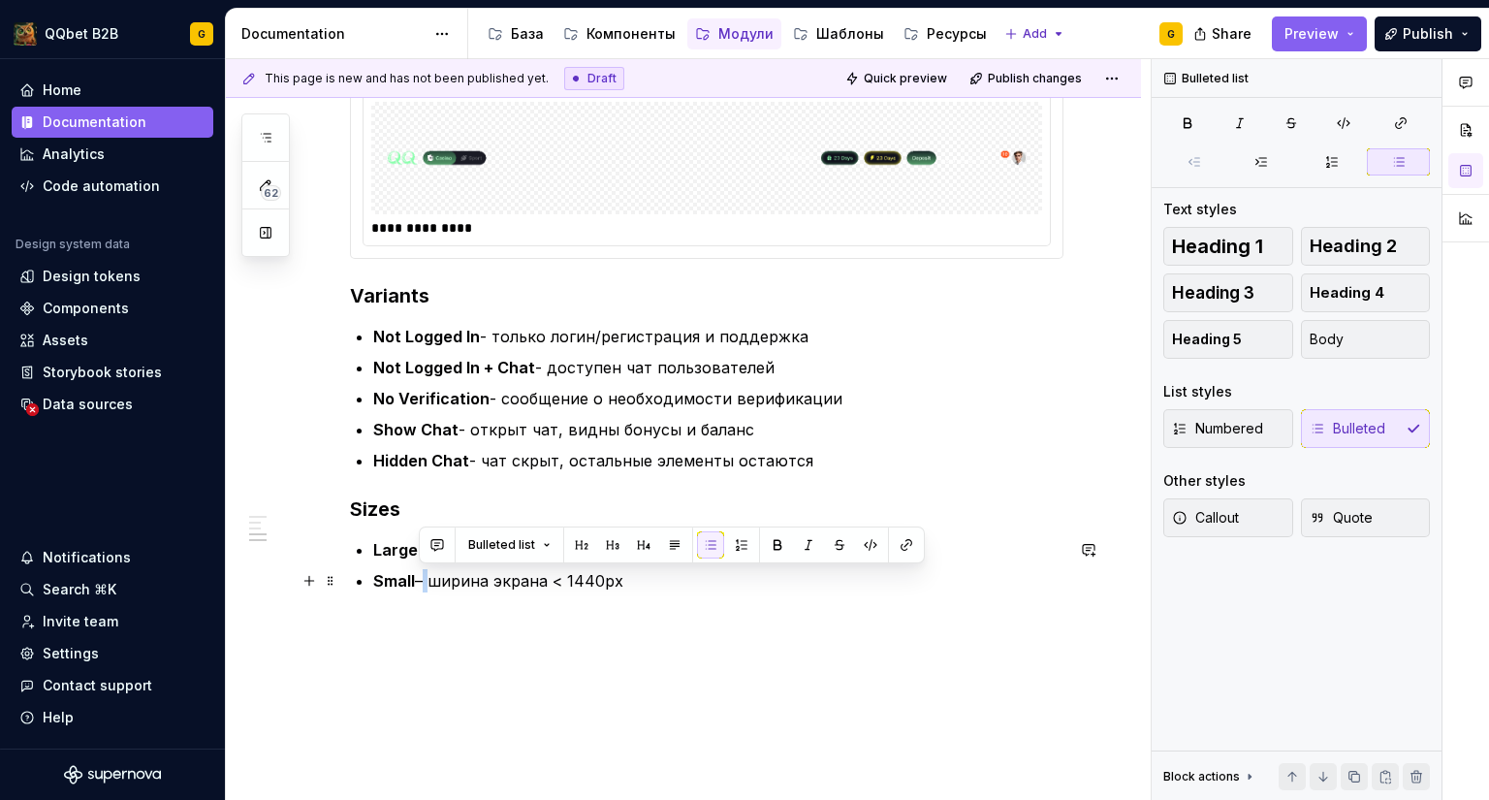
click at [420, 579] on p "Small – ширина экрана < 1440px" at bounding box center [718, 580] width 690 height 23
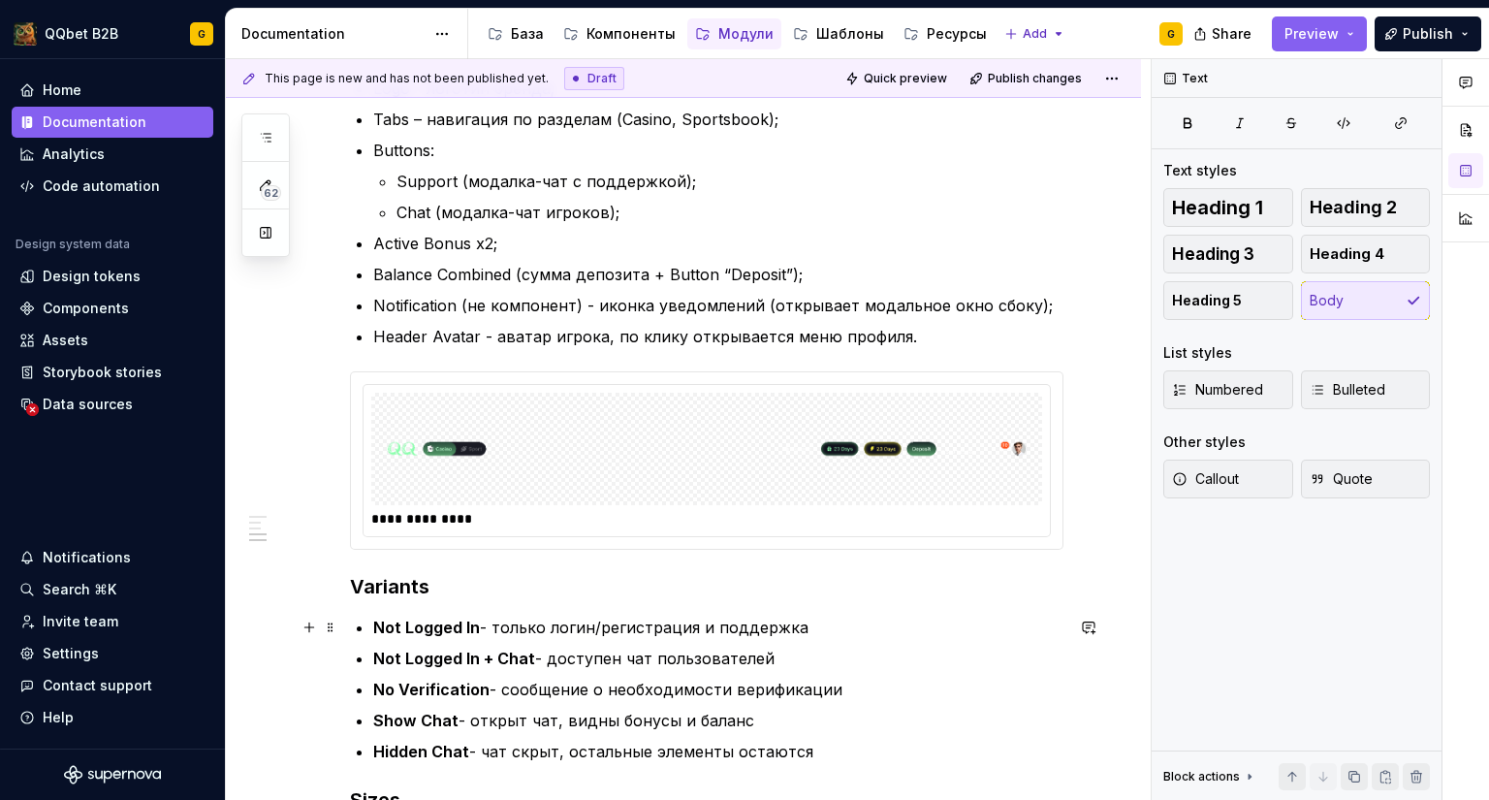
scroll to position [873, 0]
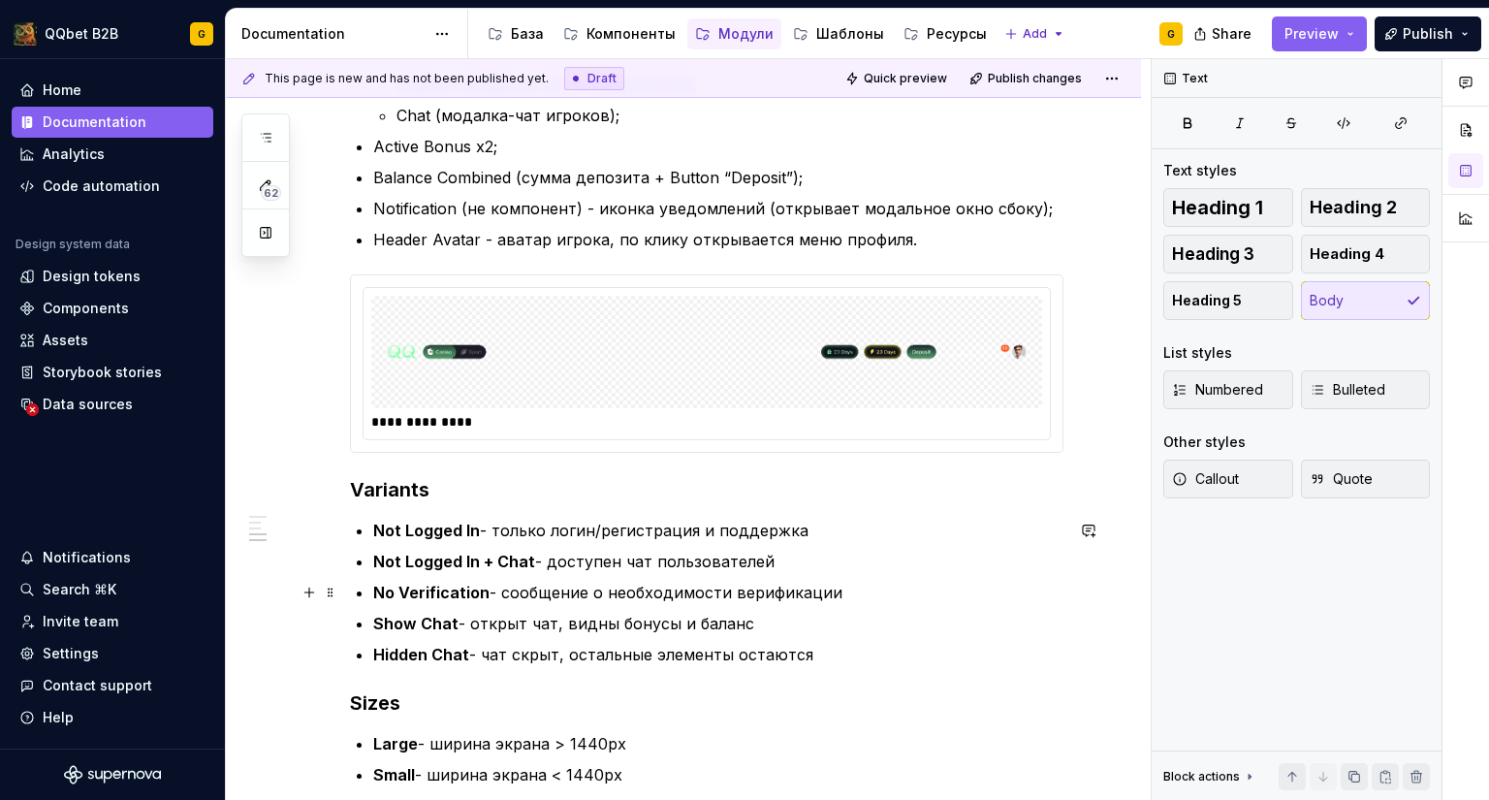
click at [615, 593] on p "No Verification - сообщение о необходимости верификации" at bounding box center [718, 592] width 690 height 23
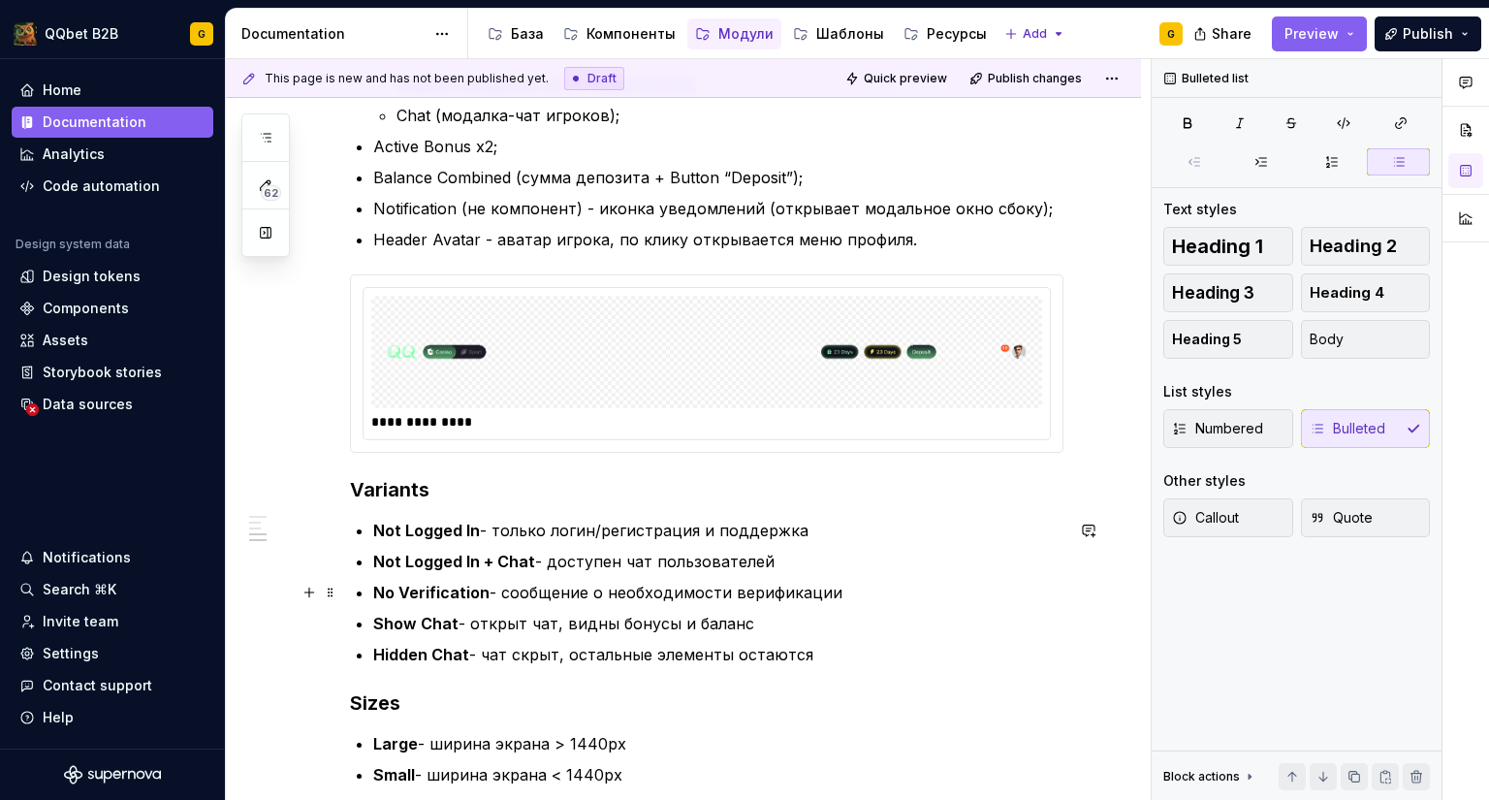
click at [528, 589] on p "No Verification - сообщение о необходимости верификации" at bounding box center [718, 592] width 690 height 23
click at [506, 592] on p "No Verification - сообщение о необходимости верификации" at bounding box center [718, 592] width 690 height 23
click at [611, 562] on p "Not Logged In + Chat - доступен чат пользователей" at bounding box center [718, 561] width 690 height 23
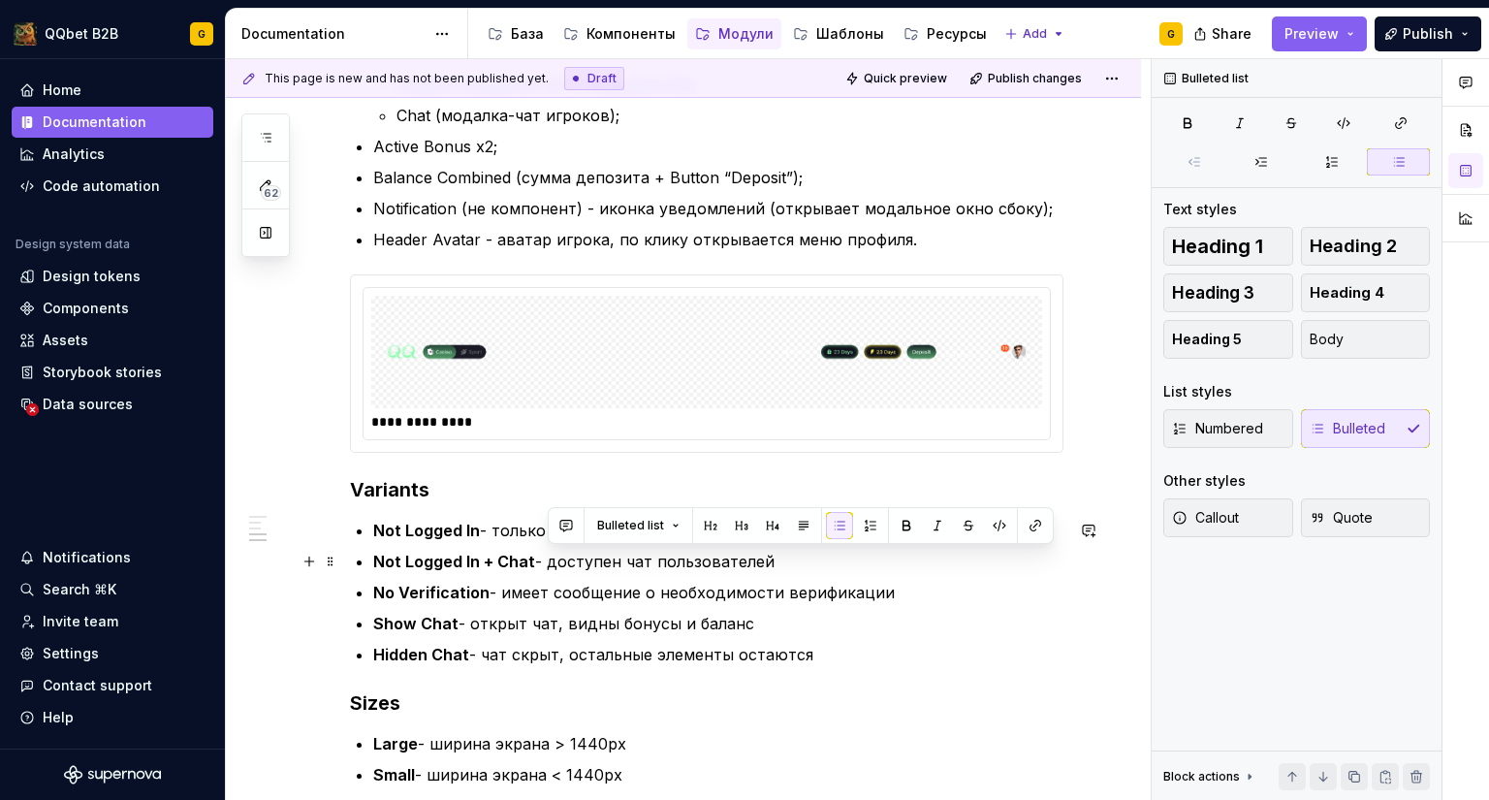
click at [611, 562] on p "Not Logged In + Chat - доступен чат пользователей" at bounding box center [718, 561] width 690 height 23
click at [592, 565] on p "Not Logged In + Chat - доступен чат пользователей" at bounding box center [718, 561] width 690 height 23
click at [669, 572] on p "Not Logged In + Chat - доступен чат пользователей" at bounding box center [718, 561] width 690 height 23
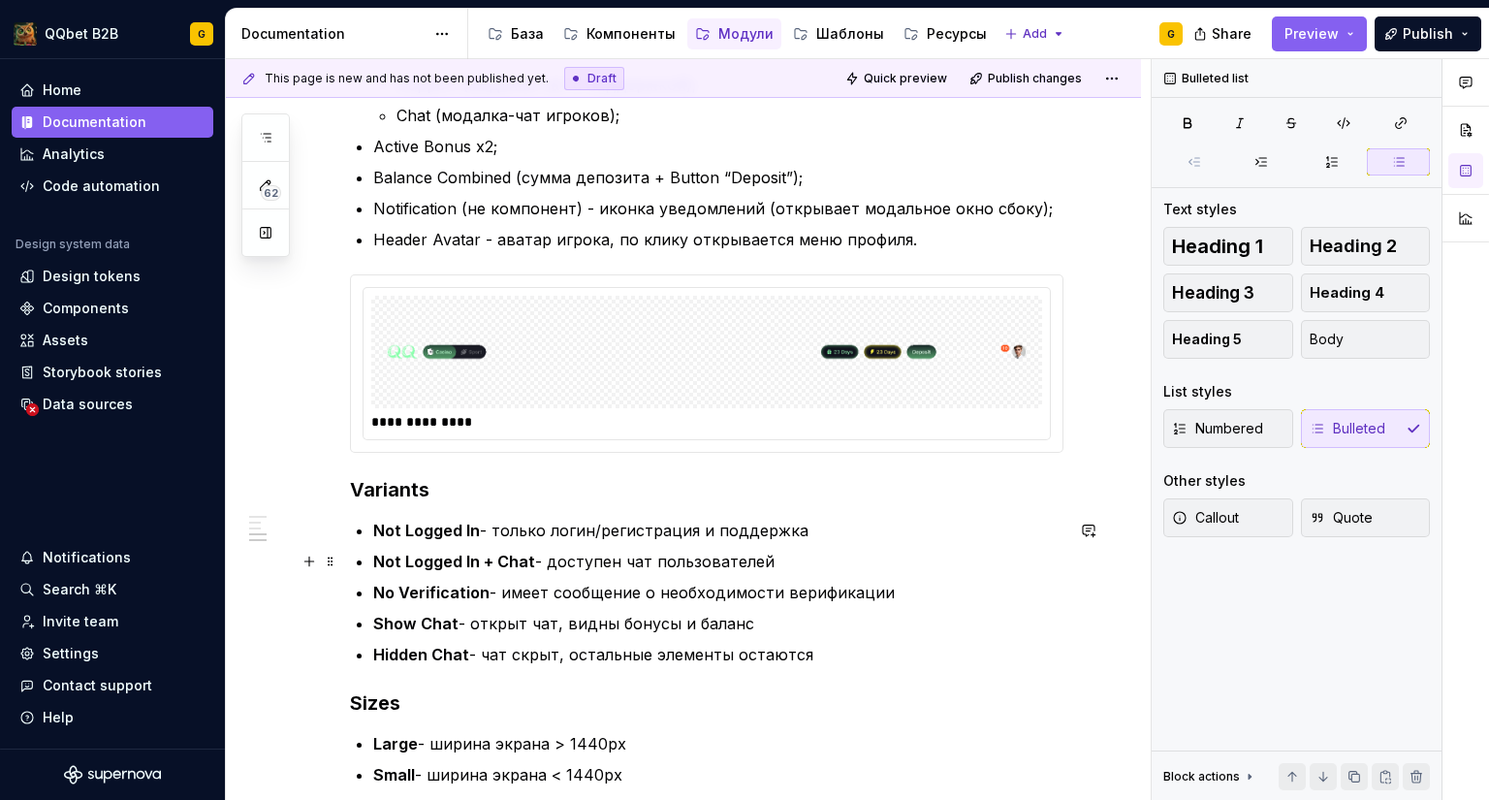
click at [581, 563] on p "Not Logged In + Chat - доступен чат пользователей" at bounding box center [718, 561] width 690 height 23
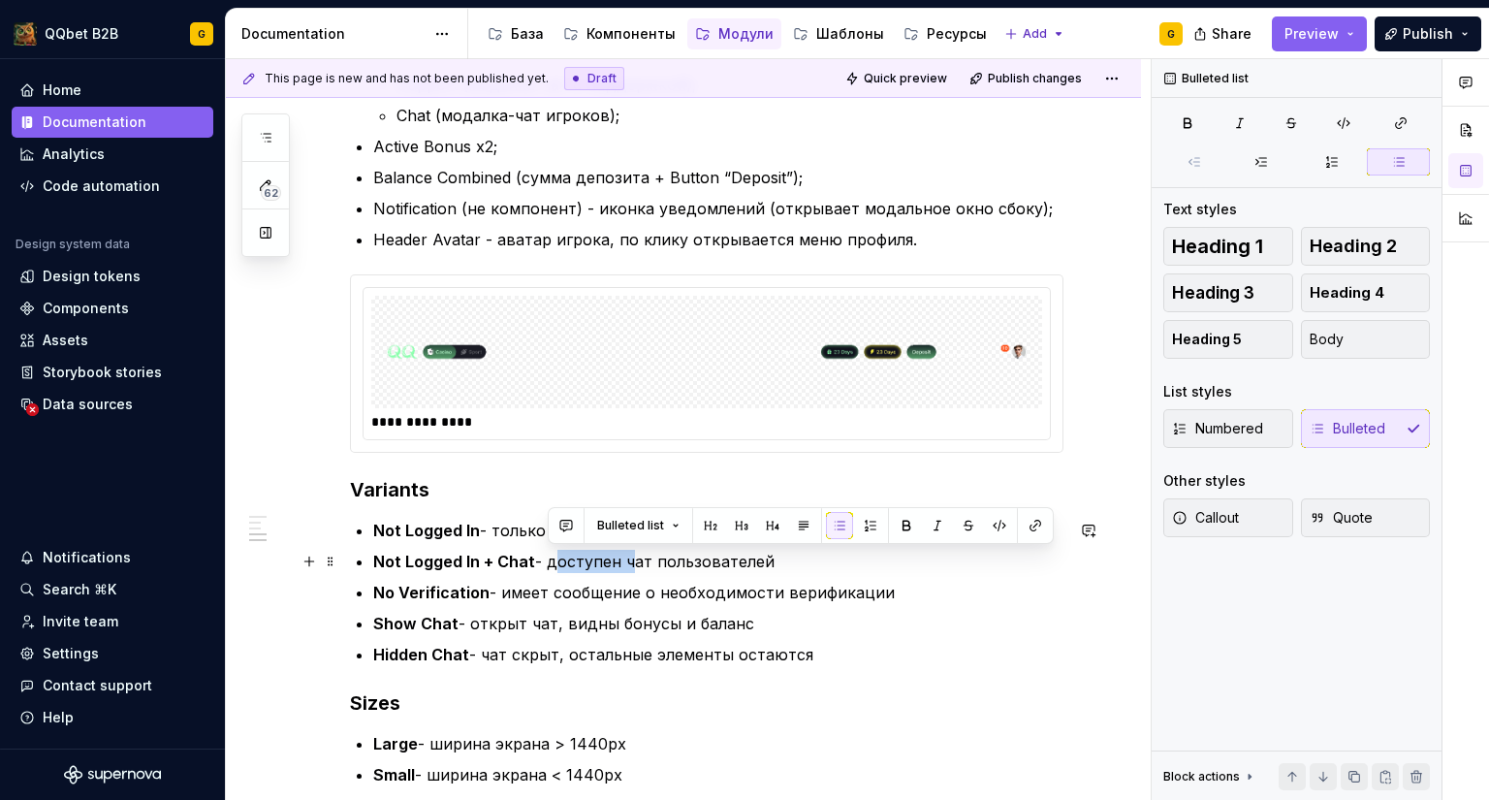
click at [581, 563] on p "Not Logged In + Chat - доступен чат пользователей" at bounding box center [718, 561] width 690 height 23
drag, startPoint x: 618, startPoint y: 561, endPoint x: 551, endPoint y: 556, distance: 67.2
click at [551, 556] on p "Not Logged In + Chat - доступен чат пользователей" at bounding box center [718, 561] width 690 height 23
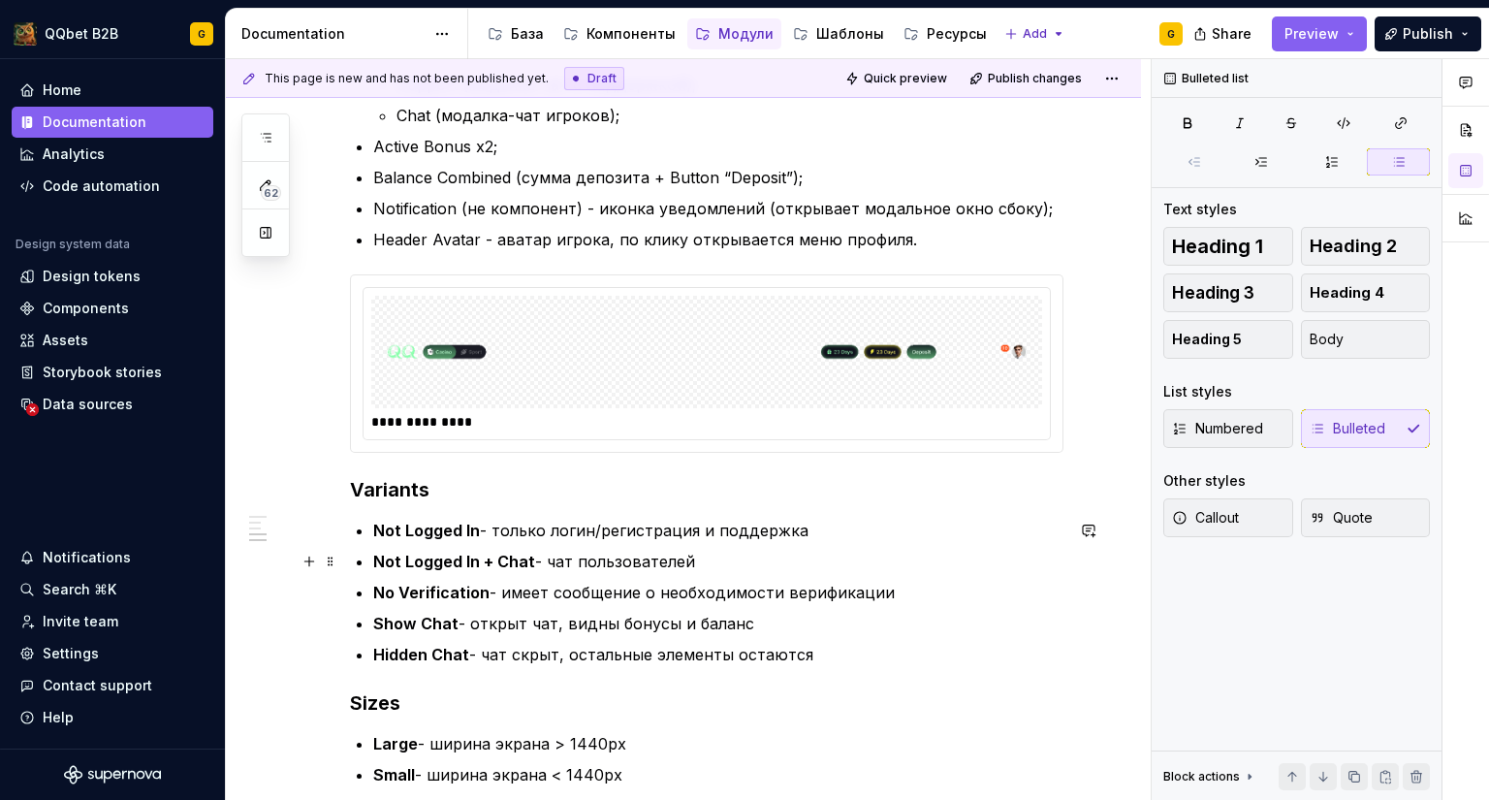
click at [752, 563] on p "Not Logged In + Chat - чат пользователей" at bounding box center [718, 561] width 690 height 23
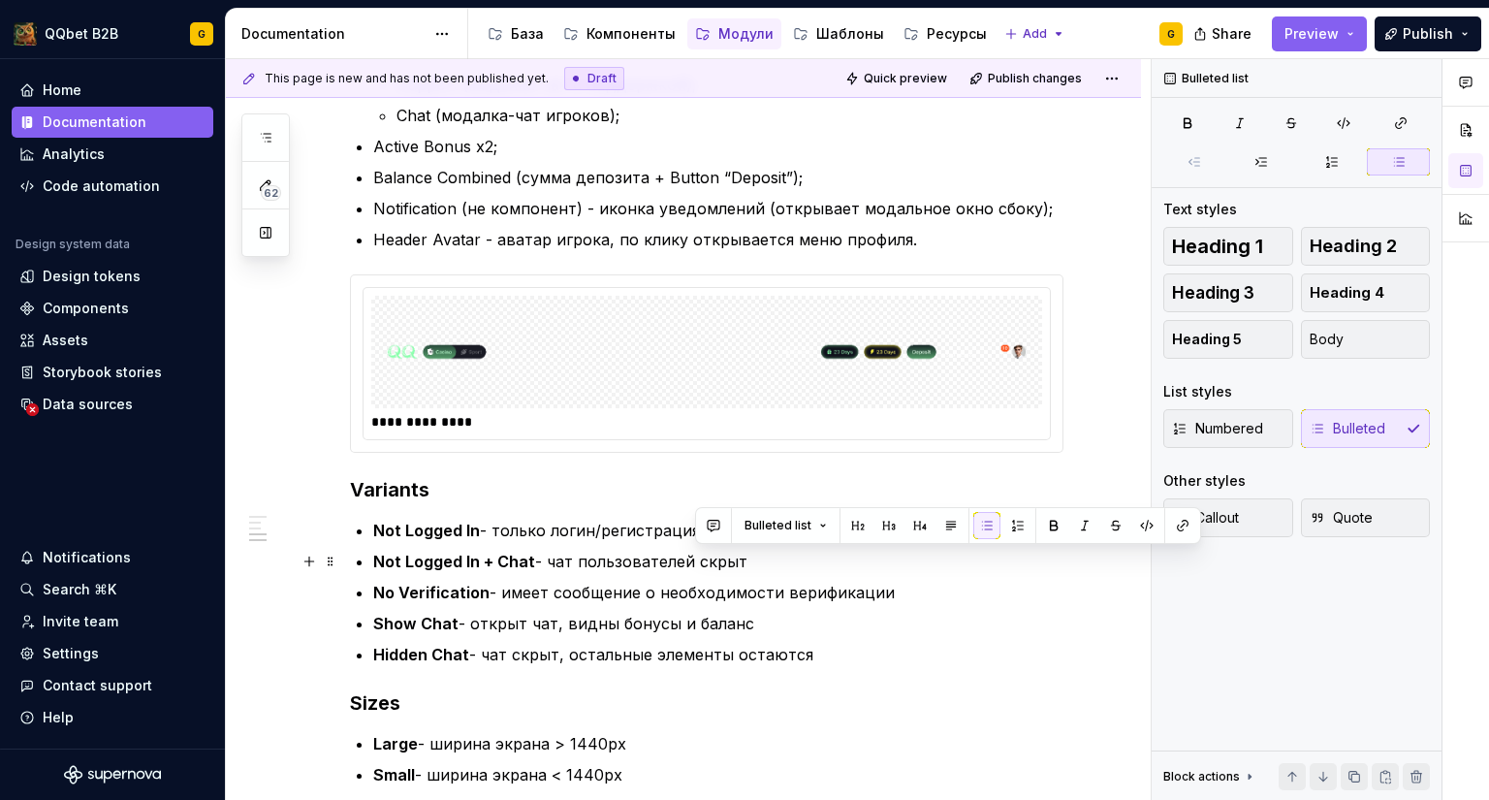
drag, startPoint x: 748, startPoint y: 562, endPoint x: 695, endPoint y: 557, distance: 52.7
click at [695, 557] on p "Not Logged In + Chat - чат пользователей скрыт" at bounding box center [718, 561] width 690 height 23
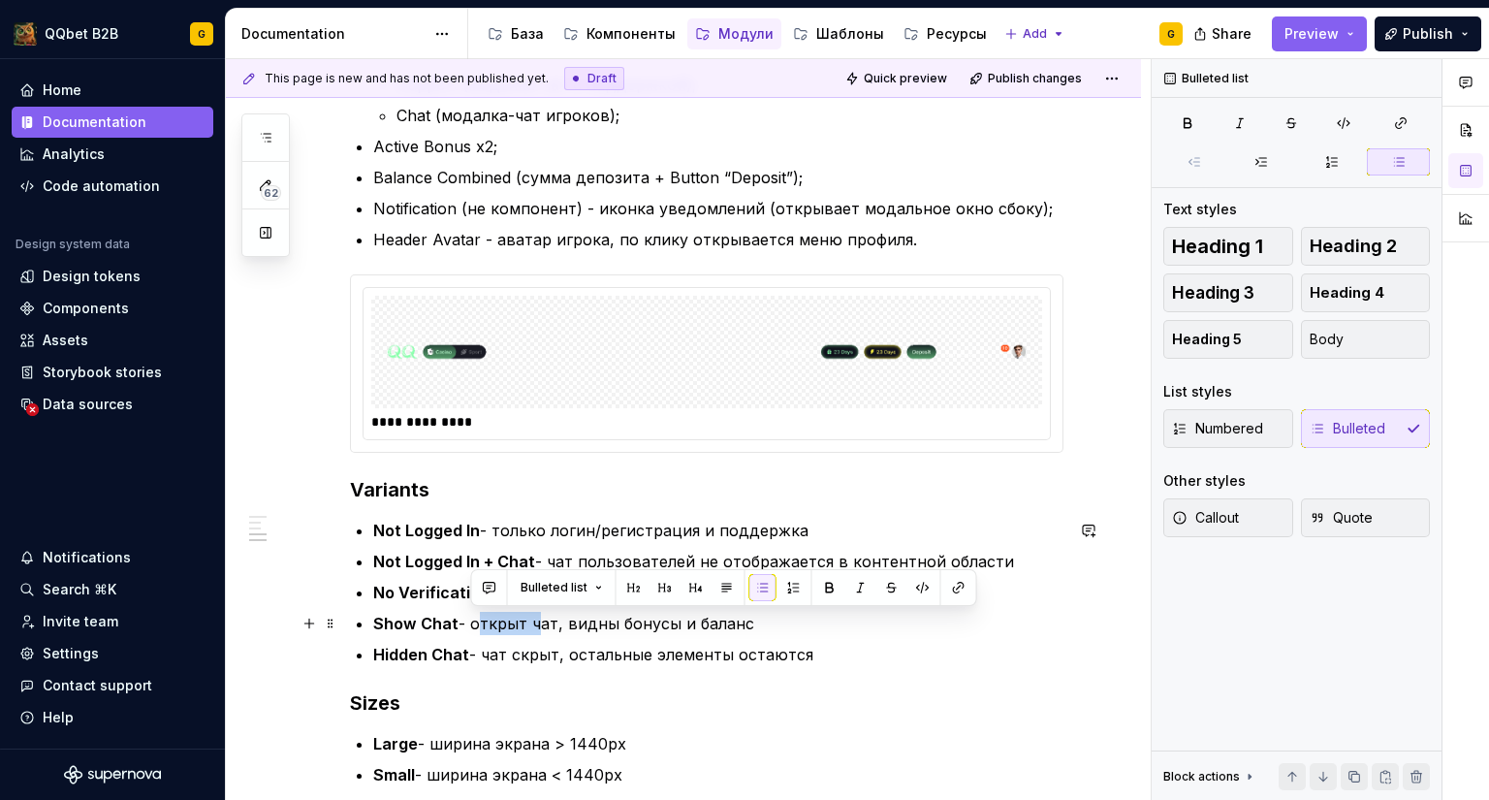
drag, startPoint x: 528, startPoint y: 621, endPoint x: 473, endPoint y: 616, distance: 54.5
click at [473, 616] on p "Show Chat - открыт чат, видны бонусы и баланс" at bounding box center [718, 623] width 690 height 23
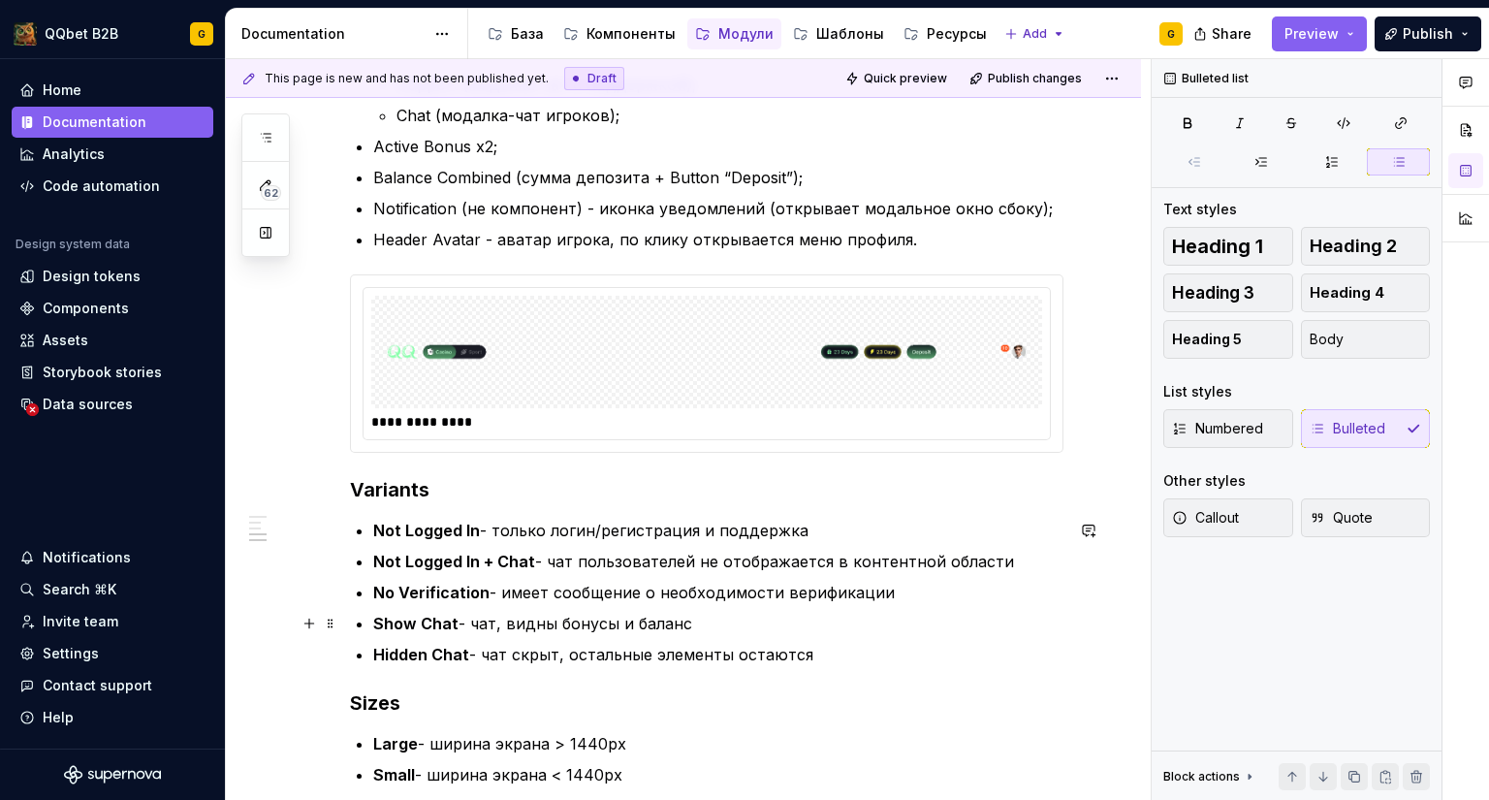
click at [493, 624] on p "Show Chat - чат, видны бонусы и баланс" at bounding box center [718, 623] width 690 height 23
drag, startPoint x: 605, startPoint y: 624, endPoint x: 565, endPoint y: 618, distance: 40.2
click at [565, 618] on p "Show Chat - чат открыт, видны бонусы и баланс" at bounding box center [718, 623] width 690 height 23
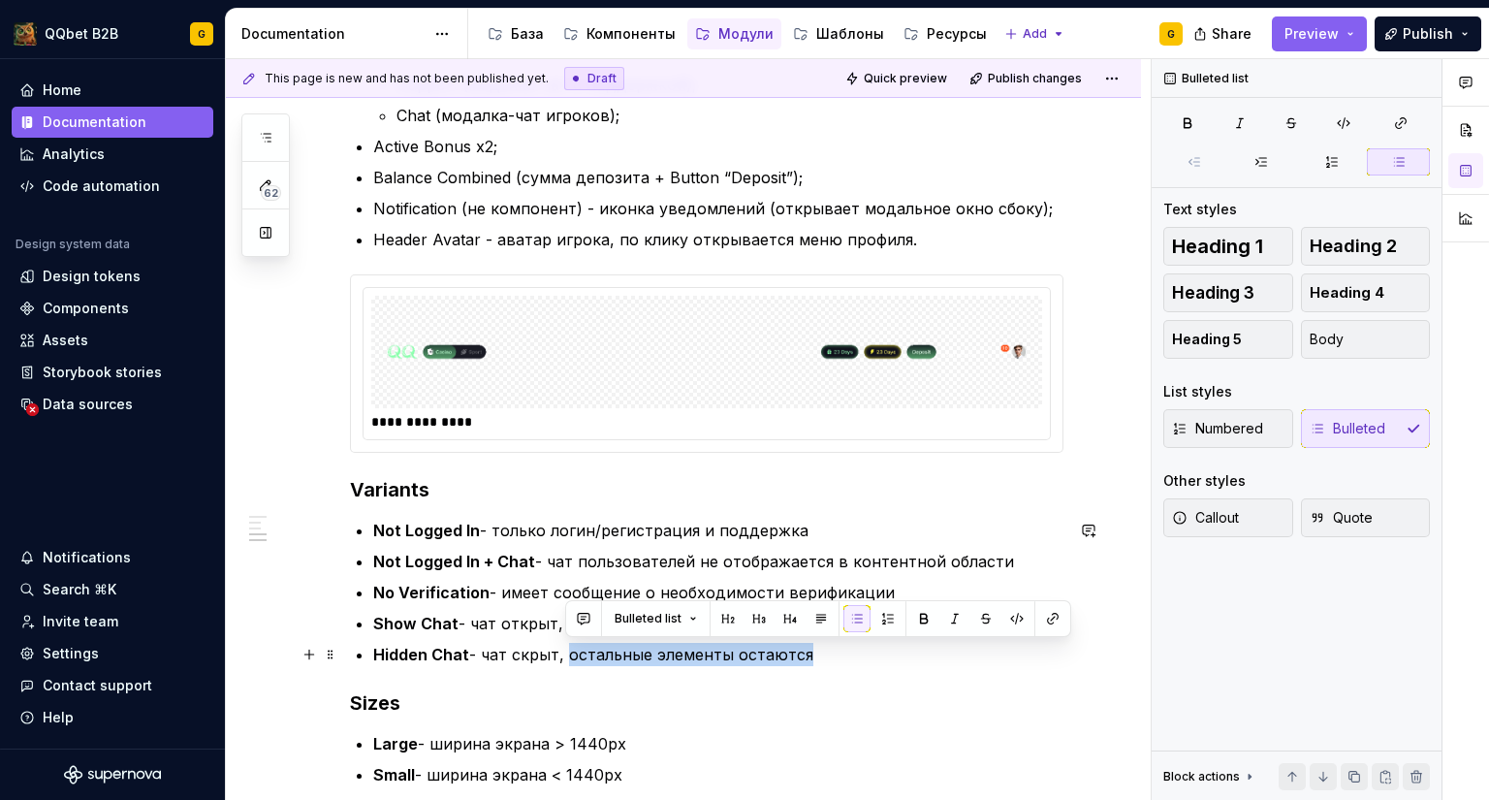
drag, startPoint x: 752, startPoint y: 648, endPoint x: 566, endPoint y: 655, distance: 185.3
click at [566, 655] on p "Hidden Chat - чат скрыт, остальные элементы остаются" at bounding box center [718, 654] width 690 height 23
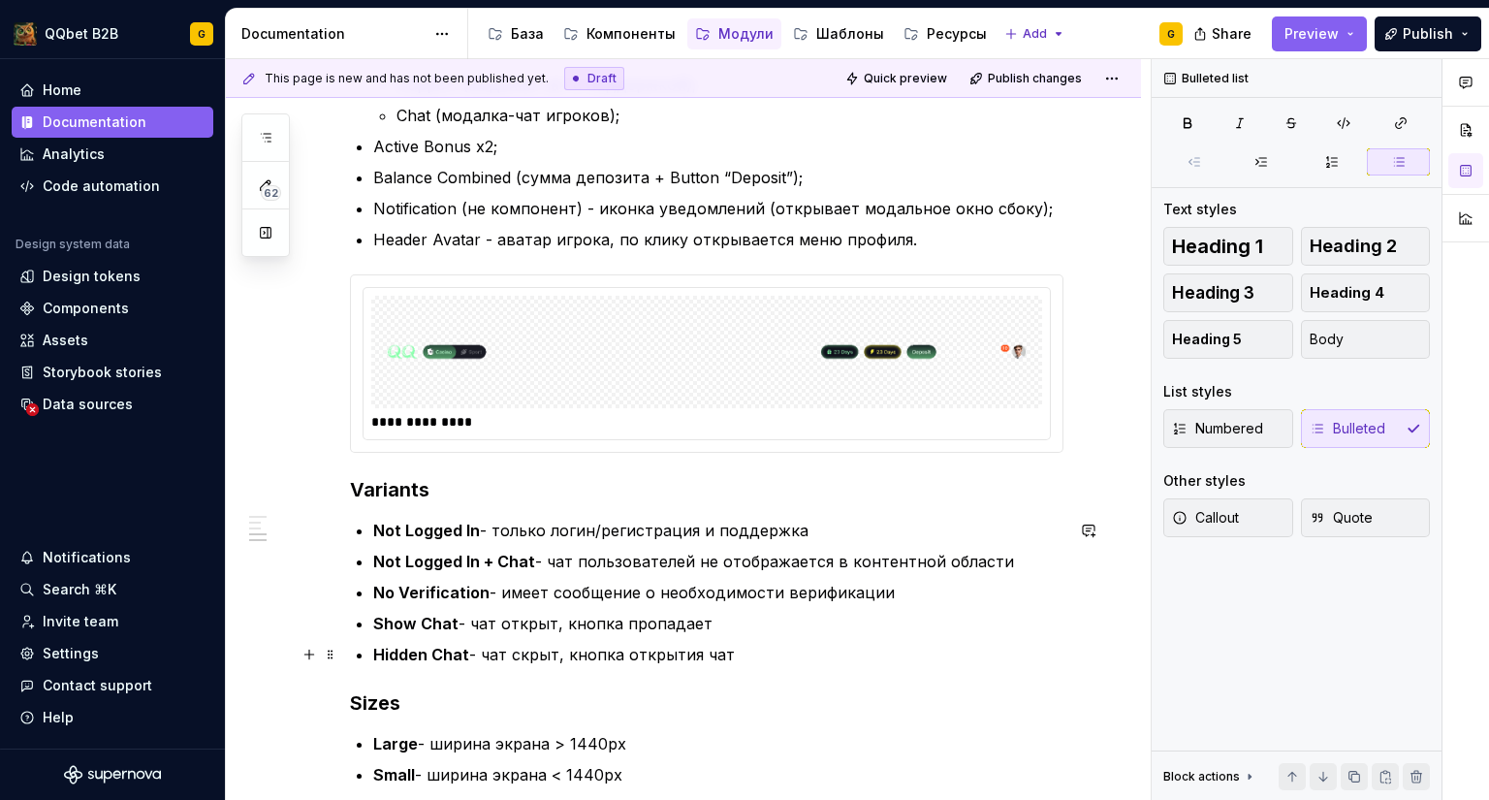
click at [563, 652] on p "Hidden Chat - чат скрыт, кнопка открытия чат" at bounding box center [718, 654] width 690 height 23
click at [546, 560] on p "Not Logged In + Chat - чат пользователей не отображается в контентной области" at bounding box center [718, 561] width 690 height 23
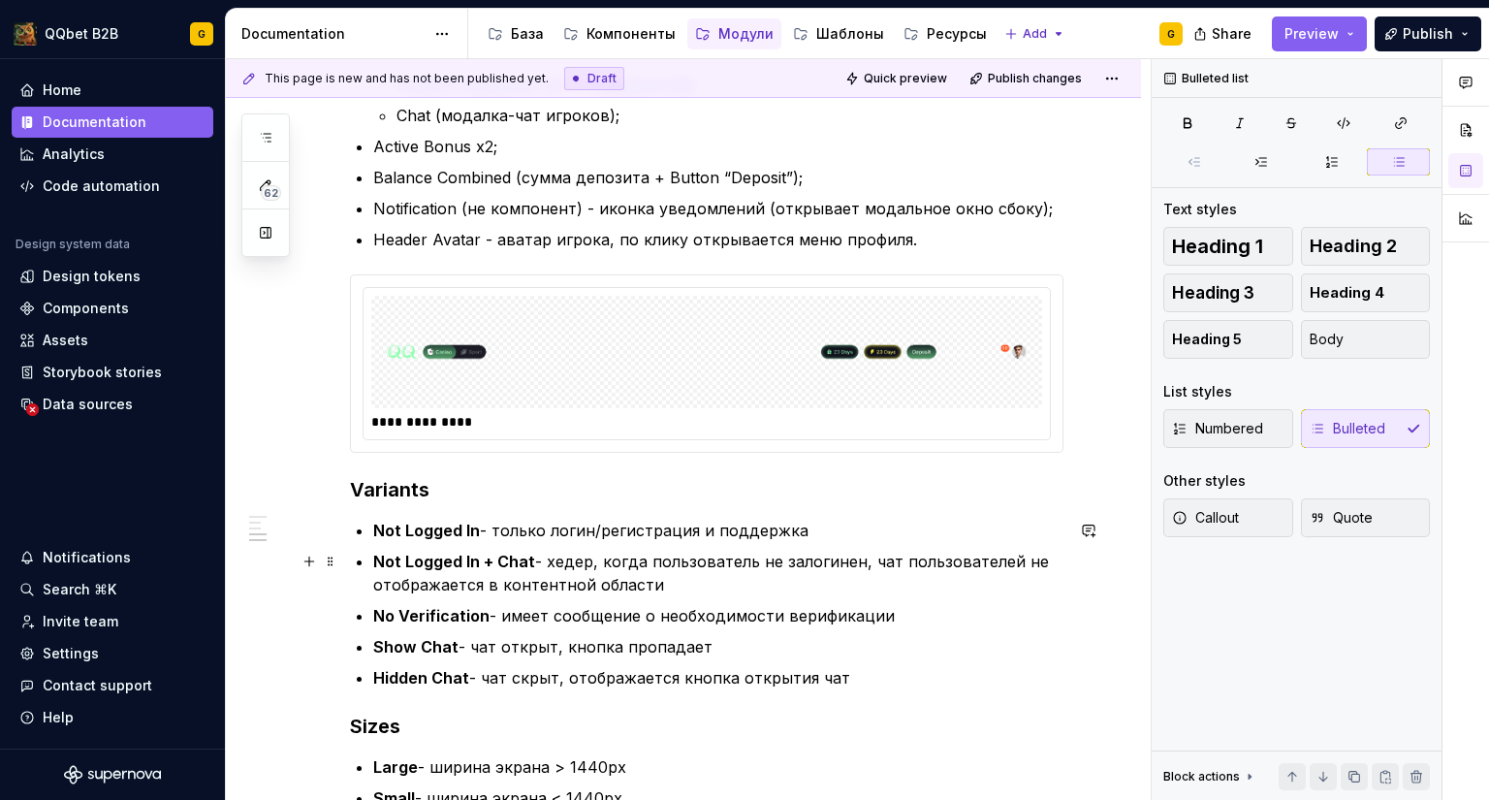
click at [670, 586] on p "Not Logged In + Chat - хедер, когда пользователь не залогинен, чат пользователе…" at bounding box center [718, 573] width 690 height 47
click at [635, 538] on p "Not Logged In - только логин/регистрация и поддержка" at bounding box center [718, 530] width 690 height 23
click at [584, 534] on p "Not Logged In - только логин/регистрация и поддержка" at bounding box center [718, 530] width 690 height 23
click at [495, 529] on p "Not Logged In - только логин/регистрация и поддержка" at bounding box center [718, 530] width 690 height 23
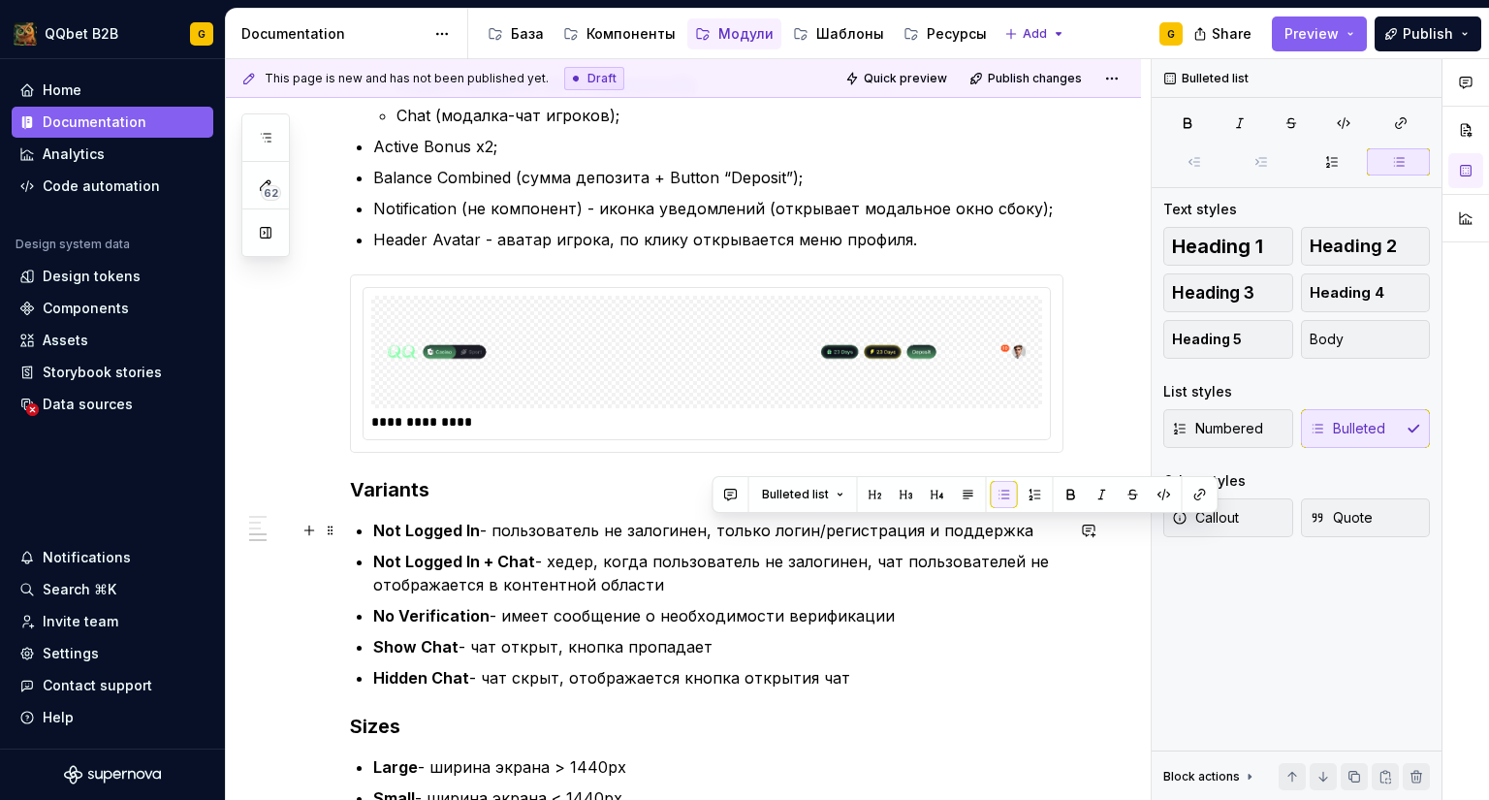
drag, startPoint x: 1016, startPoint y: 532, endPoint x: 712, endPoint y: 525, distance: 304.6
click at [712, 525] on p "Not Logged In - пользователь не залогинен, только логин/регистрация и поддержка" at bounding box center [718, 530] width 690 height 23
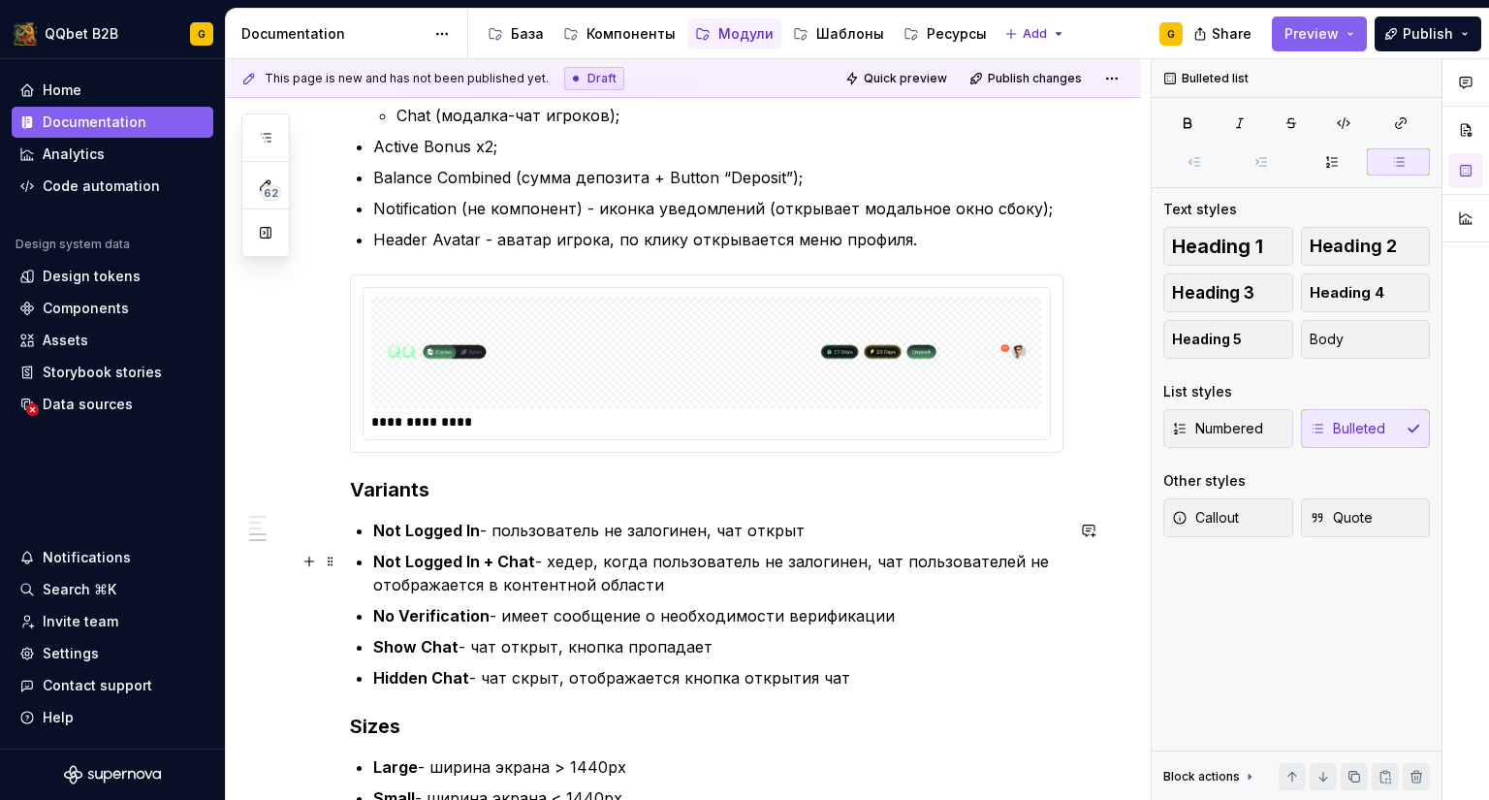
click at [795, 592] on p "Not Logged In + Chat - хедер, когда пользователь не залогинен, чат пользователе…" at bounding box center [718, 573] width 690 height 47
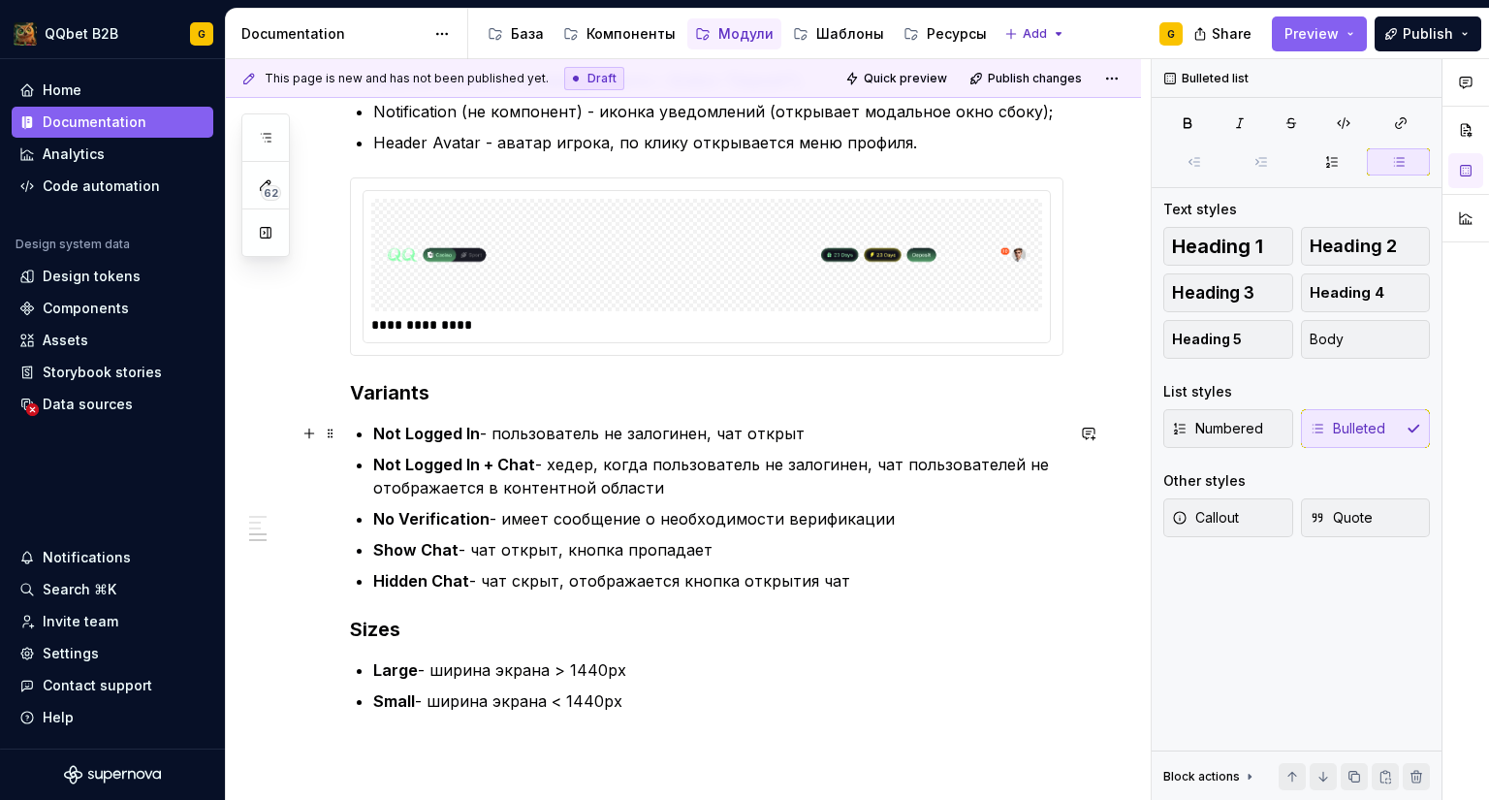
click at [800, 434] on p "Not Logged In - пользователь не залогинен, чат открыт" at bounding box center [718, 433] width 690 height 23
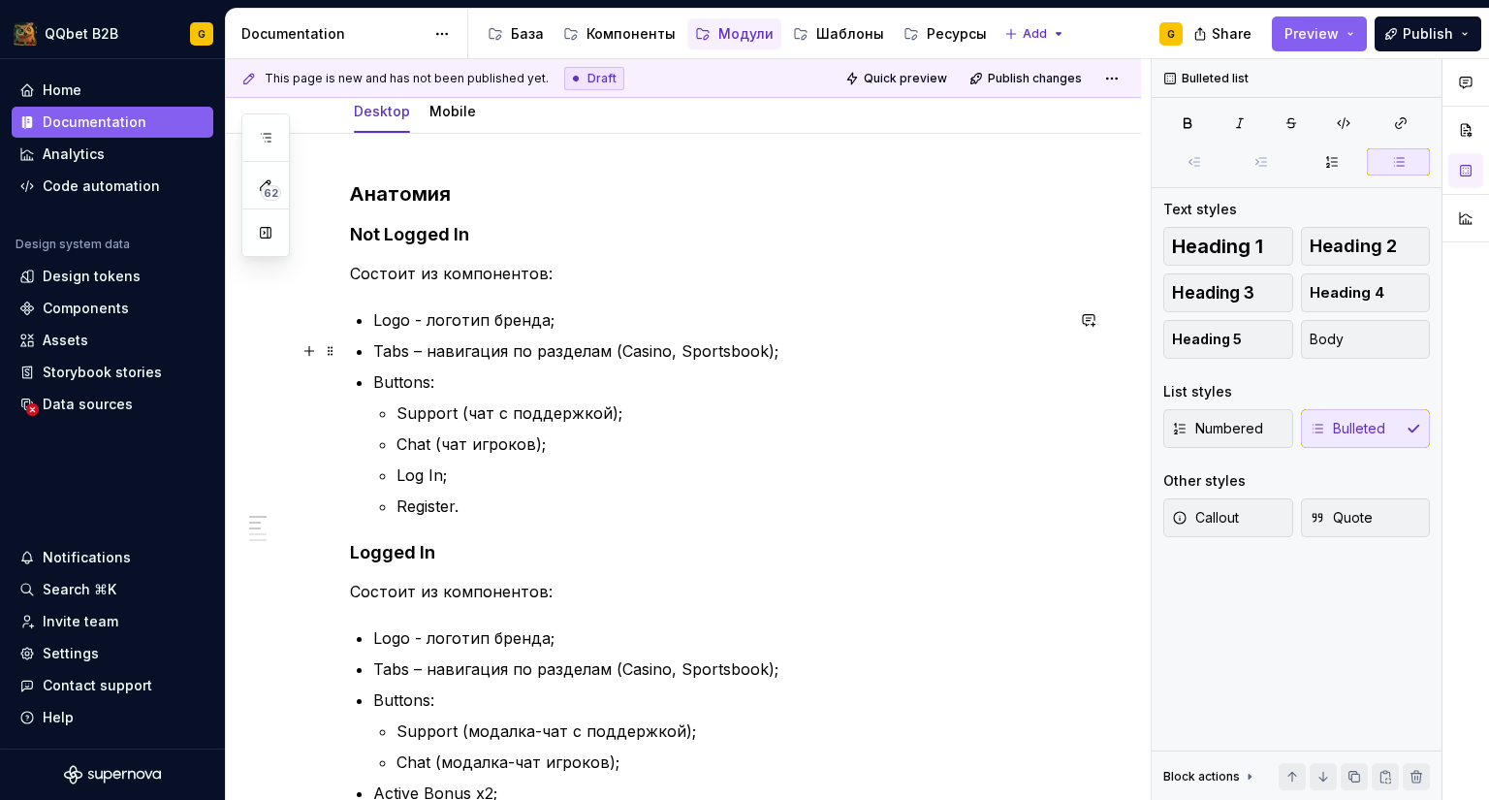
scroll to position [194, 0]
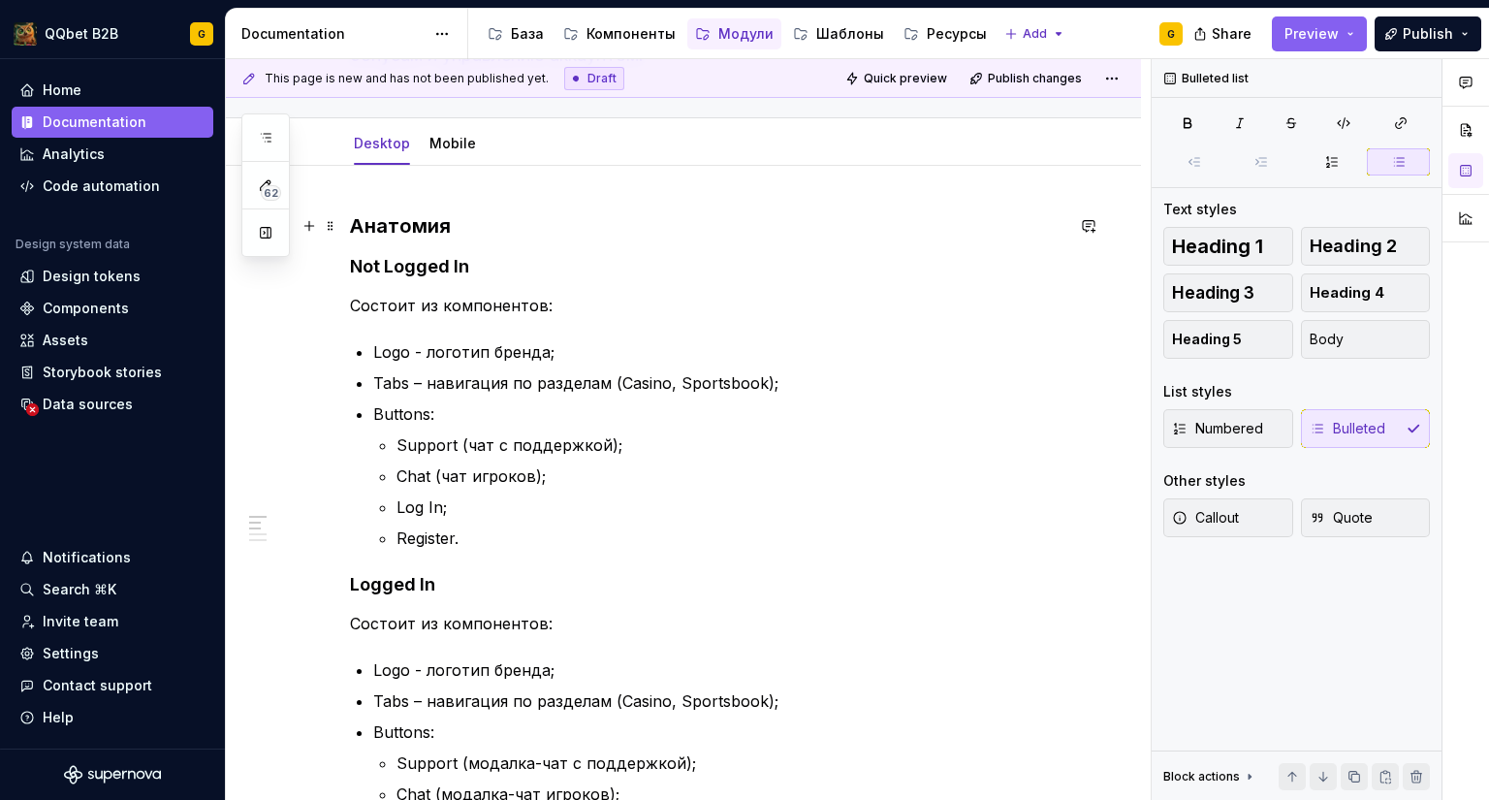
click at [407, 222] on h3 "Анатомия" at bounding box center [707, 225] width 714 height 27
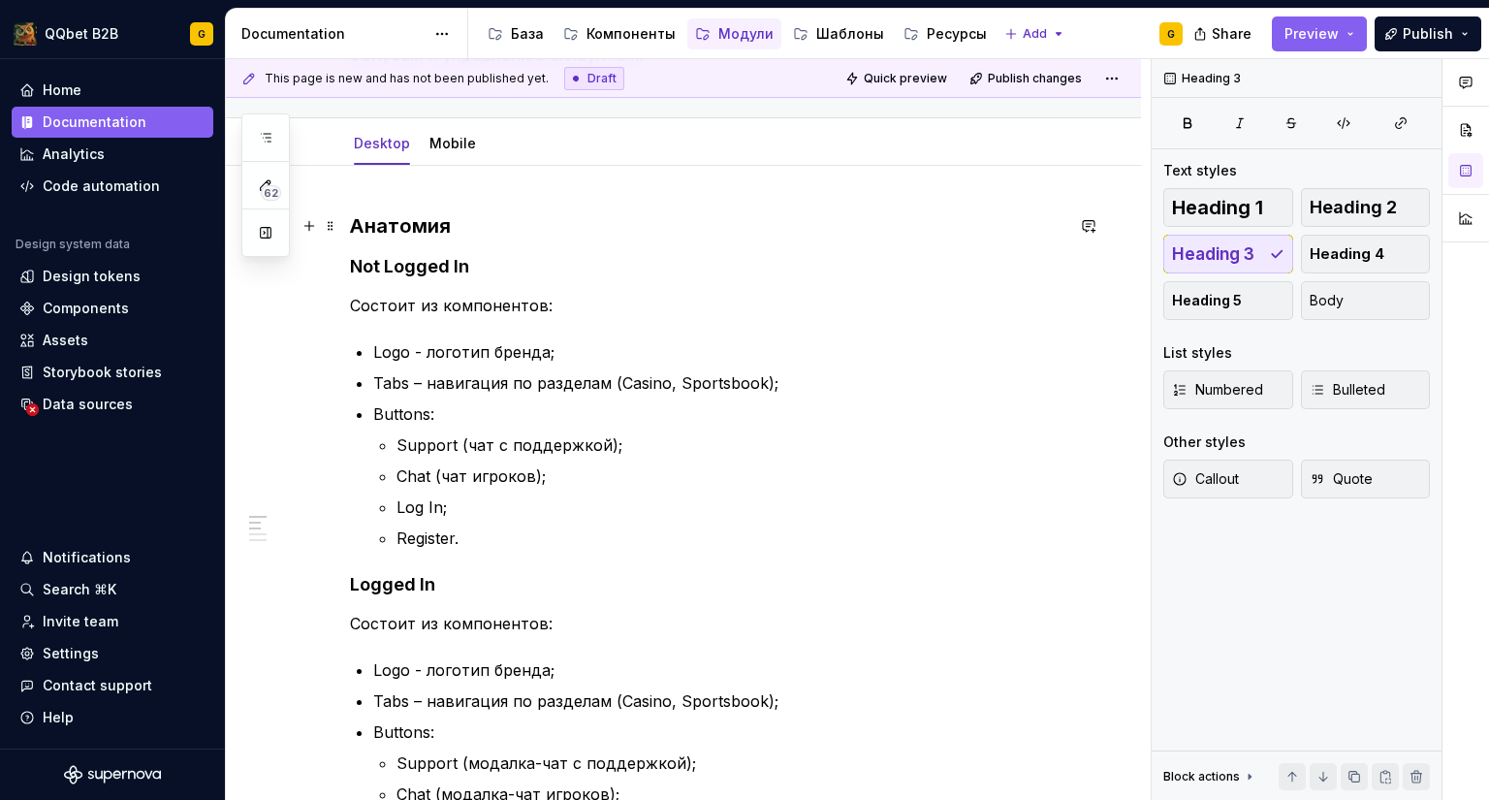
click at [407, 222] on h3 "Анатомия" at bounding box center [707, 225] width 714 height 27
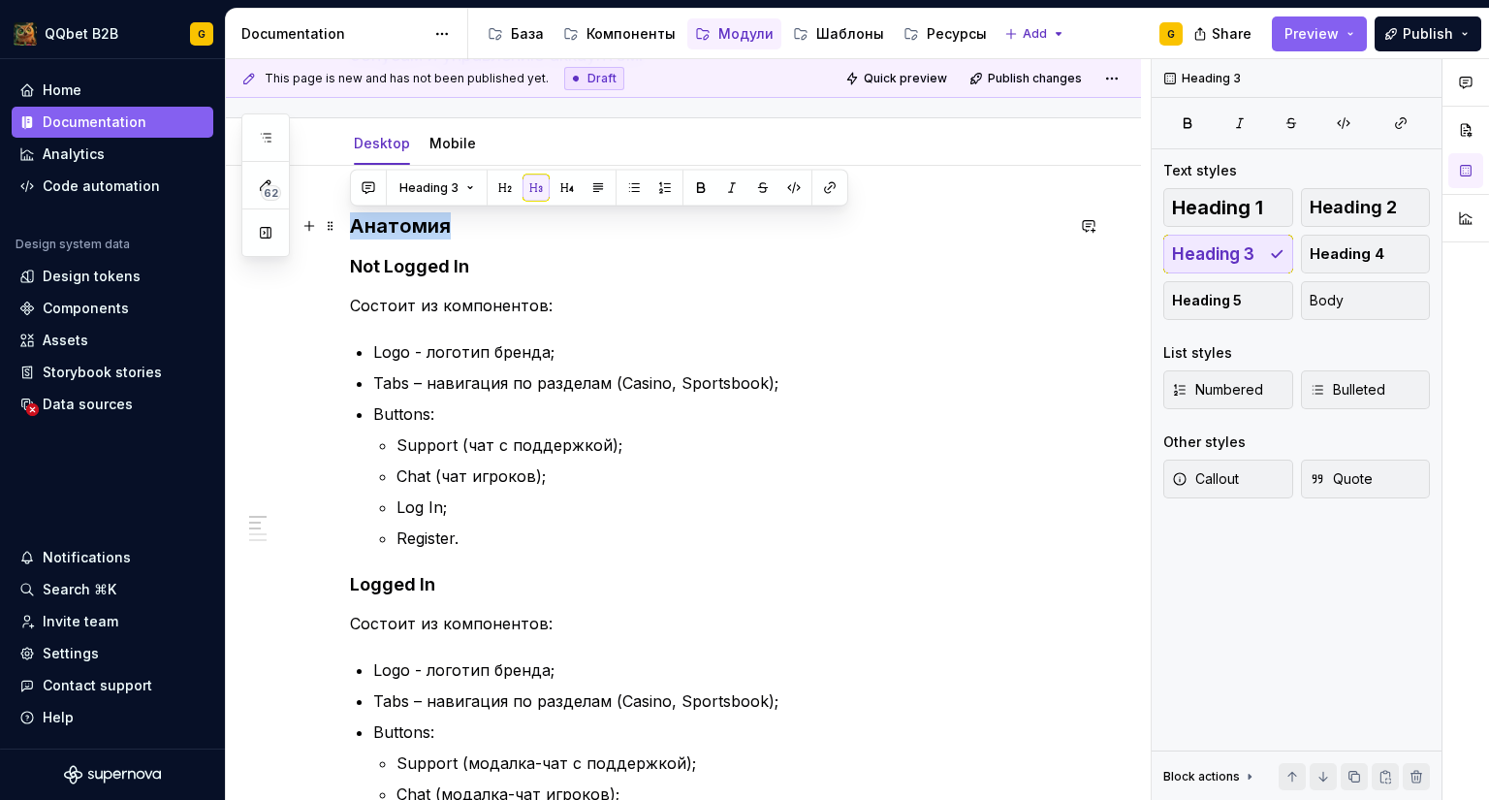
click at [407, 222] on h3 "Анатомия" at bounding box center [707, 225] width 714 height 27
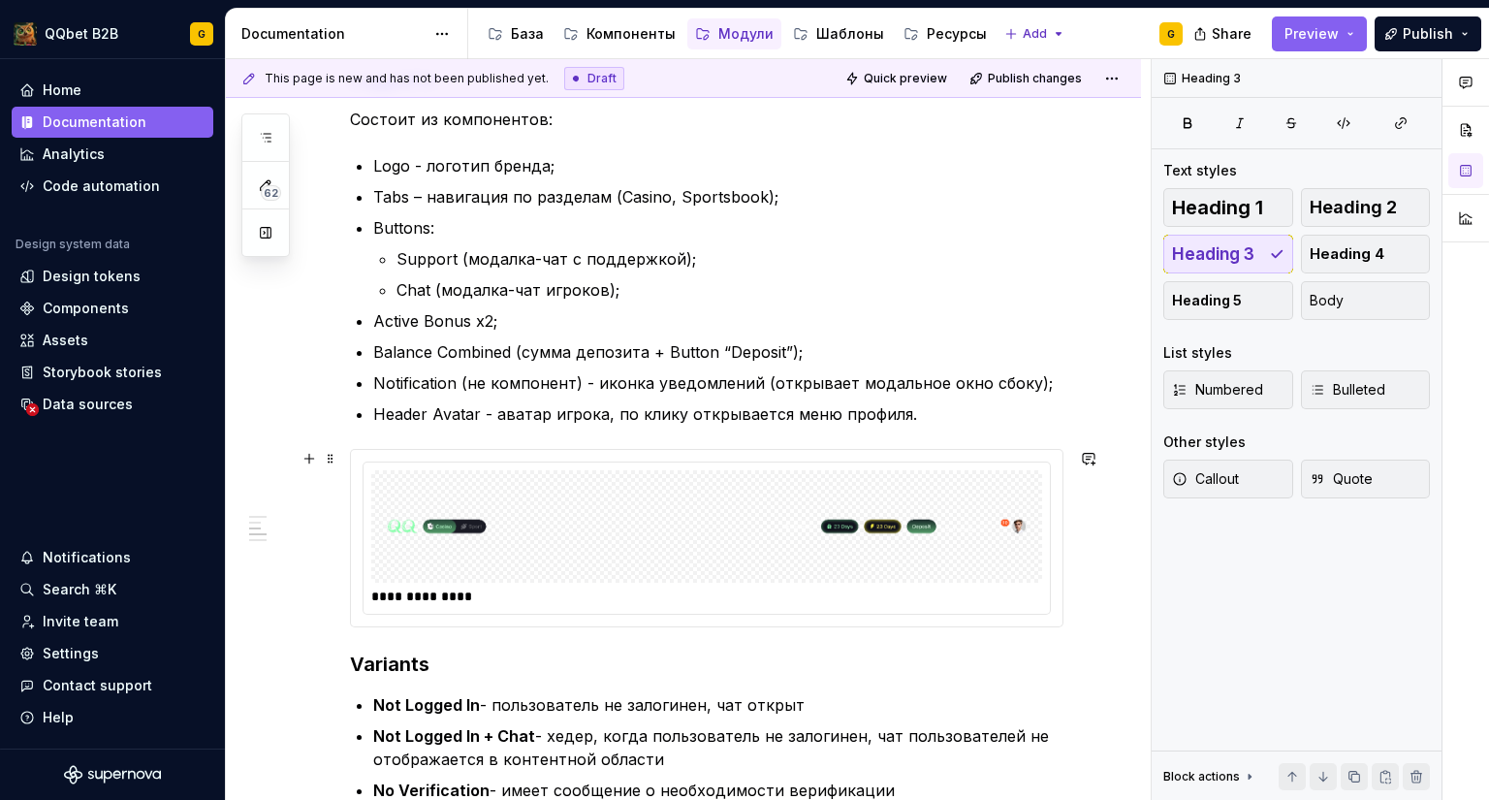
scroll to position [609, 0]
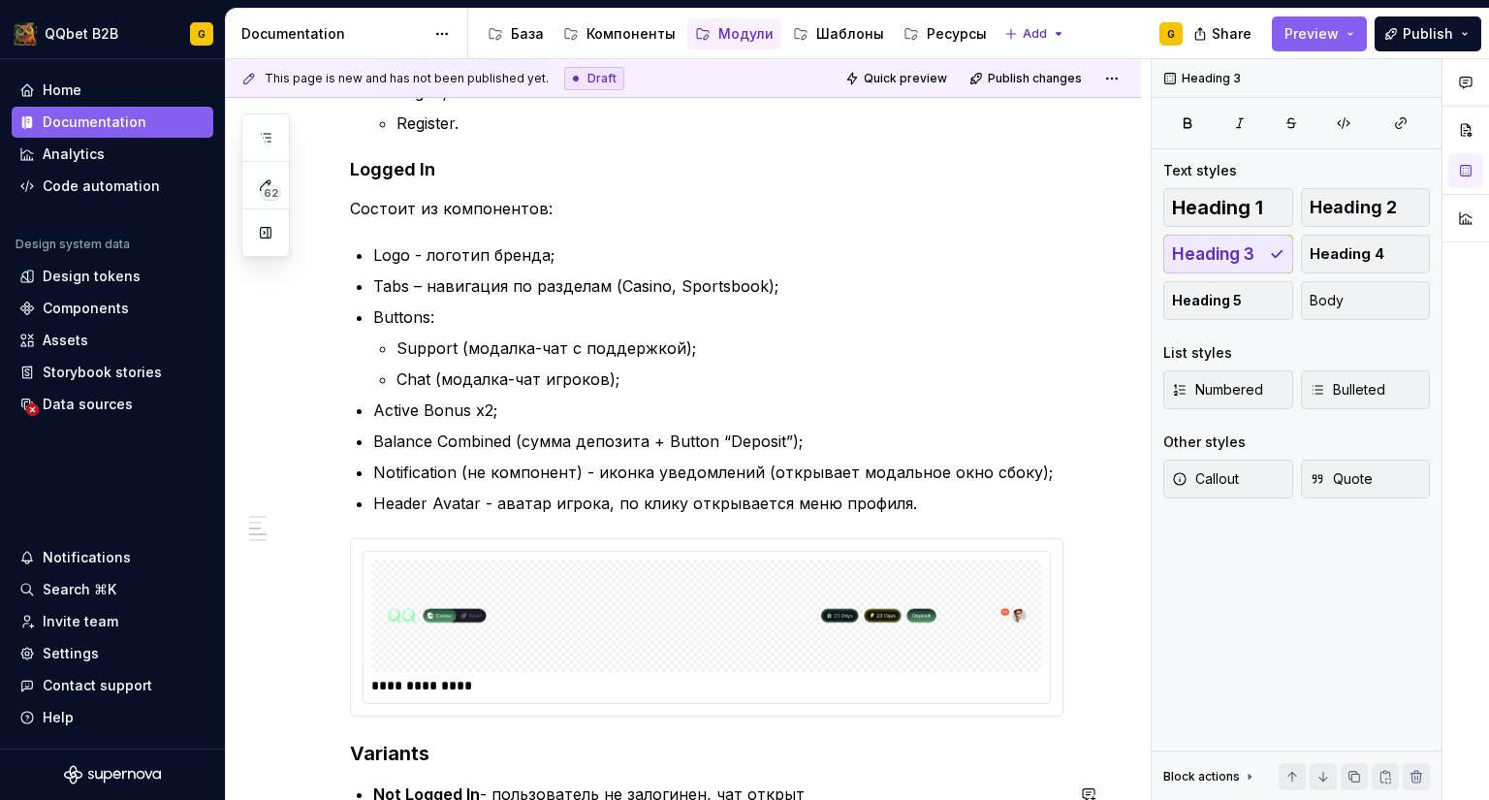
type textarea "*"
